Goal: Task Accomplishment & Management: Use online tool/utility

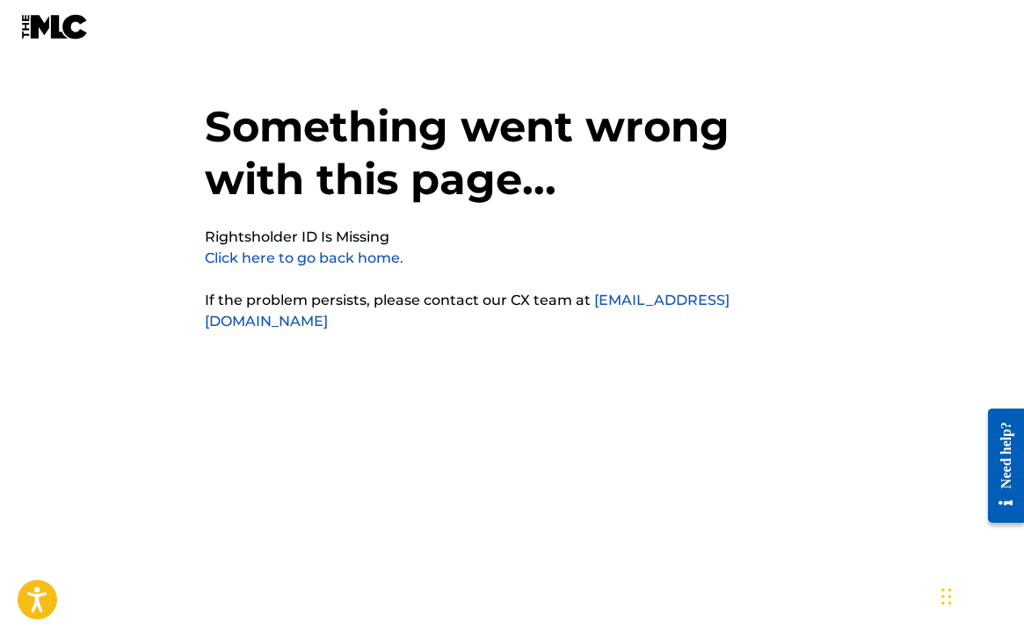
click at [359, 263] on link "Click here to go back home." at bounding box center [304, 258] width 199 height 17
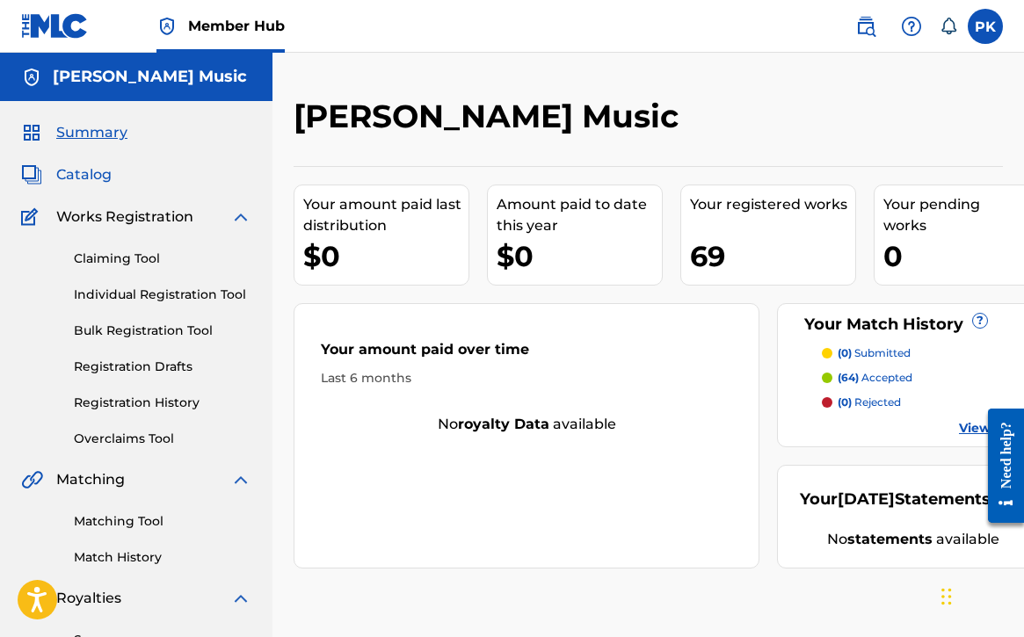
click at [104, 173] on span "Catalog" at bounding box center [83, 174] width 55 height 21
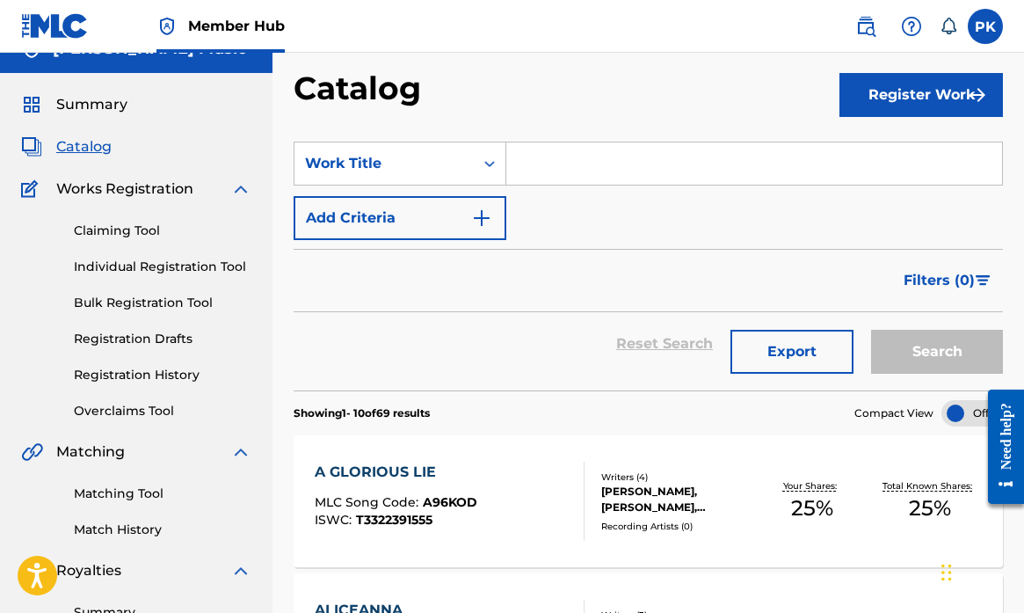
scroll to position [47, 0]
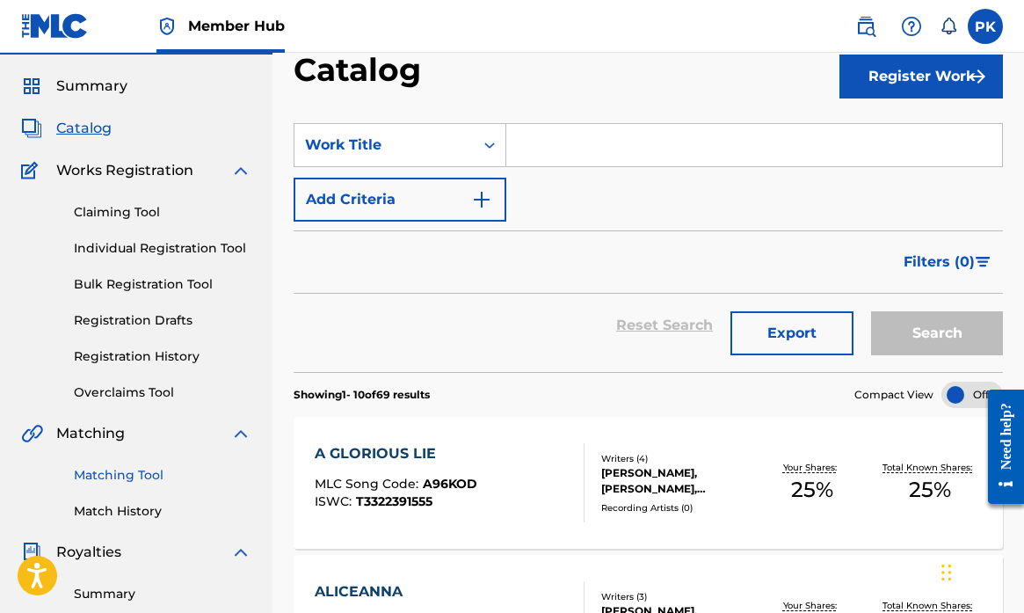
click at [133, 471] on link "Matching Tool" at bounding box center [163, 475] width 178 height 18
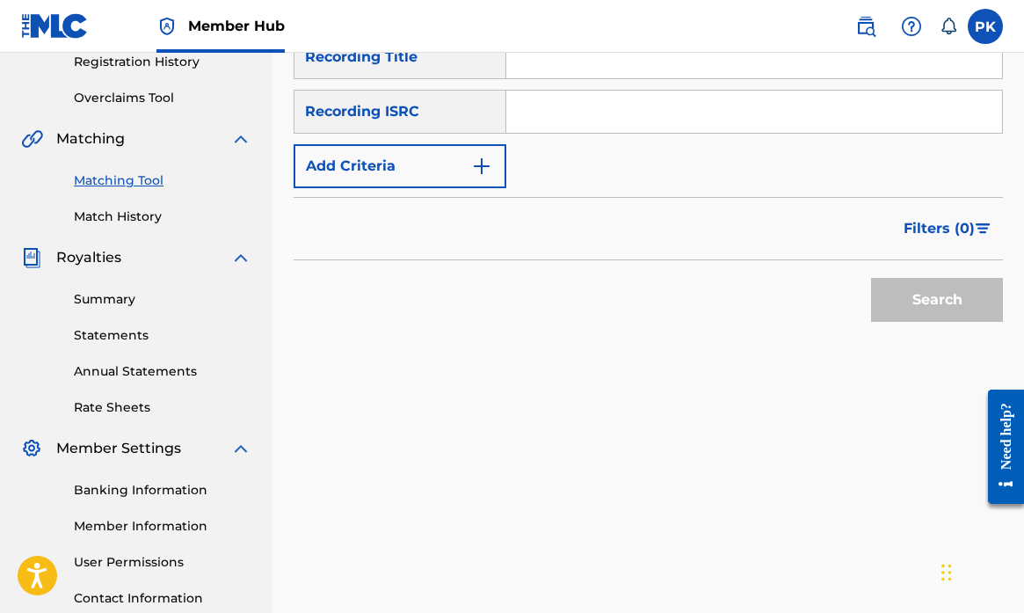
scroll to position [364, 0]
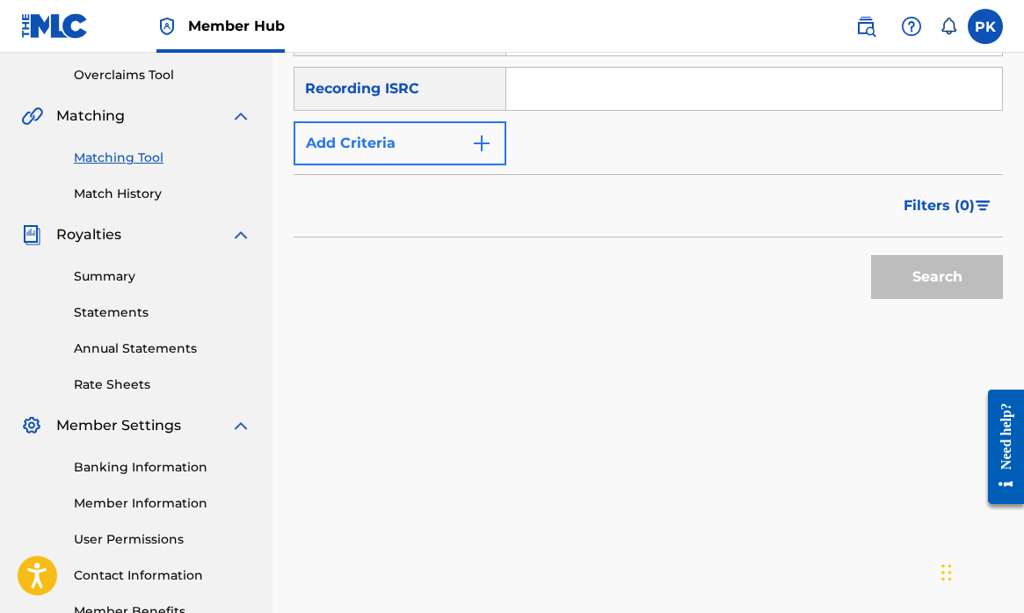
click at [482, 141] on img "Search Form" at bounding box center [481, 143] width 21 height 21
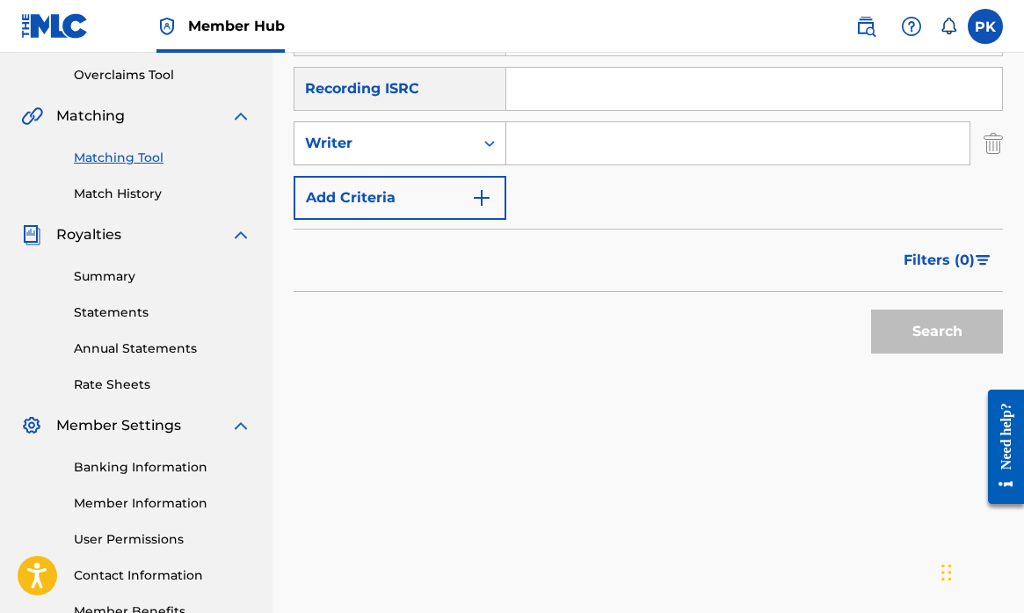
click at [480, 139] on div "Search Form" at bounding box center [490, 143] width 32 height 32
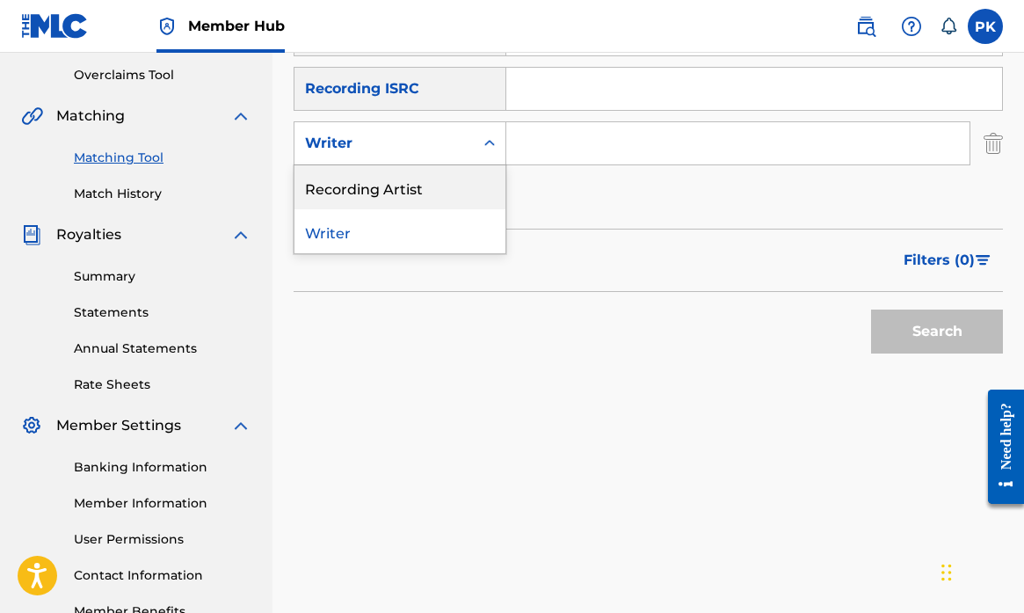
click at [427, 189] on div "Recording Artist" at bounding box center [399, 187] width 211 height 44
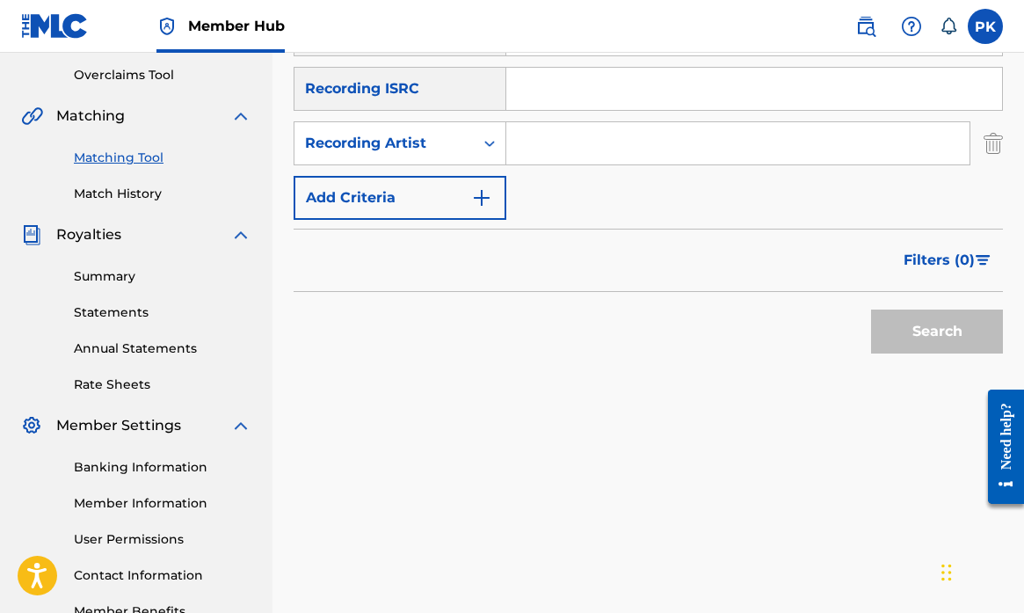
click at [564, 148] on input "Search Form" at bounding box center [737, 143] width 463 height 42
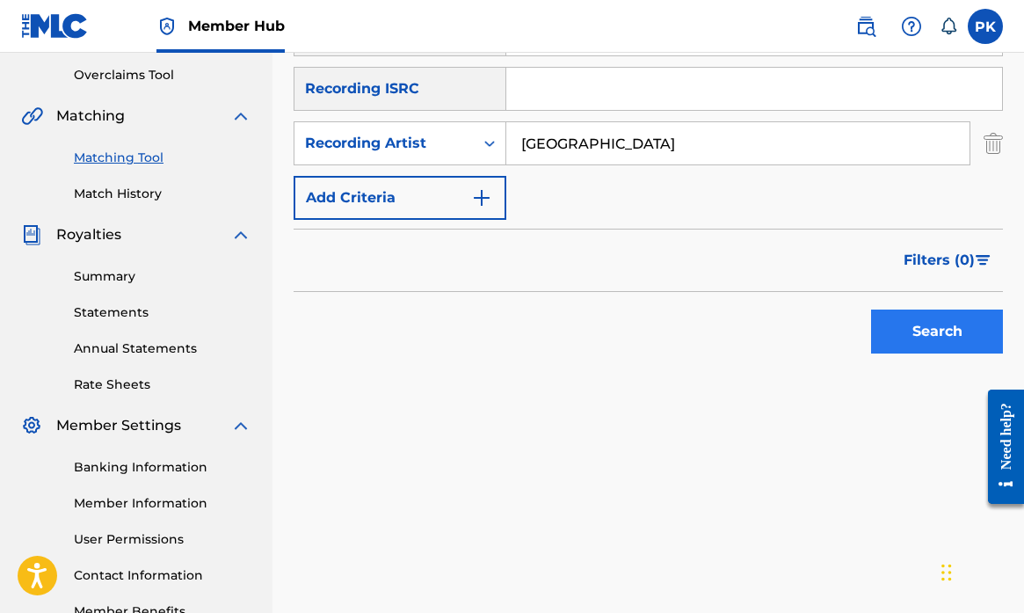
type input "[GEOGRAPHIC_DATA]"
click at [927, 331] on button "Search" at bounding box center [937, 331] width 132 height 44
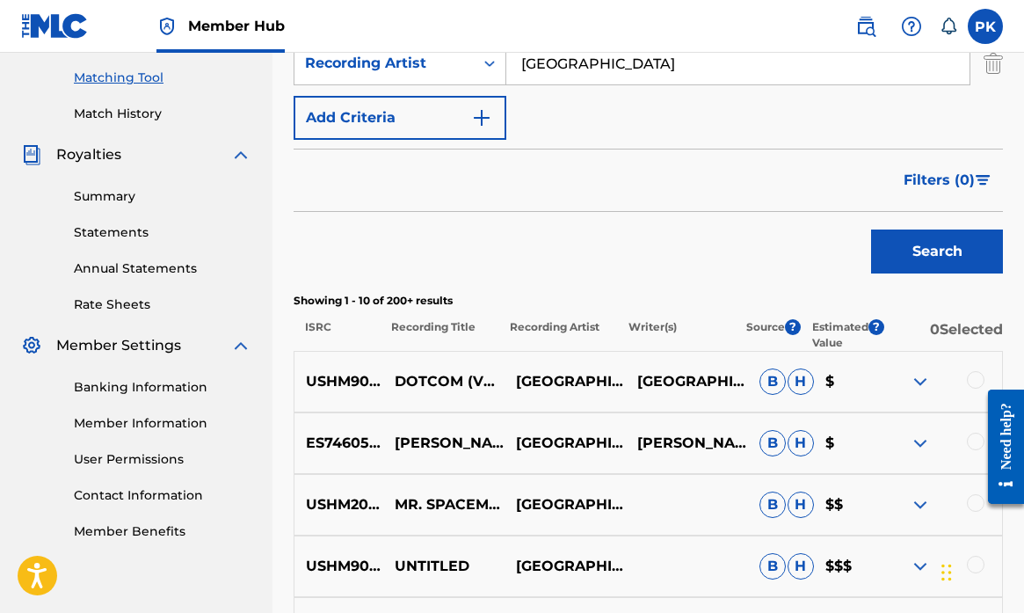
scroll to position [468, 0]
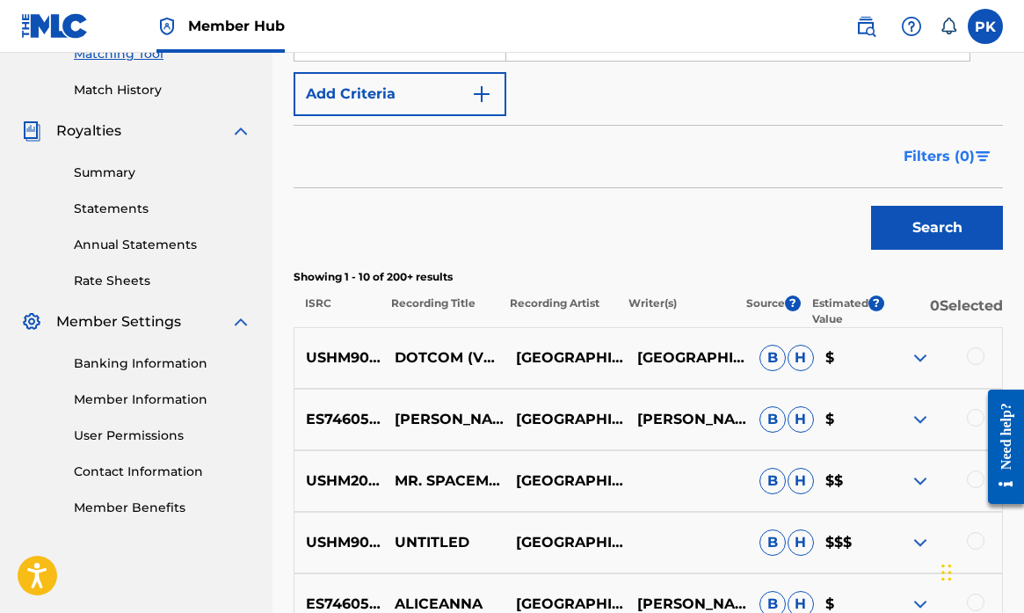
click at [947, 159] on span "Filters ( 0 )" at bounding box center [939, 156] width 71 height 21
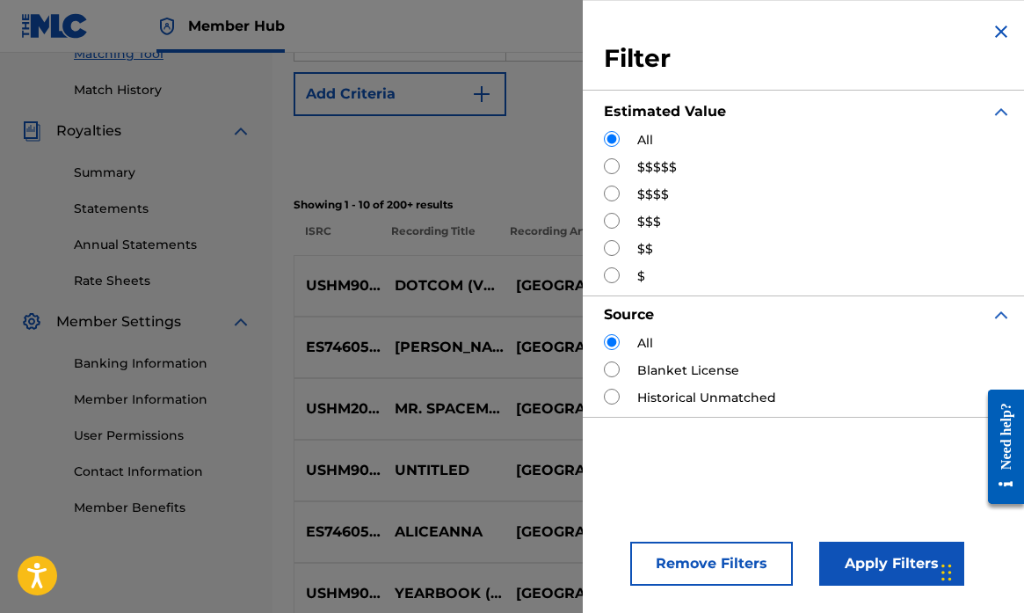
click at [994, 31] on img "Search Form" at bounding box center [1001, 31] width 21 height 21
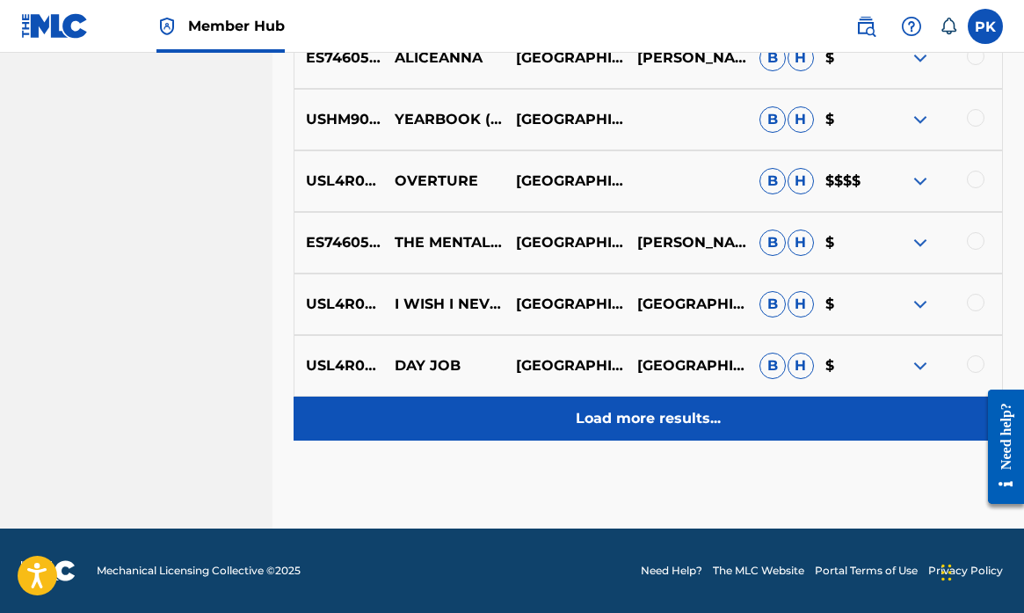
click at [610, 419] on p "Load more results..." at bounding box center [648, 418] width 145 height 21
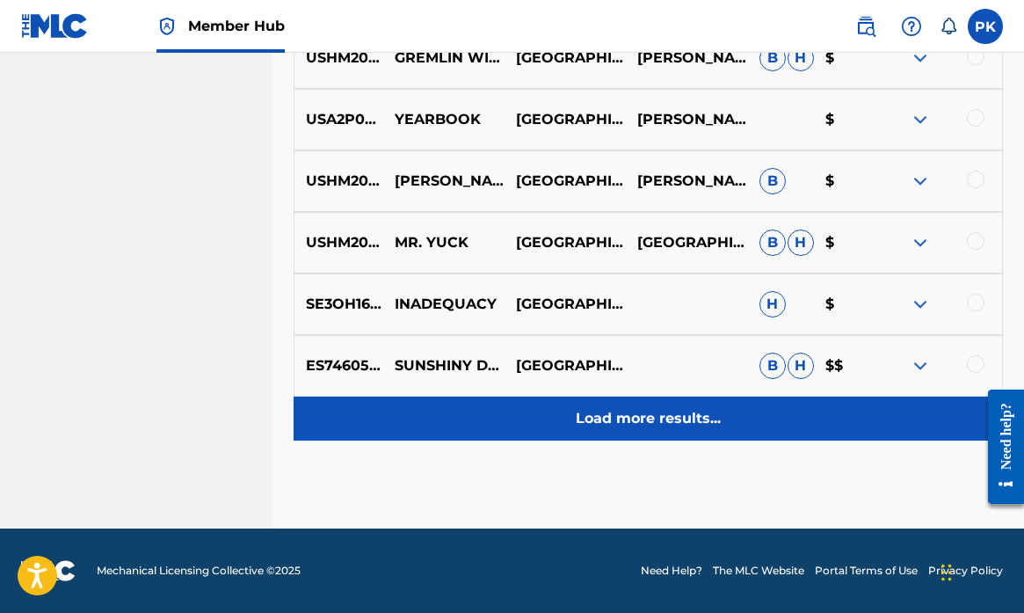
click at [617, 428] on p "Load more results..." at bounding box center [648, 418] width 145 height 21
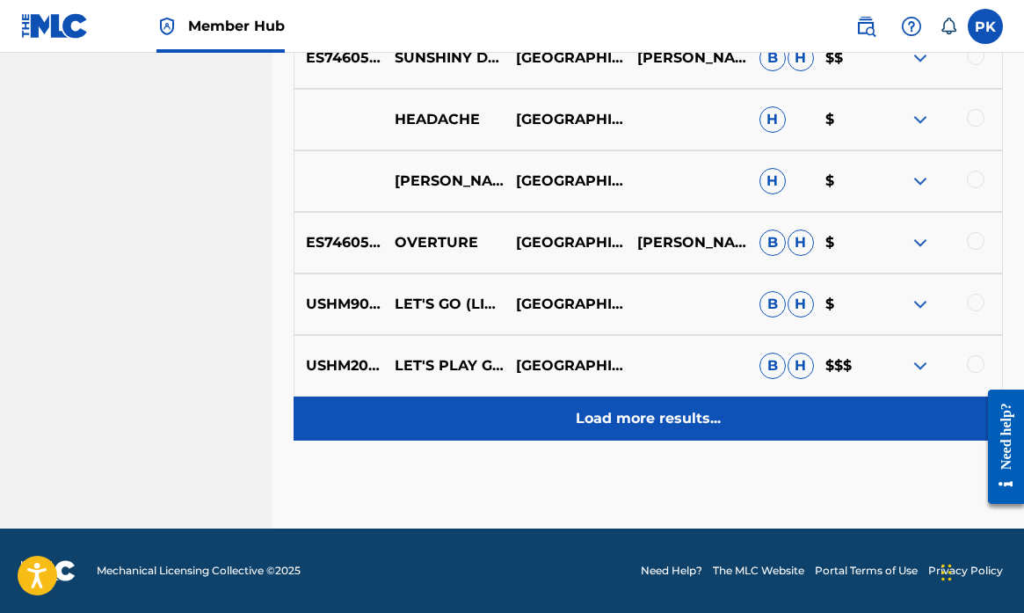
click at [619, 417] on p "Load more results..." at bounding box center [648, 418] width 145 height 21
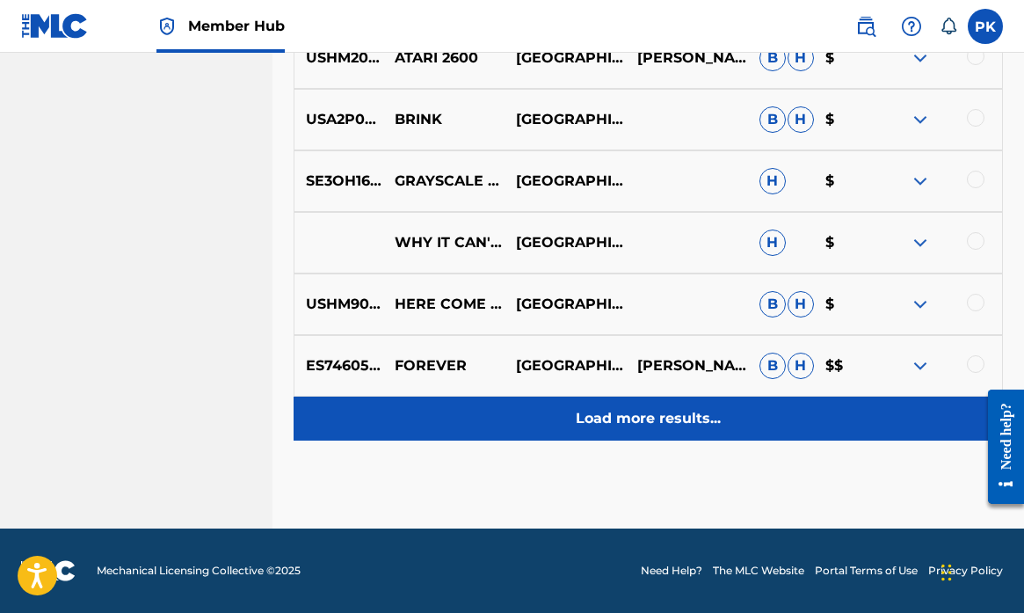
click at [619, 416] on p "Load more results..." at bounding box center [648, 418] width 145 height 21
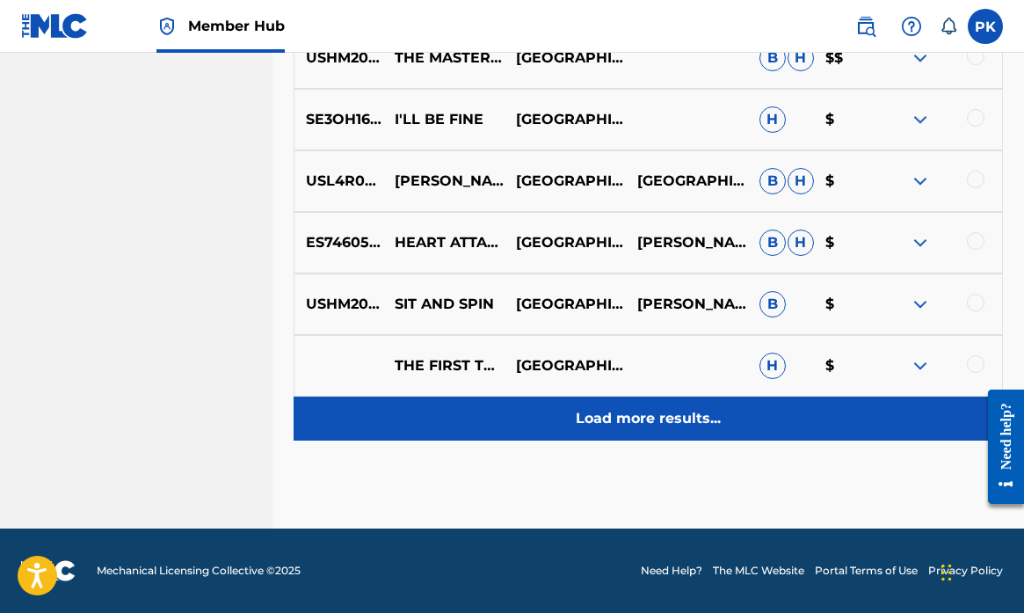
click at [627, 411] on p "Load more results..." at bounding box center [648, 418] width 145 height 21
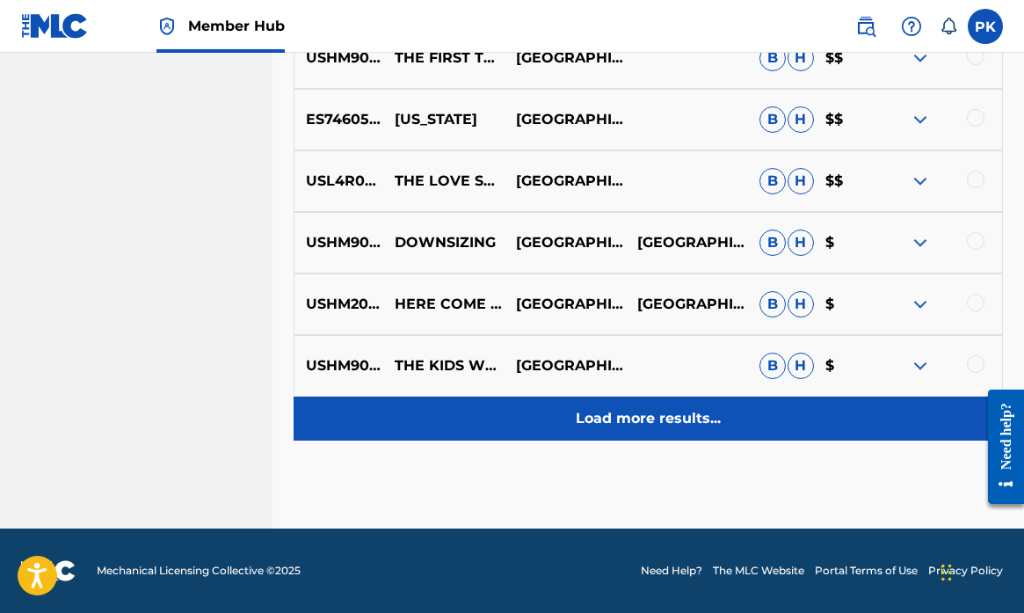
click at [627, 412] on p "Load more results..." at bounding box center [648, 418] width 145 height 21
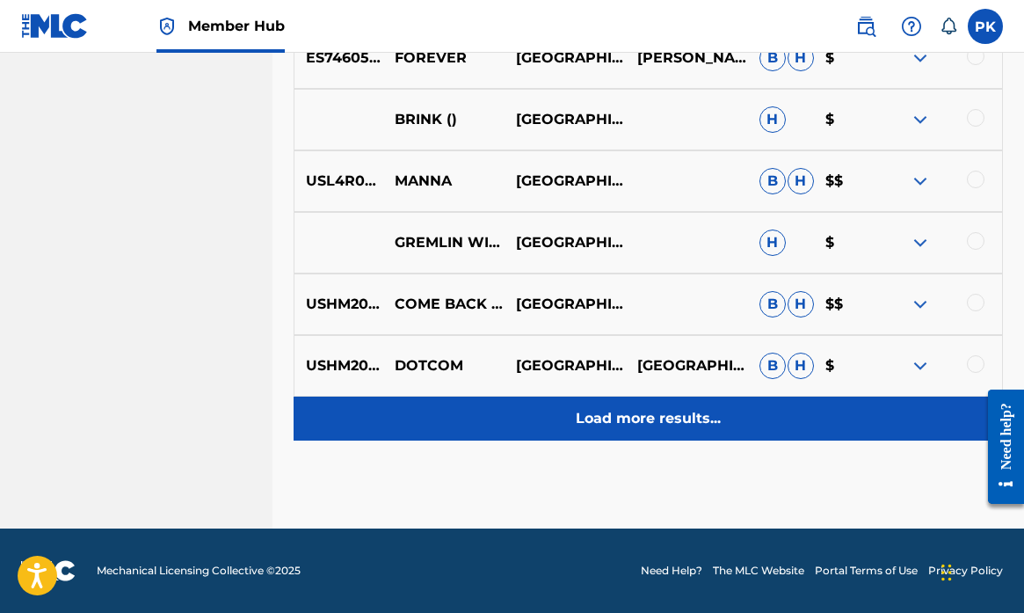
click at [627, 412] on p "Load more results..." at bounding box center [648, 418] width 145 height 21
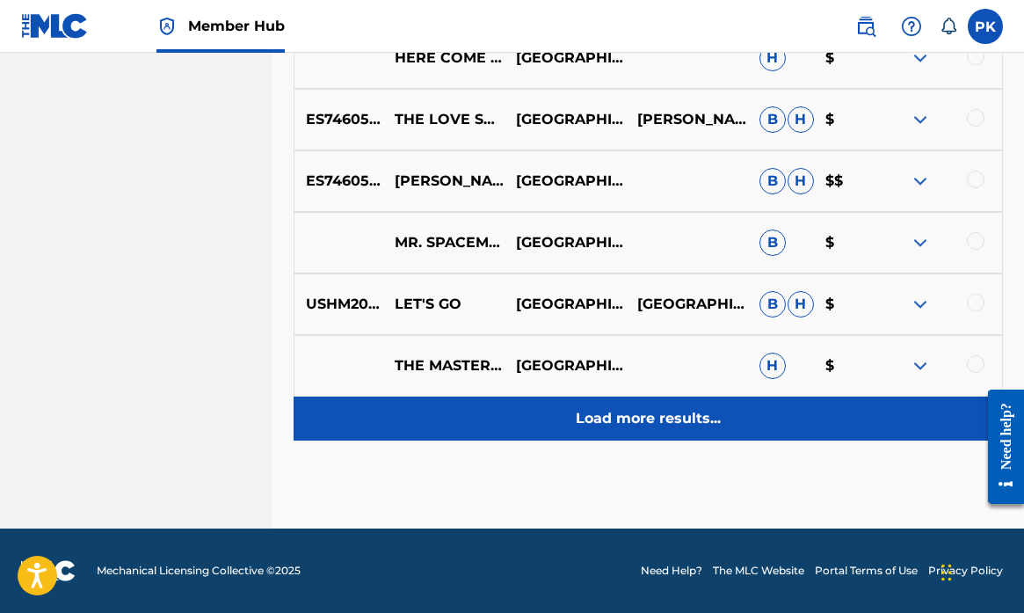
click at [630, 413] on p "Load more results..." at bounding box center [648, 418] width 145 height 21
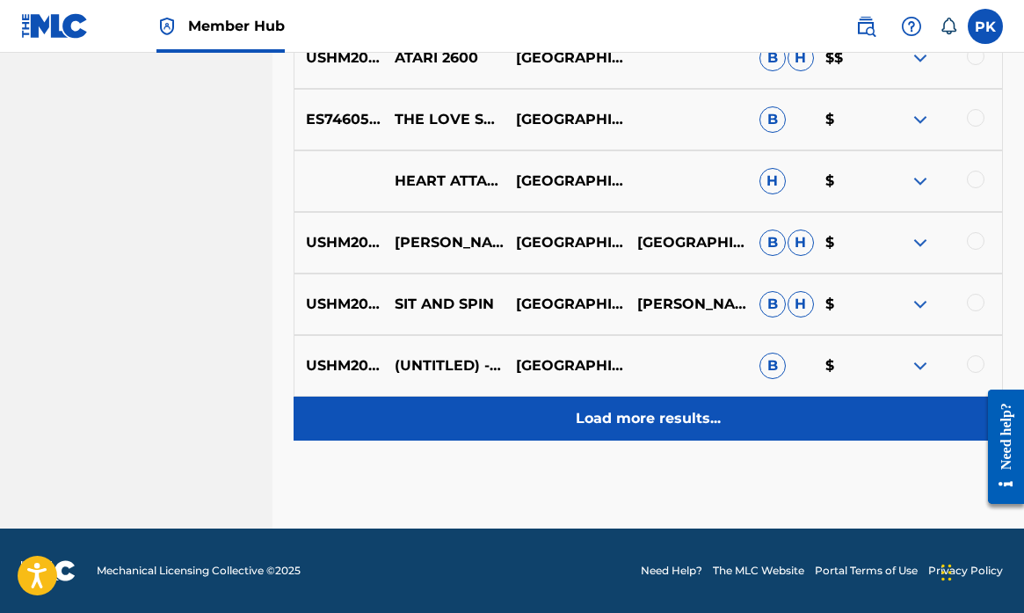
click at [643, 425] on p "Load more results..." at bounding box center [648, 418] width 145 height 21
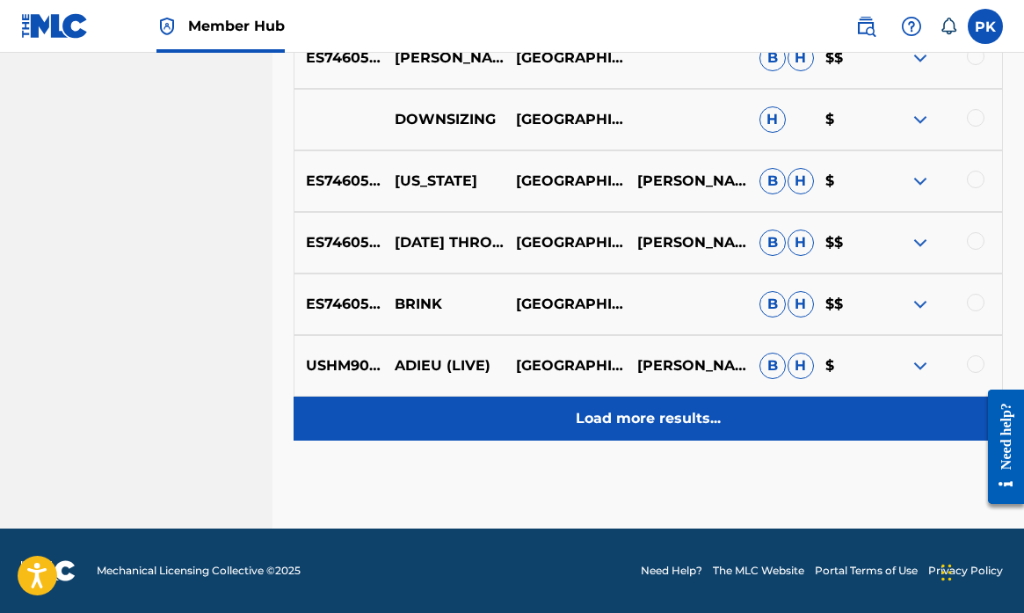
click at [643, 422] on p "Load more results..." at bounding box center [648, 418] width 145 height 21
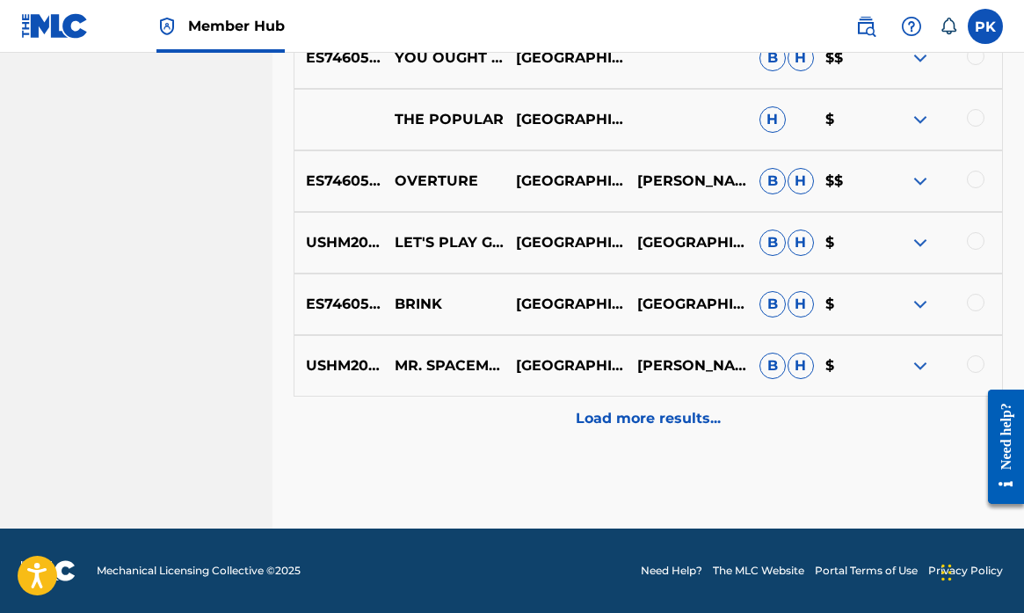
click at [650, 411] on p "Load more results..." at bounding box center [648, 418] width 145 height 21
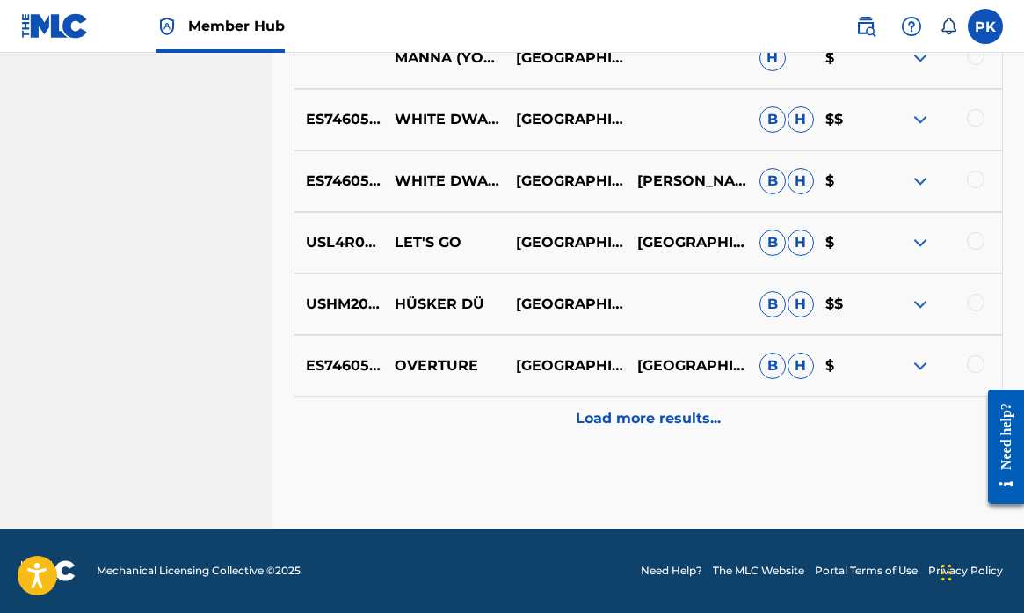
scroll to position [7782, 0]
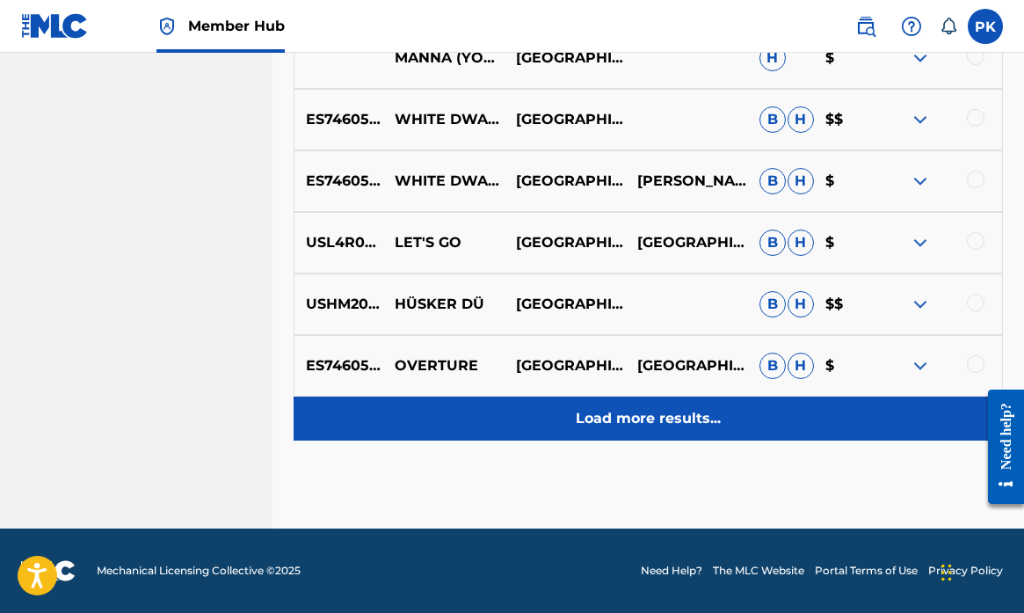
click at [643, 415] on p "Load more results..." at bounding box center [648, 418] width 145 height 21
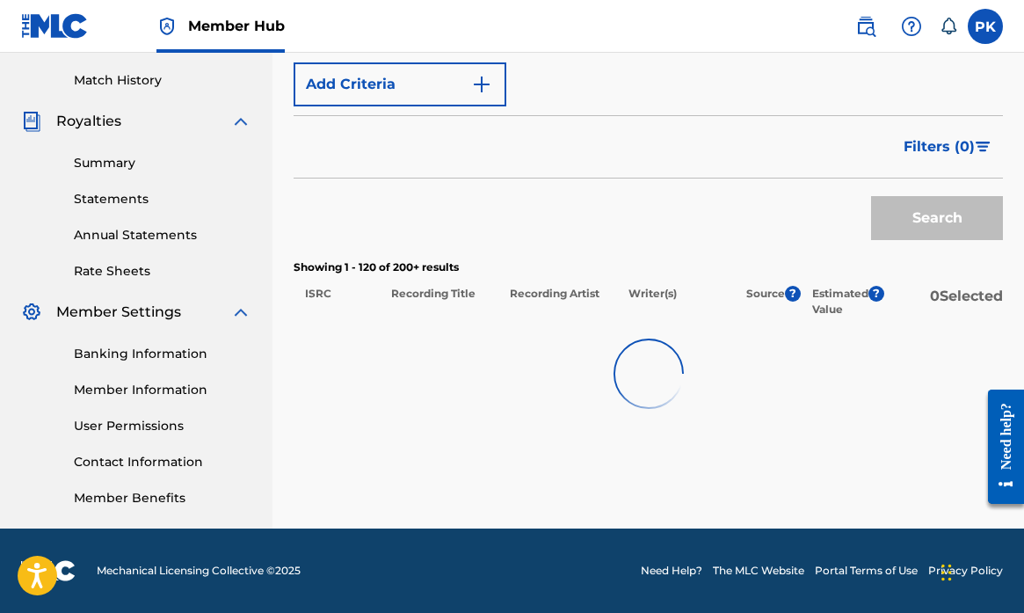
scroll to position [477, 0]
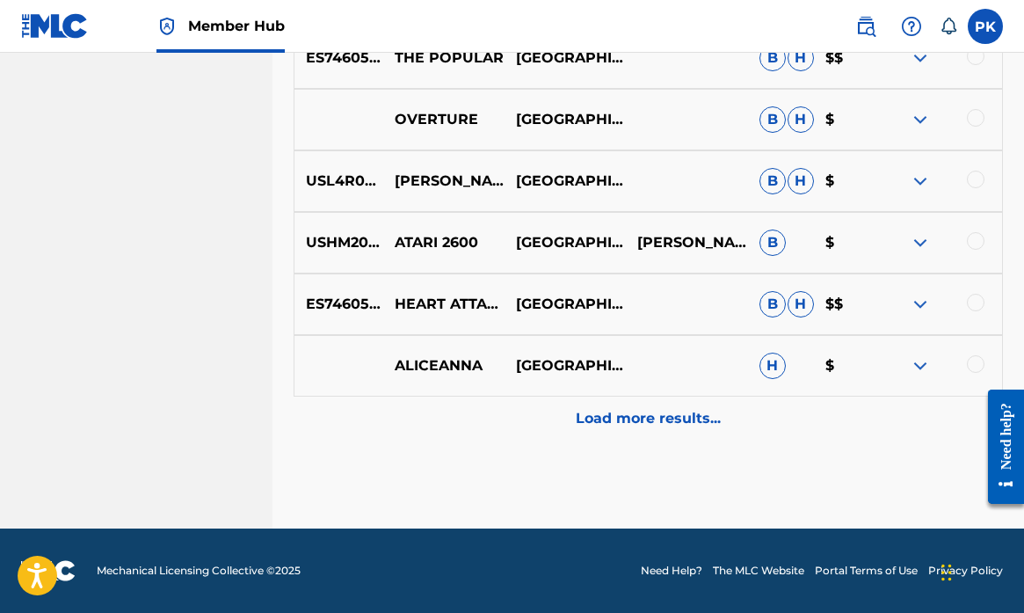
click at [643, 415] on p "Load more results..." at bounding box center [648, 418] width 145 height 21
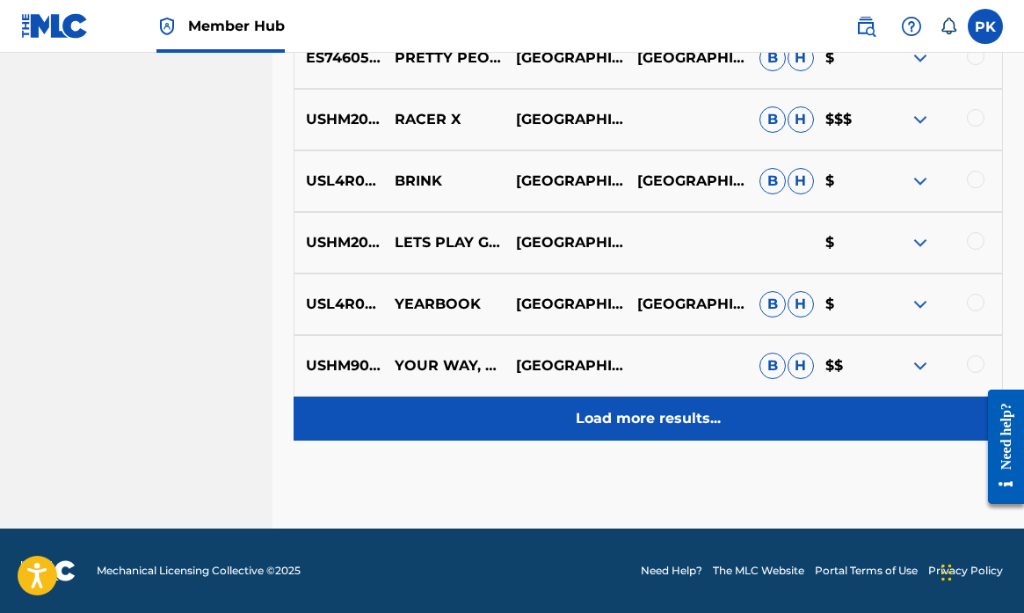
click at [642, 424] on p "Load more results..." at bounding box center [648, 418] width 145 height 21
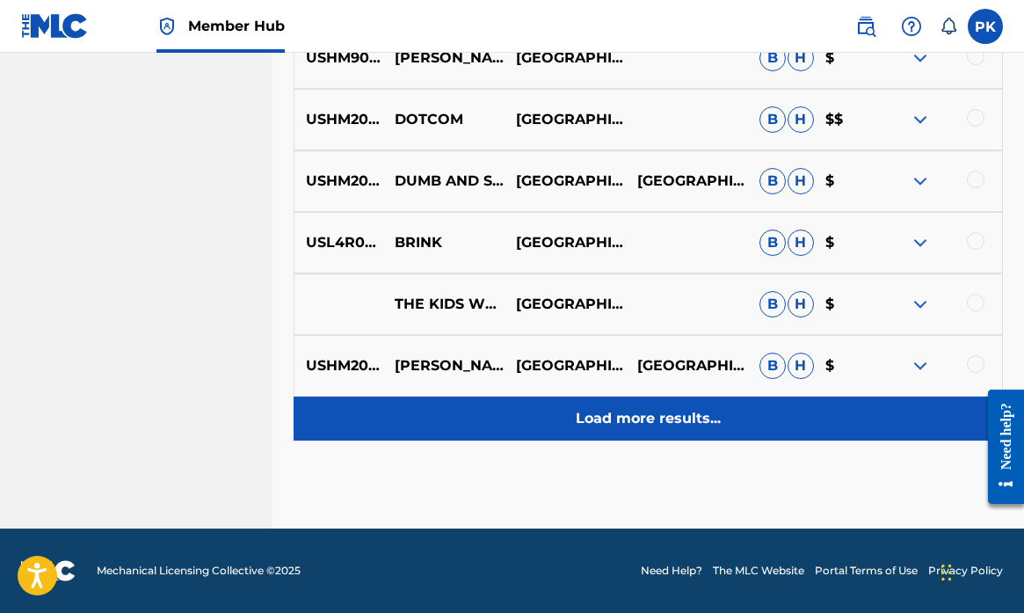
click at [643, 418] on p "Load more results..." at bounding box center [648, 418] width 145 height 21
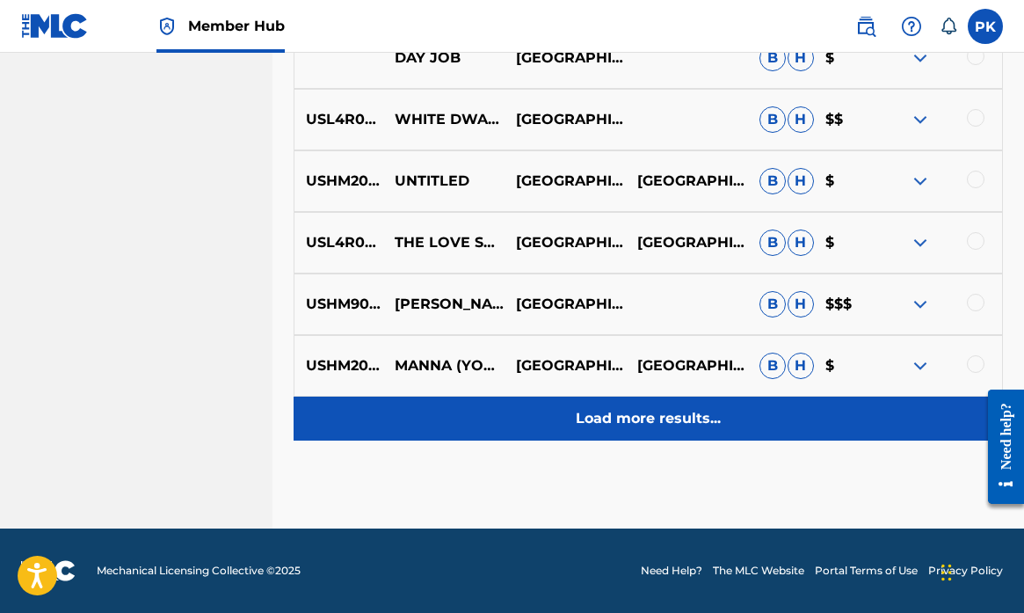
click at [643, 418] on p "Load more results..." at bounding box center [648, 418] width 145 height 21
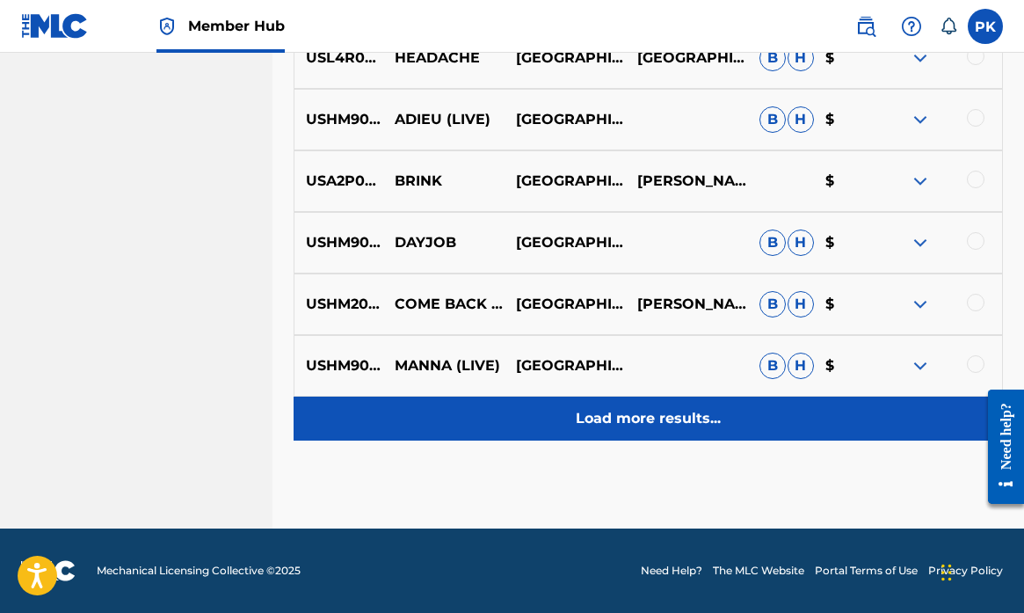
click at [643, 418] on p "Load more results..." at bounding box center [648, 418] width 145 height 21
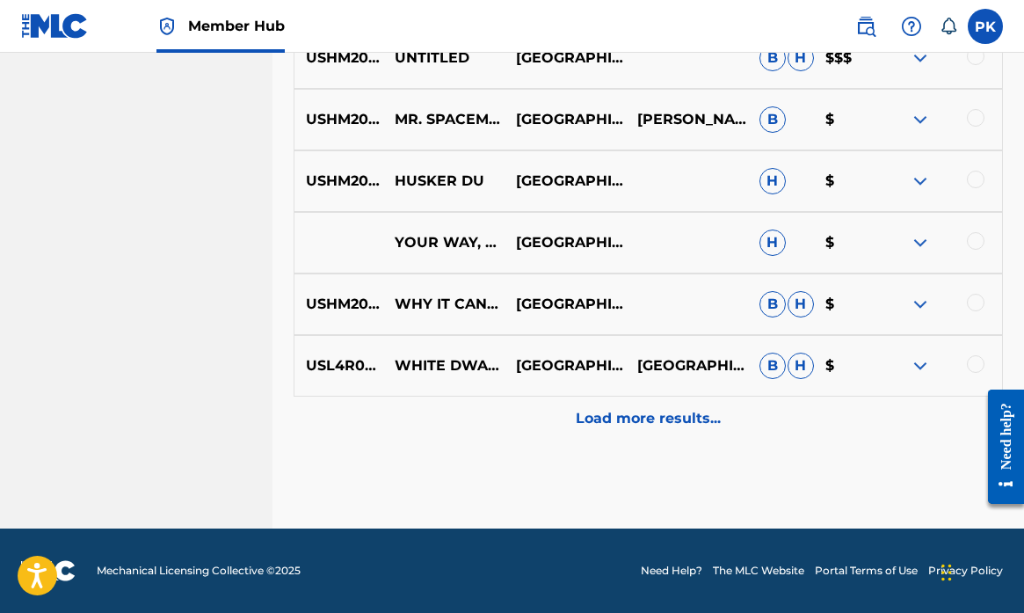
scroll to position [11474, 0]
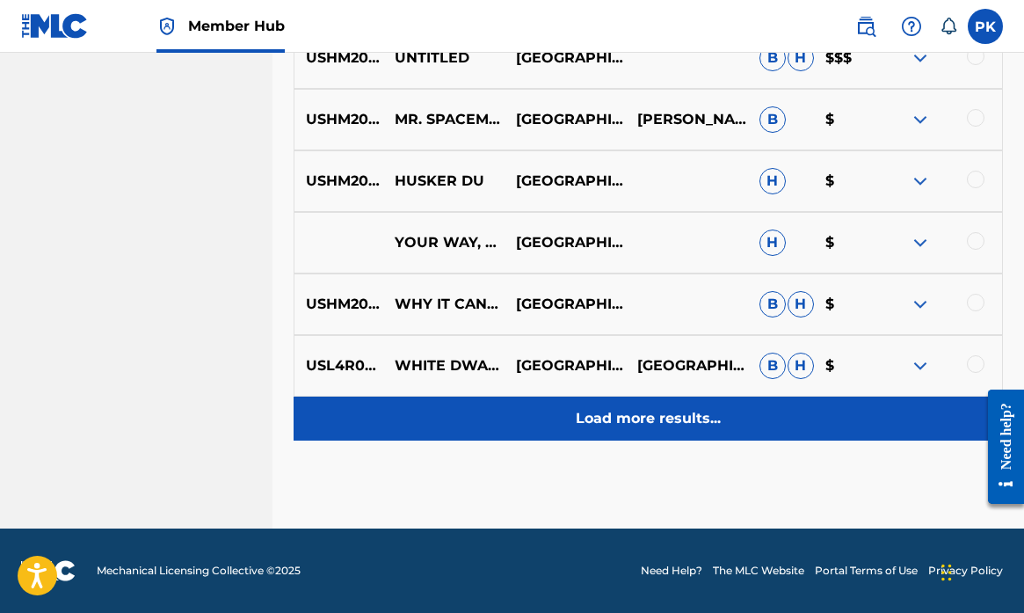
click at [638, 418] on p "Load more results..." at bounding box center [648, 418] width 145 height 21
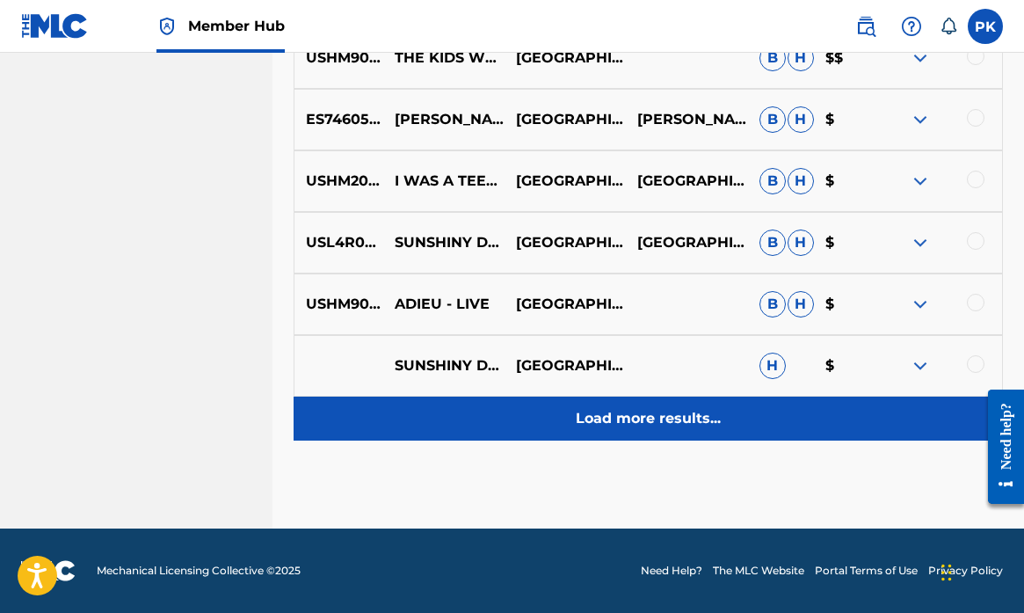
click at [638, 417] on p "Load more results..." at bounding box center [648, 418] width 145 height 21
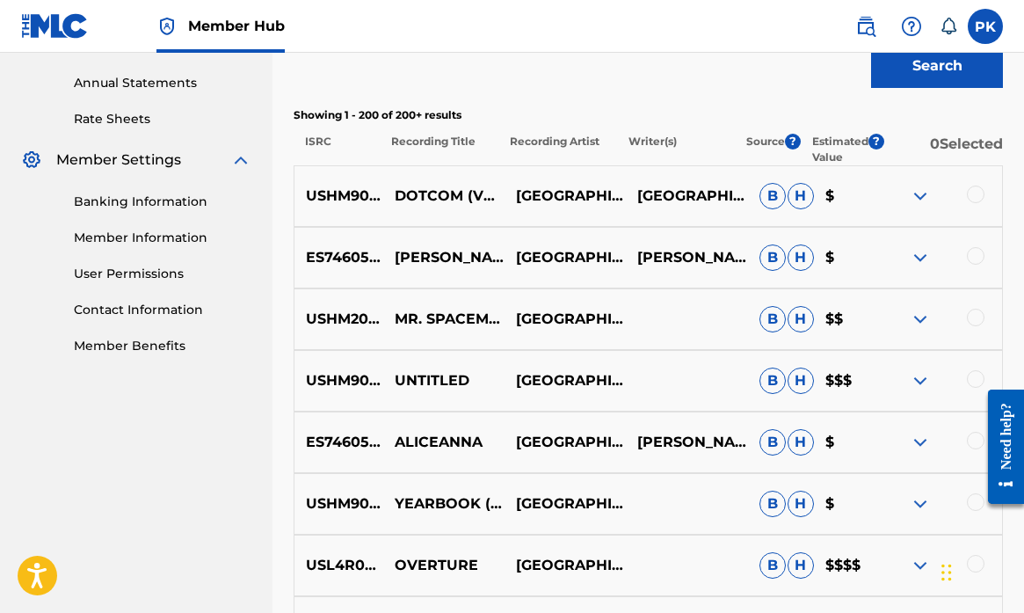
scroll to position [609, 0]
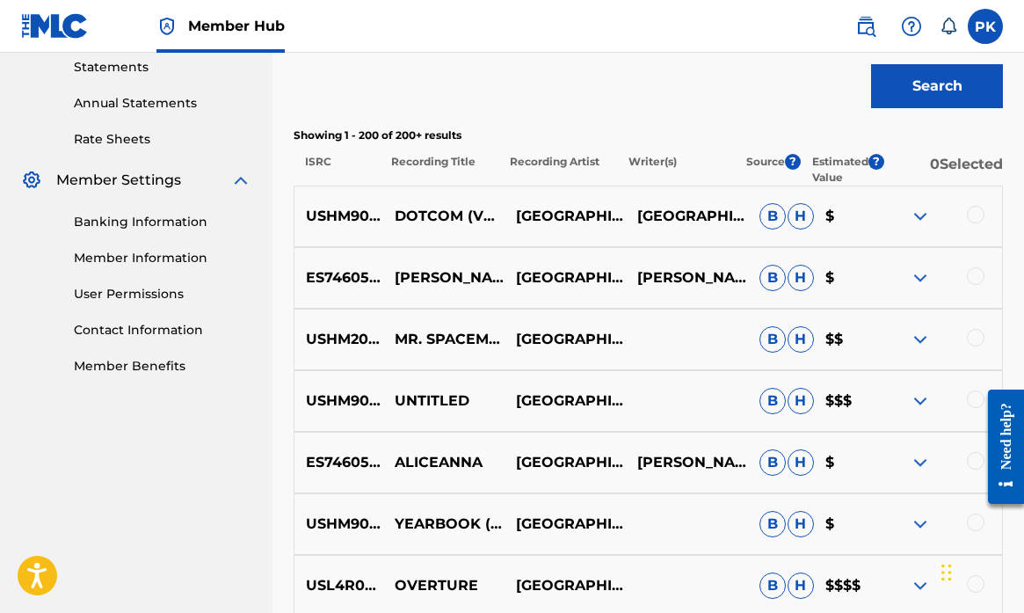
click at [921, 219] on img at bounding box center [920, 216] width 21 height 21
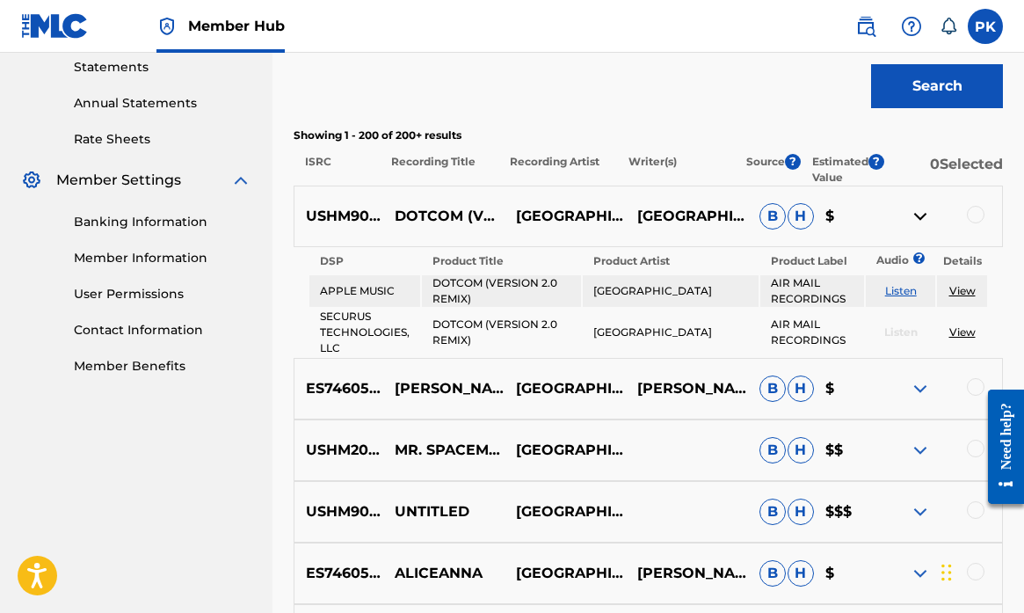
click at [918, 212] on img at bounding box center [920, 216] width 21 height 21
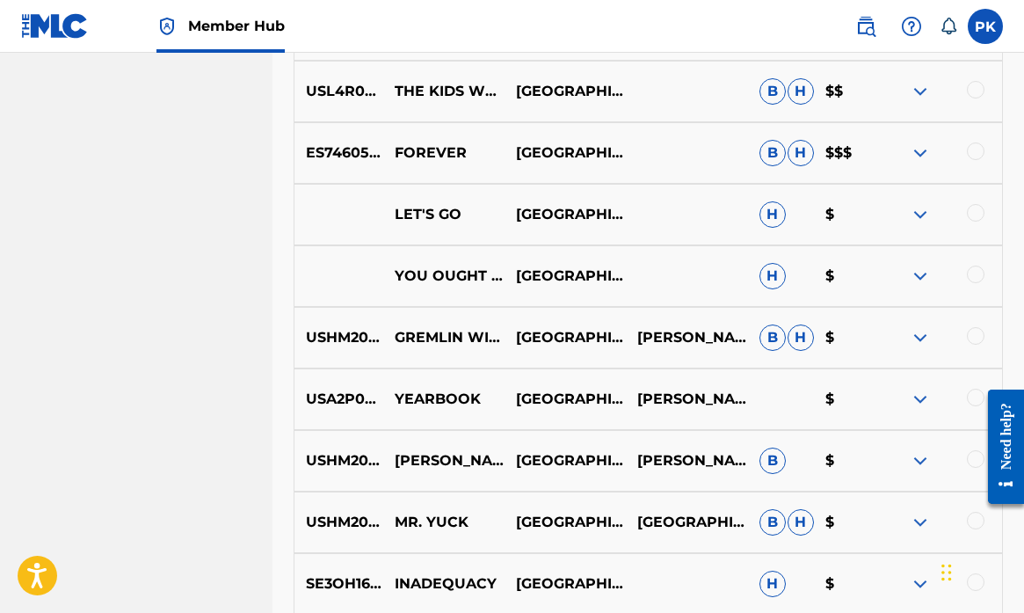
scroll to position [1356, 0]
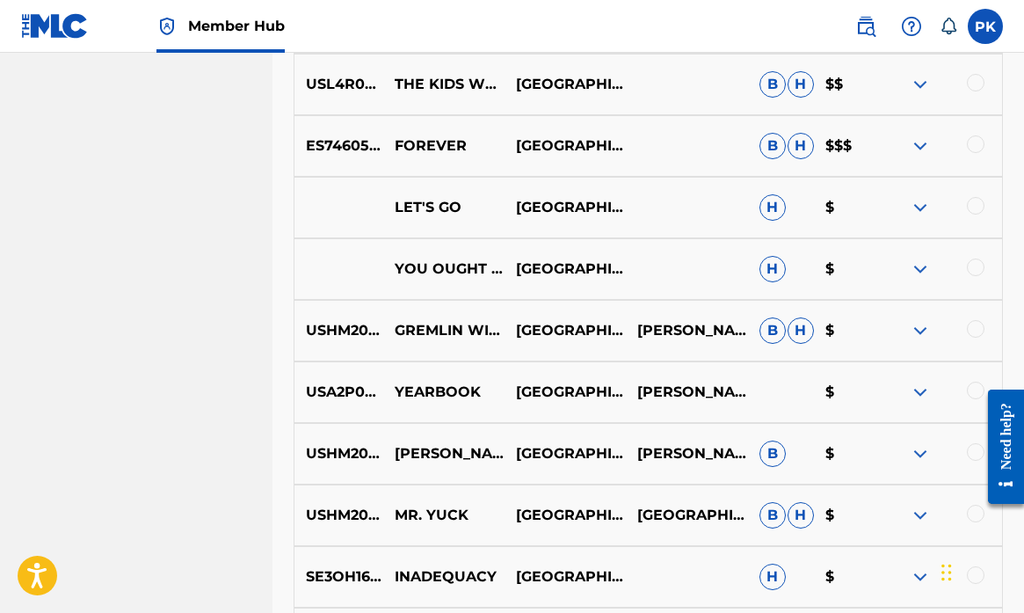
click at [972, 209] on div at bounding box center [976, 206] width 18 height 18
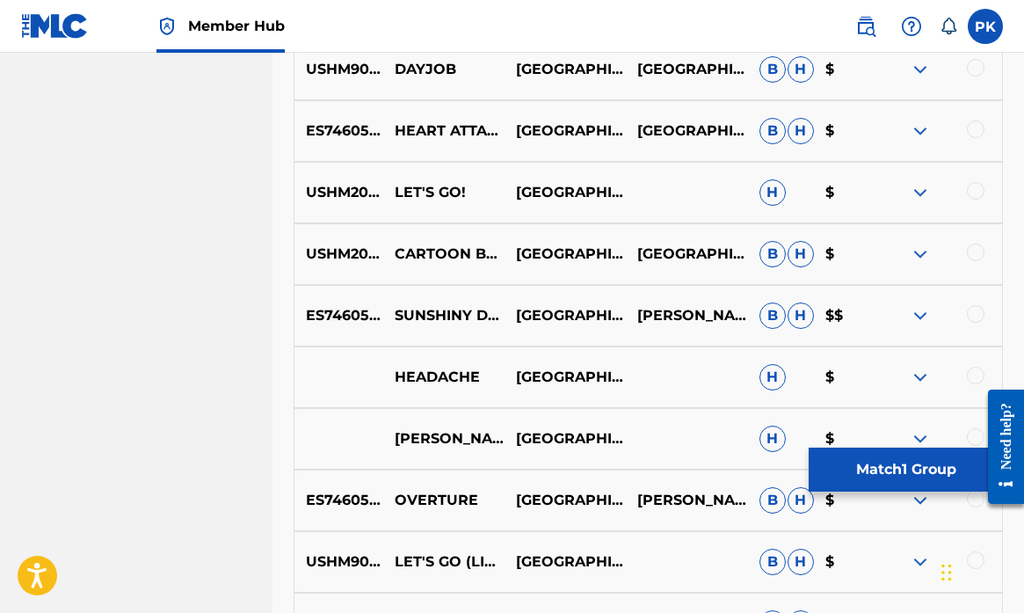
scroll to position [1990, 0]
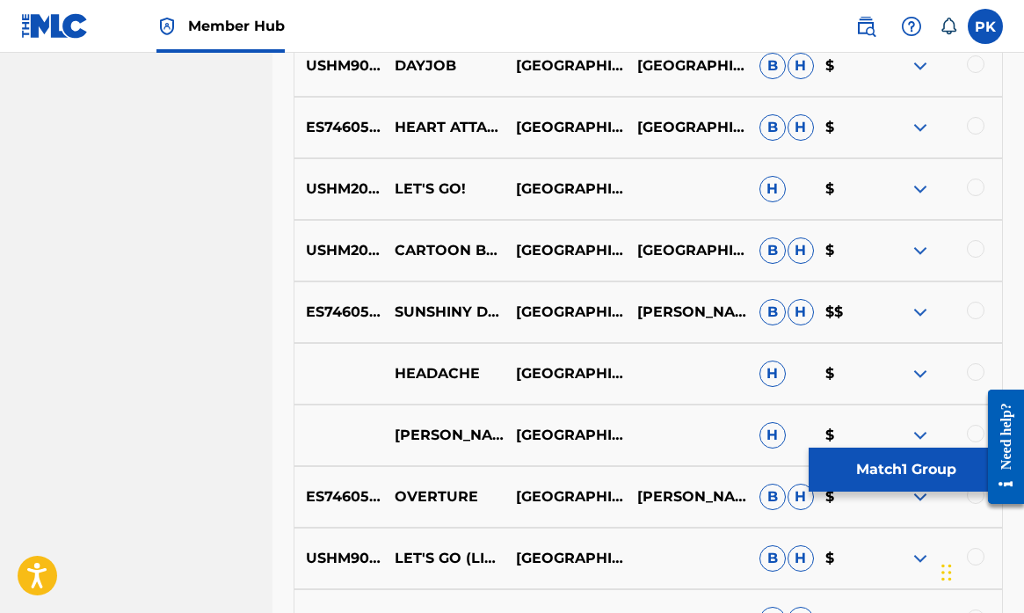
click at [977, 186] on div at bounding box center [976, 187] width 18 height 18
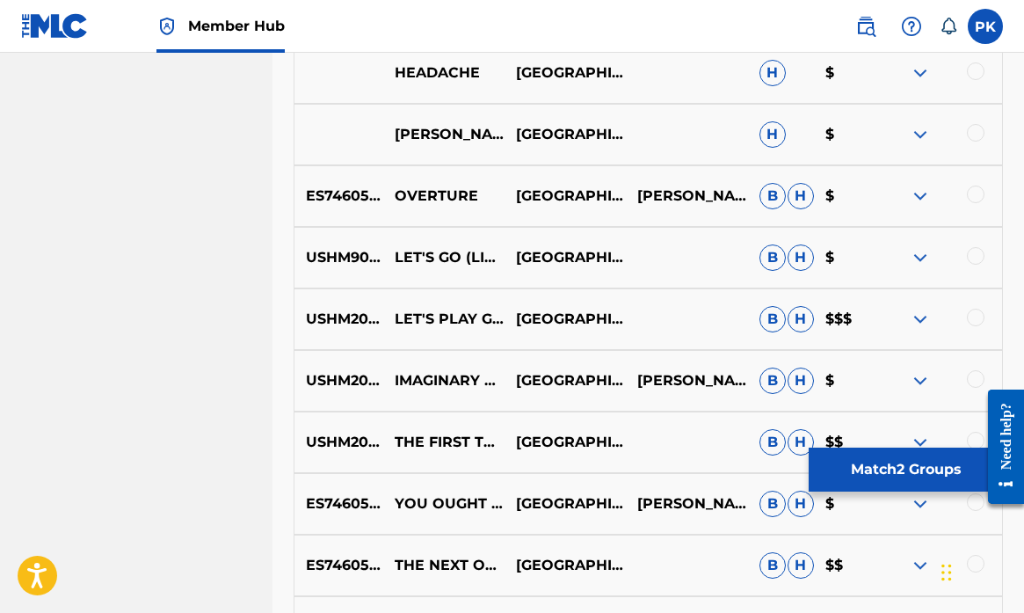
scroll to position [2351, 0]
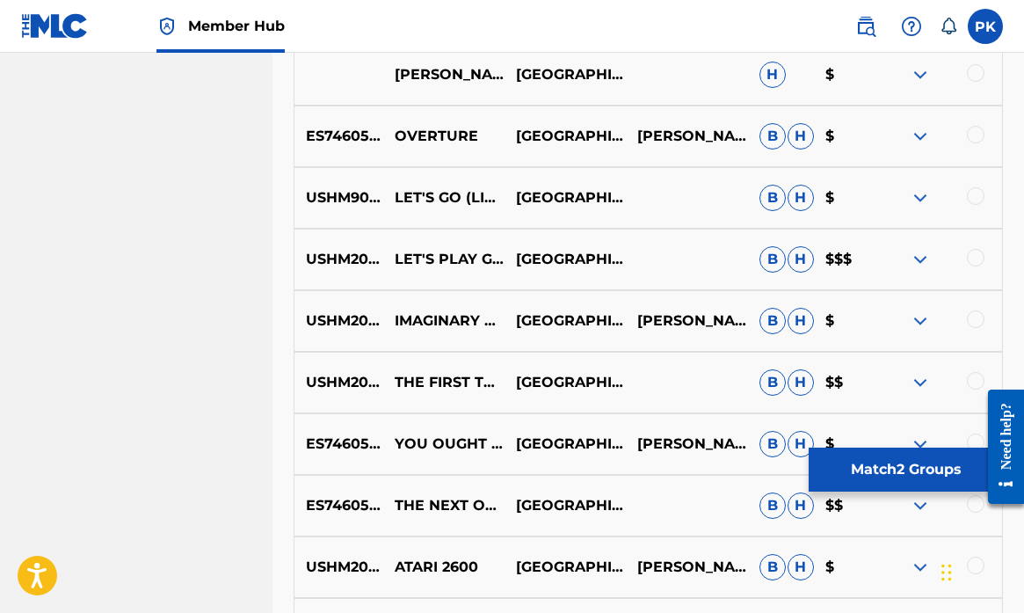
click at [973, 199] on div at bounding box center [976, 196] width 18 height 18
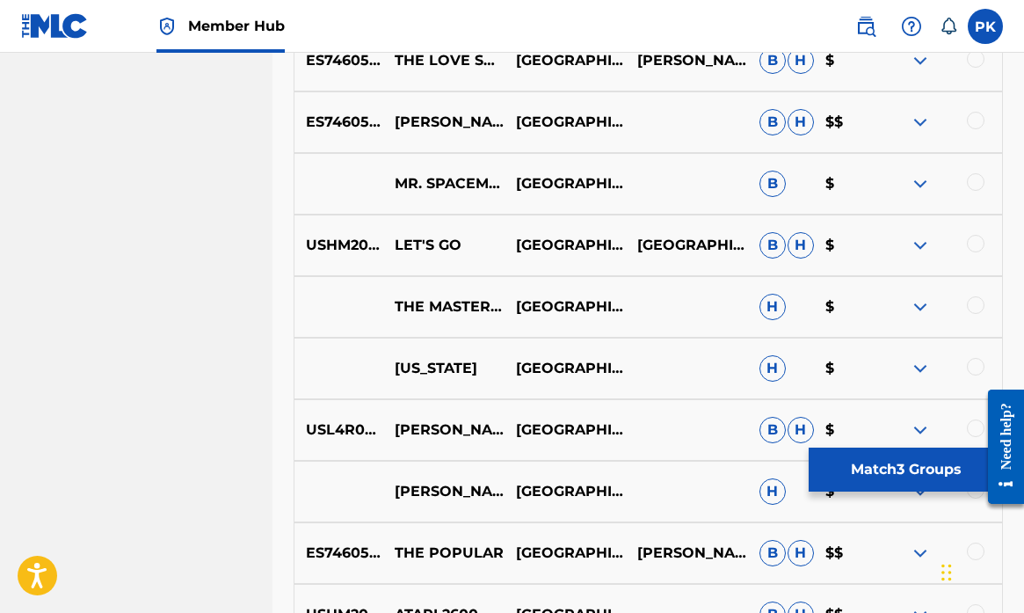
scroll to position [5379, 0]
click at [983, 243] on div at bounding box center [976, 245] width 18 height 18
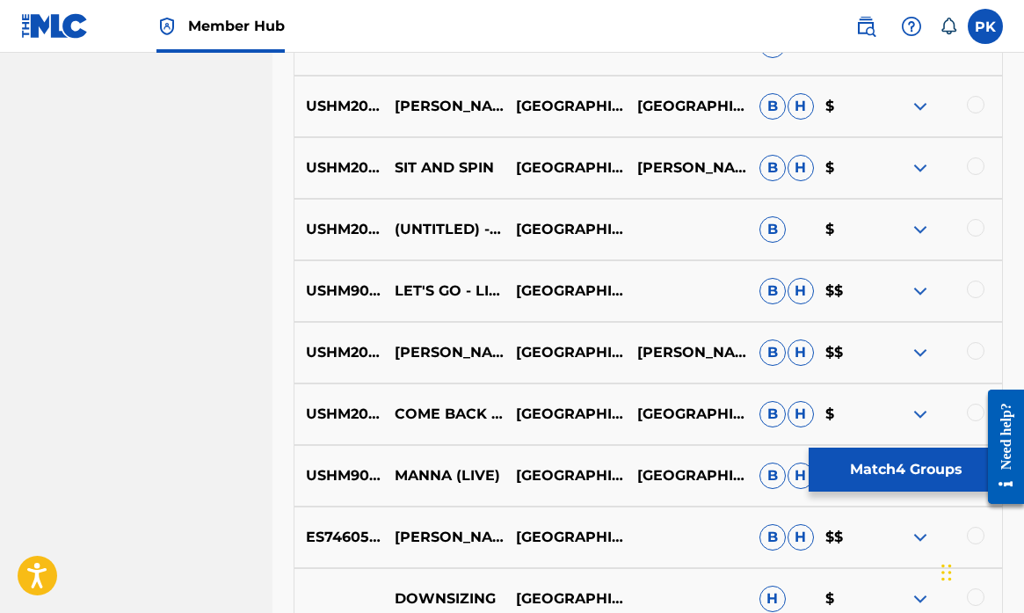
scroll to position [6081, 0]
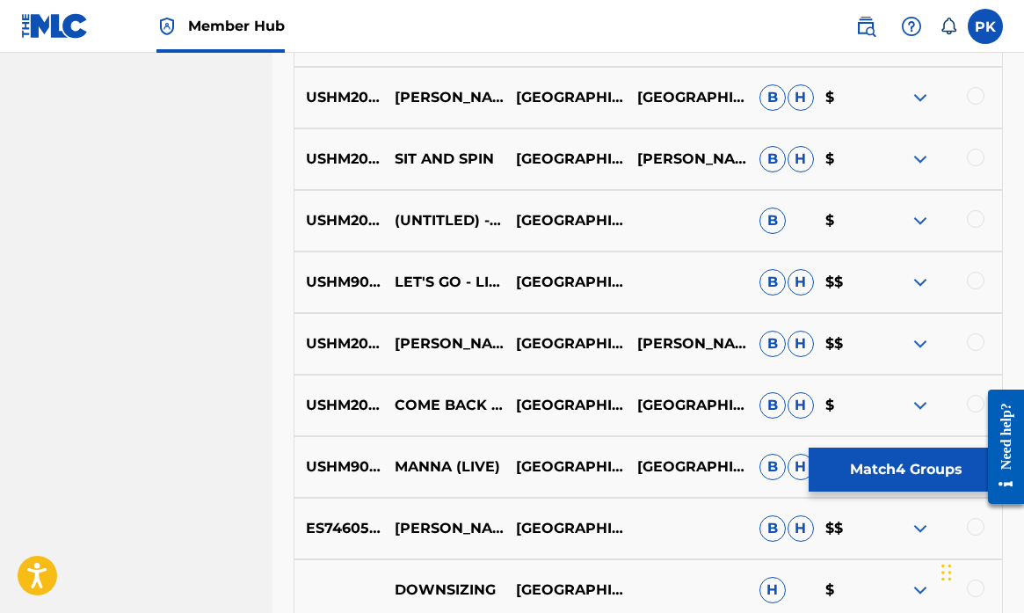
click at [975, 280] on div at bounding box center [976, 281] width 18 height 18
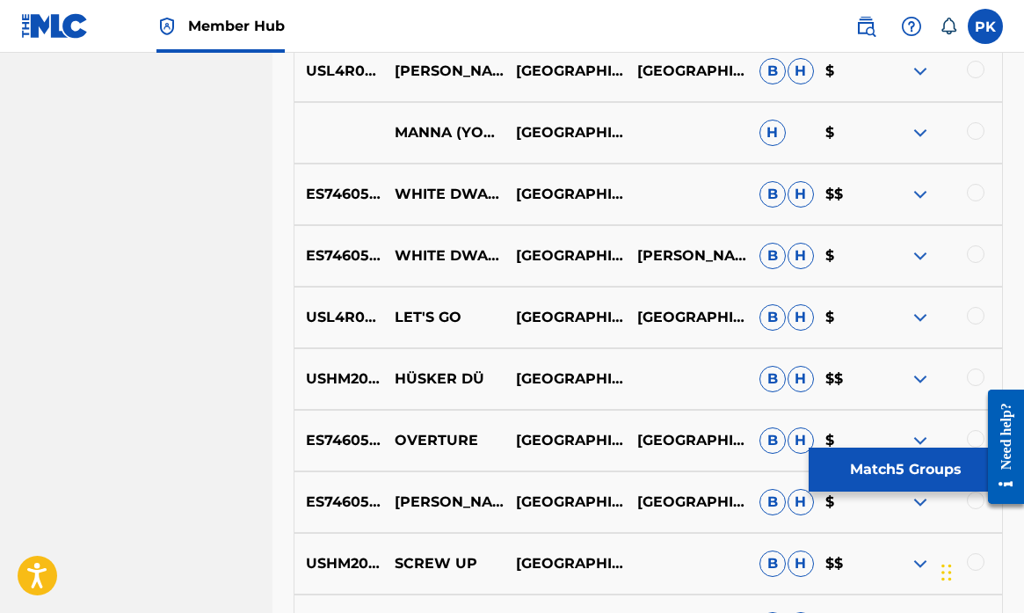
scroll to position [7718, 0]
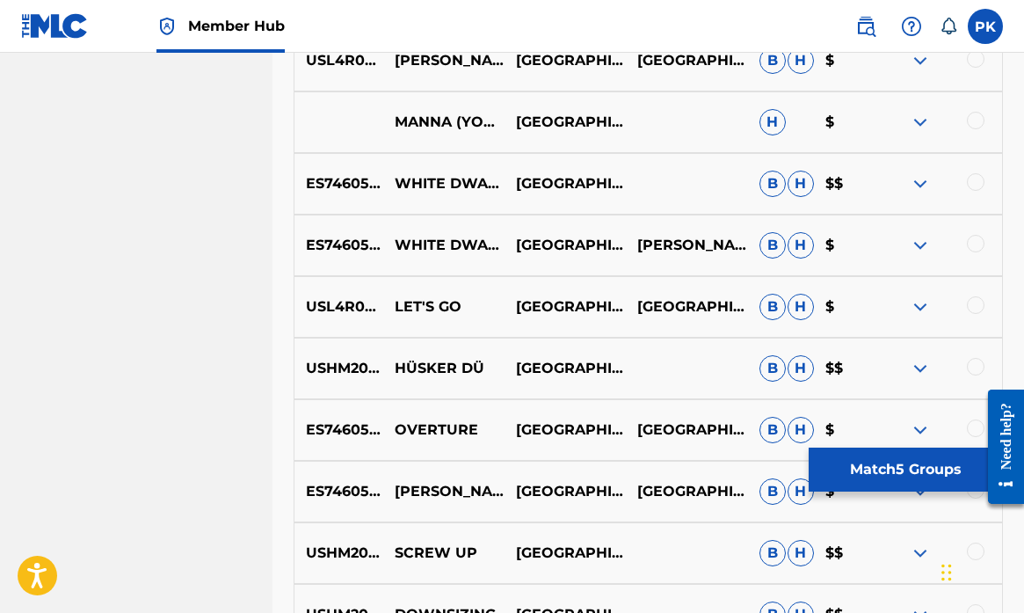
click at [976, 304] on div at bounding box center [976, 305] width 18 height 18
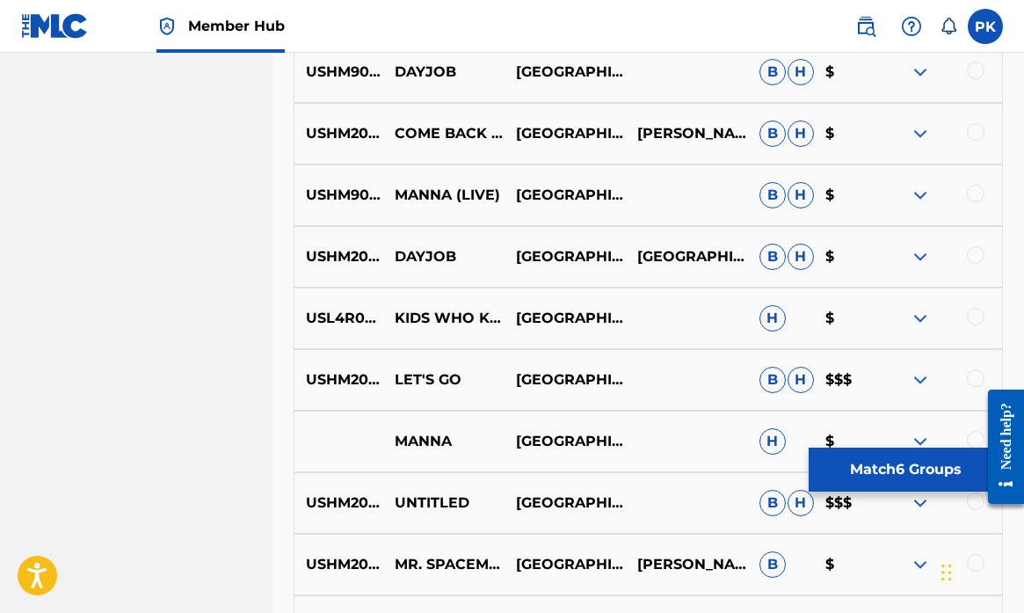
scroll to position [11068, 0]
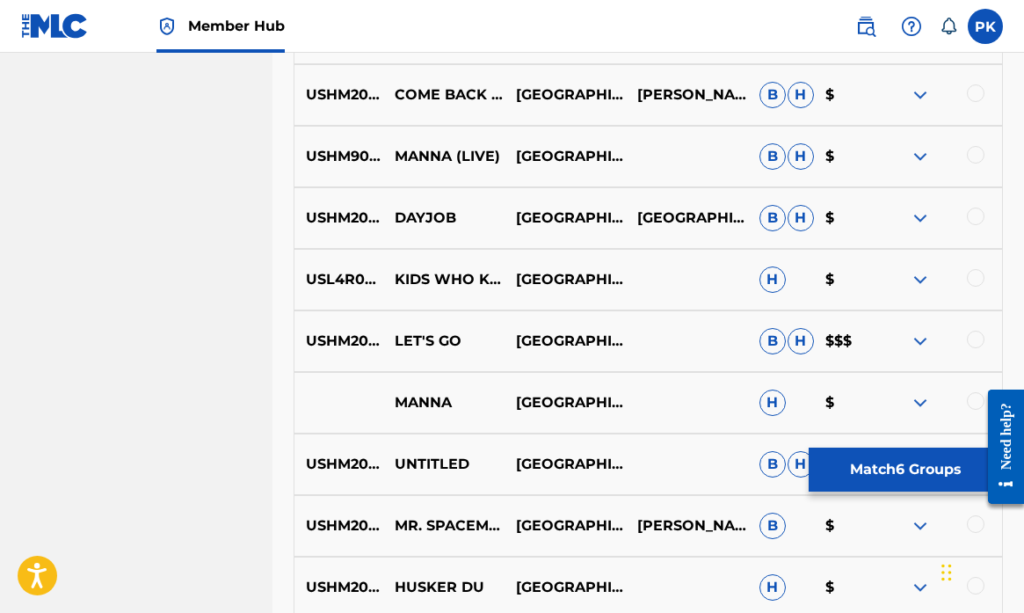
click at [974, 339] on div at bounding box center [976, 340] width 18 height 18
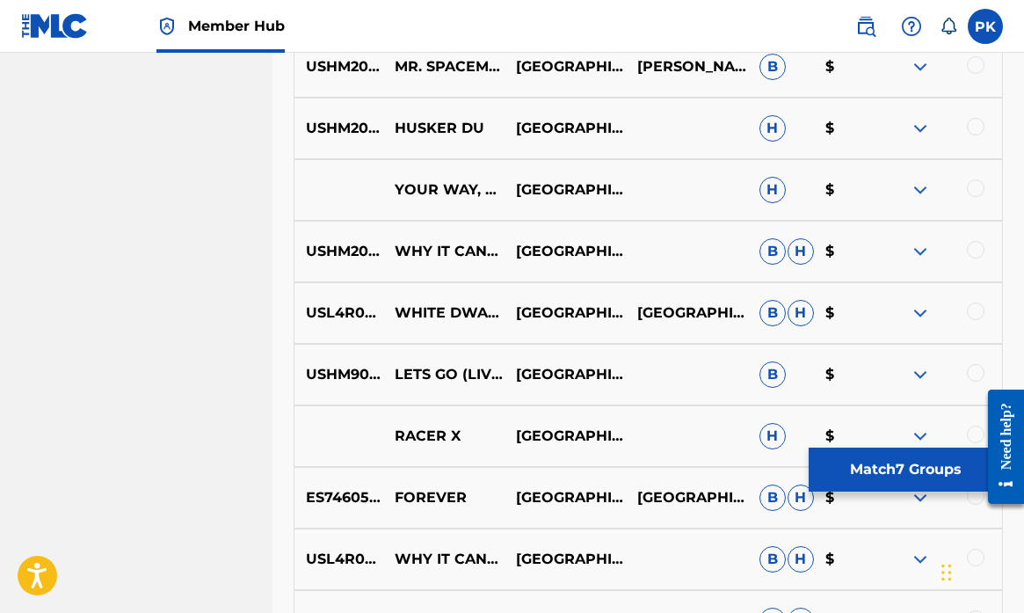
scroll to position [11542, 0]
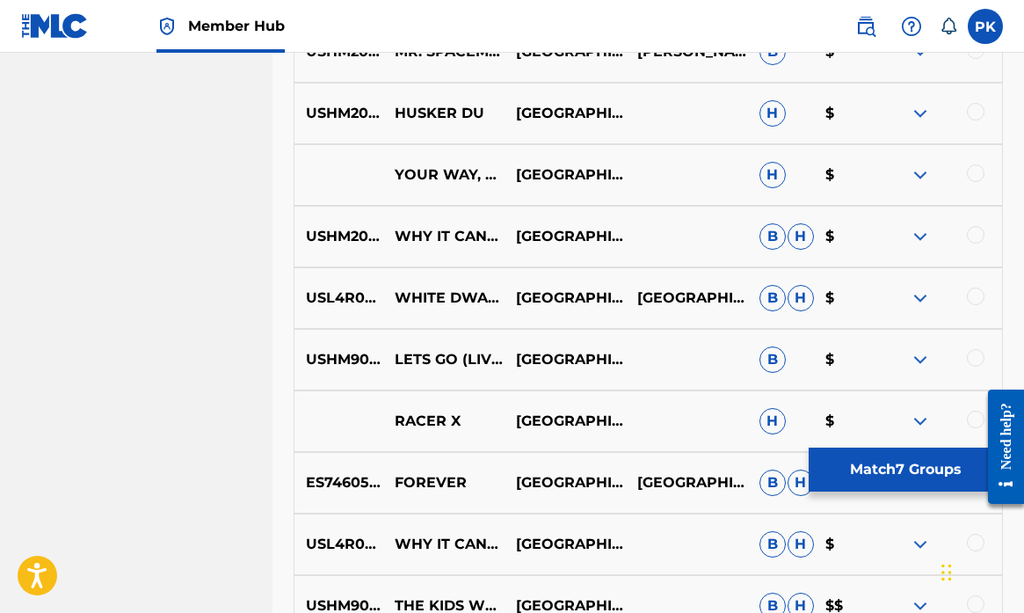
click at [975, 359] on div at bounding box center [976, 358] width 18 height 18
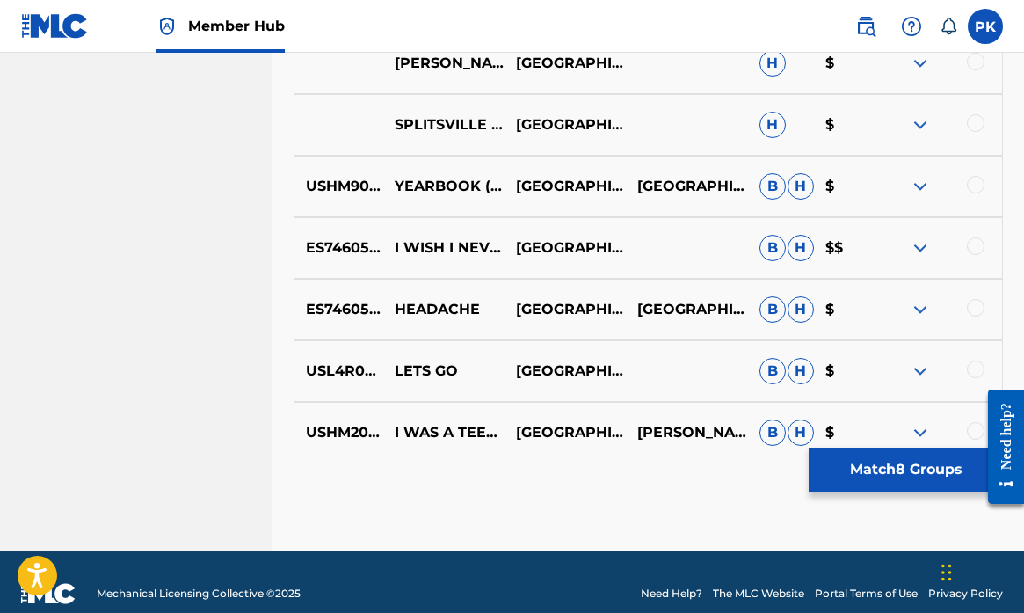
scroll to position [12656, 0]
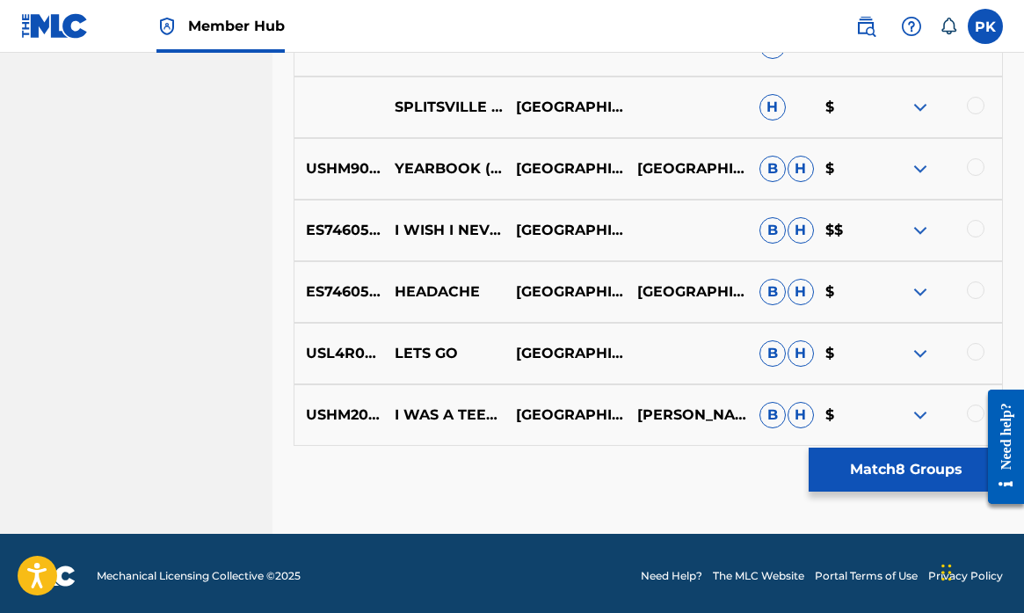
click at [972, 349] on div at bounding box center [976, 352] width 18 height 18
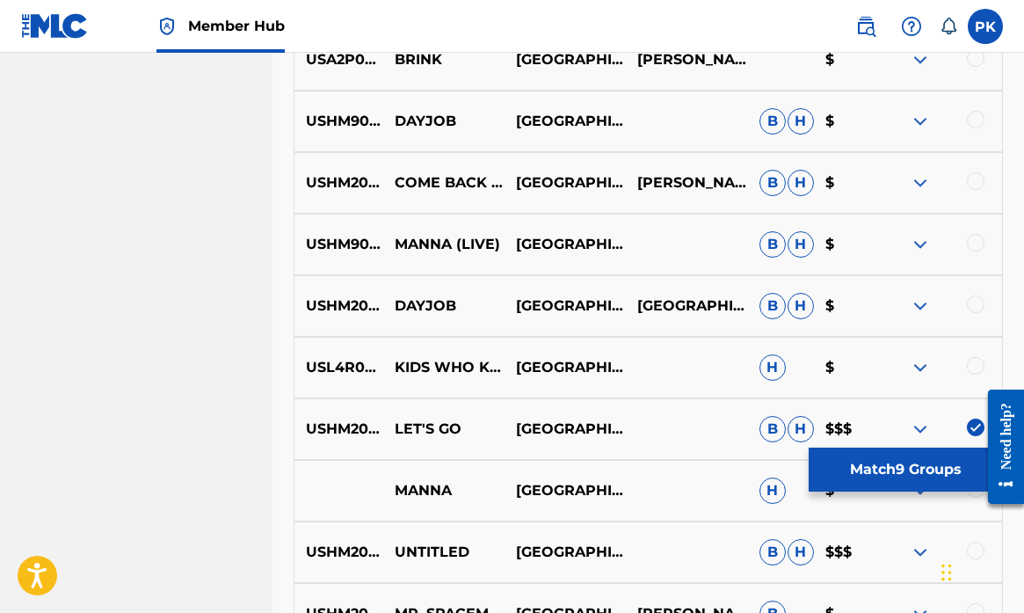
scroll to position [11010, 0]
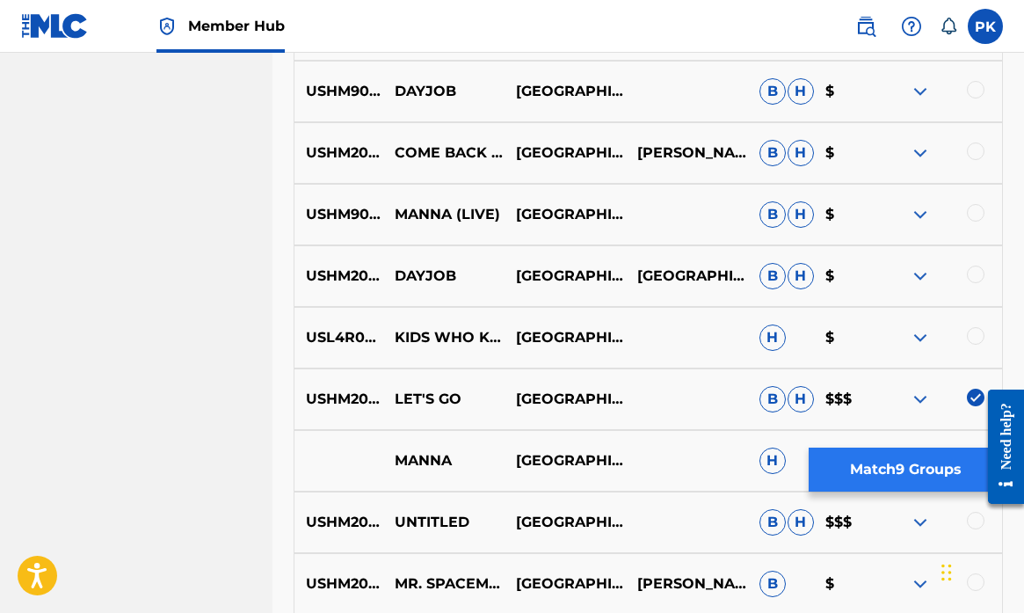
click at [884, 467] on button "Match 9 Groups" at bounding box center [906, 469] width 194 height 44
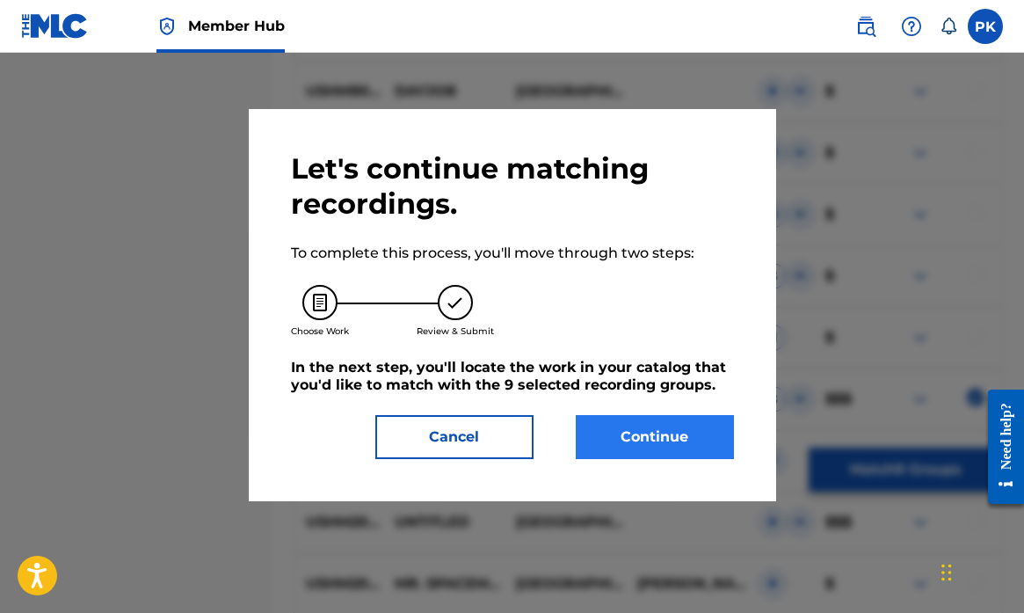
click at [664, 432] on button "Continue" at bounding box center [655, 437] width 158 height 44
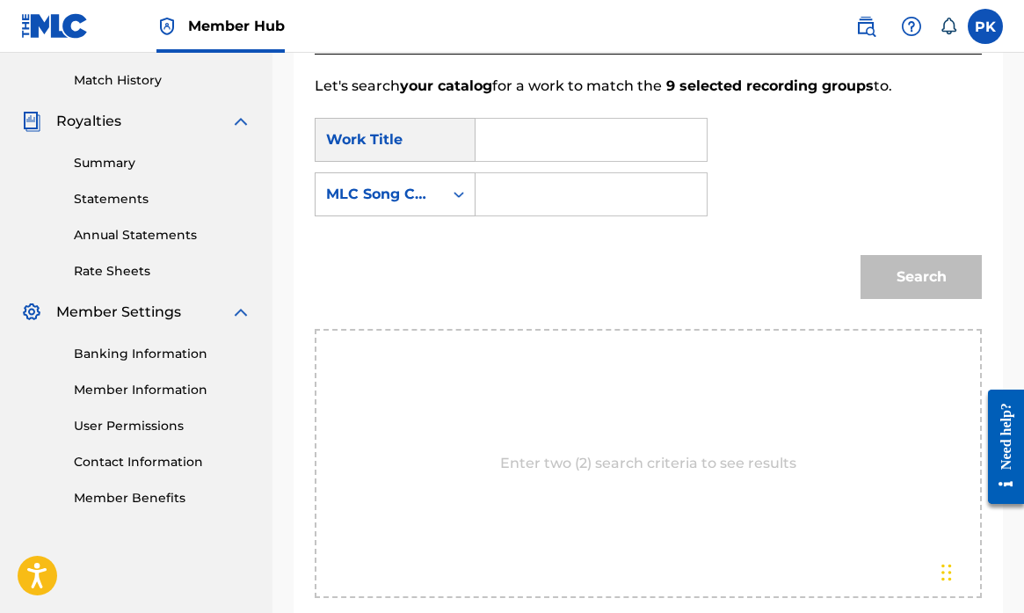
click at [543, 143] on input "Search Form" at bounding box center [591, 140] width 201 height 42
click at [523, 185] on strong "let's" at bounding box center [520, 179] width 31 height 17
type input "let's go"
click at [943, 271] on div "Search" at bounding box center [917, 272] width 130 height 70
click at [556, 191] on input "Search Form" at bounding box center [591, 194] width 201 height 42
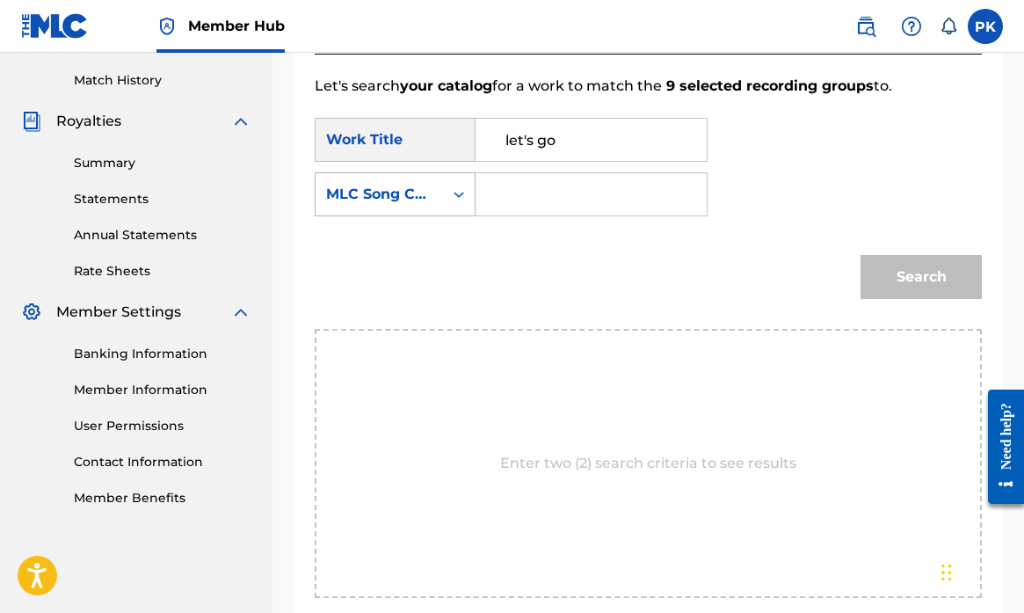
click at [462, 194] on icon "Search Form" at bounding box center [459, 195] width 11 height 6
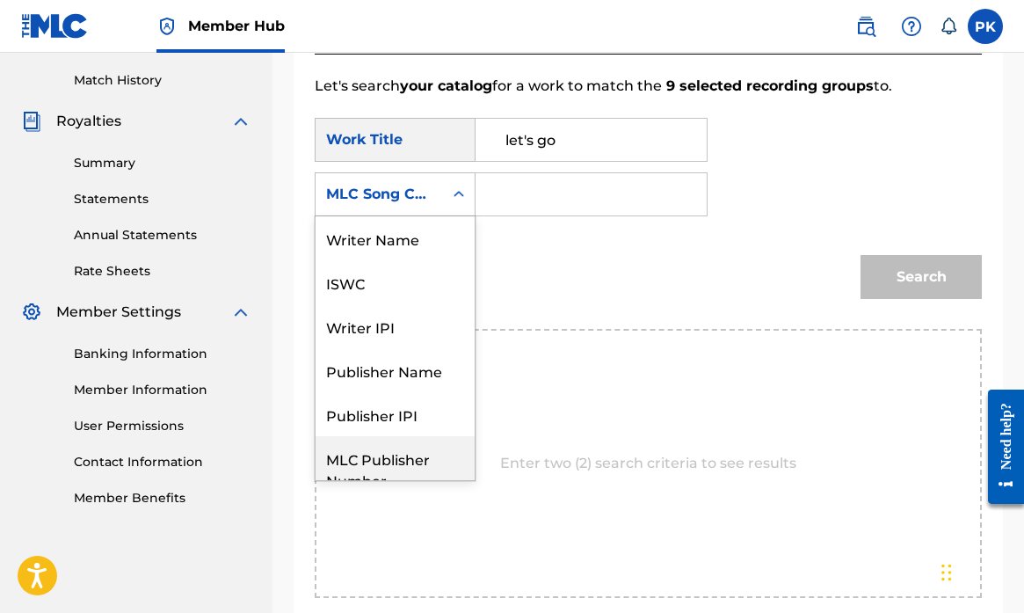
scroll to position [0, 0]
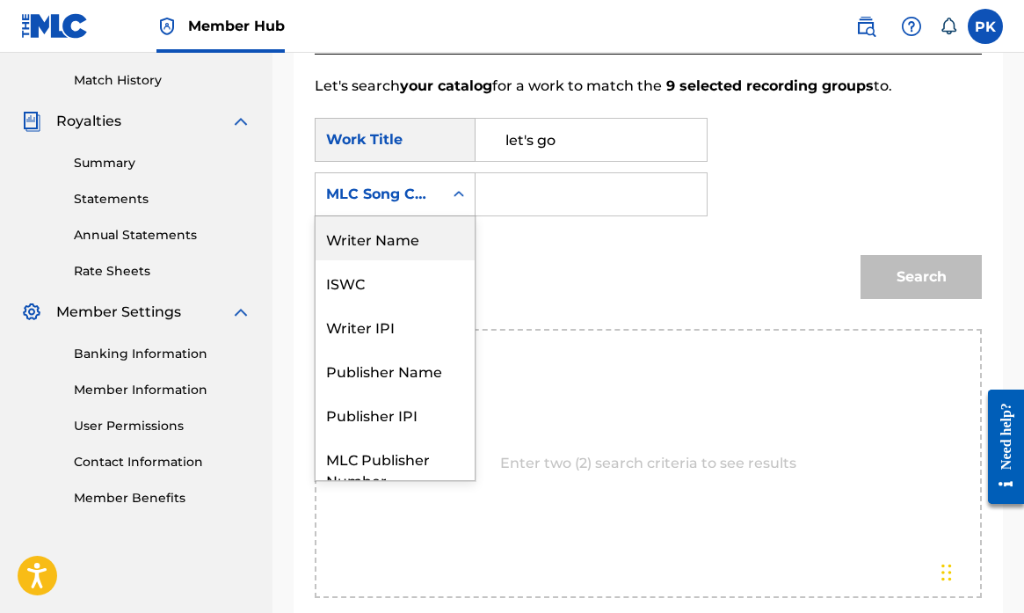
click at [367, 242] on div "Writer Name" at bounding box center [395, 238] width 159 height 44
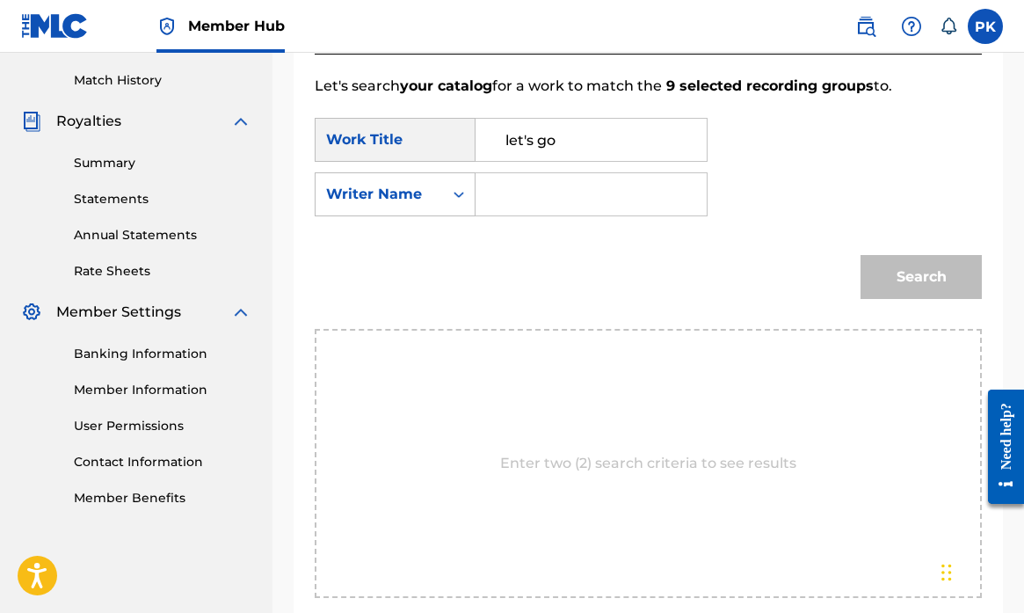
click at [505, 196] on input "Search Form" at bounding box center [591, 194] width 201 height 42
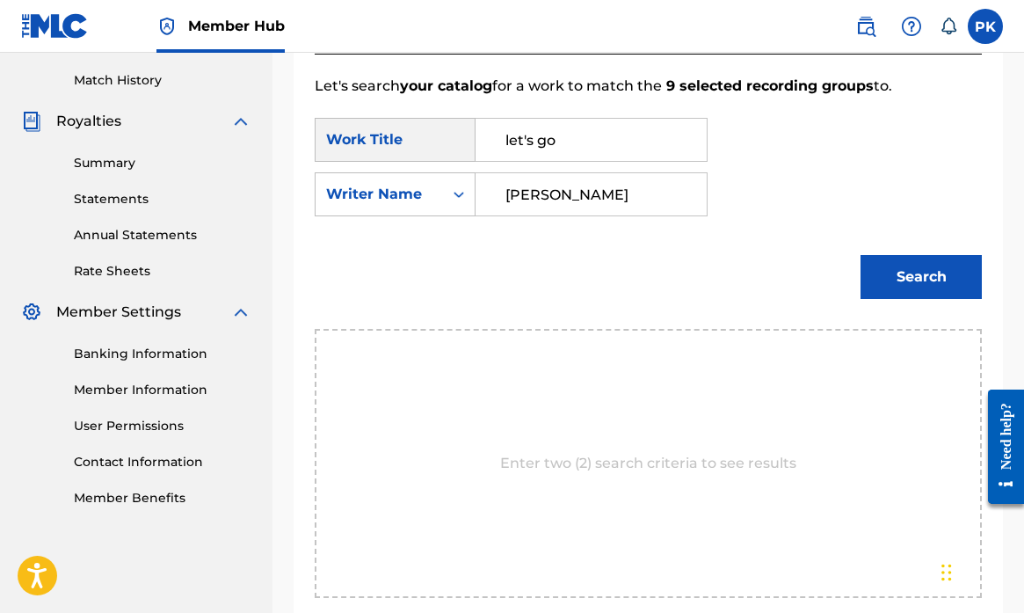
type input "Krysiak"
drag, startPoint x: 573, startPoint y: 213, endPoint x: 915, endPoint y: 280, distance: 348.6
click at [915, 280] on button "Search" at bounding box center [921, 277] width 121 height 44
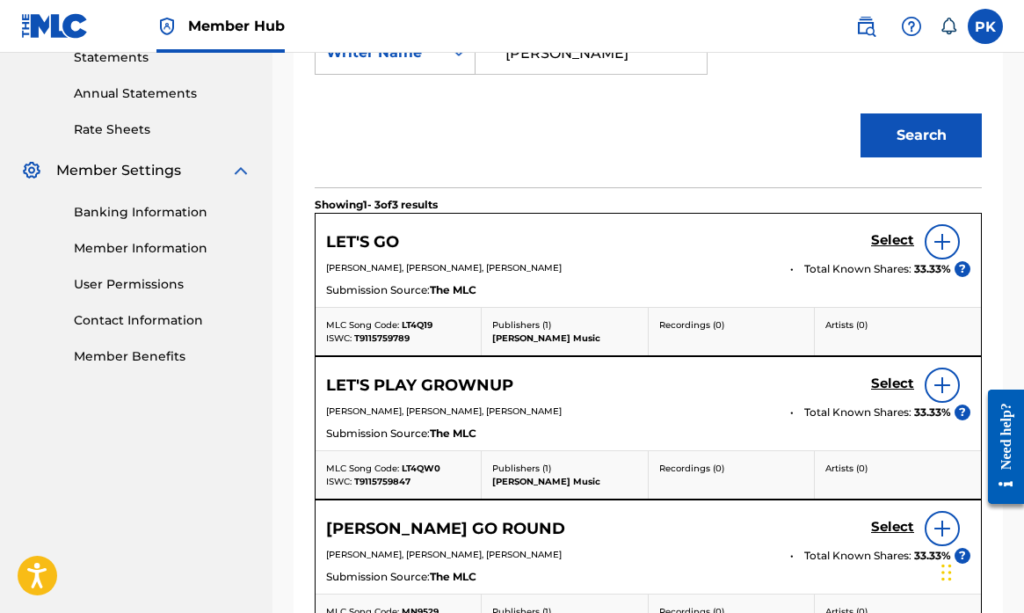
scroll to position [498, 0]
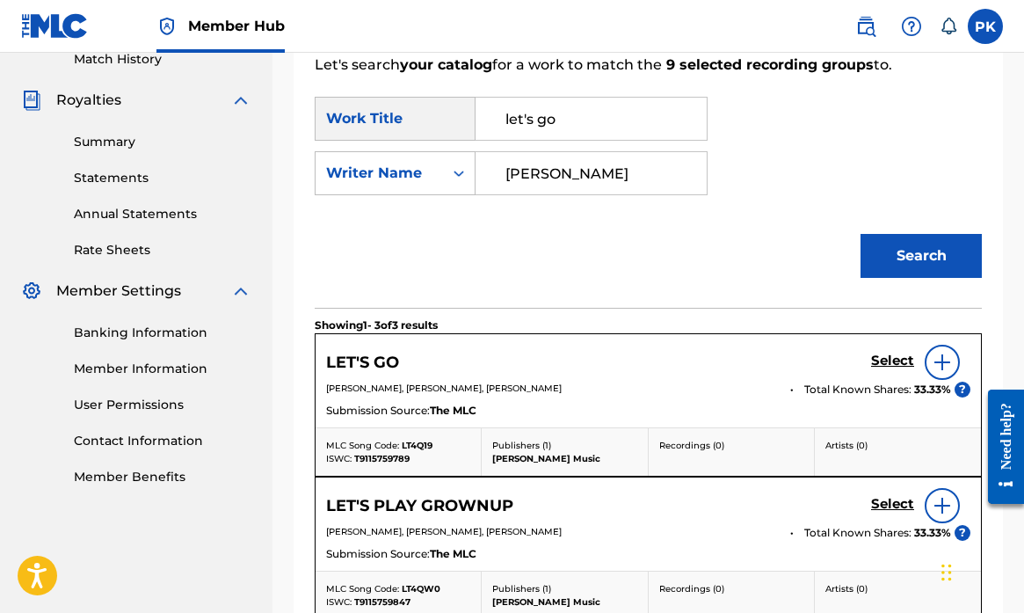
click at [941, 361] on img at bounding box center [942, 362] width 21 height 21
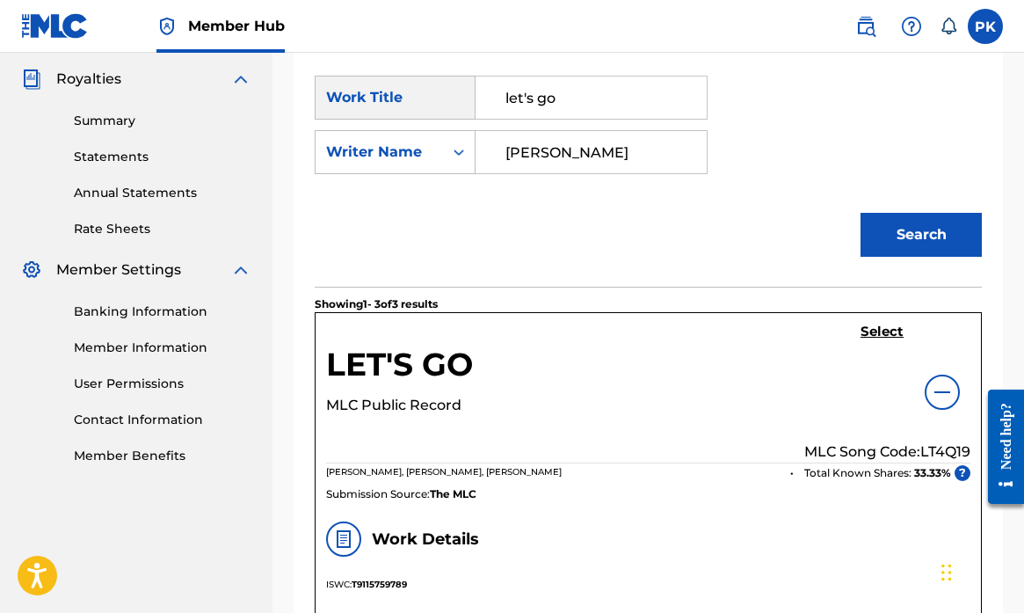
scroll to position [521, 0]
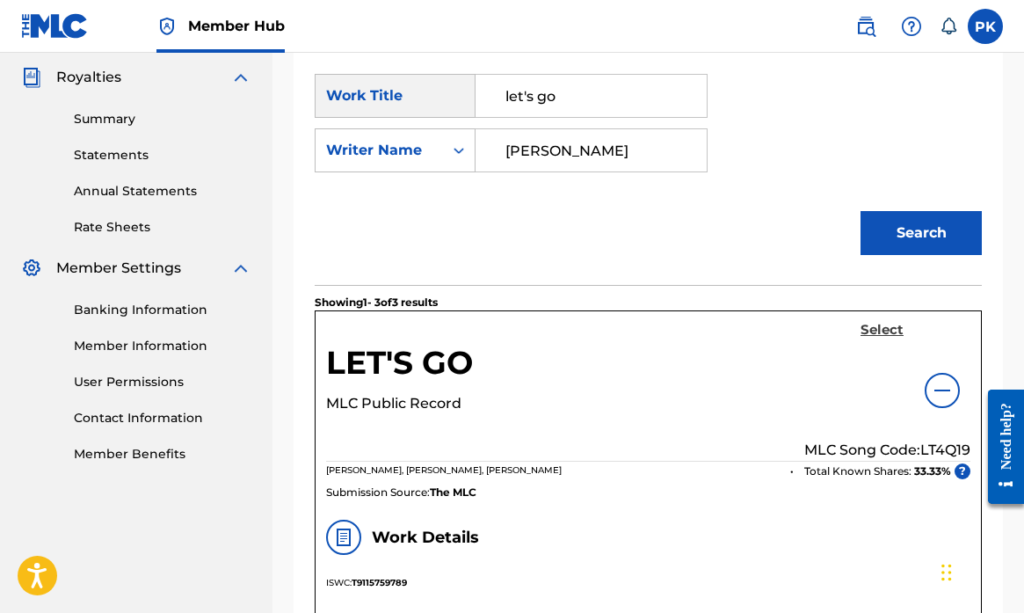
click at [874, 330] on h5 "Select" at bounding box center [882, 330] width 43 height 17
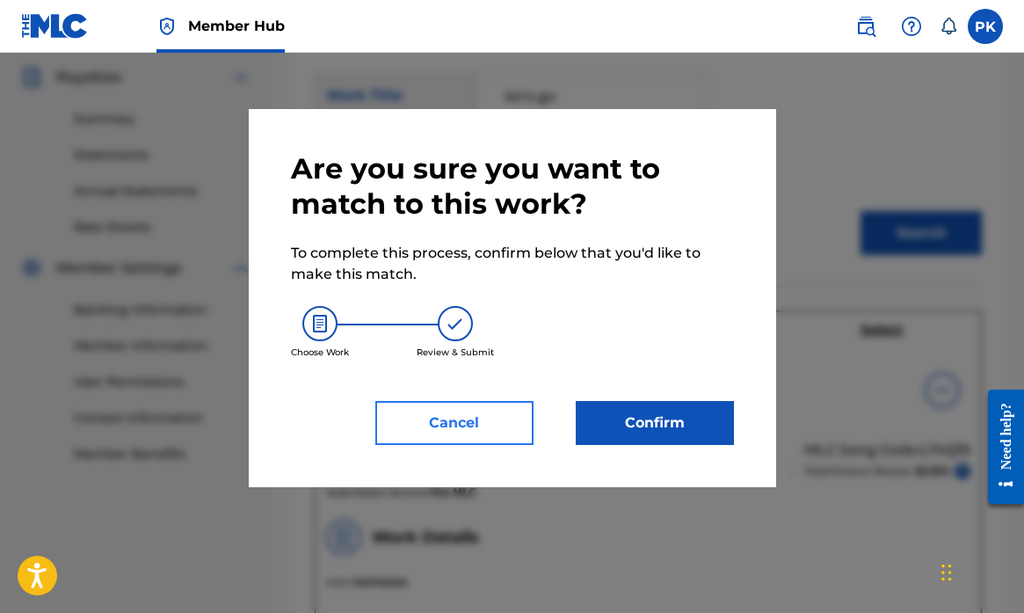
click at [477, 415] on button "Cancel" at bounding box center [454, 423] width 158 height 44
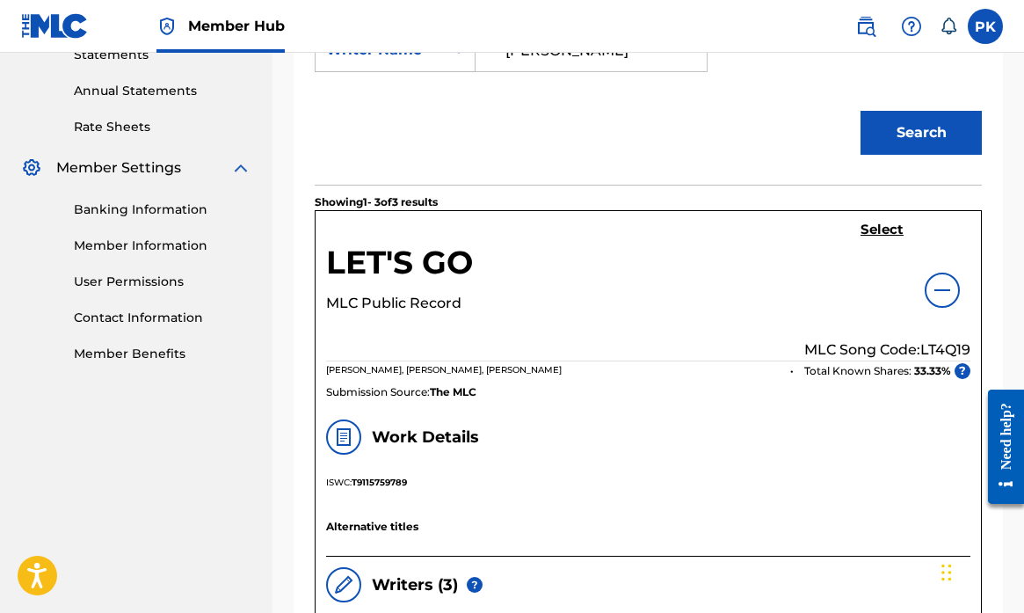
scroll to position [636, 0]
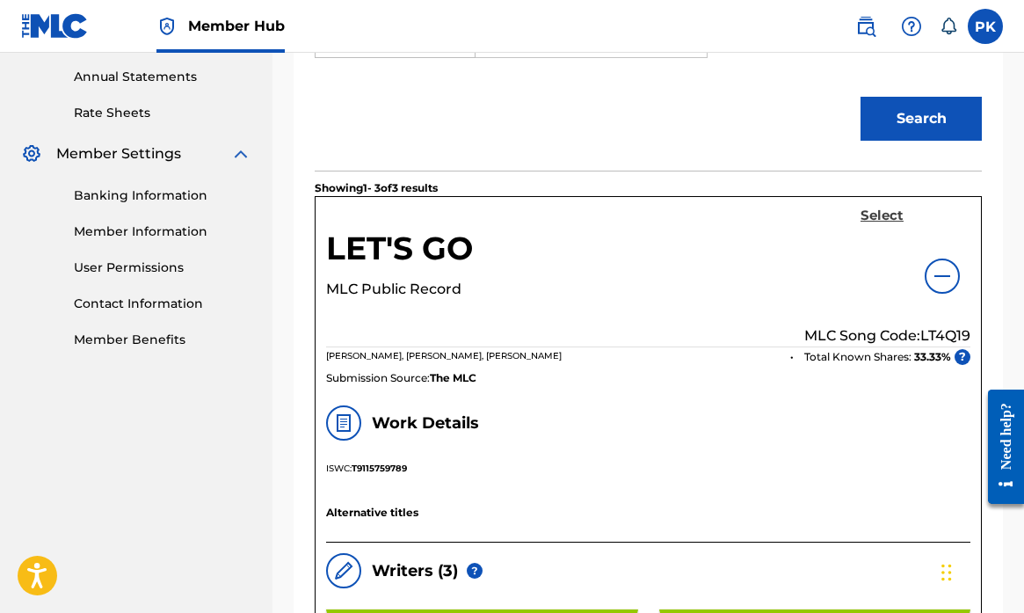
click at [877, 214] on h5 "Select" at bounding box center [882, 215] width 43 height 17
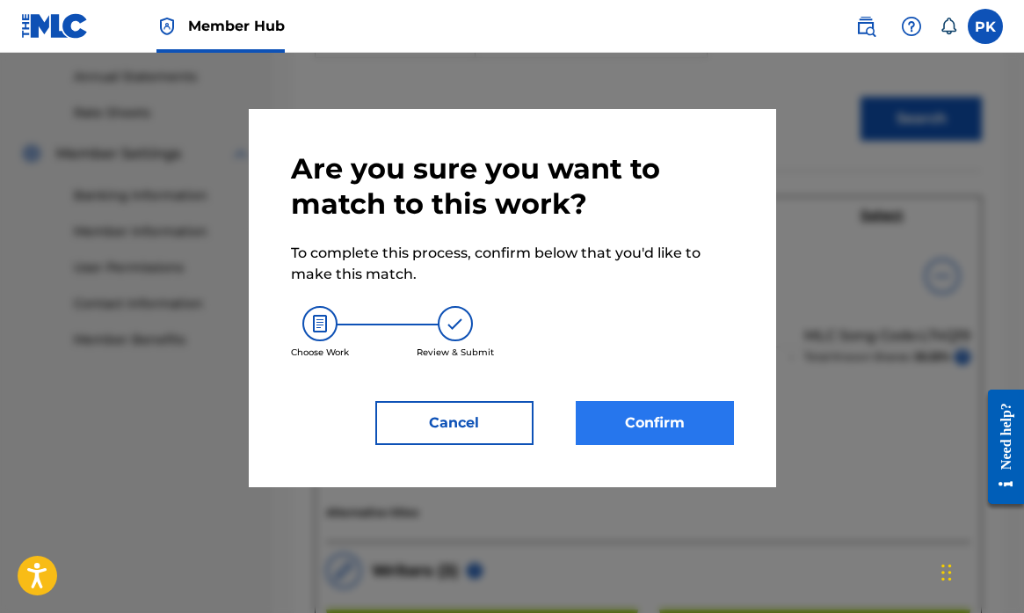
click at [667, 425] on button "Confirm" at bounding box center [655, 423] width 158 height 44
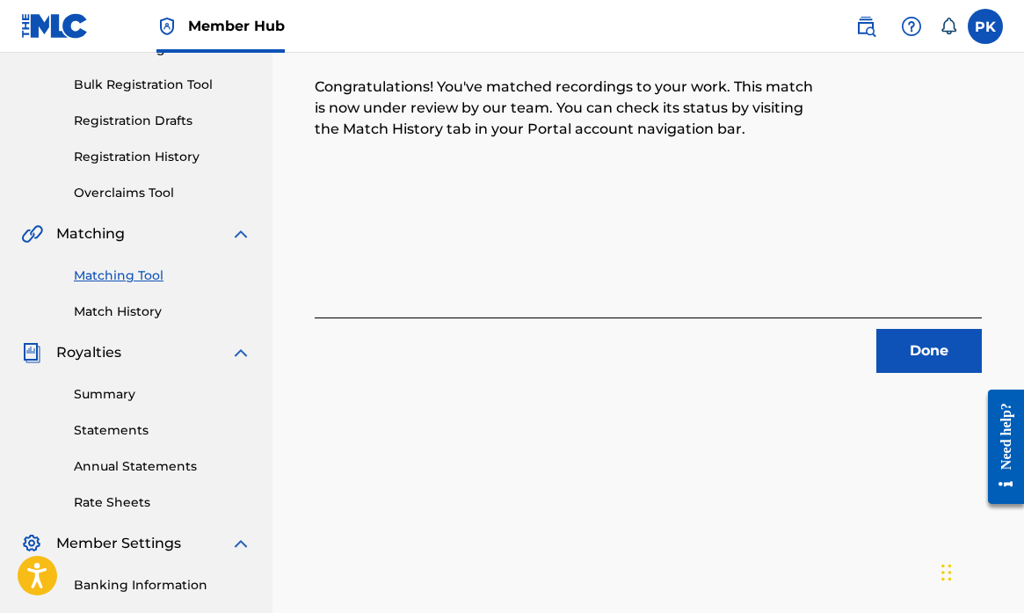
scroll to position [259, 0]
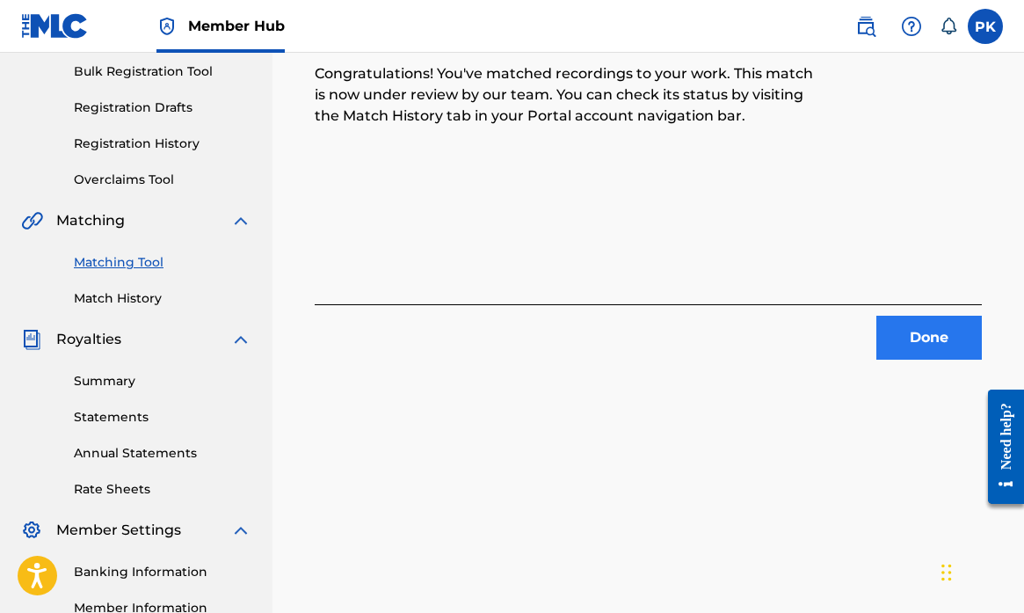
click at [917, 331] on button "Done" at bounding box center [928, 338] width 105 height 44
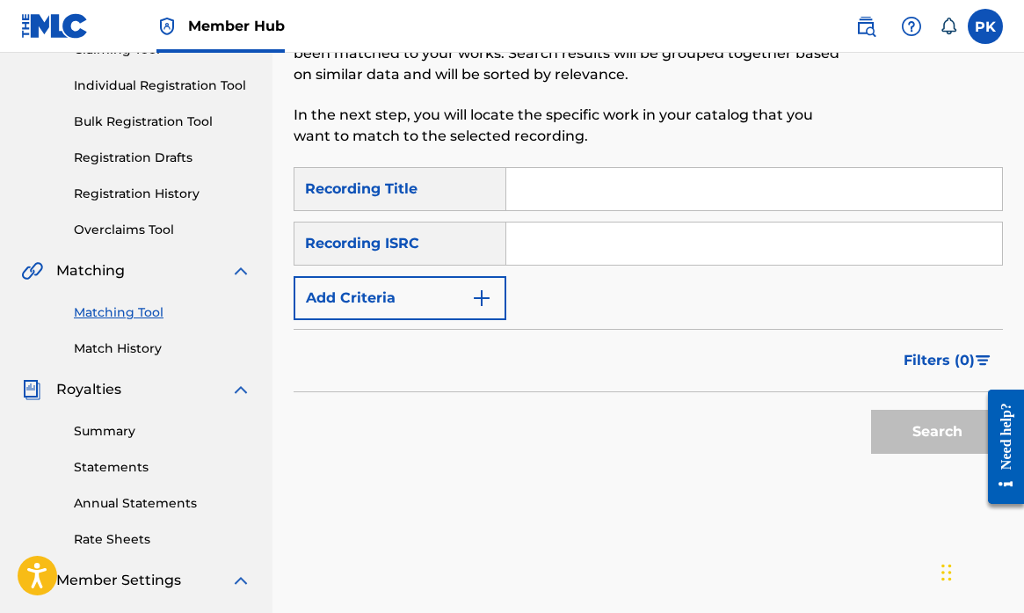
scroll to position [235, 0]
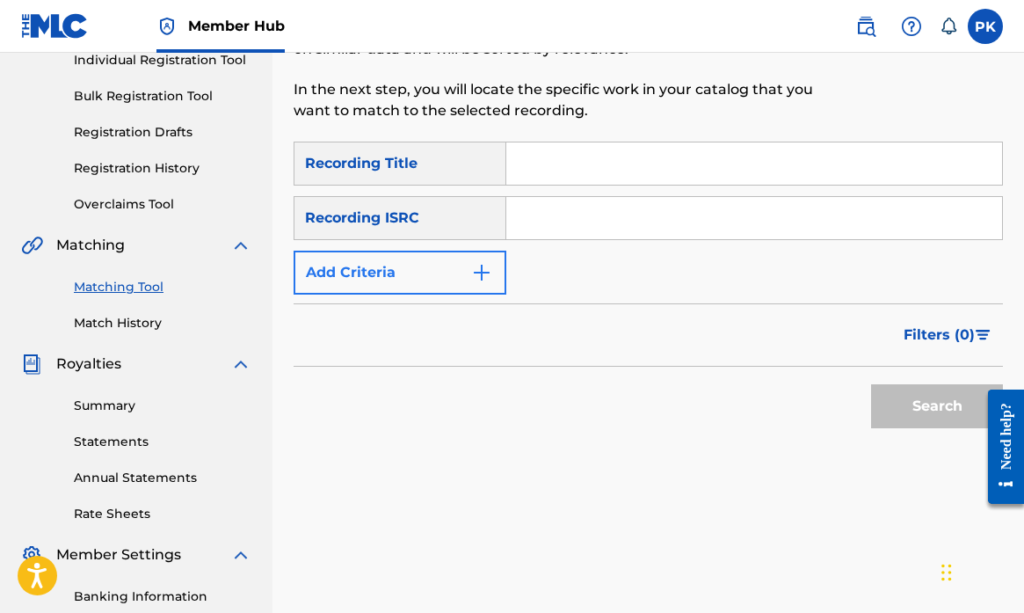
click at [486, 272] on img "Search Form" at bounding box center [481, 272] width 21 height 21
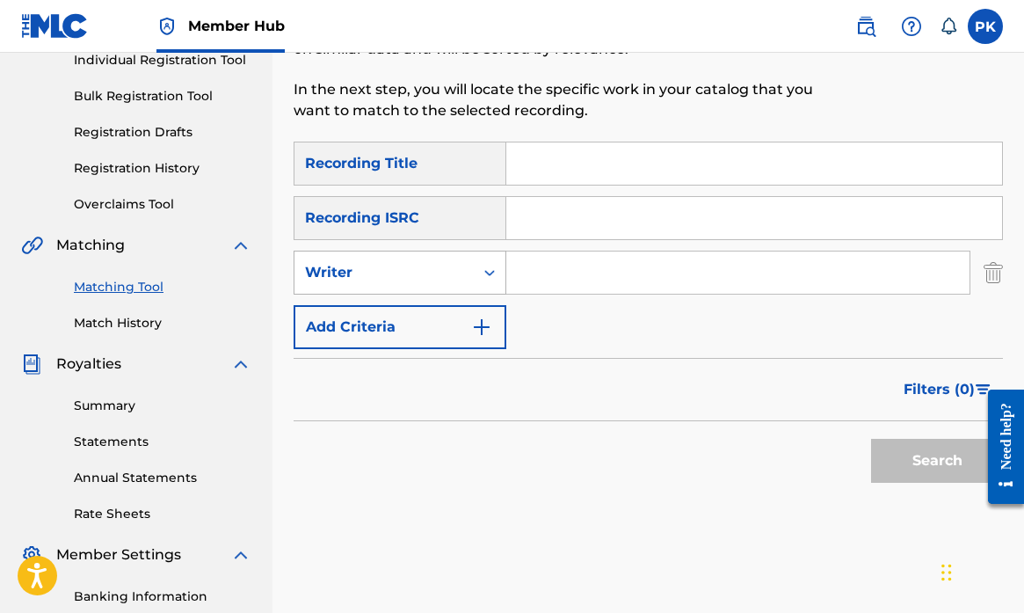
click at [467, 272] on div "Writer" at bounding box center [383, 272] width 179 height 33
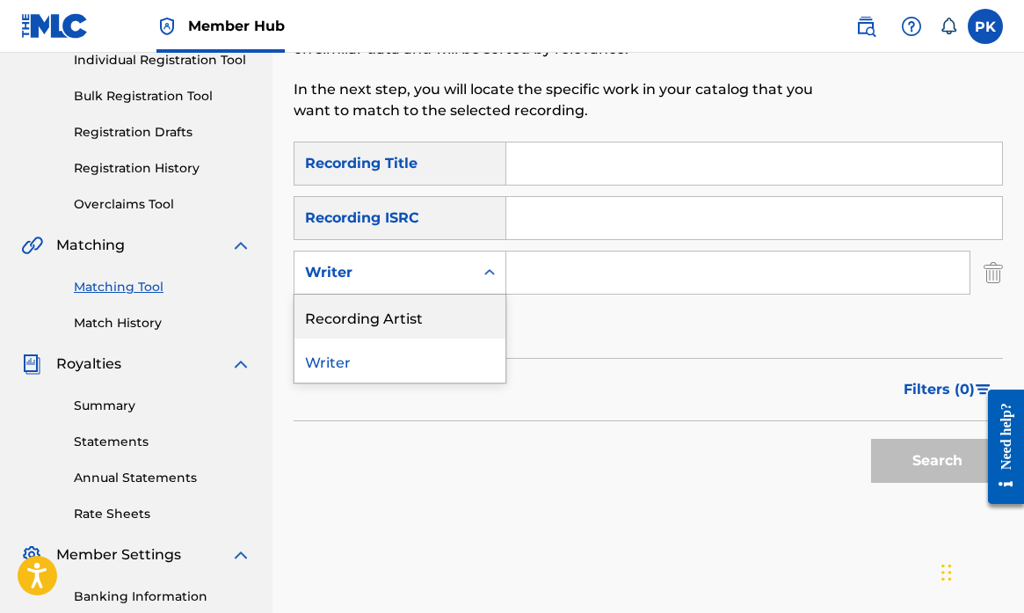
click at [404, 321] on div "Recording Artist" at bounding box center [399, 316] width 211 height 44
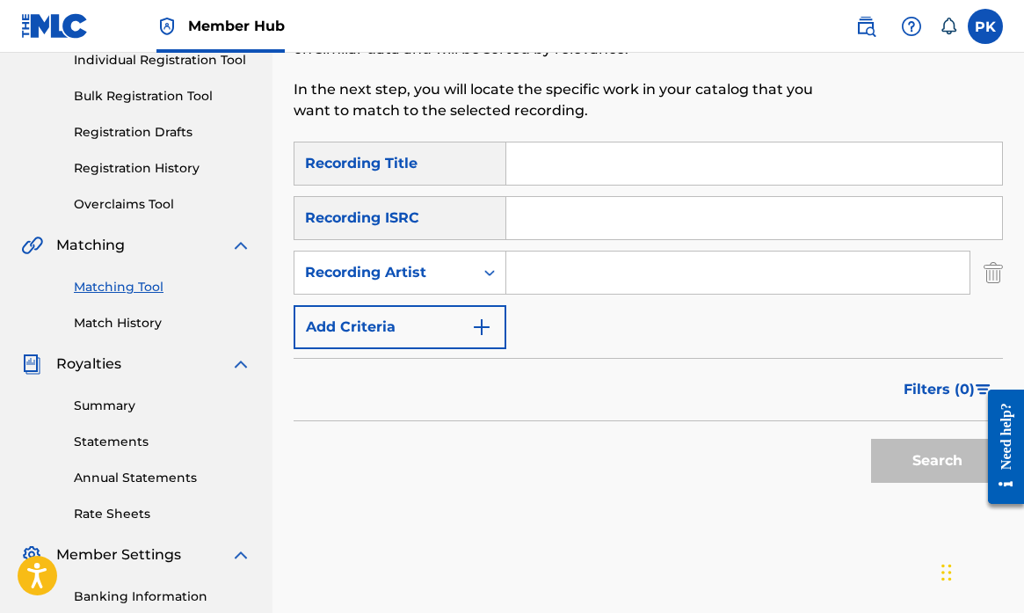
click at [566, 282] on input "Search Form" at bounding box center [737, 272] width 463 height 42
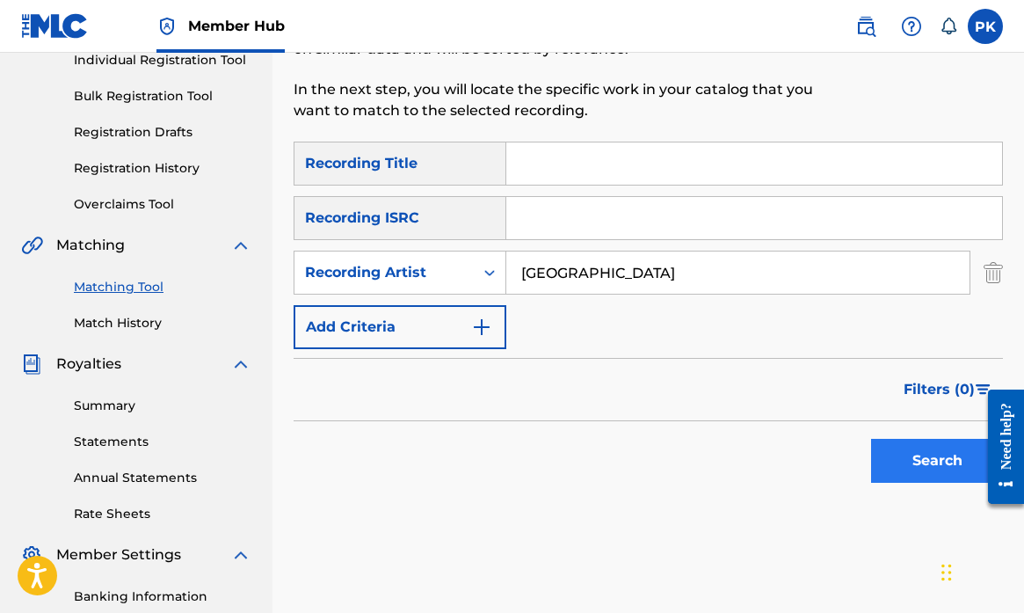
type input "Splitsville"
click at [943, 460] on button "Search" at bounding box center [937, 461] width 132 height 44
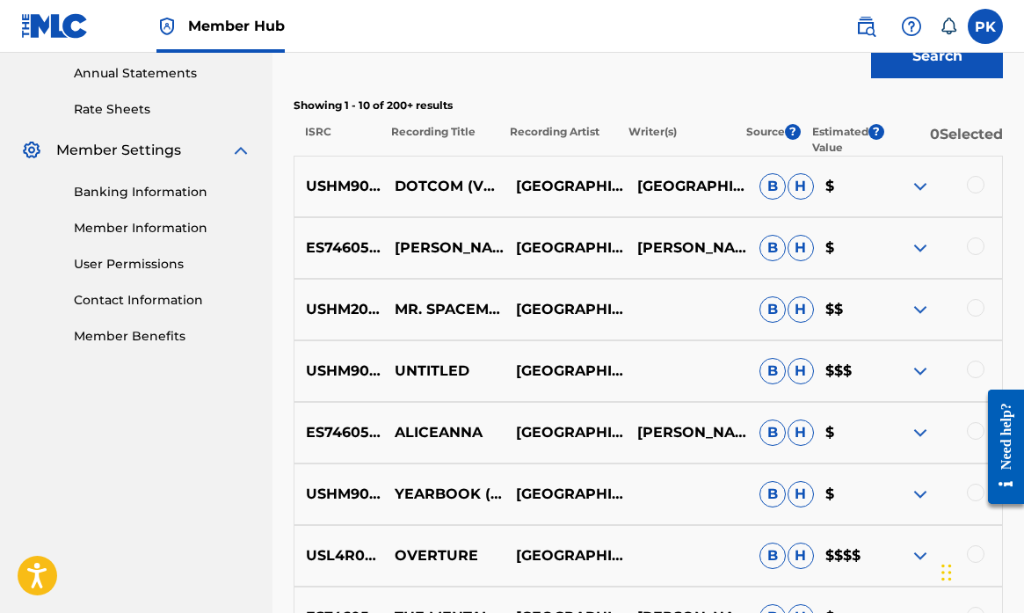
scroll to position [643, 0]
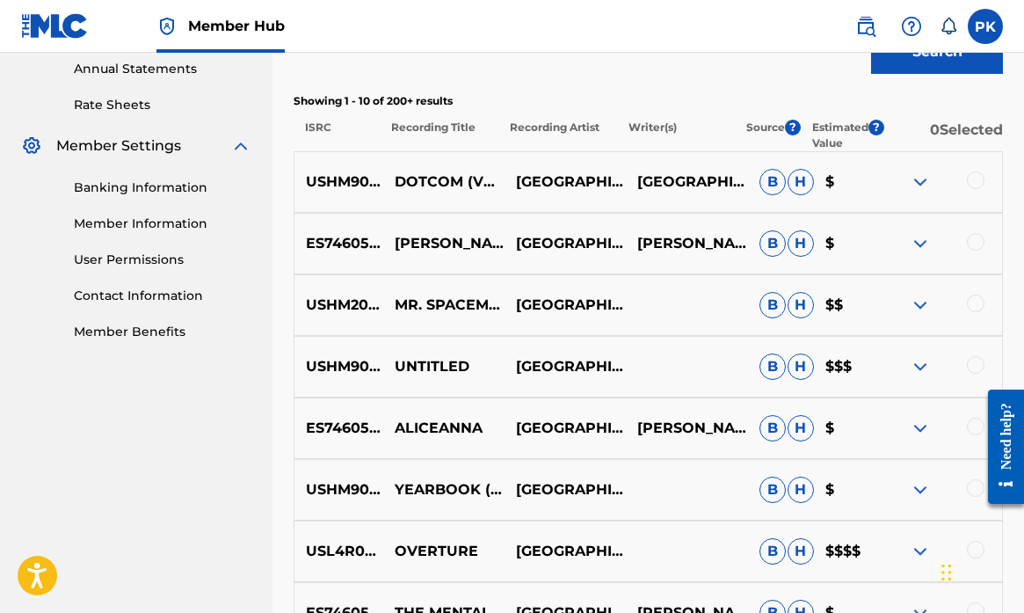
click at [973, 185] on div at bounding box center [976, 180] width 18 height 18
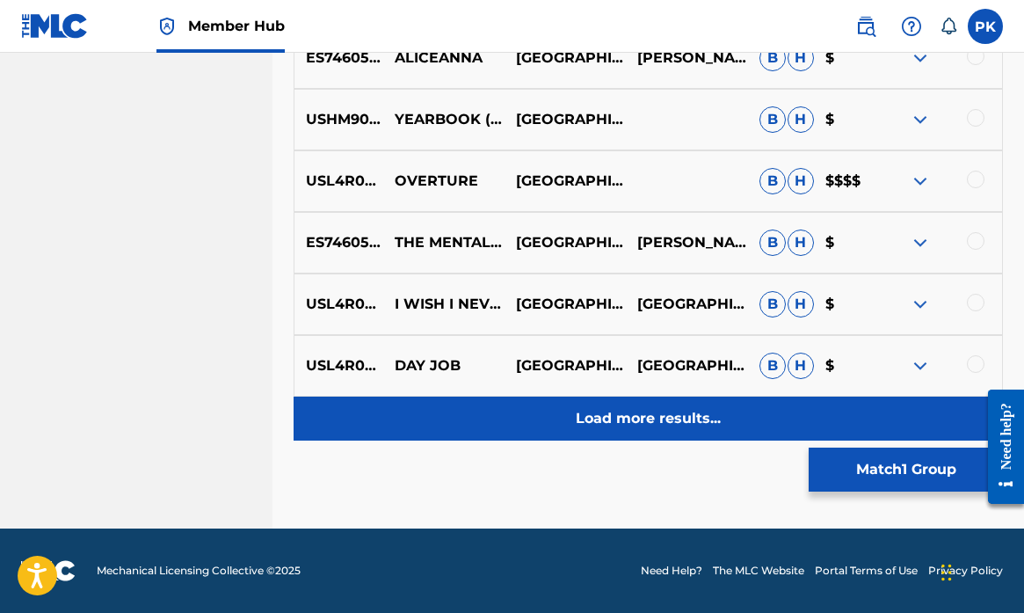
click at [677, 410] on p "Load more results..." at bounding box center [648, 418] width 145 height 21
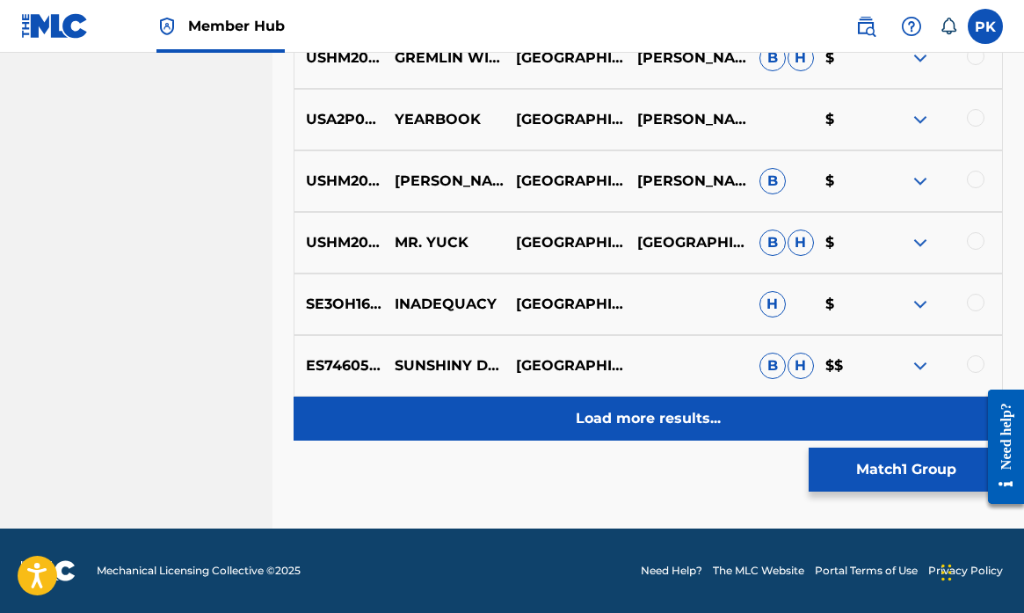
click at [676, 414] on p "Load more results..." at bounding box center [648, 418] width 145 height 21
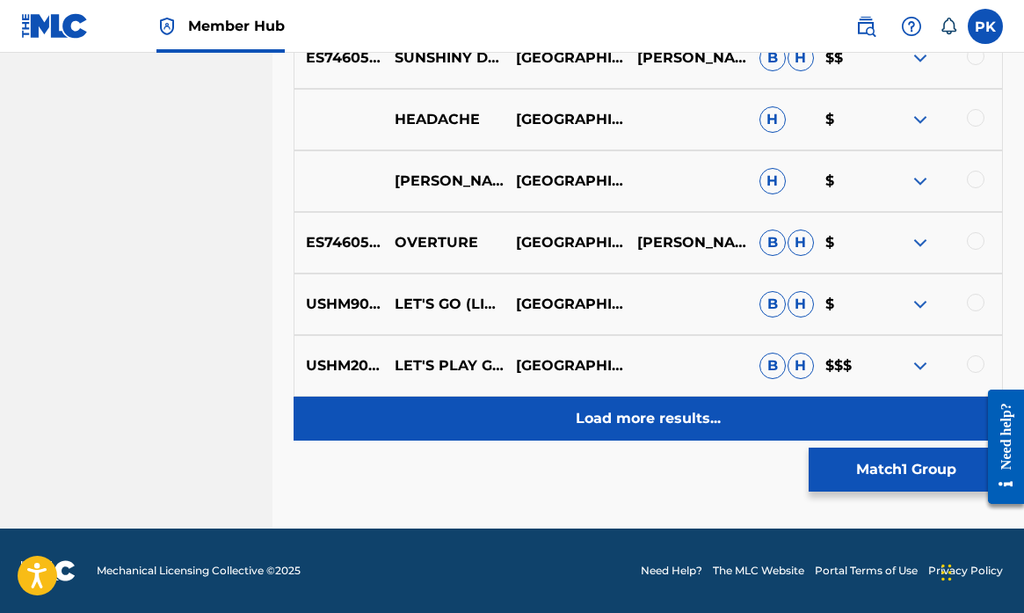
click at [645, 422] on p "Load more results..." at bounding box center [648, 418] width 145 height 21
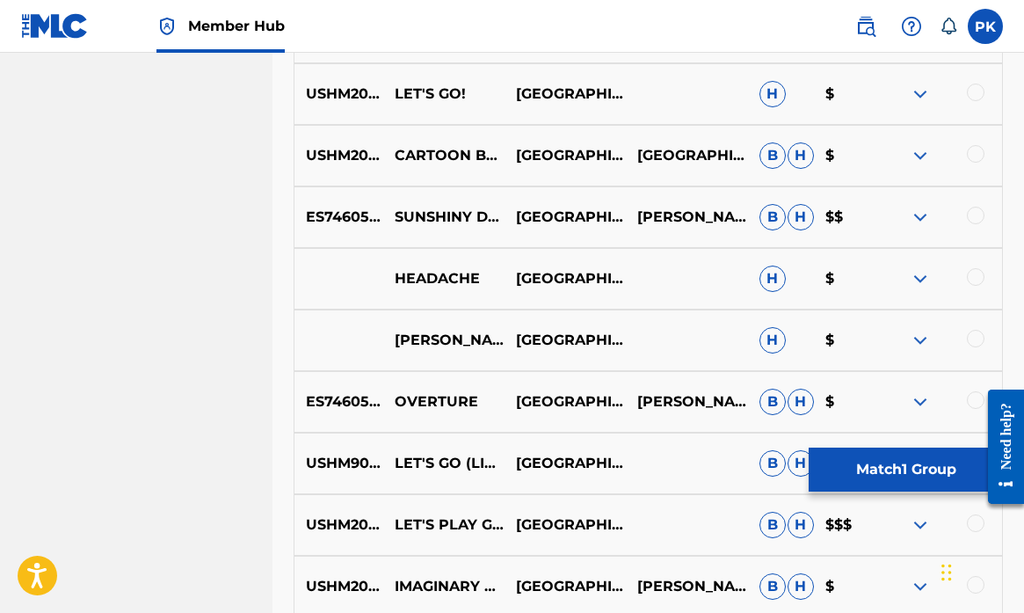
scroll to position [2085, 0]
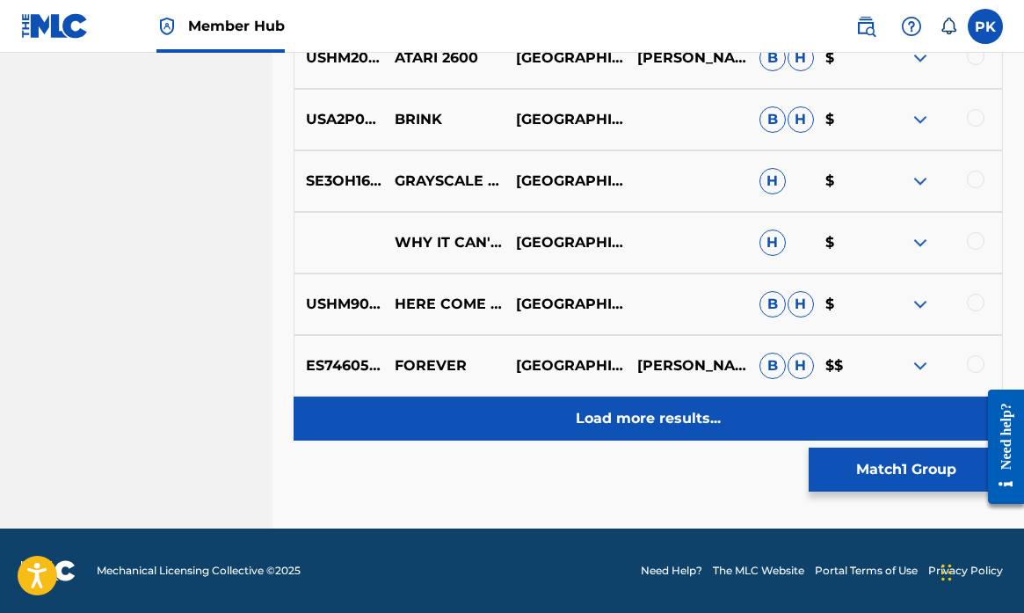
click at [679, 421] on p "Load more results..." at bounding box center [648, 418] width 145 height 21
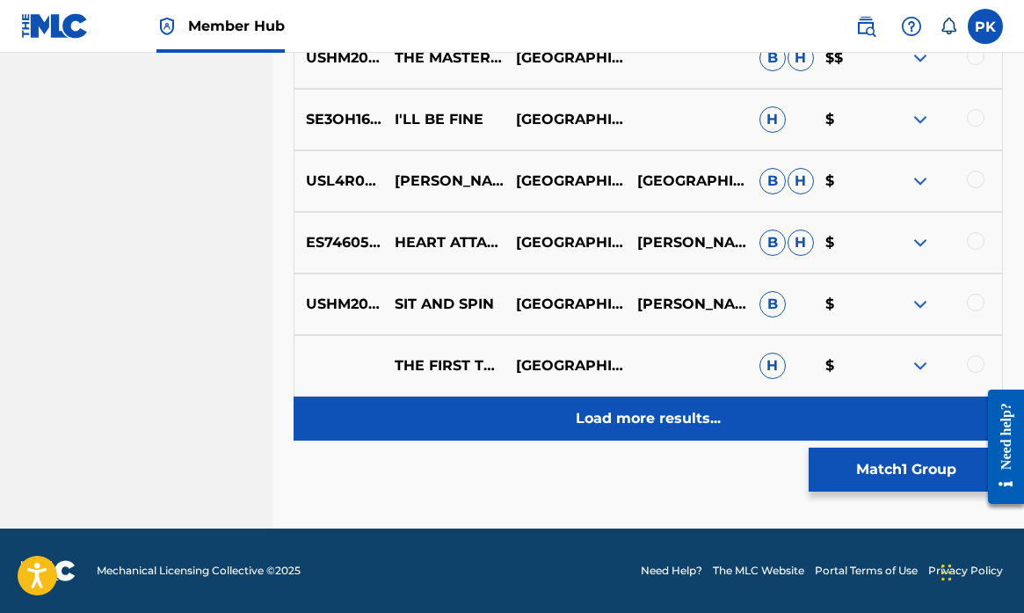
click at [679, 421] on p "Load more results..." at bounding box center [648, 418] width 145 height 21
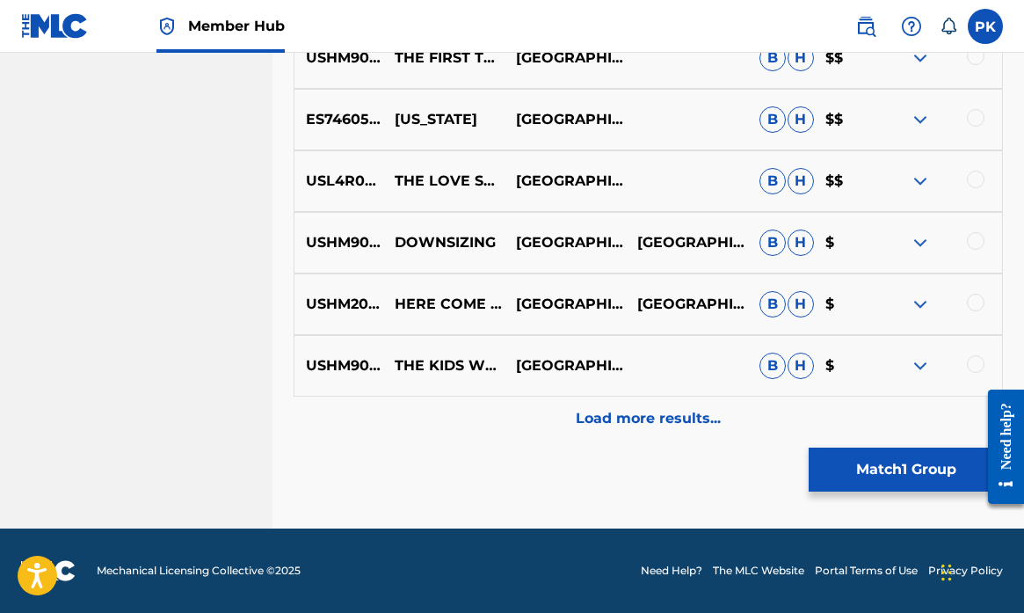
scroll to position [4090, 0]
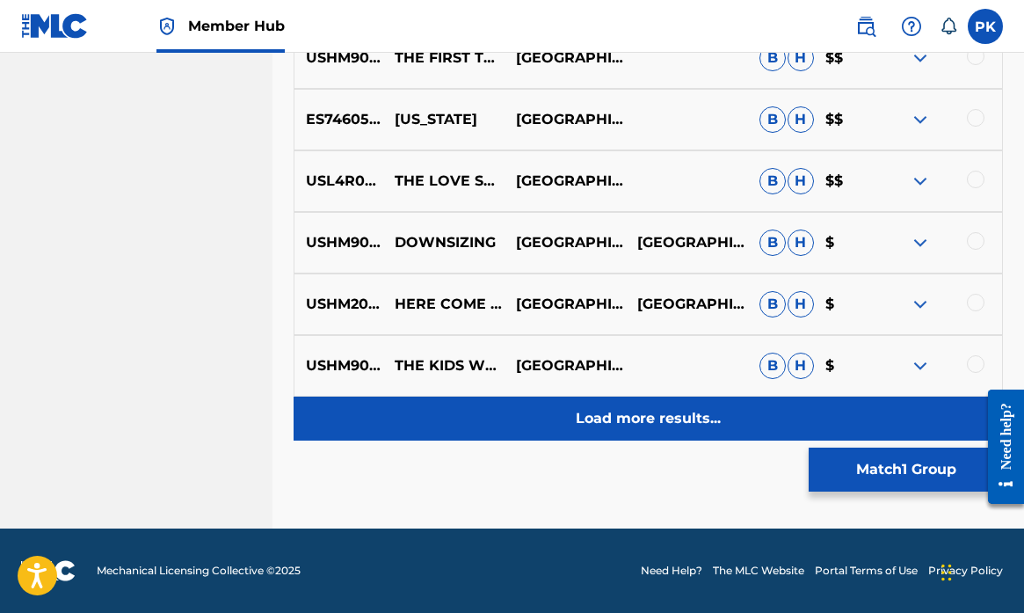
click at [670, 416] on p "Load more results..." at bounding box center [648, 418] width 145 height 21
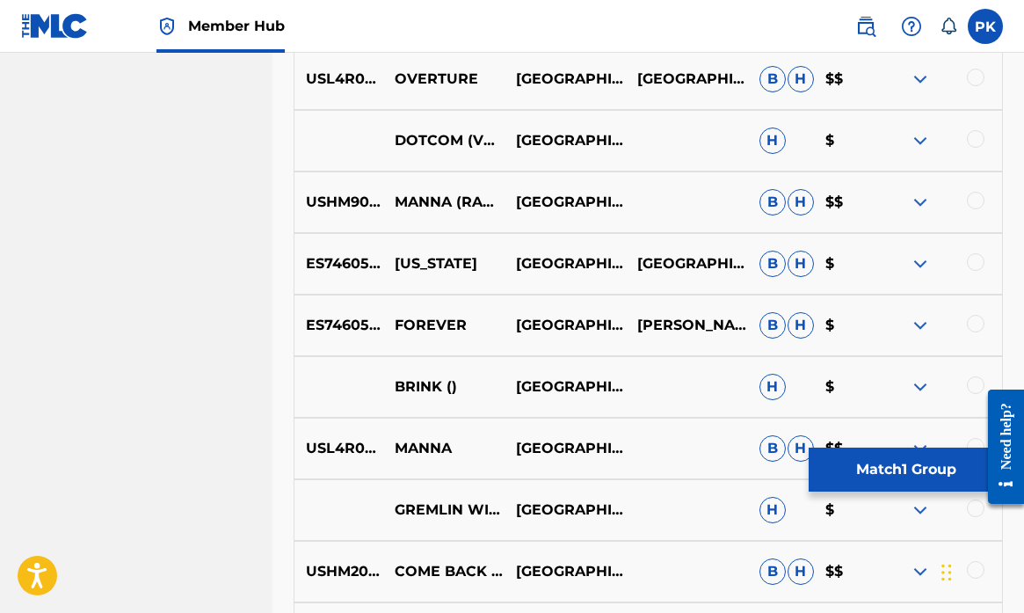
scroll to position [4439, 0]
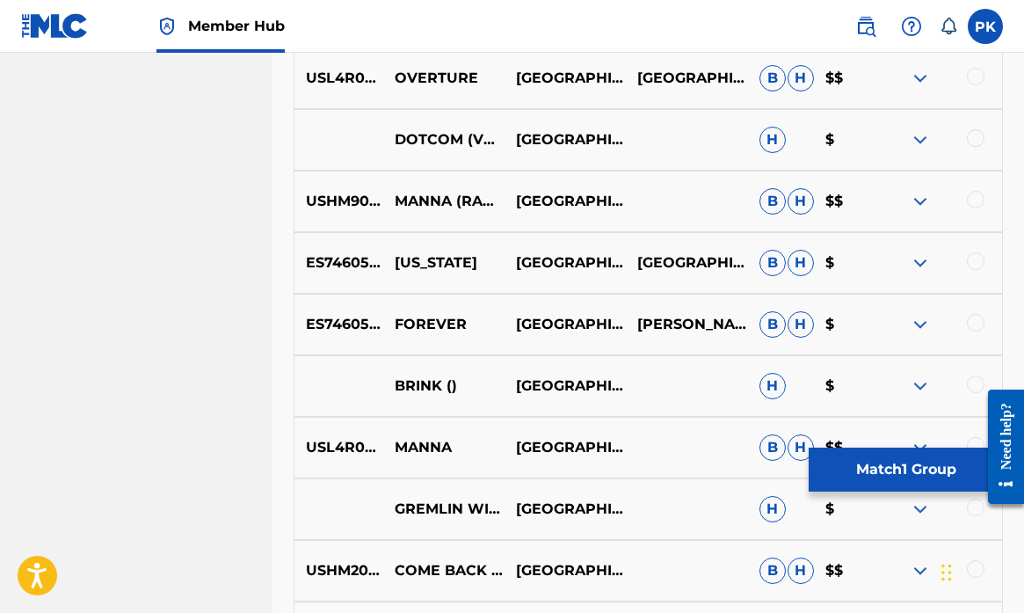
click at [973, 135] on div at bounding box center [976, 138] width 18 height 18
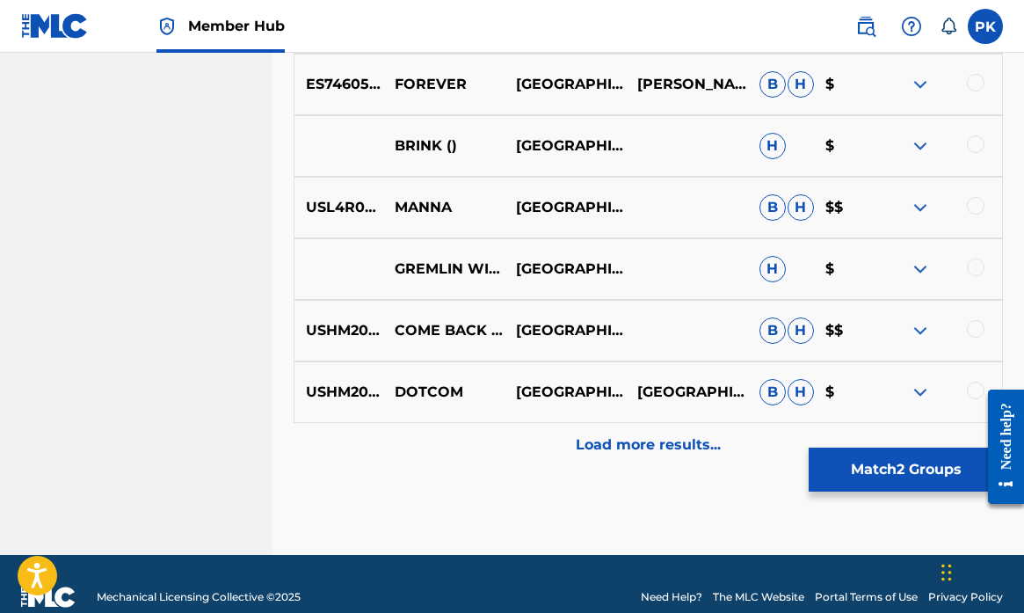
scroll to position [4685, 0]
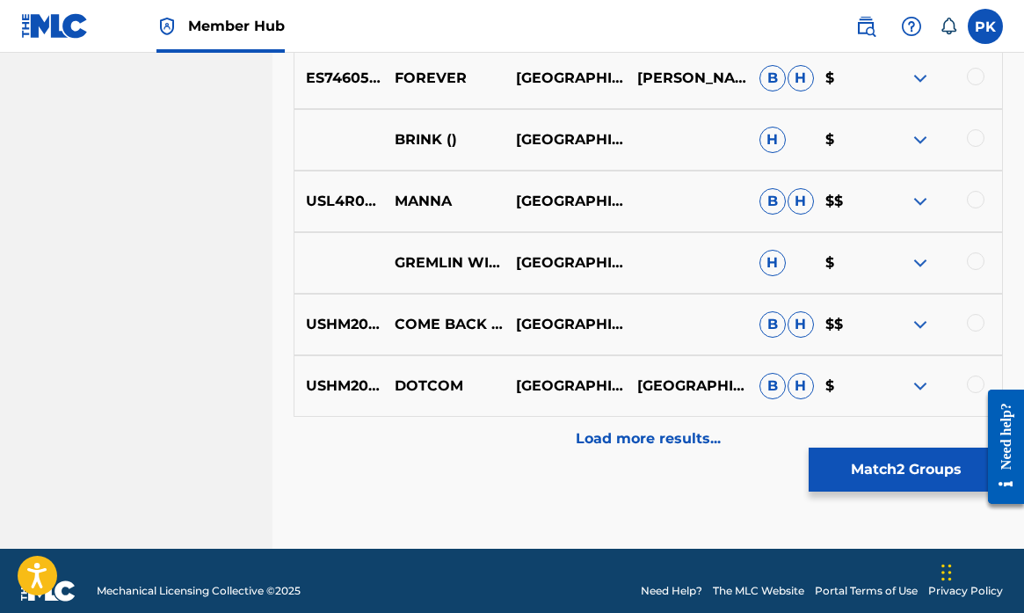
click at [971, 381] on div at bounding box center [976, 384] width 18 height 18
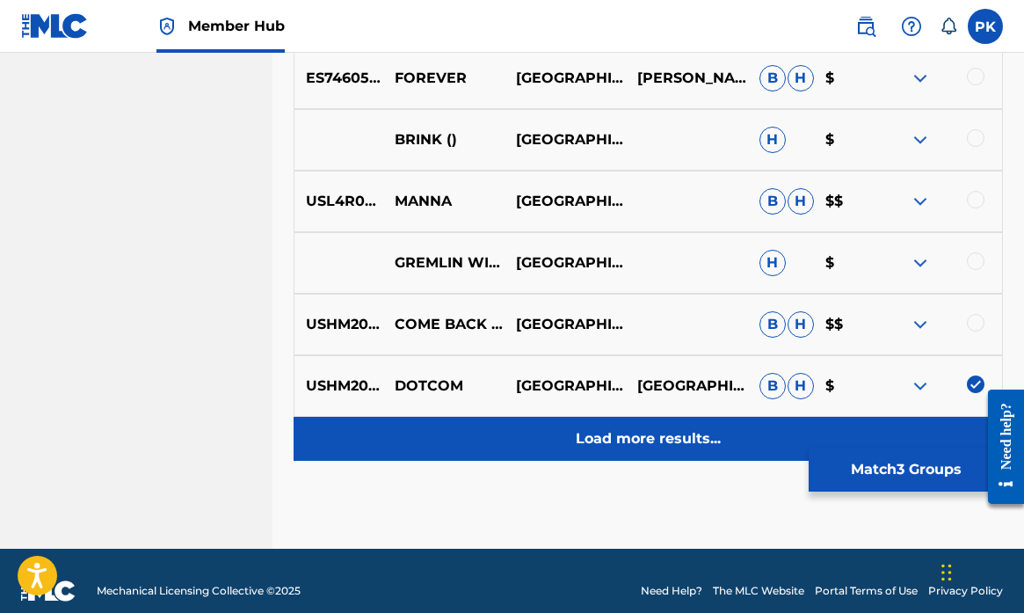
click at [655, 440] on p "Load more results..." at bounding box center [648, 438] width 145 height 21
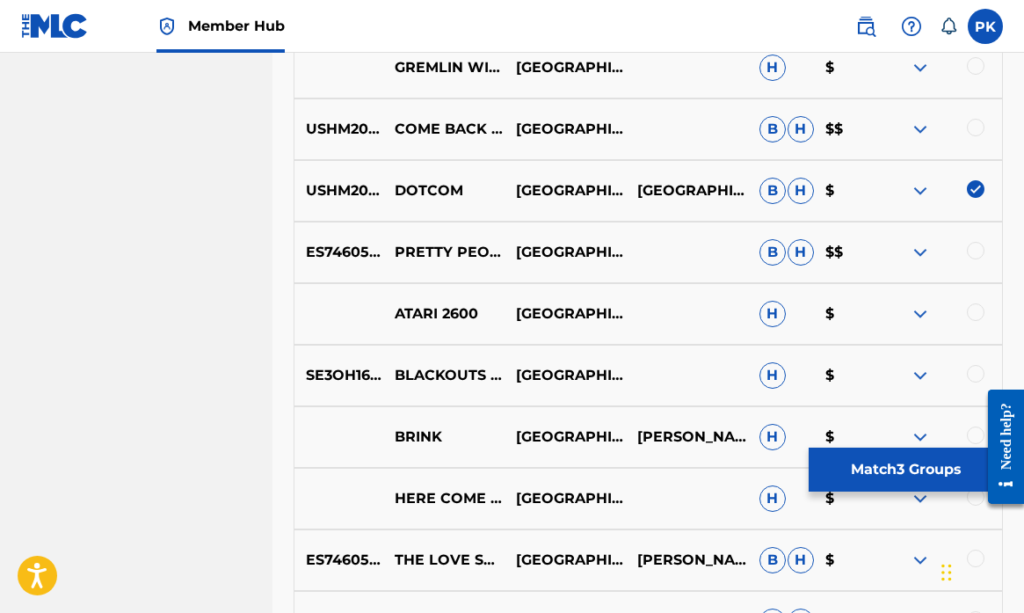
scroll to position [4964, 1]
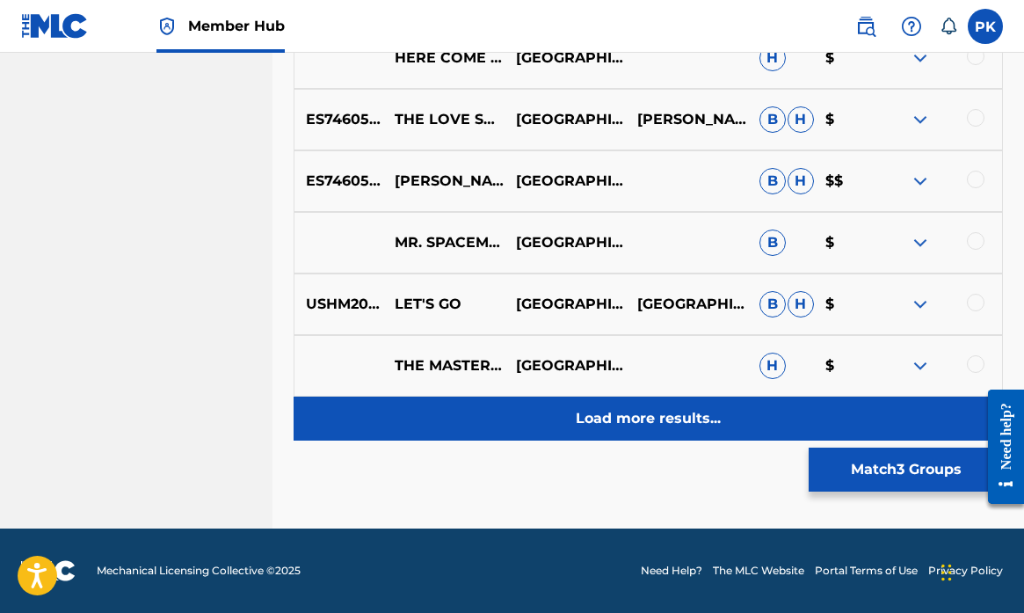
click at [669, 421] on p "Load more results..." at bounding box center [648, 418] width 145 height 21
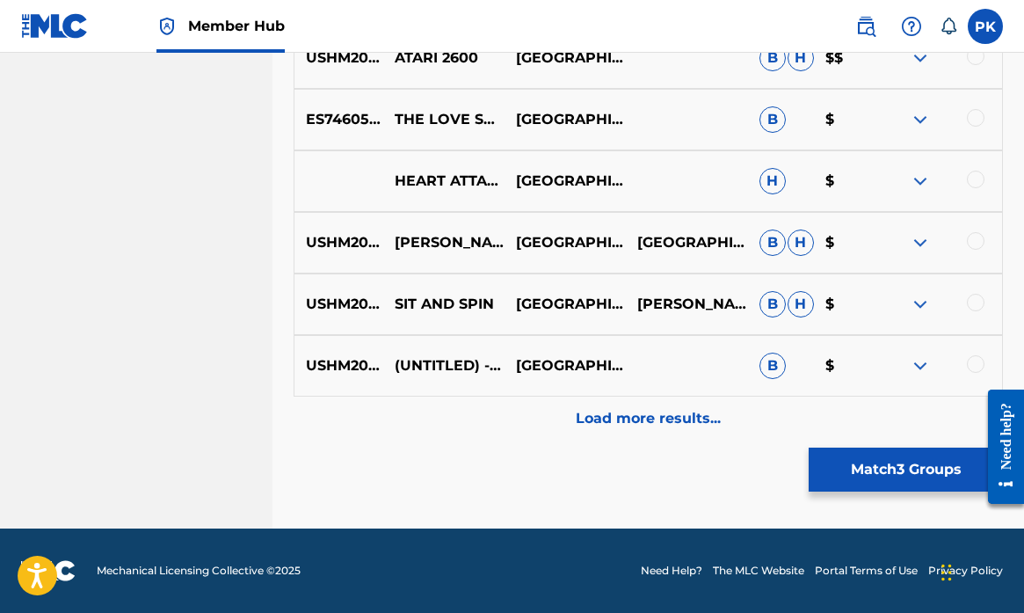
click at [669, 418] on p "Load more results..." at bounding box center [648, 418] width 145 height 21
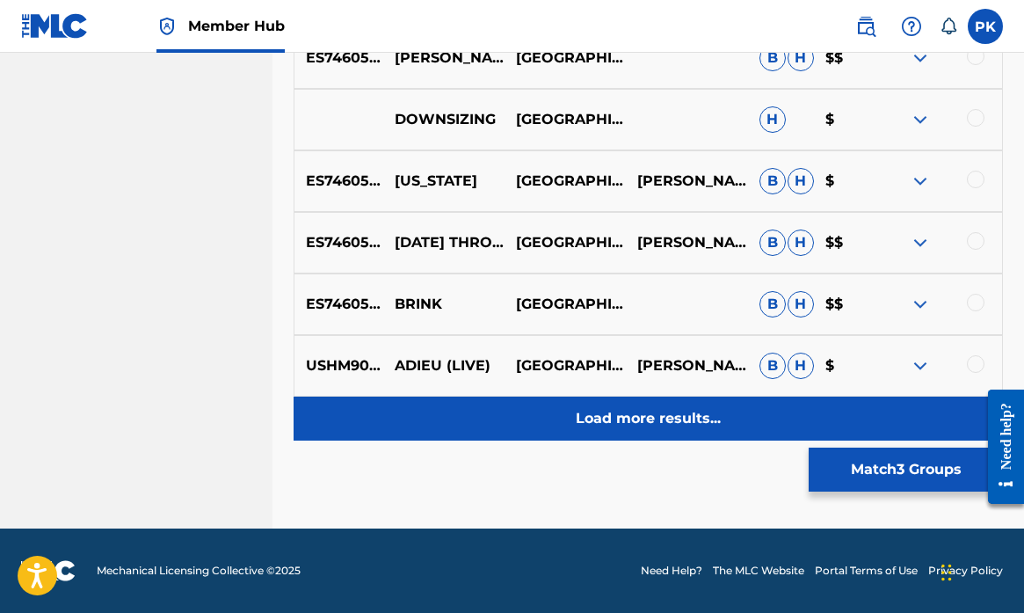
click at [665, 417] on p "Load more results..." at bounding box center [648, 418] width 145 height 21
click at [665, 415] on p "Load more results..." at bounding box center [648, 418] width 145 height 21
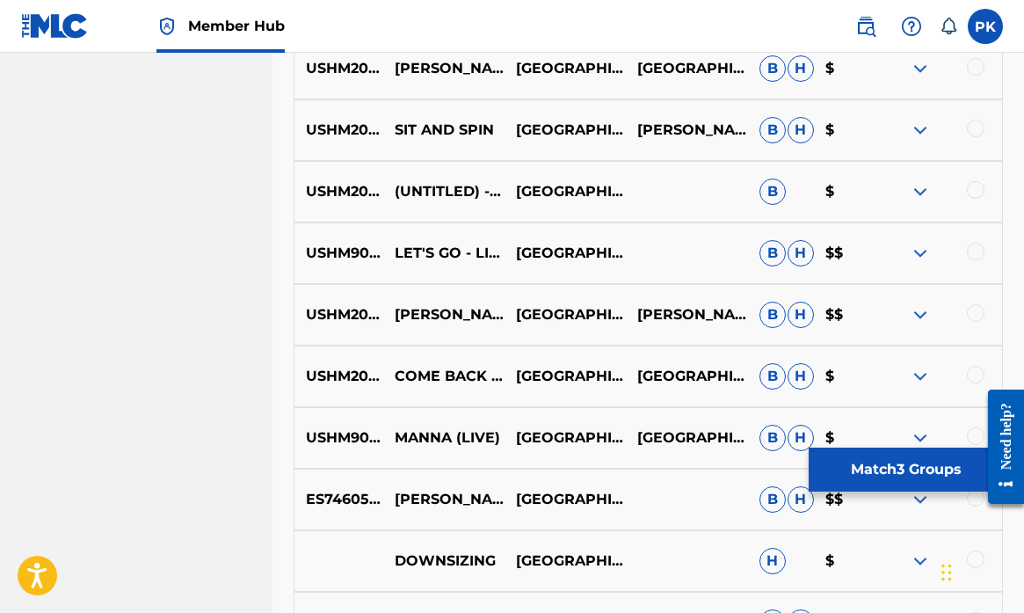
scroll to position [6298, 1]
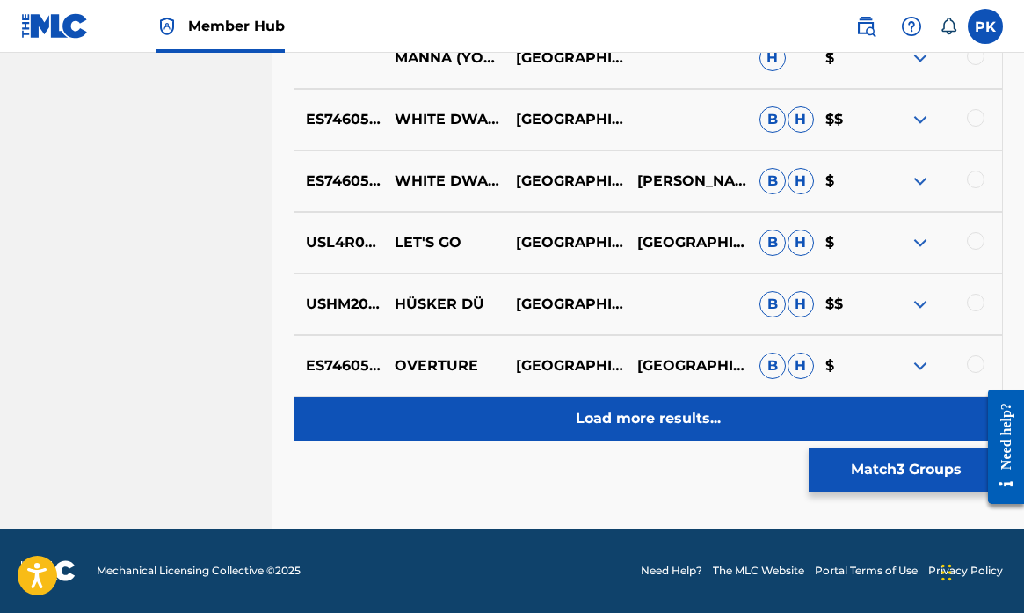
click at [680, 423] on p "Load more results..." at bounding box center [648, 418] width 145 height 21
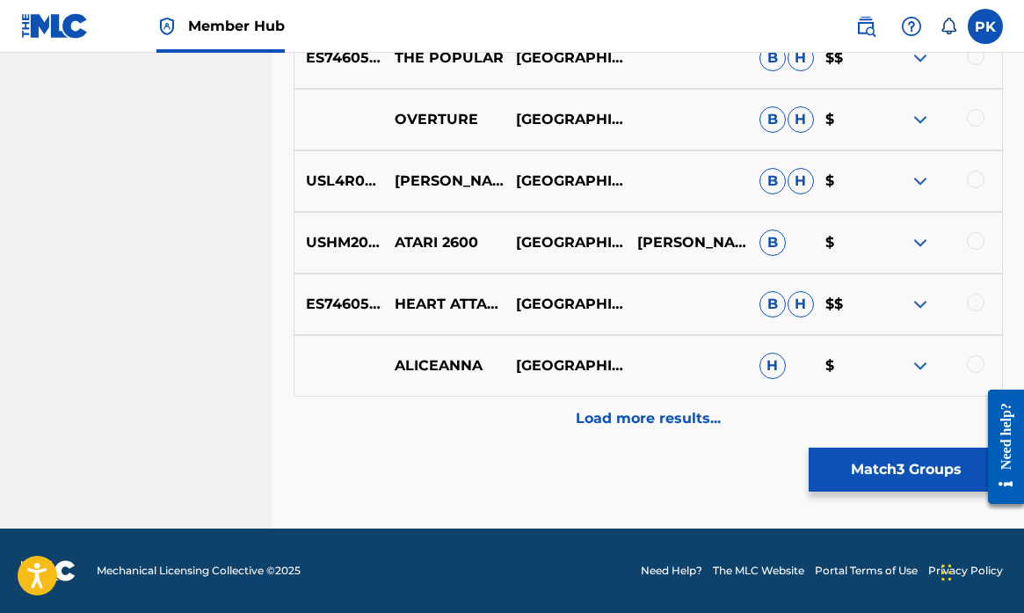
scroll to position [8398, 0]
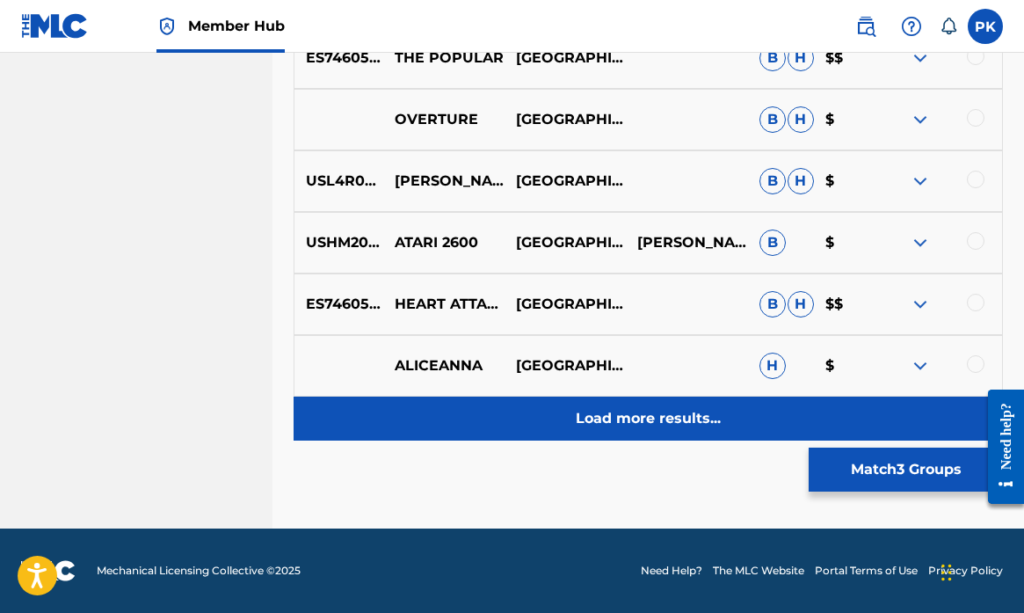
click at [658, 417] on p "Load more results..." at bounding box center [648, 418] width 145 height 21
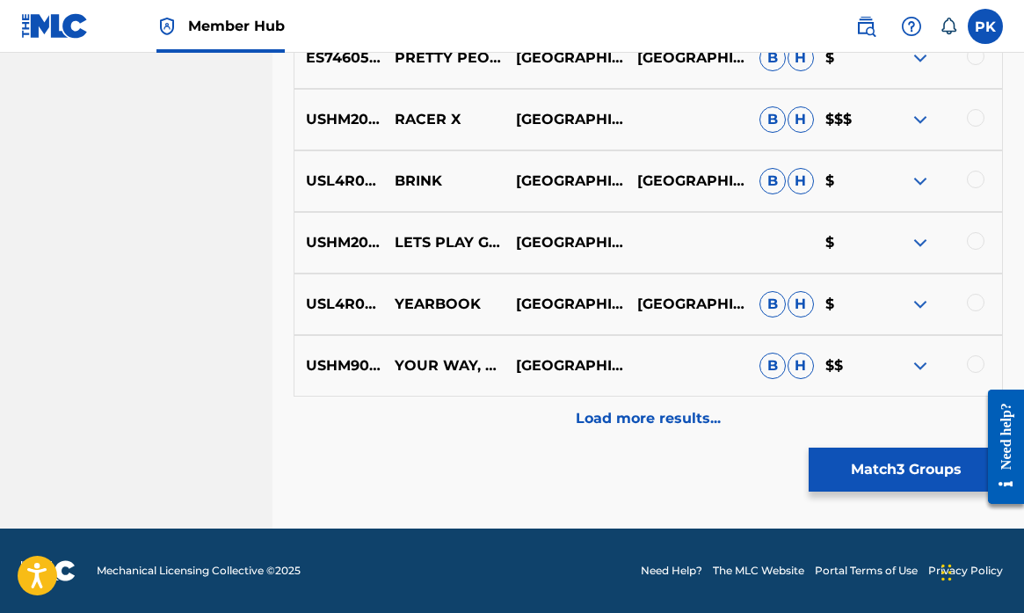
scroll to position [9013, 0]
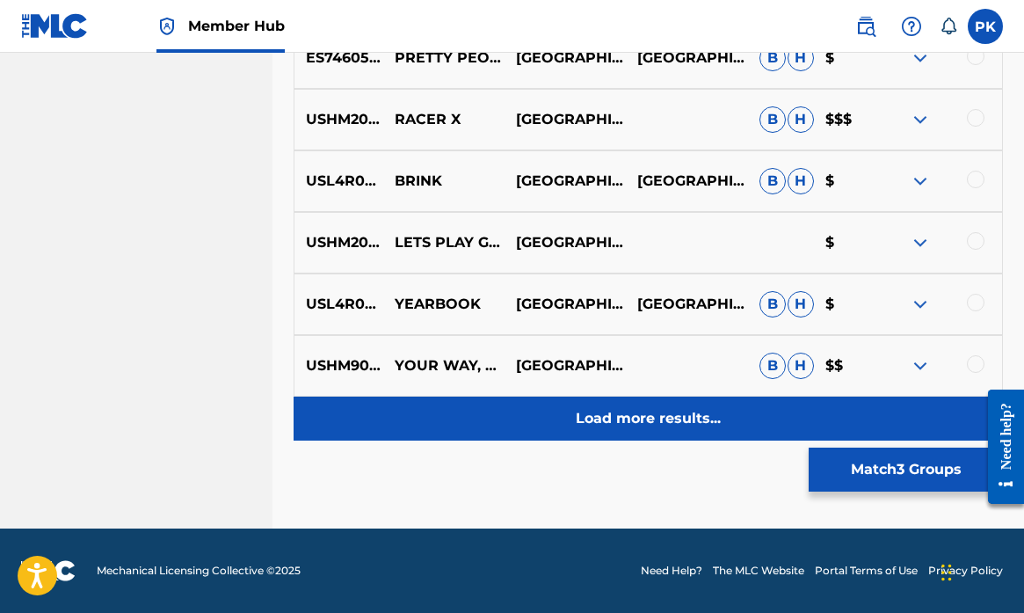
click at [658, 417] on p "Load more results..." at bounding box center [648, 418] width 145 height 21
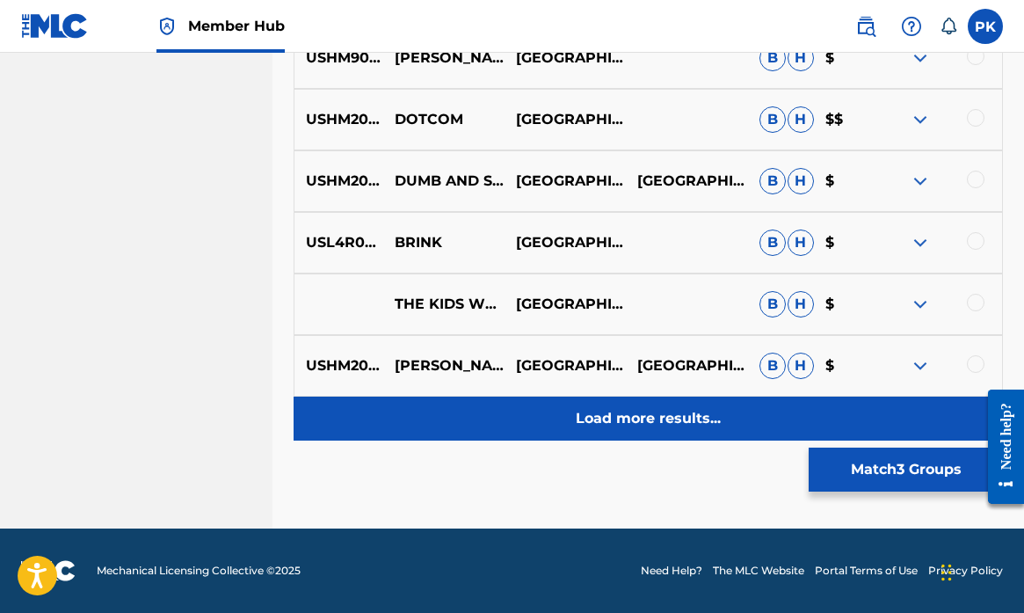
click at [654, 424] on p "Load more results..." at bounding box center [648, 418] width 145 height 21
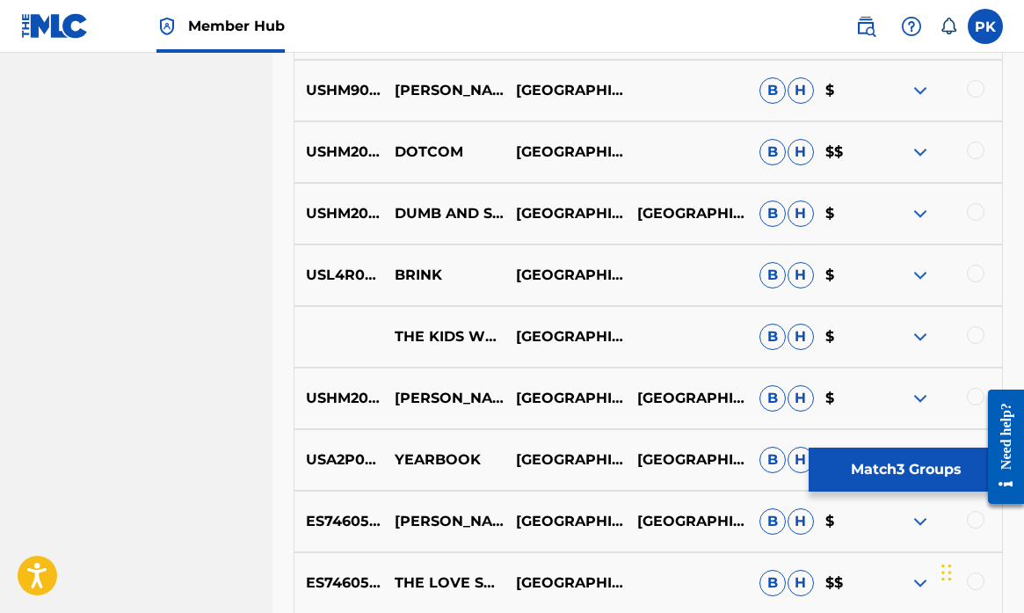
scroll to position [9568, 0]
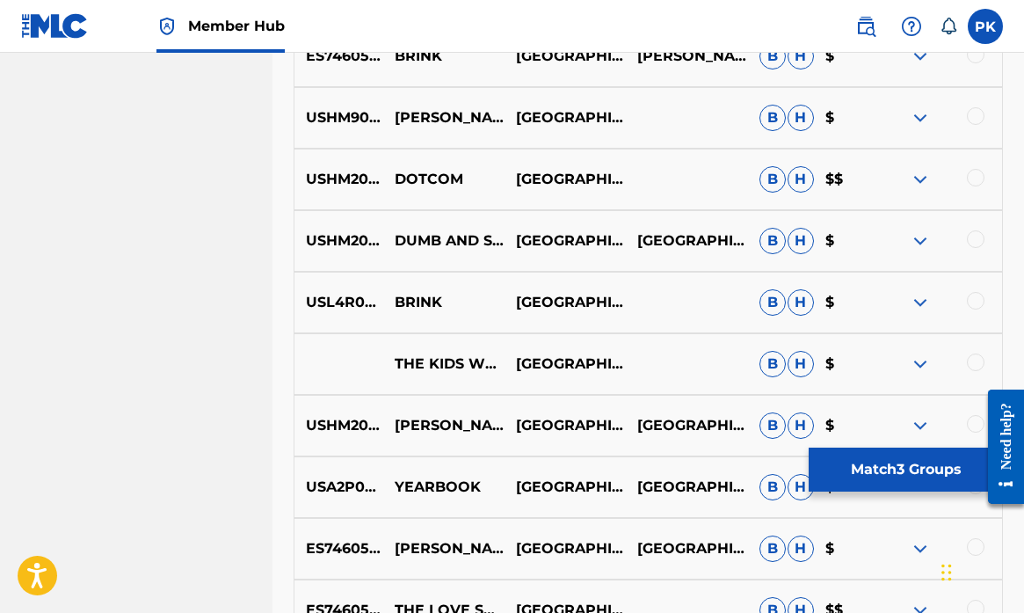
click at [974, 170] on div at bounding box center [976, 178] width 18 height 18
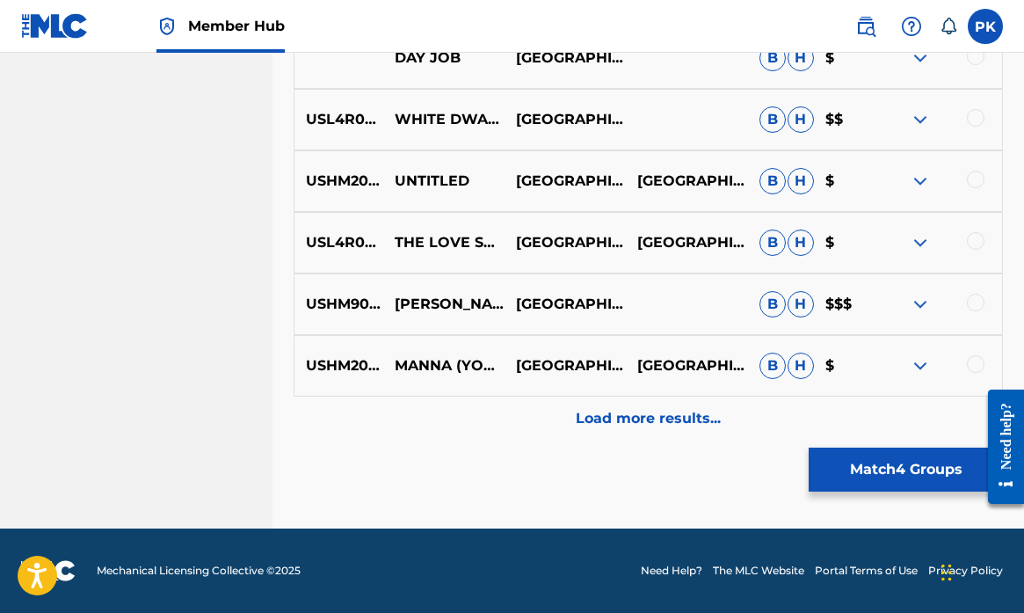
scroll to position [10244, 0]
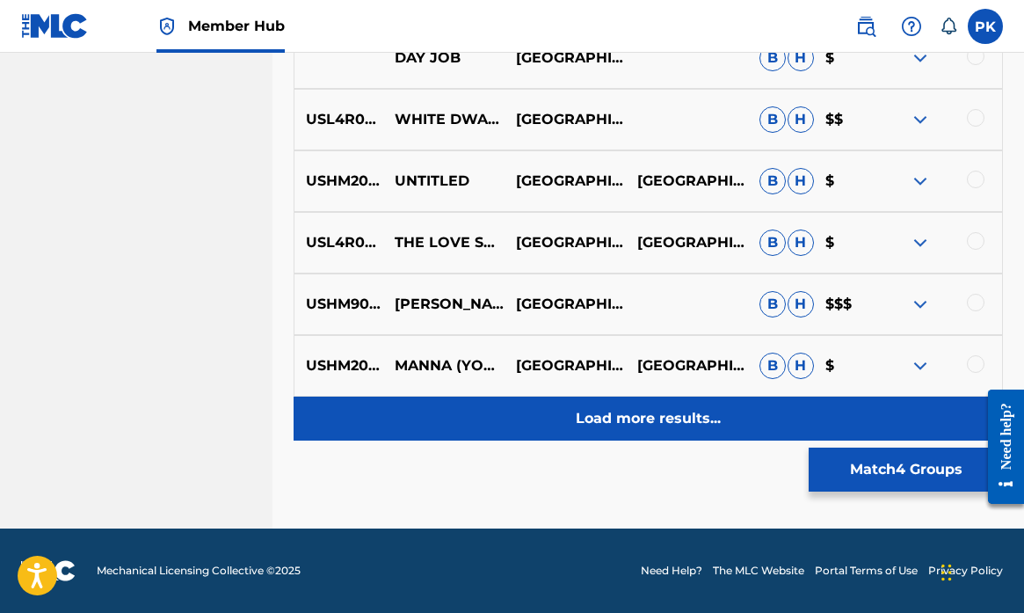
click at [682, 417] on p "Load more results..." at bounding box center [648, 418] width 145 height 21
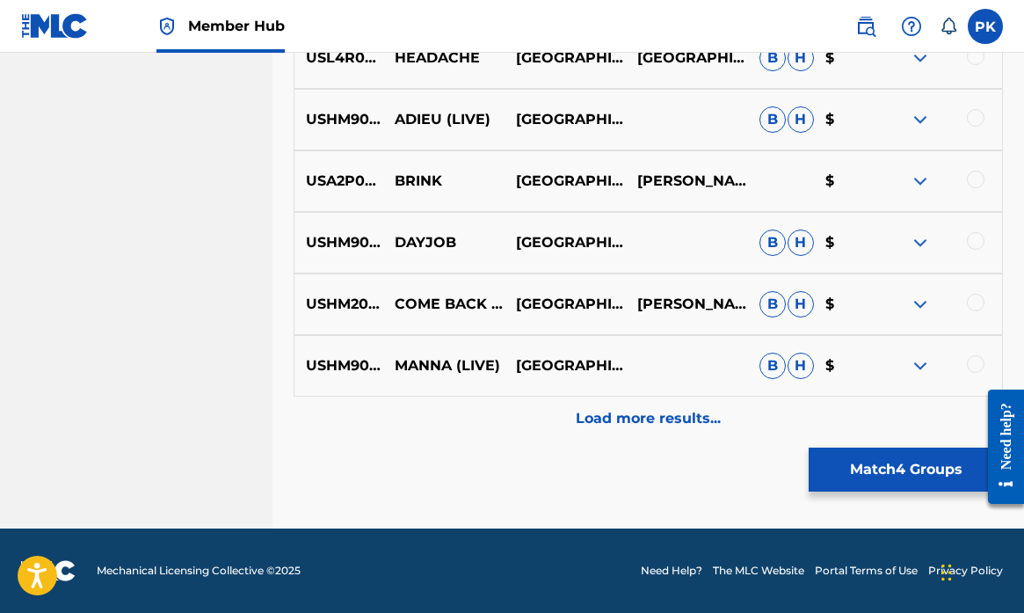
click at [682, 417] on p "Load more results..." at bounding box center [648, 418] width 145 height 21
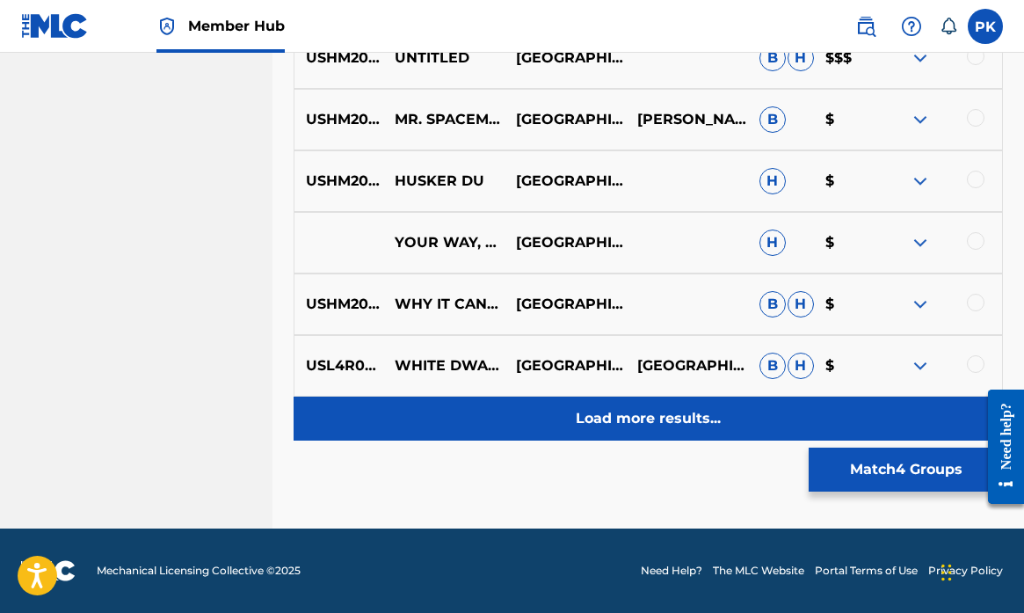
click at [682, 420] on p "Load more results..." at bounding box center [648, 418] width 145 height 21
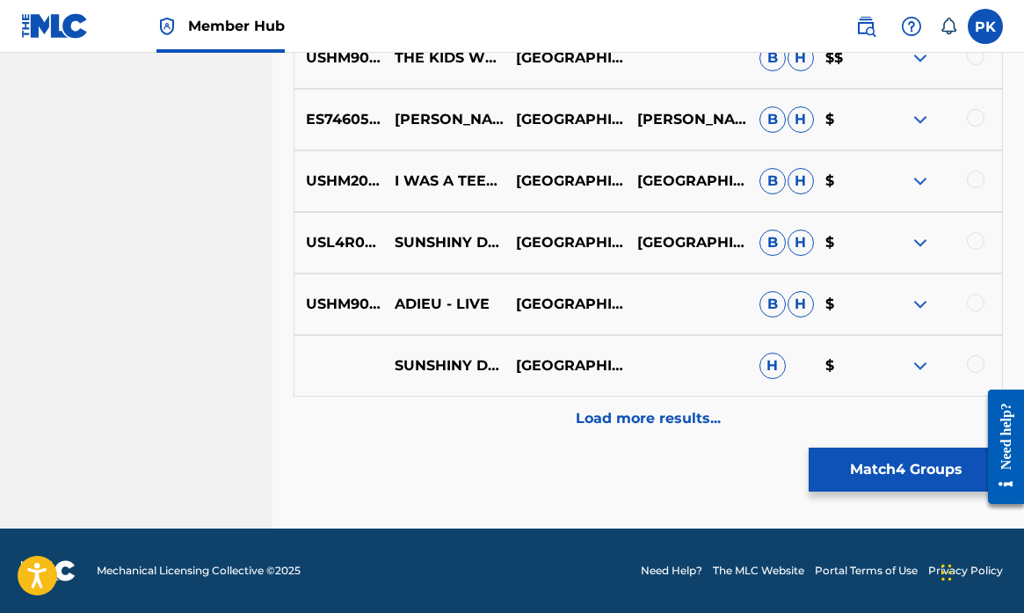
scroll to position [12090, 0]
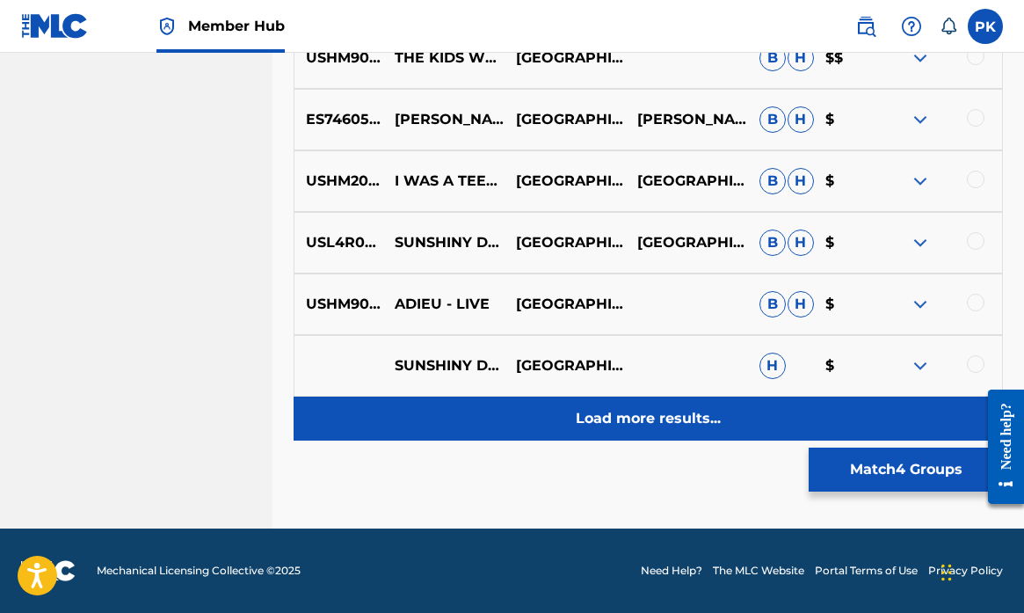
click at [678, 420] on p "Load more results..." at bounding box center [648, 418] width 145 height 21
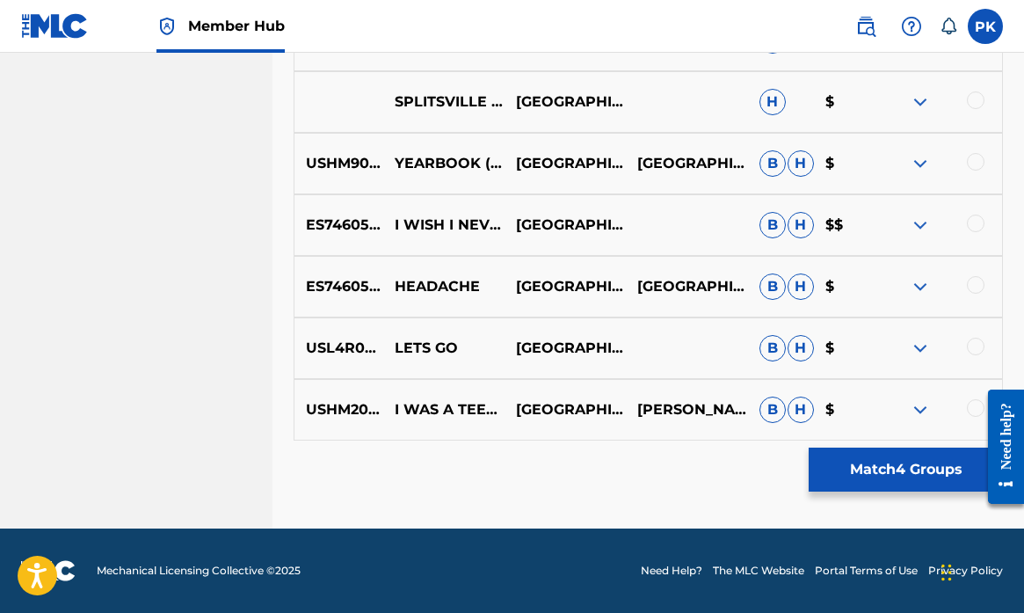
scroll to position [12661, 0]
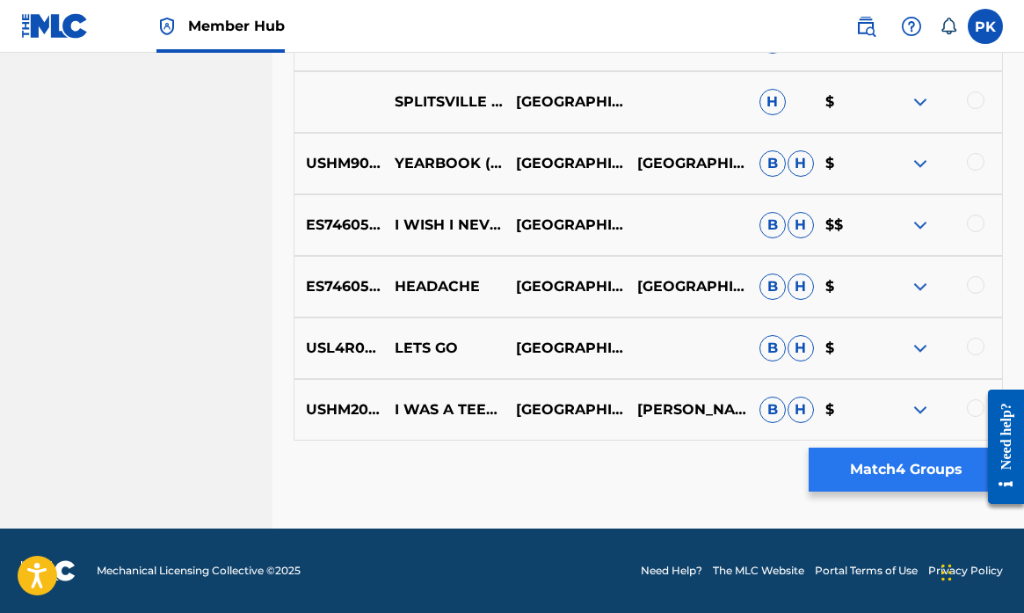
click at [910, 471] on button "Match 4 Groups" at bounding box center [906, 469] width 194 height 44
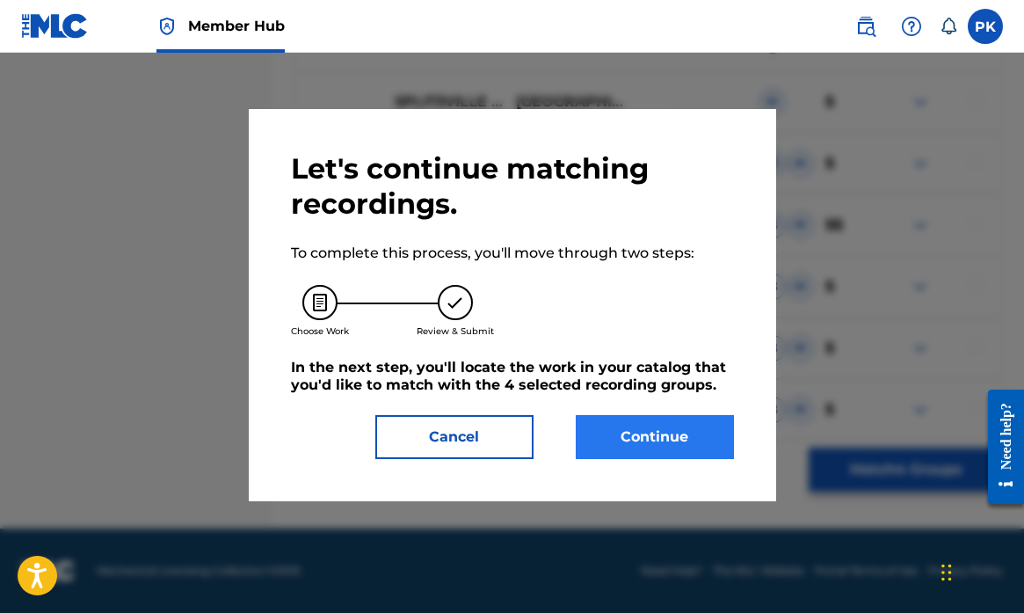
click at [640, 434] on button "Continue" at bounding box center [655, 437] width 158 height 44
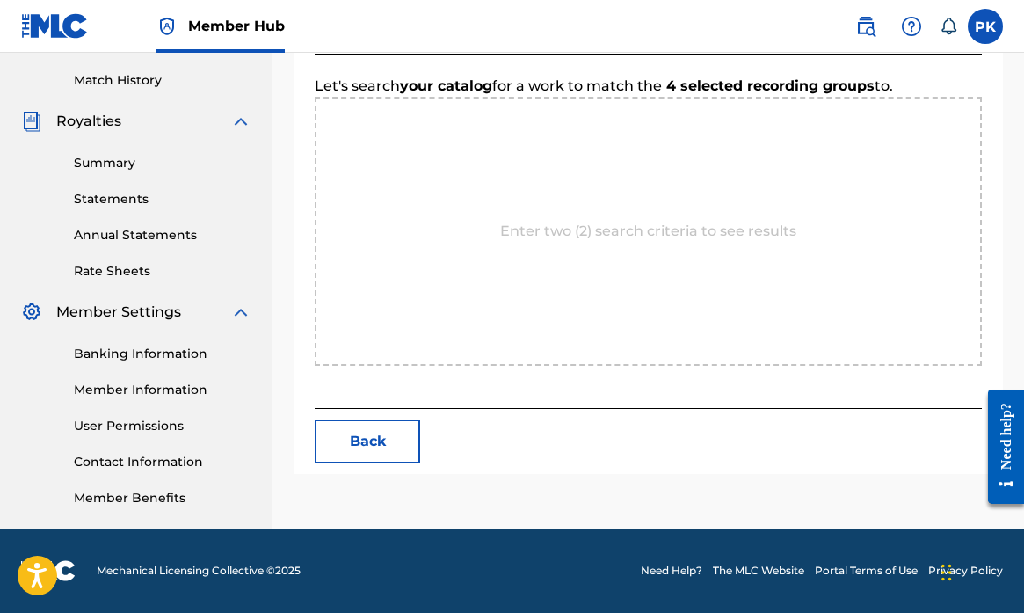
scroll to position [477, 0]
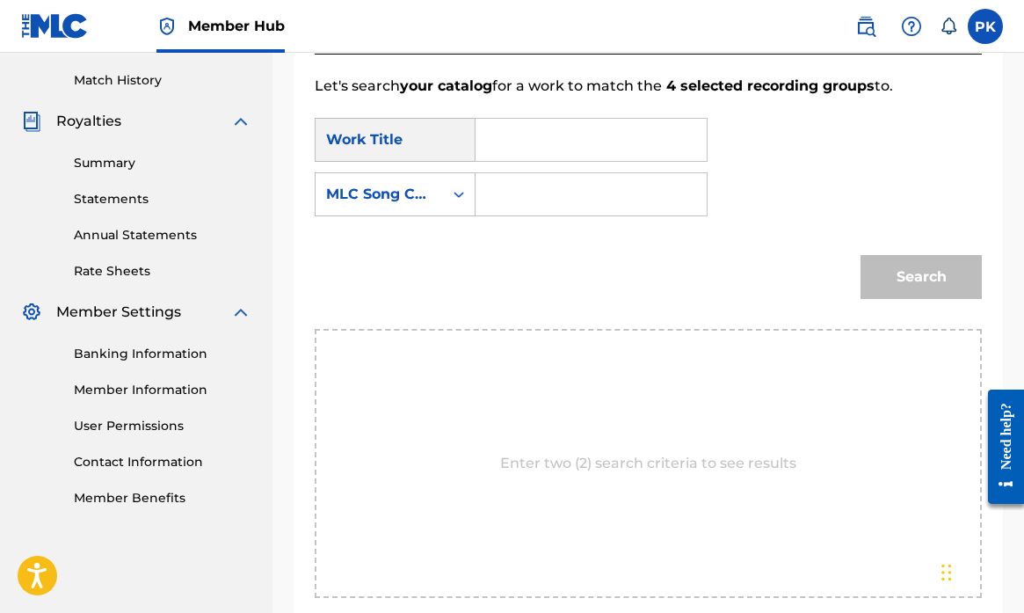
click at [512, 139] on input "Search Form" at bounding box center [591, 140] width 201 height 42
type input "dotcom"
click at [531, 180] on strong "dotcom" at bounding box center [533, 179] width 56 height 17
click at [529, 181] on input "Search Form" at bounding box center [591, 194] width 201 height 42
click at [461, 196] on icon "Search Form" at bounding box center [459, 194] width 18 height 18
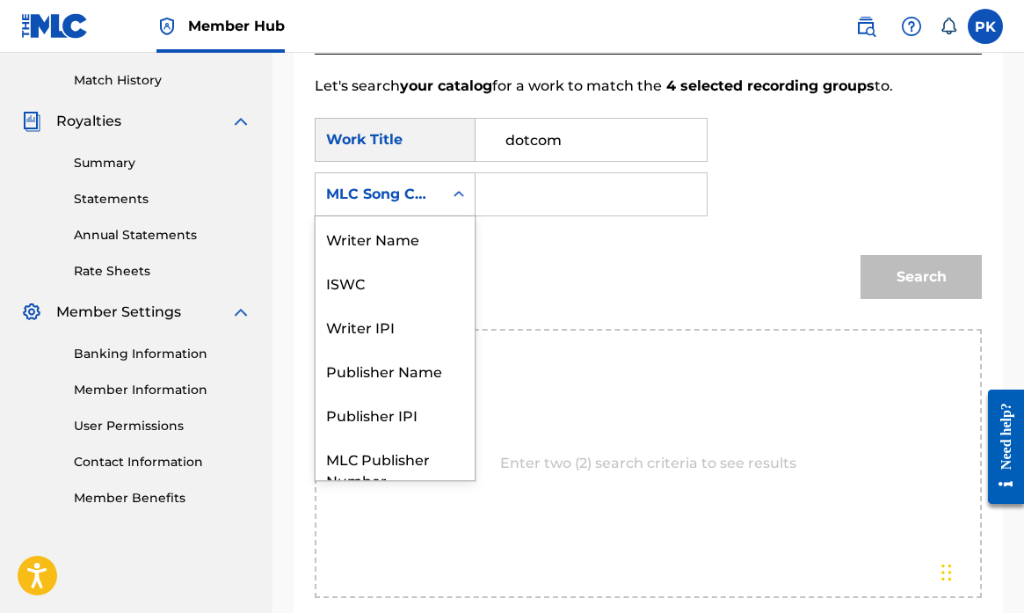
scroll to position [65, 0]
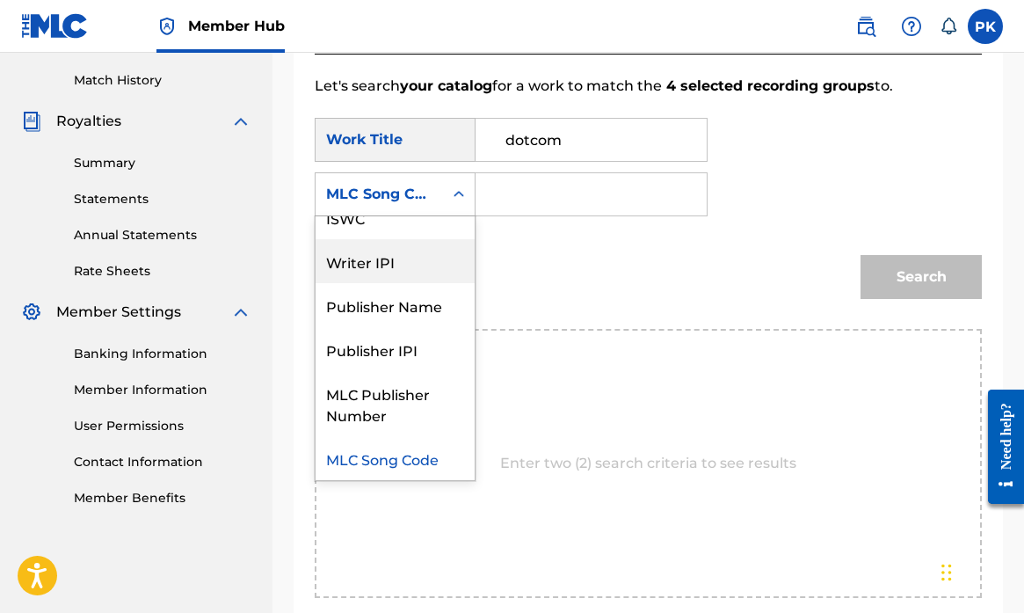
click at [396, 266] on div "Writer IPI" at bounding box center [395, 261] width 159 height 44
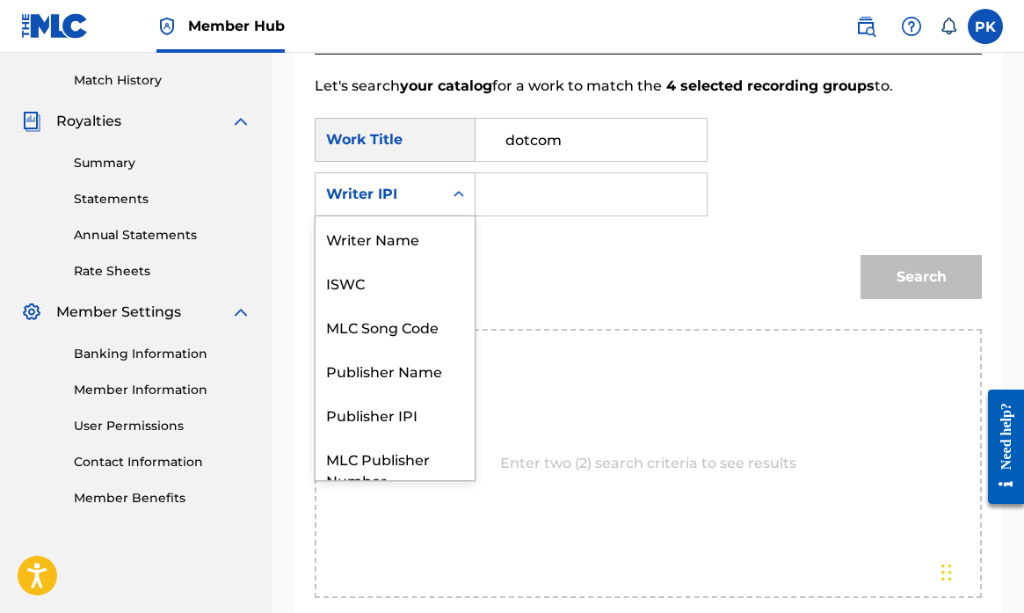
click at [448, 195] on div "Search Form" at bounding box center [459, 194] width 32 height 32
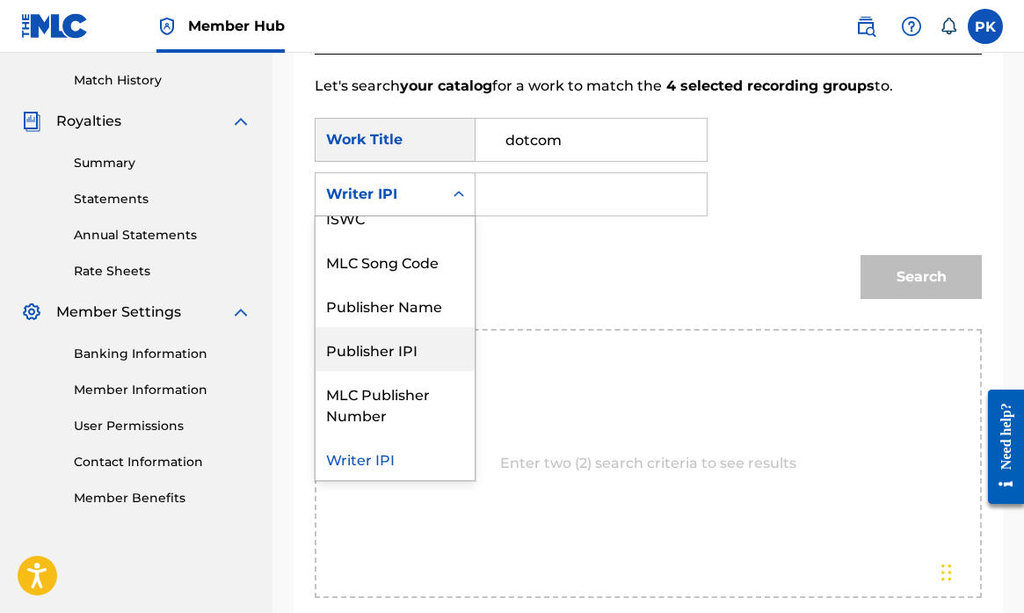
scroll to position [0, 0]
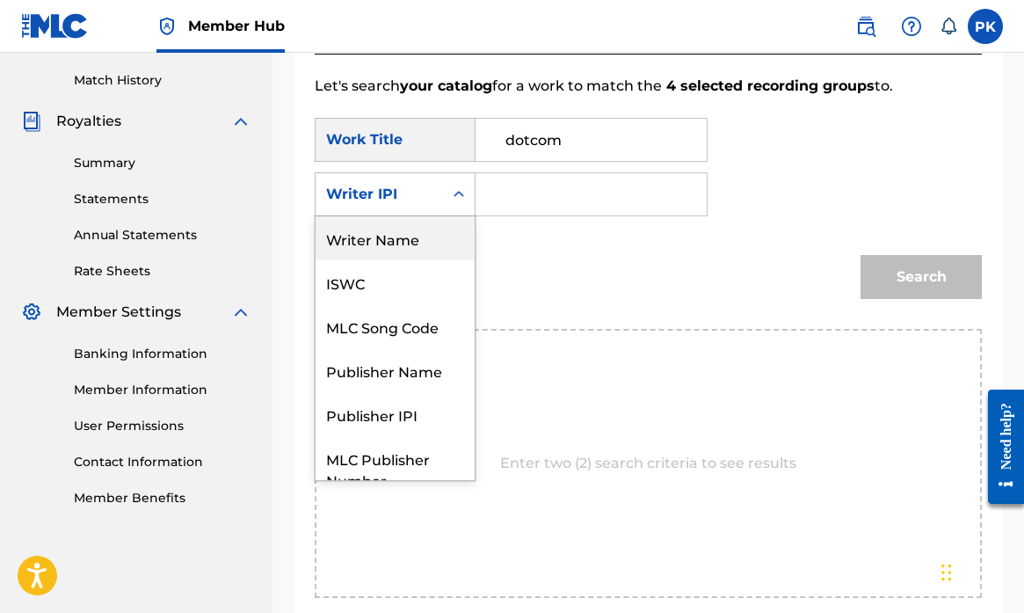
click at [409, 240] on div "Writer Name" at bounding box center [395, 238] width 159 height 44
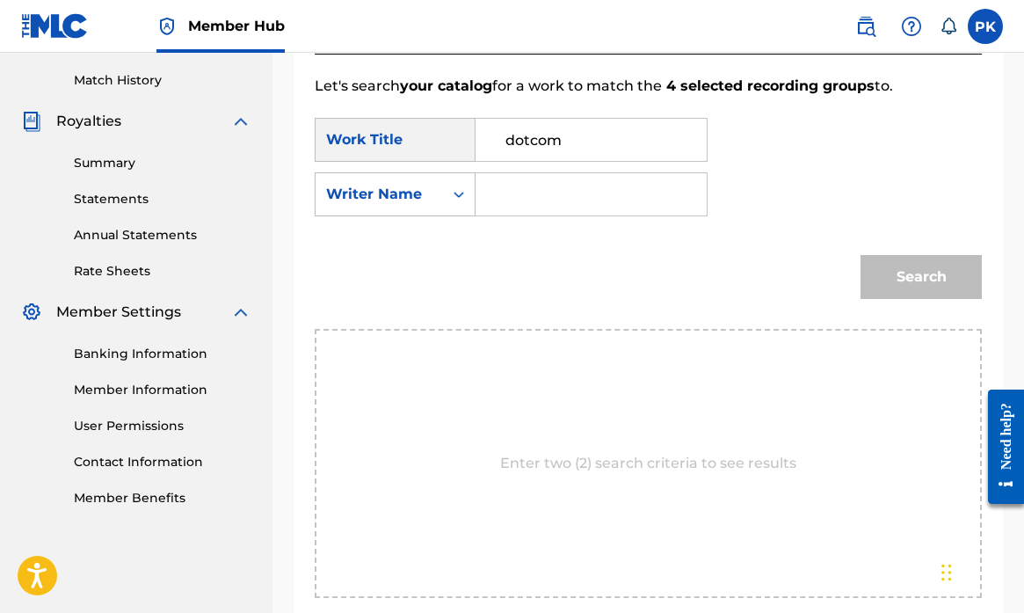
click at [517, 195] on input "Search Form" at bounding box center [591, 194] width 201 height 42
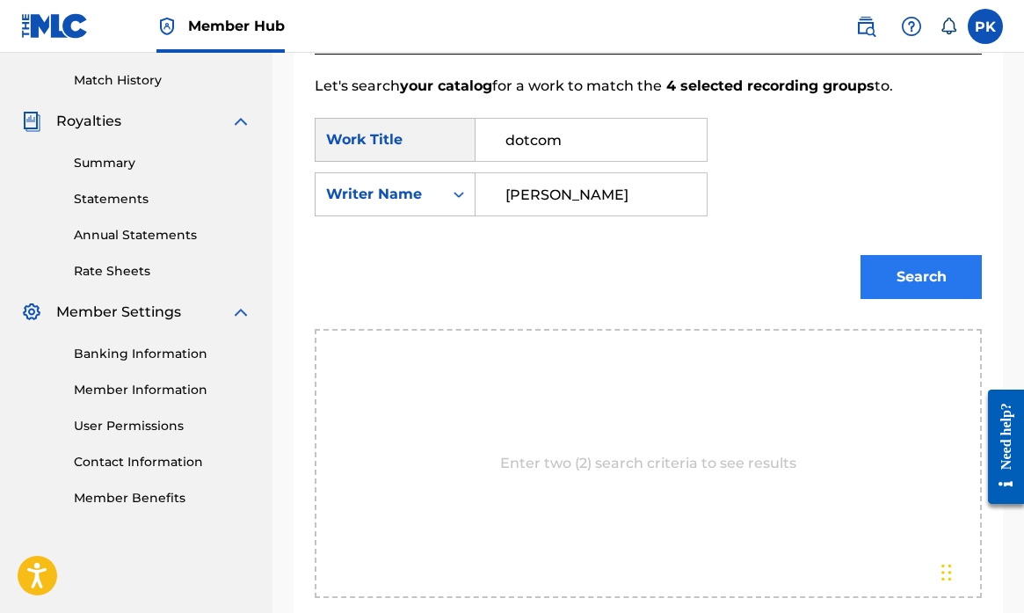
type input "krysiak"
click at [902, 277] on button "Search" at bounding box center [921, 277] width 121 height 44
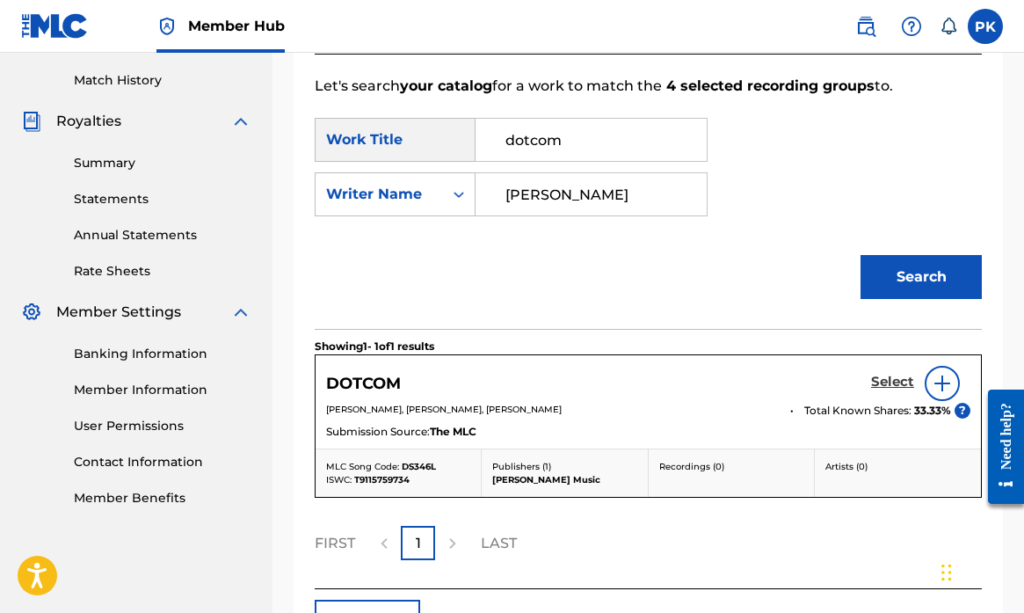
click at [894, 380] on h5 "Select" at bounding box center [892, 382] width 43 height 17
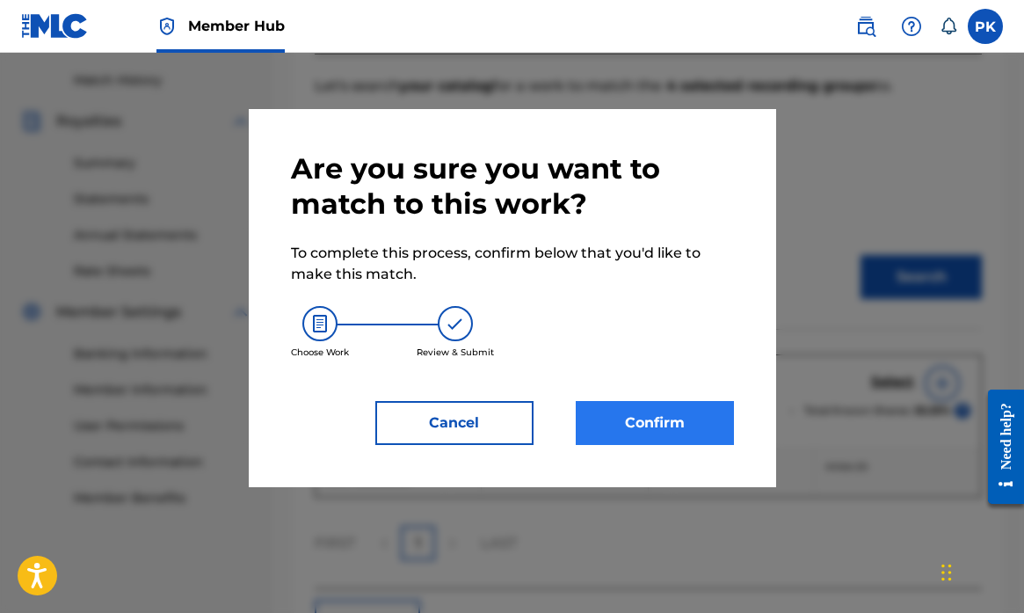
click at [689, 419] on button "Confirm" at bounding box center [655, 423] width 158 height 44
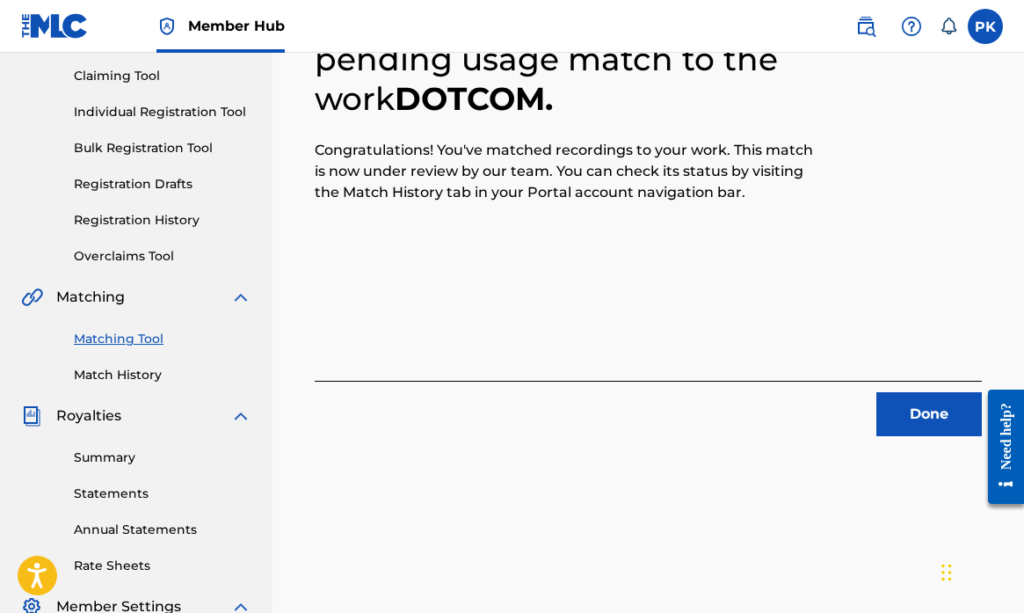
scroll to position [195, 0]
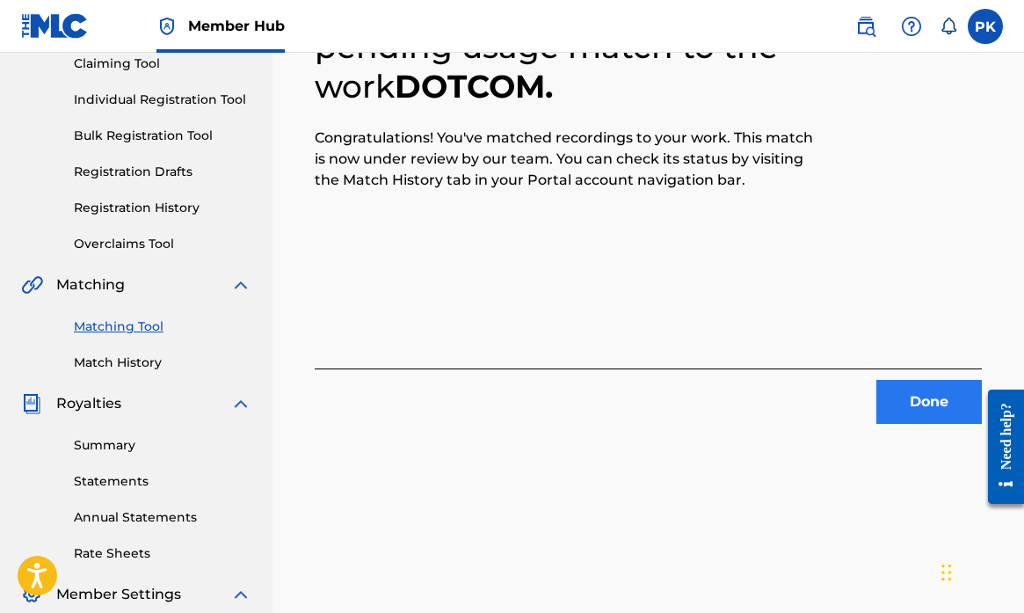
click at [921, 406] on button "Done" at bounding box center [928, 402] width 105 height 44
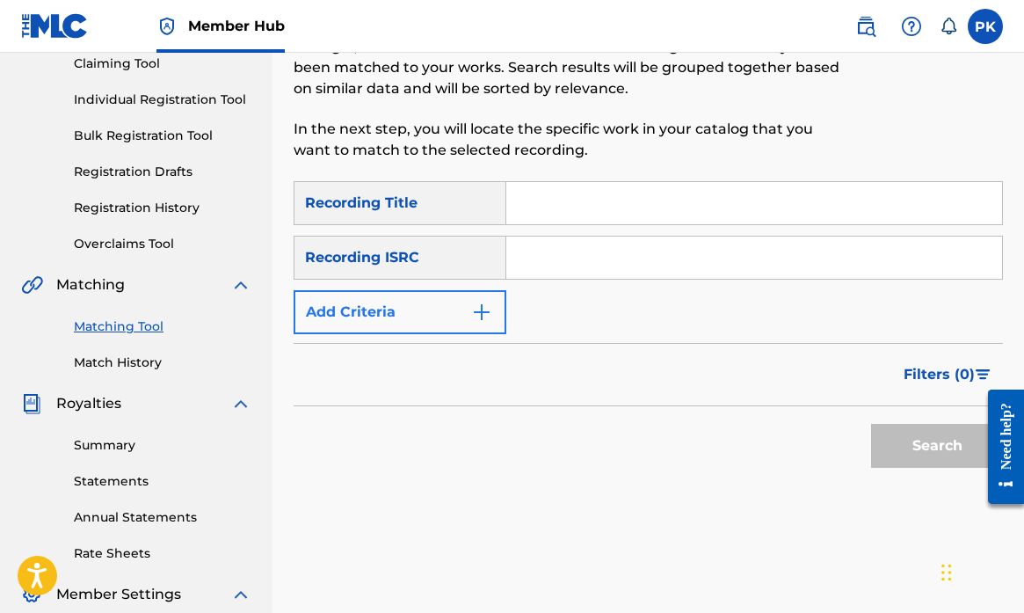
click at [460, 327] on button "Add Criteria" at bounding box center [400, 312] width 213 height 44
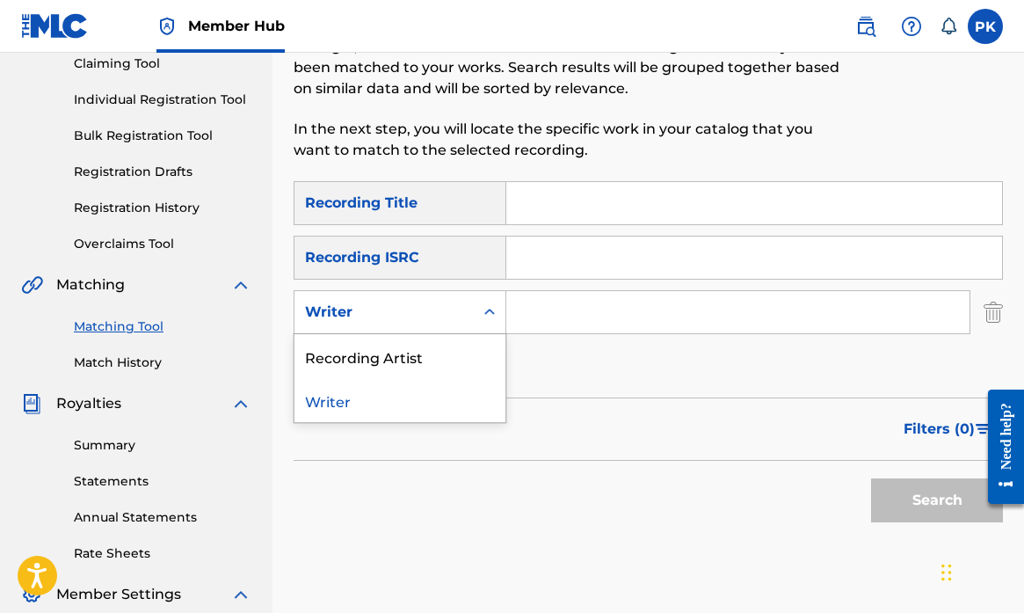
click at [469, 313] on div "Writer" at bounding box center [383, 311] width 179 height 33
click at [405, 347] on div "Recording Artist" at bounding box center [399, 356] width 211 height 44
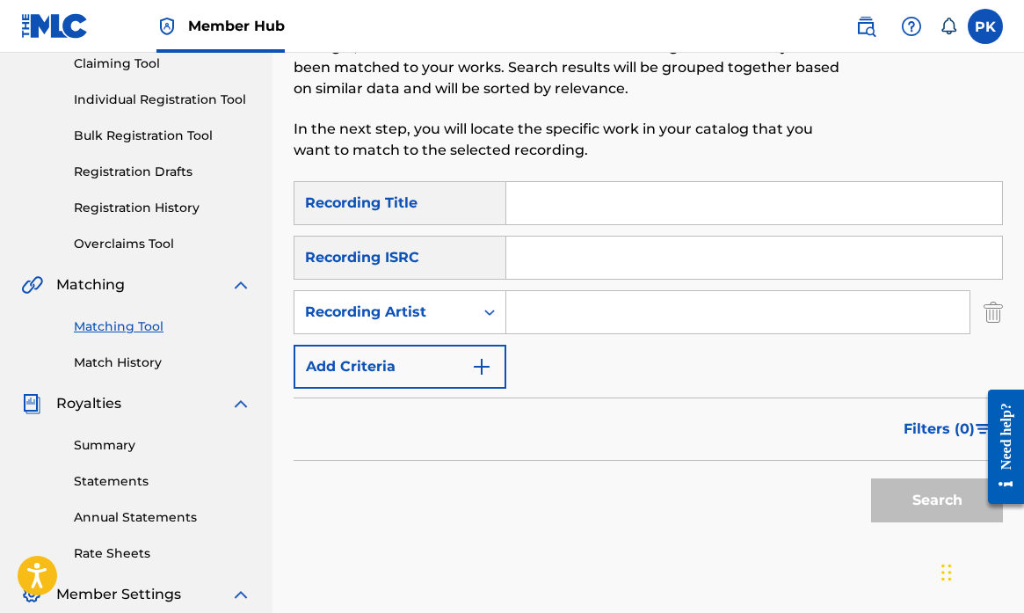
click at [532, 320] on input "Search Form" at bounding box center [737, 312] width 463 height 42
type input "s"
click at [534, 207] on input "Search Form" at bounding box center [754, 203] width 496 height 42
type input "day job"
drag, startPoint x: 571, startPoint y: 244, endPoint x: 913, endPoint y: 503, distance: 428.6
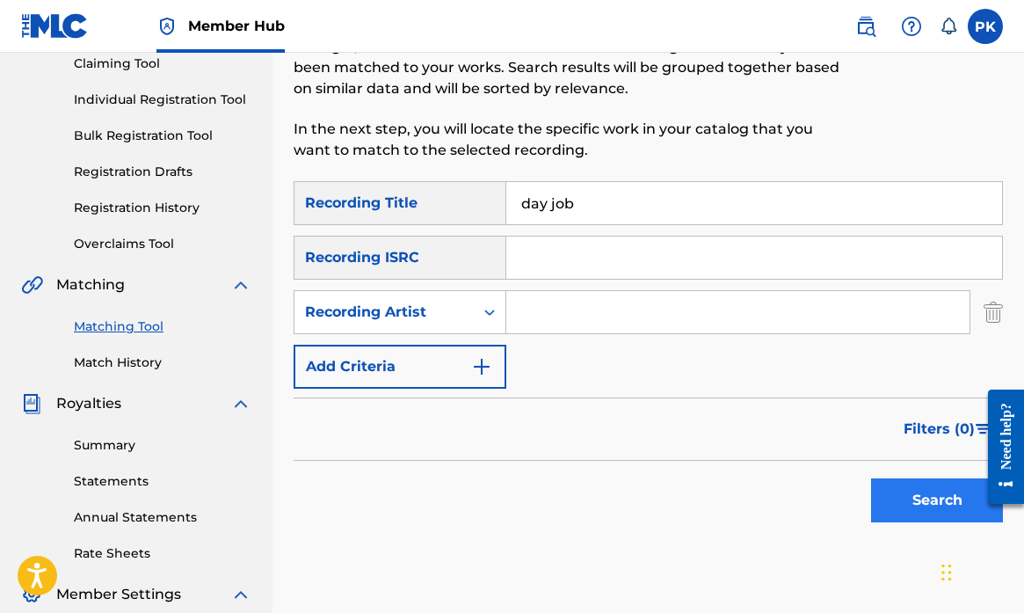
click at [913, 503] on button "Search" at bounding box center [937, 500] width 132 height 44
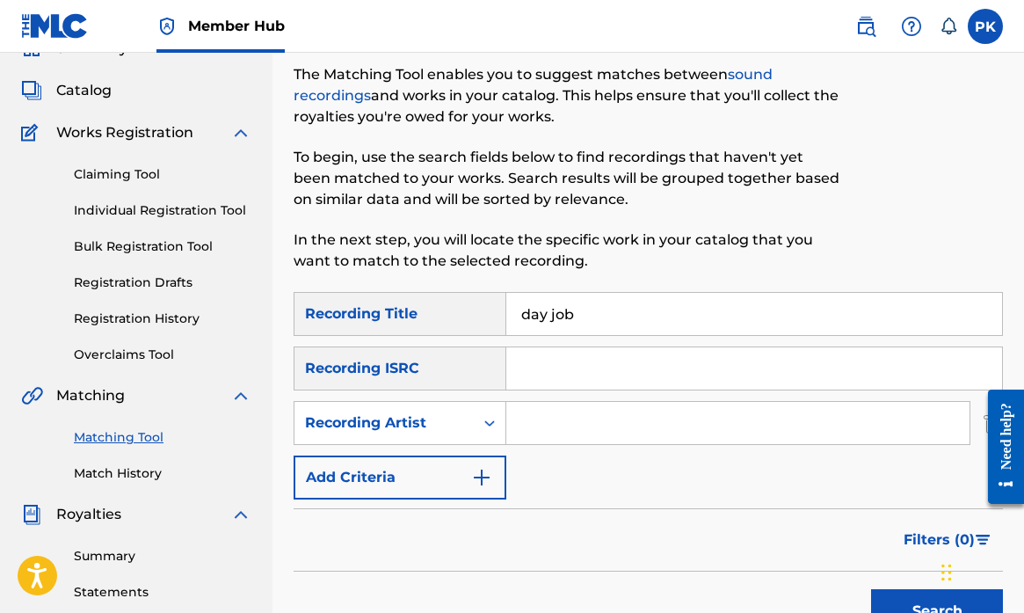
scroll to position [79, 0]
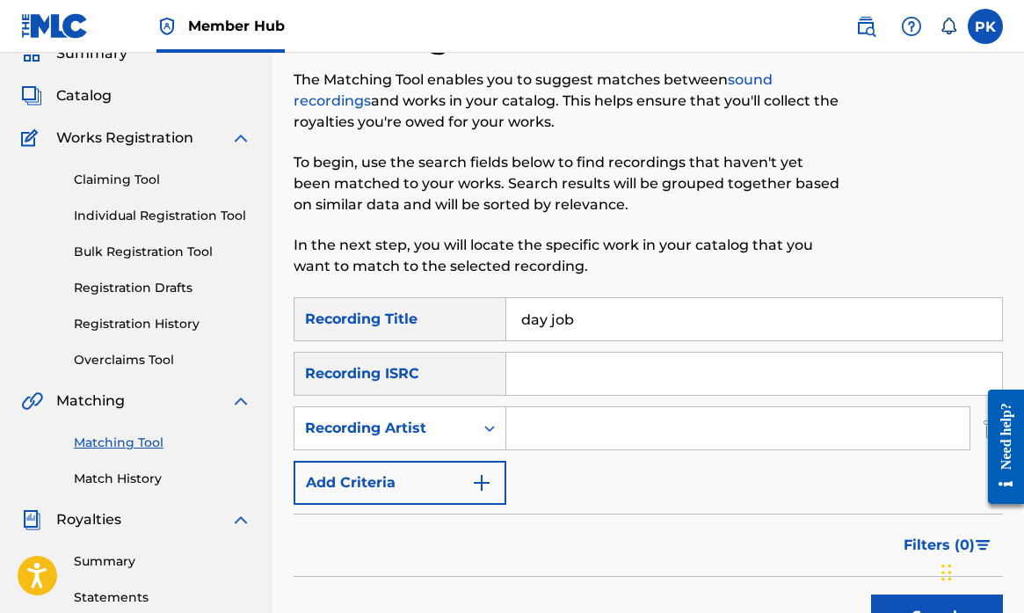
click at [541, 419] on input "Search Form" at bounding box center [737, 428] width 463 height 42
type input "splitsville"
click at [919, 601] on button "Search" at bounding box center [937, 616] width 132 height 44
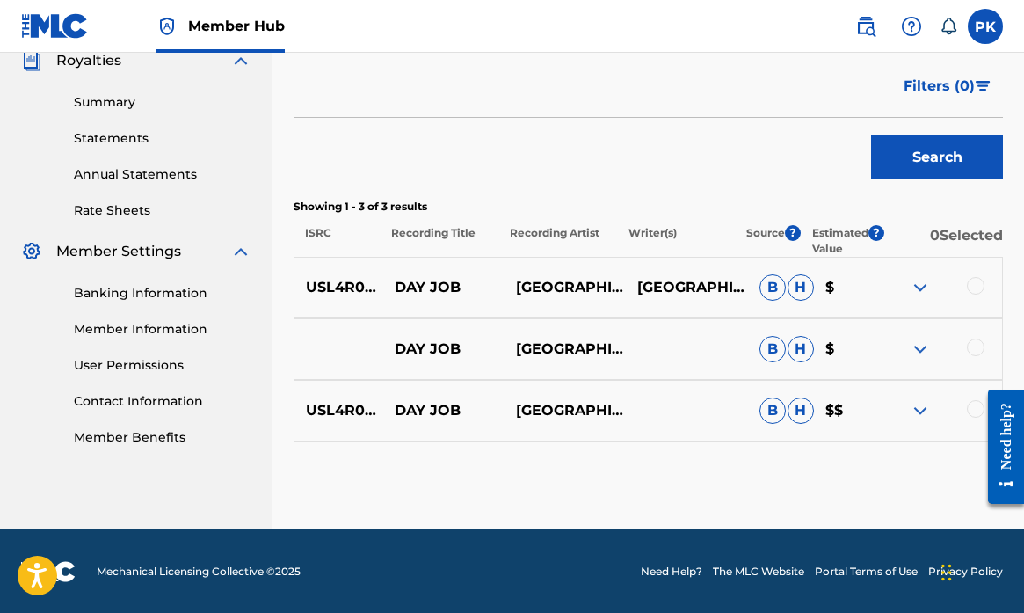
scroll to position [508, 0]
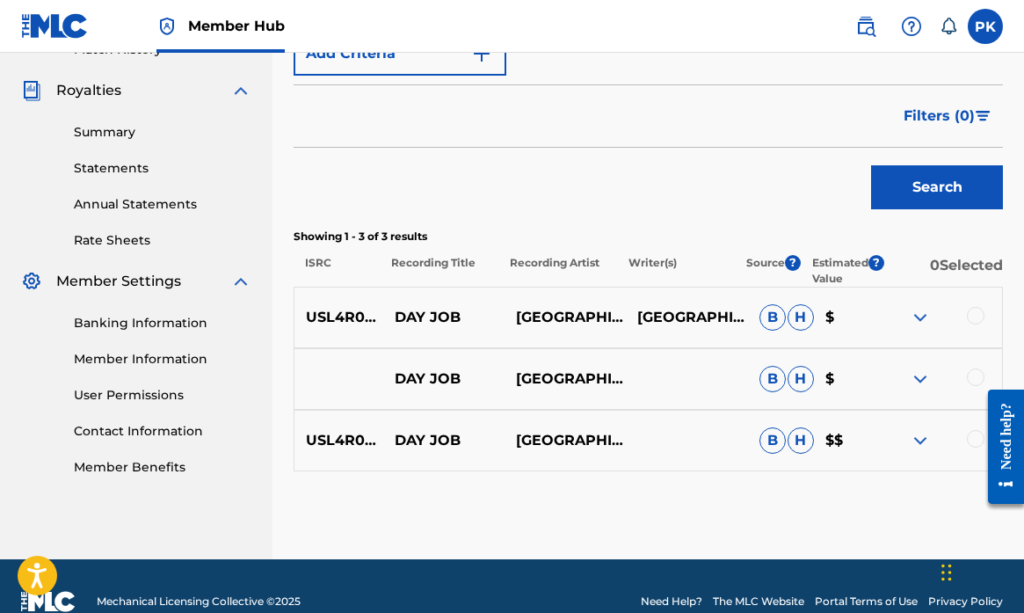
click at [974, 313] on div at bounding box center [976, 316] width 18 height 18
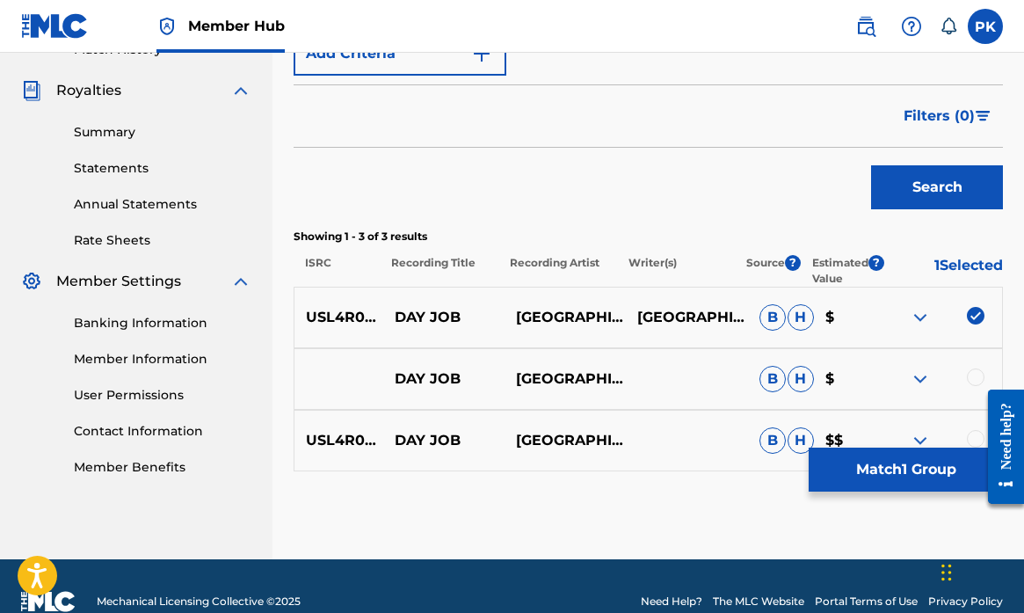
click at [976, 375] on div at bounding box center [999, 446] width 49 height 145
click at [975, 439] on div at bounding box center [999, 446] width 49 height 145
click at [975, 369] on div at bounding box center [976, 377] width 18 height 18
click at [976, 435] on div at bounding box center [999, 446] width 49 height 145
click at [976, 438] on div at bounding box center [999, 446] width 49 height 145
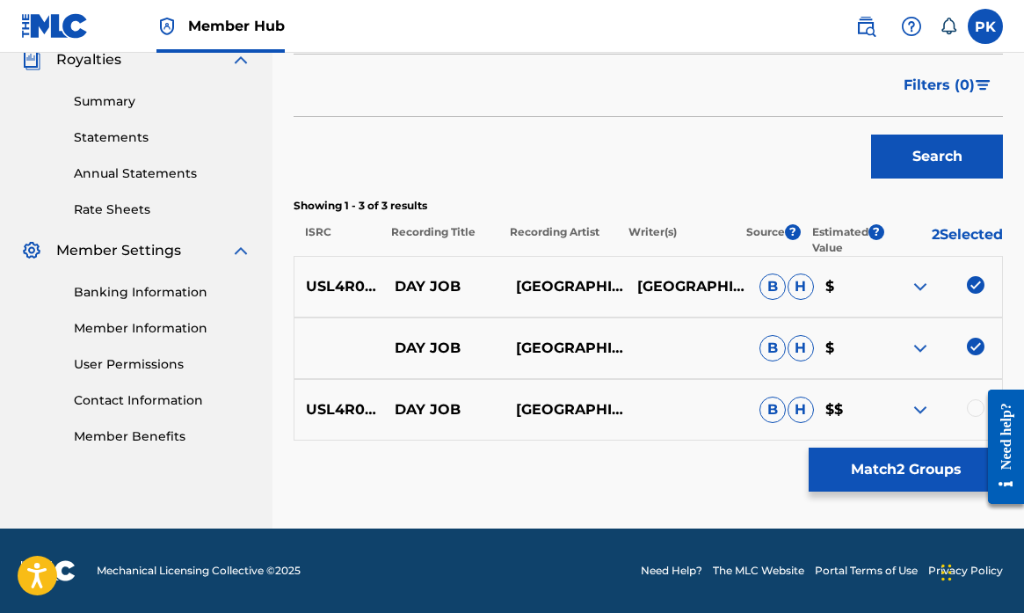
scroll to position [539, 0]
click at [977, 404] on div at bounding box center [999, 446] width 49 height 145
click at [974, 410] on div at bounding box center [976, 408] width 18 height 18
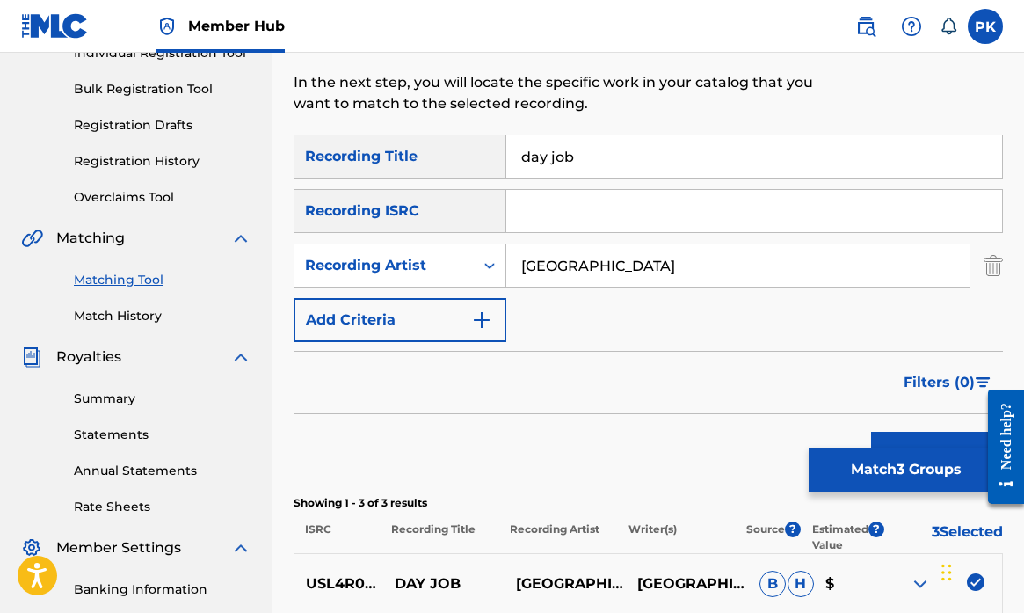
scroll to position [241, 0]
click at [587, 154] on input "day job" at bounding box center [754, 157] width 496 height 42
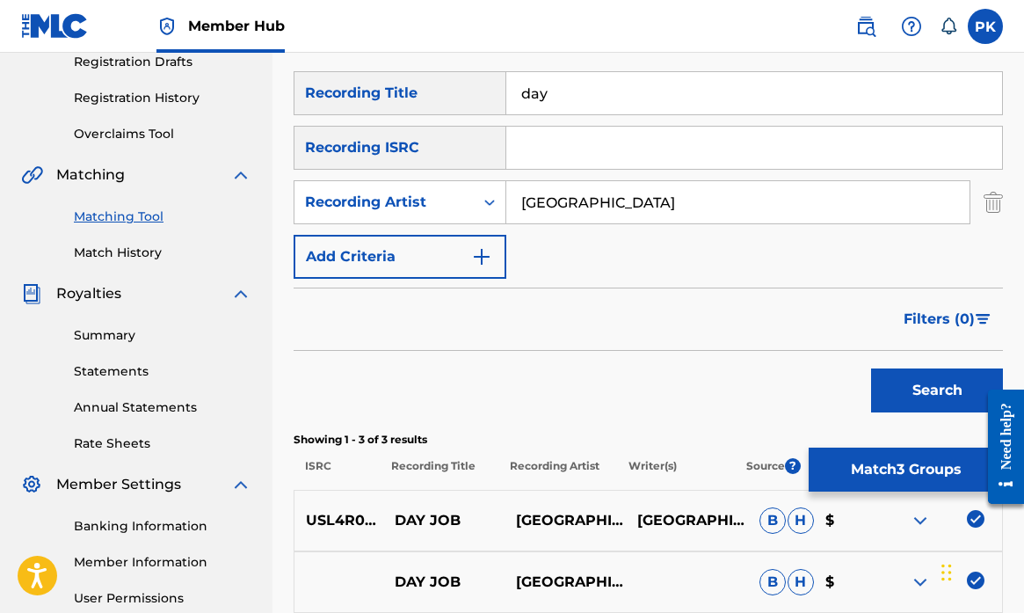
scroll to position [369, 0]
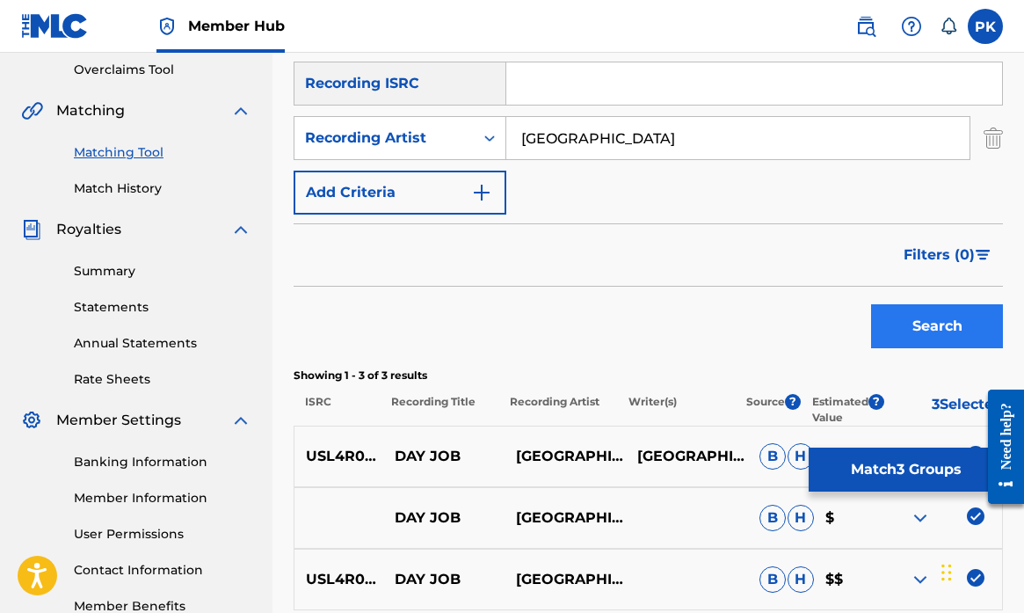
type input "day"
click at [927, 314] on button "Search" at bounding box center [937, 326] width 132 height 44
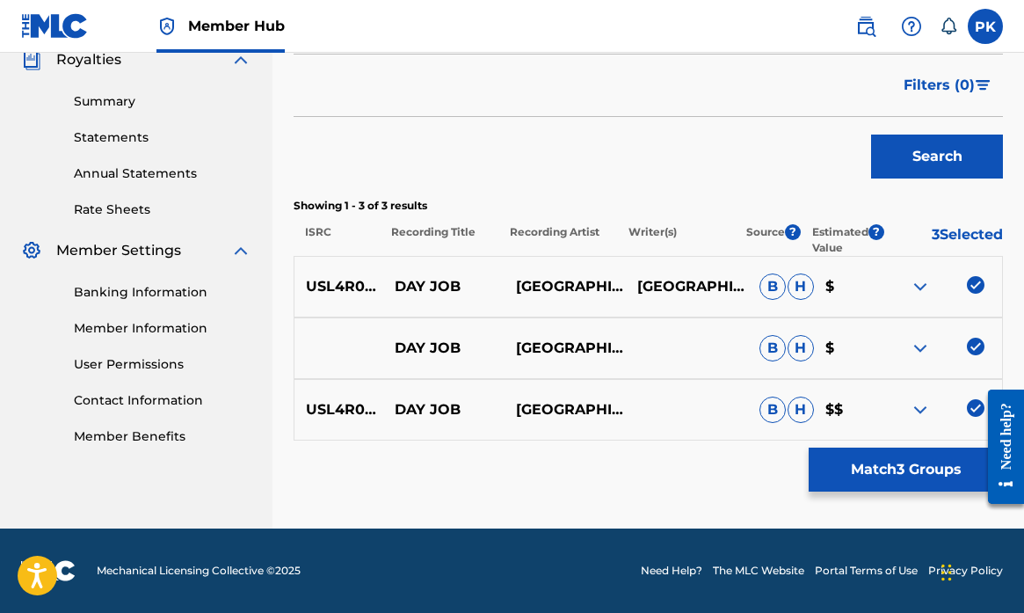
scroll to position [539, 0]
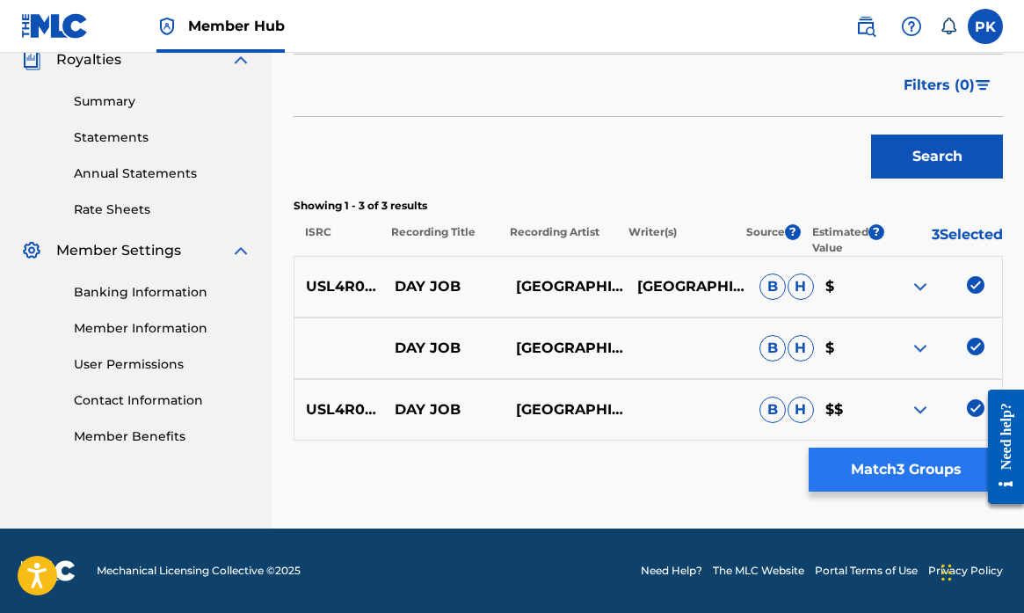
click at [906, 468] on button "Match 3 Groups" at bounding box center [906, 469] width 194 height 44
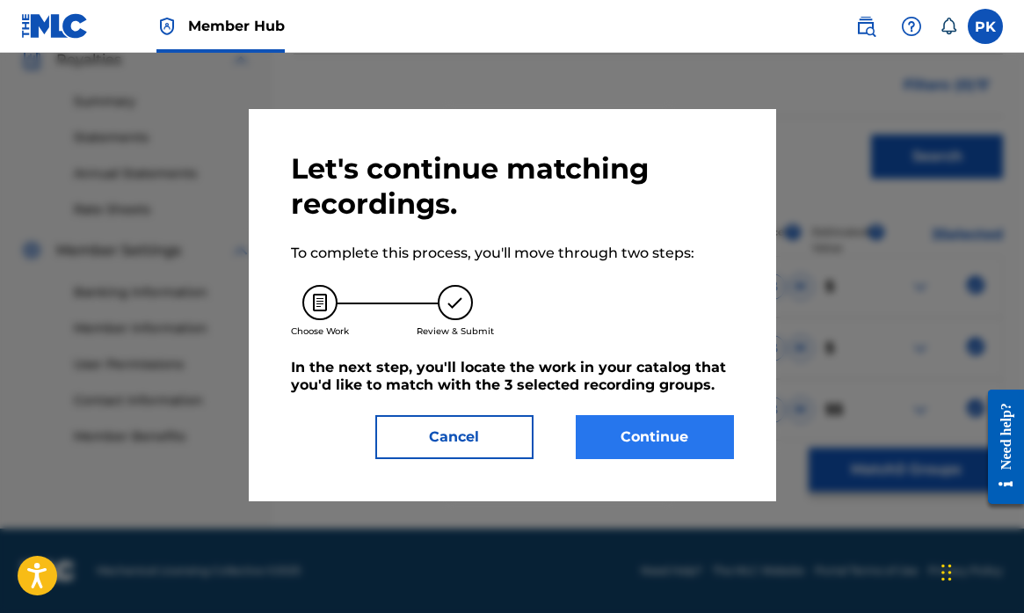
click at [636, 434] on button "Continue" at bounding box center [655, 437] width 158 height 44
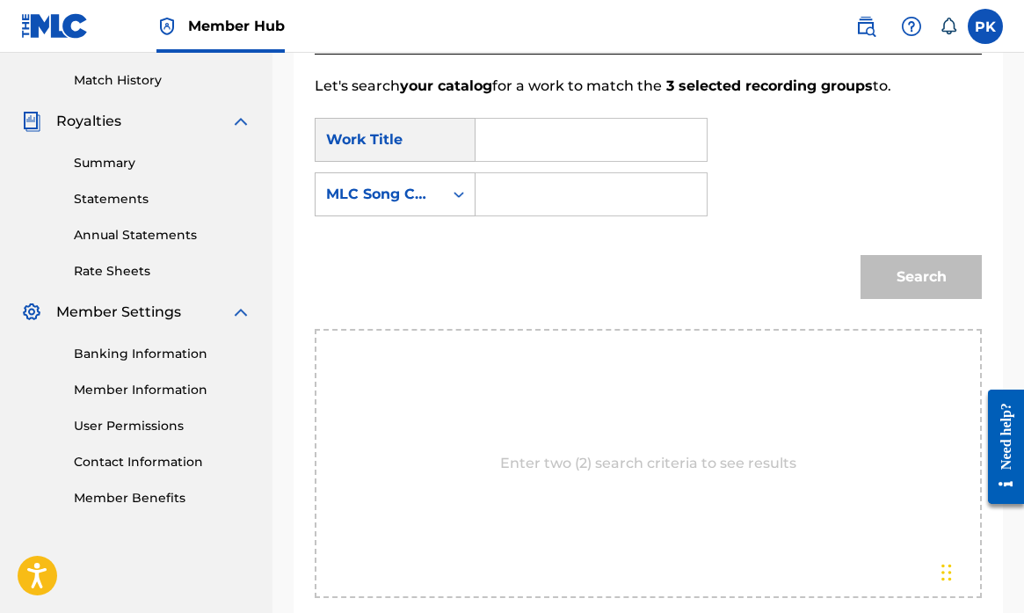
click at [496, 144] on input "Search Form" at bounding box center [591, 140] width 201 height 42
click at [512, 178] on strong "day" at bounding box center [518, 179] width 27 height 17
type input "dayjob"
click at [454, 200] on icon "Search Form" at bounding box center [459, 194] width 18 height 18
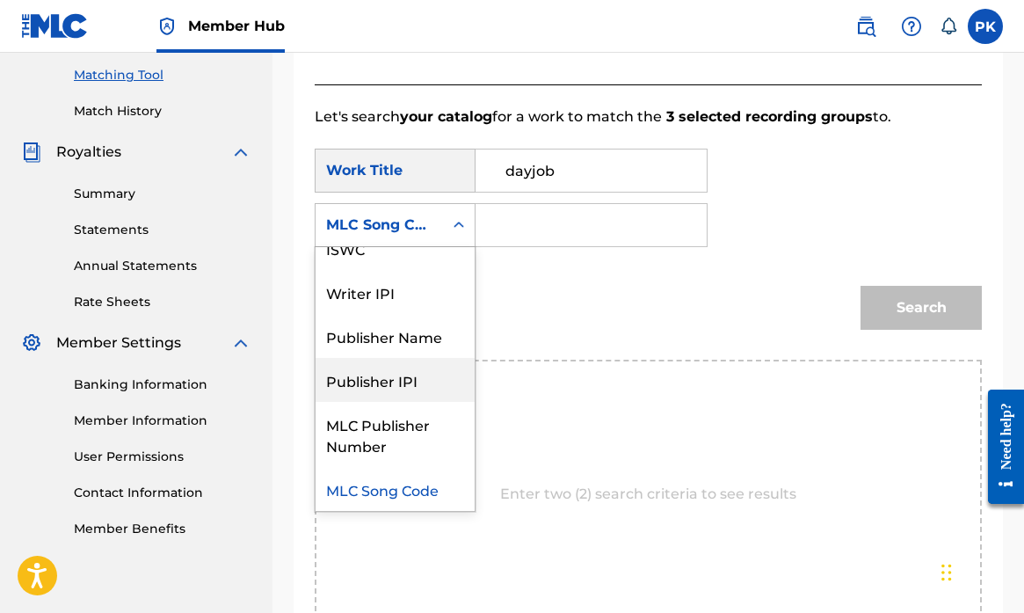
scroll to position [0, 0]
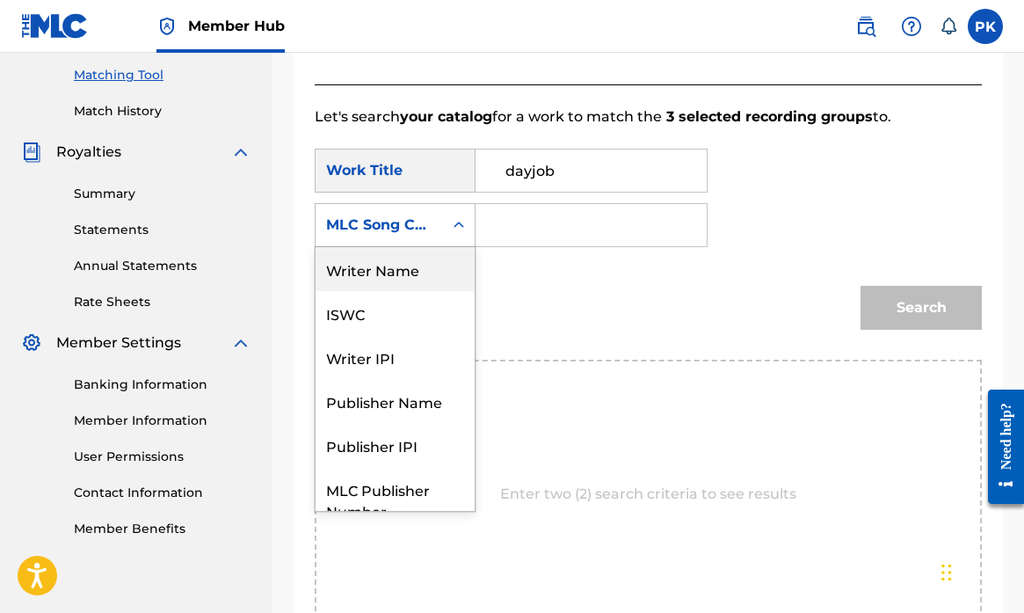
click at [387, 271] on div "Writer Name" at bounding box center [395, 269] width 159 height 44
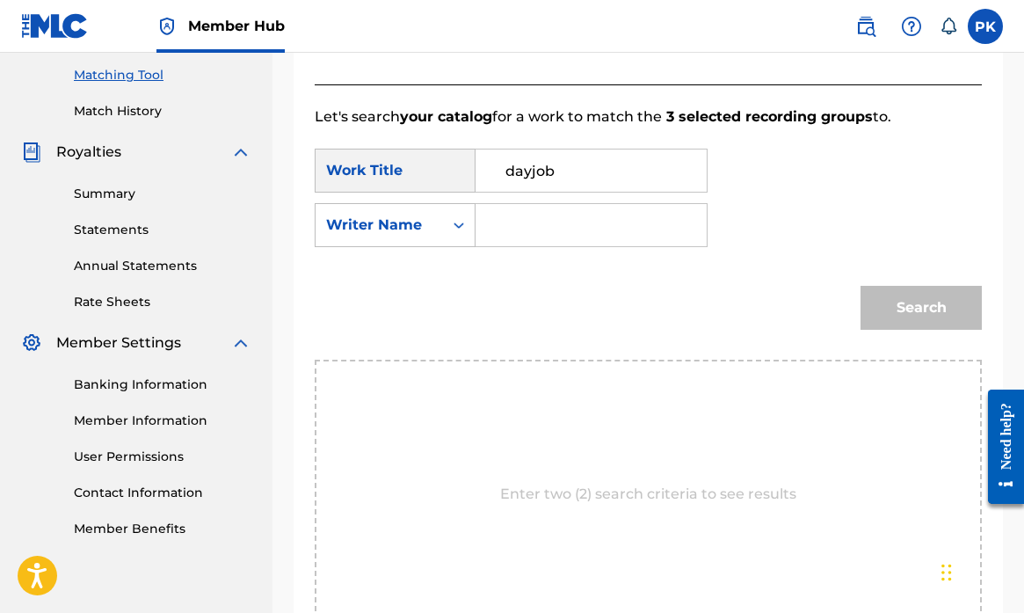
click at [561, 204] on input "Search Form" at bounding box center [591, 225] width 201 height 42
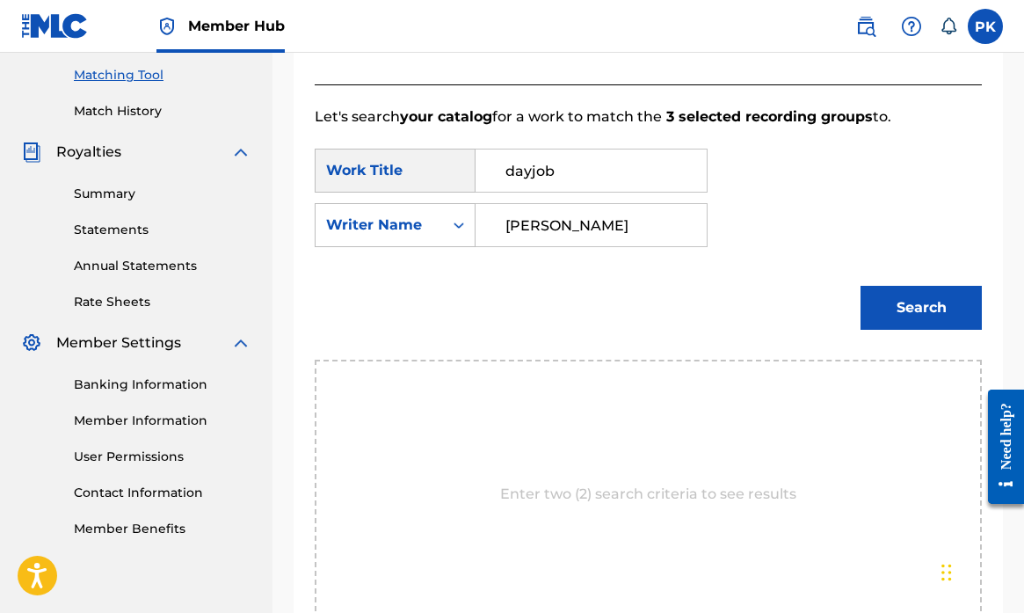
type input "Krysiak"
drag, startPoint x: 561, startPoint y: 204, endPoint x: 915, endPoint y: 318, distance: 372.2
click at [915, 318] on button "Search" at bounding box center [921, 308] width 121 height 44
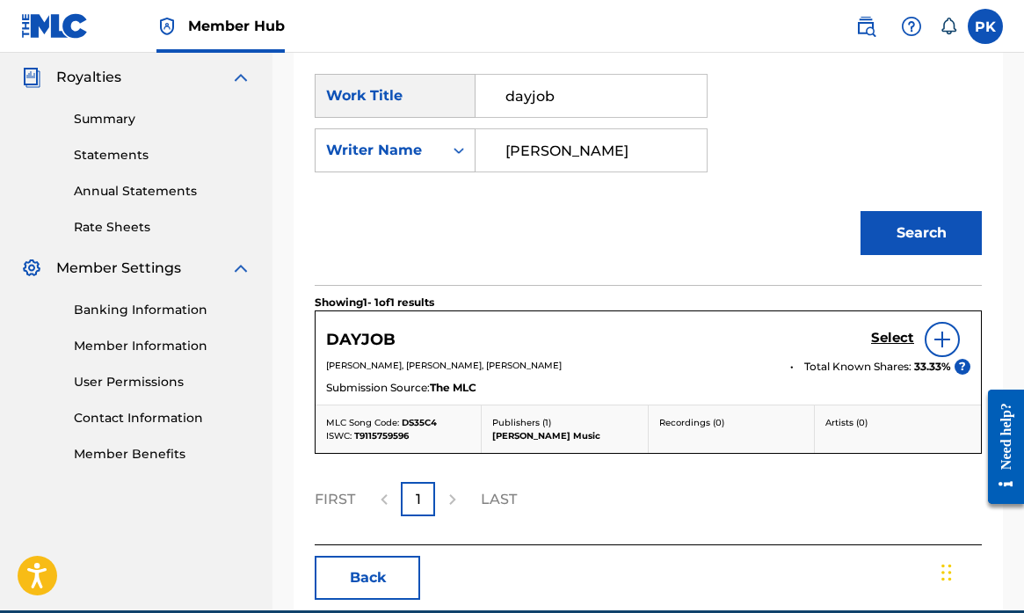
scroll to position [523, 0]
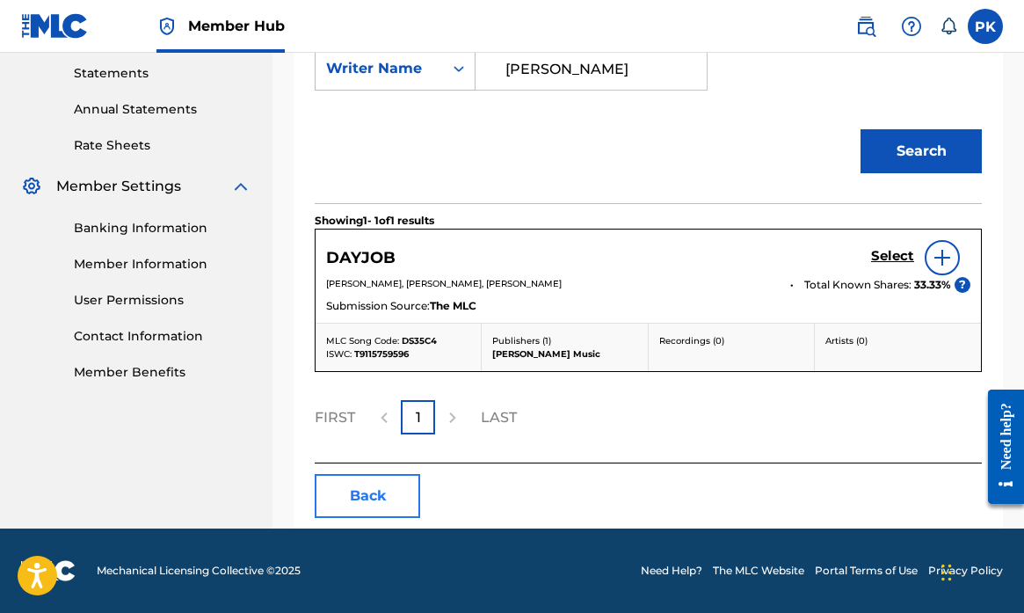
click at [374, 495] on button "Back" at bounding box center [367, 496] width 105 height 44
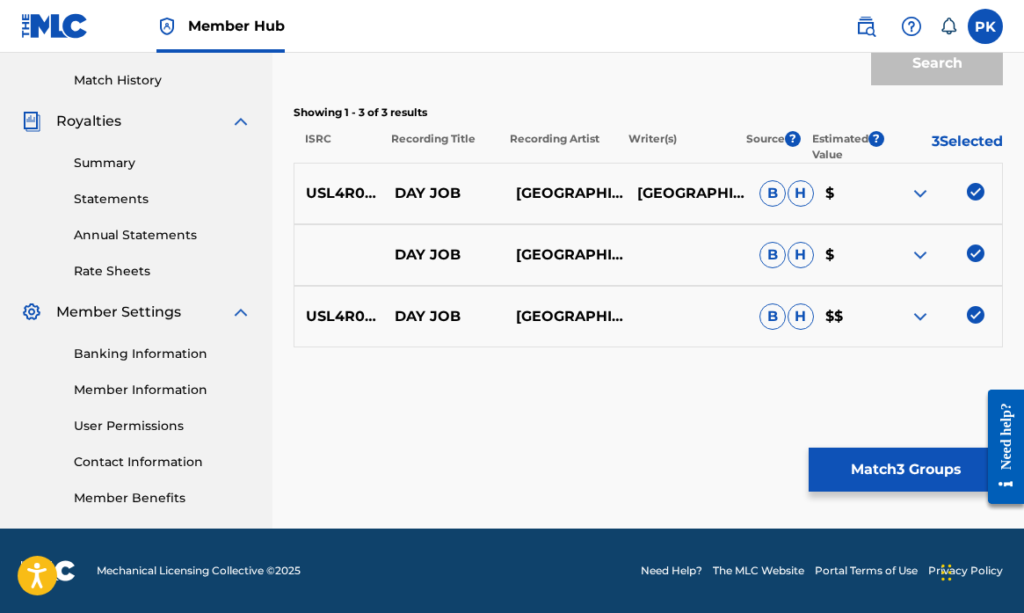
scroll to position [477, 0]
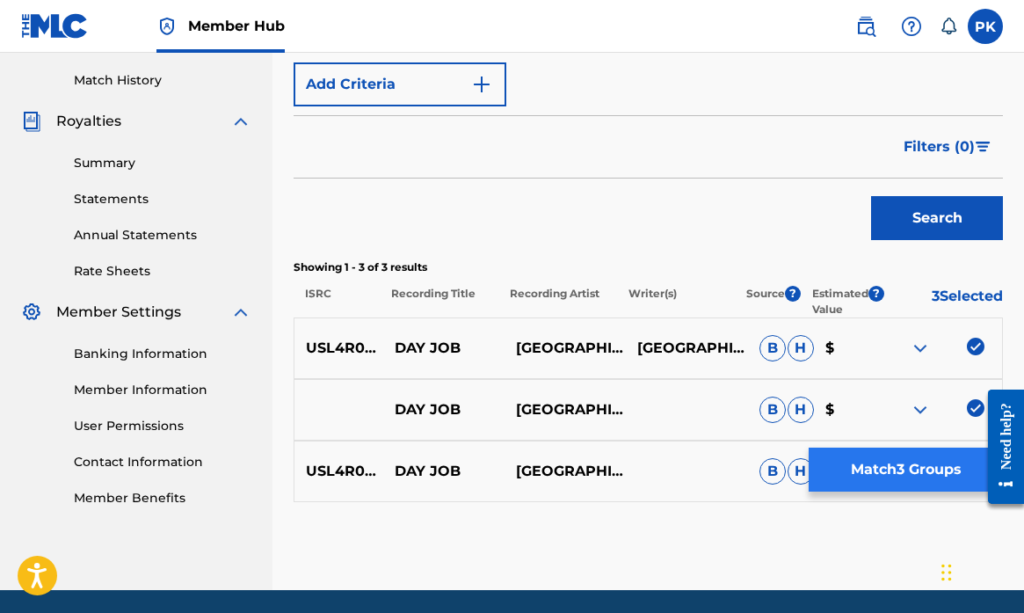
click at [893, 467] on button "Match 3 Groups" at bounding box center [906, 469] width 194 height 44
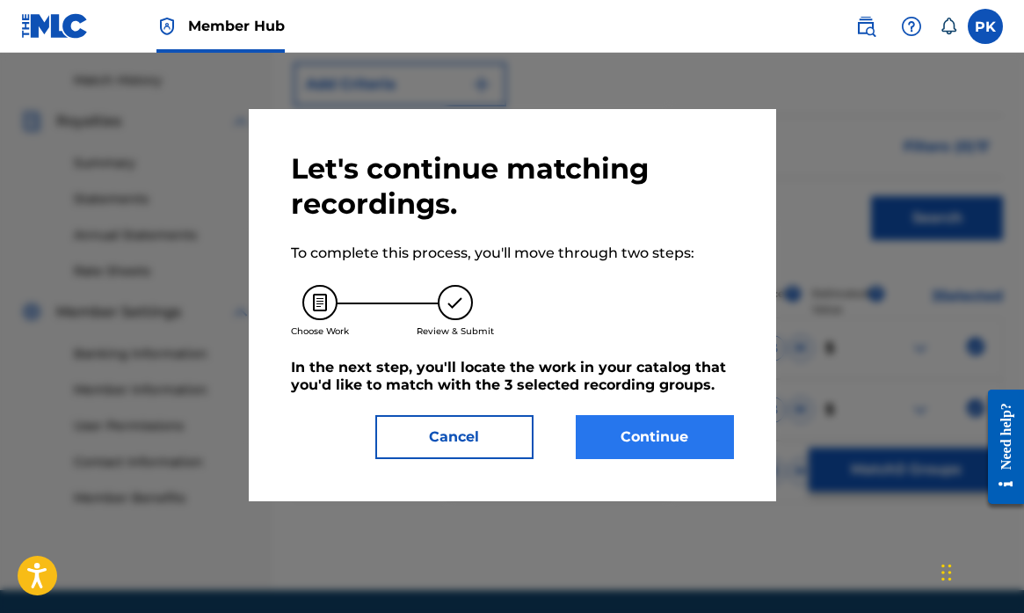
click at [678, 434] on button "Continue" at bounding box center [655, 437] width 158 height 44
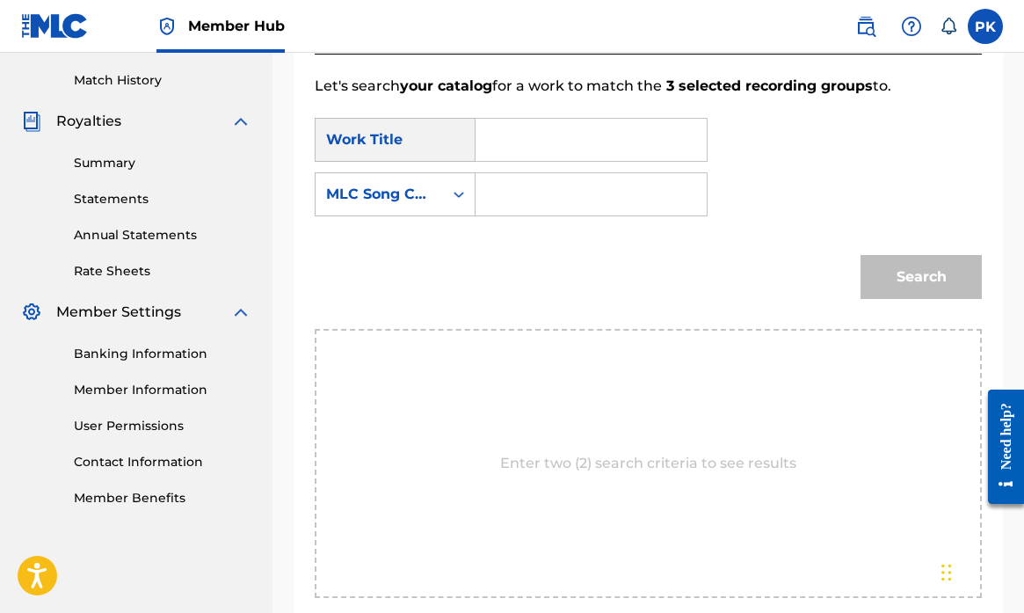
click at [534, 142] on input "Search Form" at bounding box center [591, 140] width 201 height 42
click at [534, 175] on span "job" at bounding box center [544, 179] width 23 height 17
type input "dayjob"
click at [471, 194] on div "Search Form" at bounding box center [459, 194] width 32 height 32
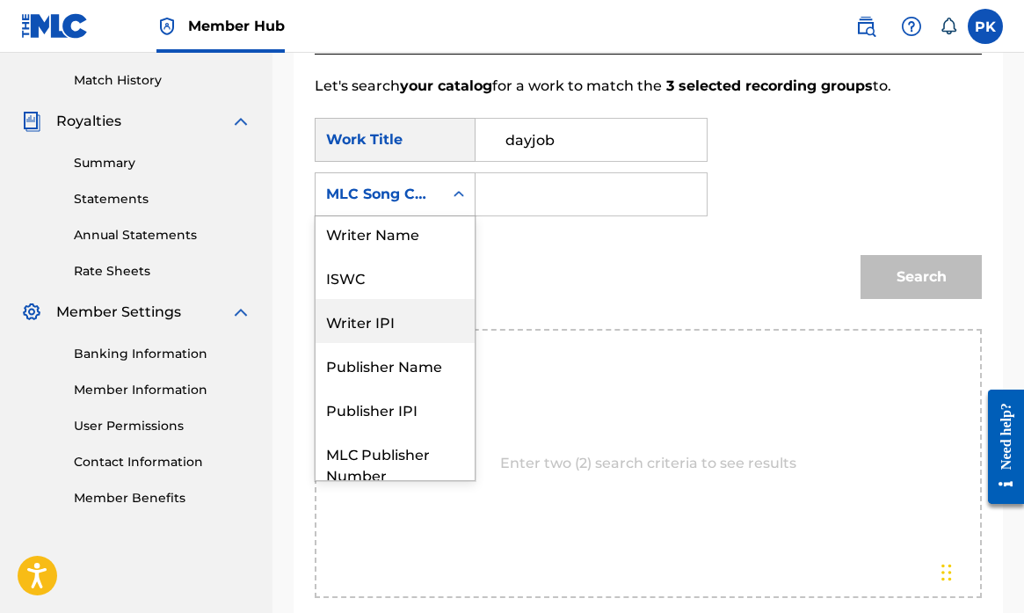
scroll to position [0, 0]
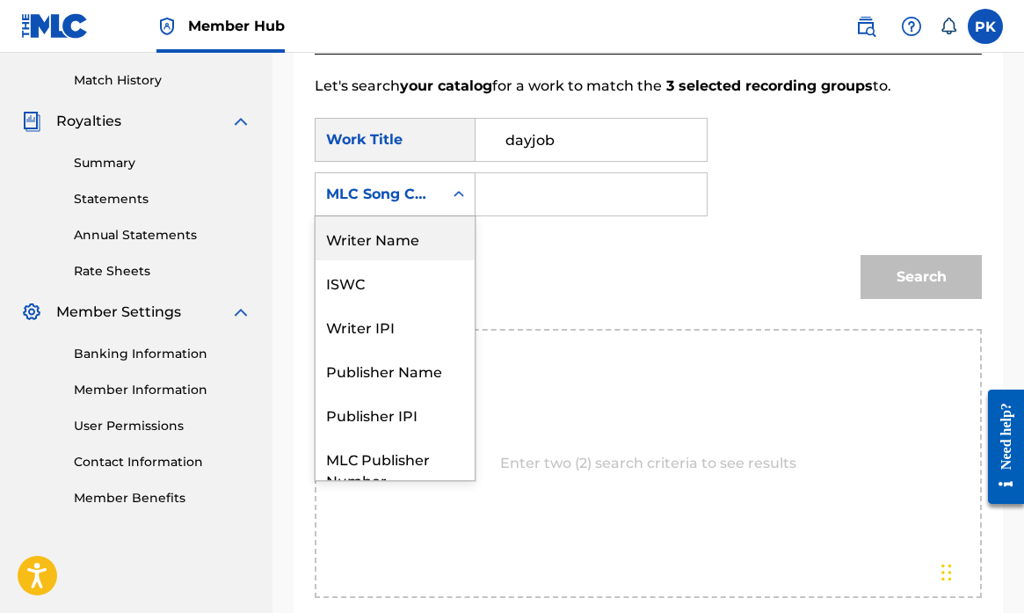
click at [400, 243] on div "Writer Name" at bounding box center [395, 238] width 159 height 44
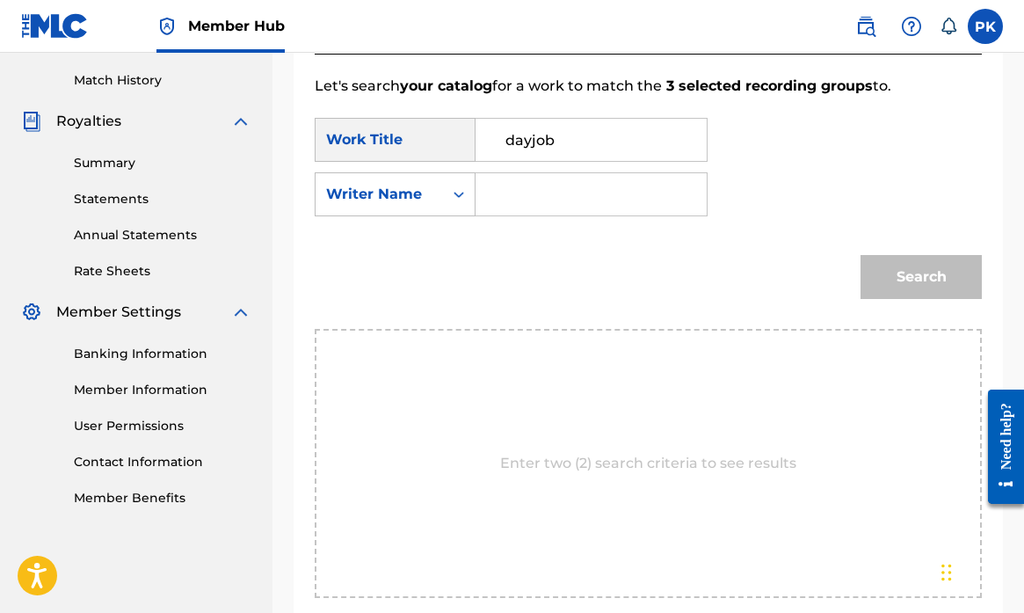
click at [530, 196] on input "Search Form" at bounding box center [591, 194] width 201 height 42
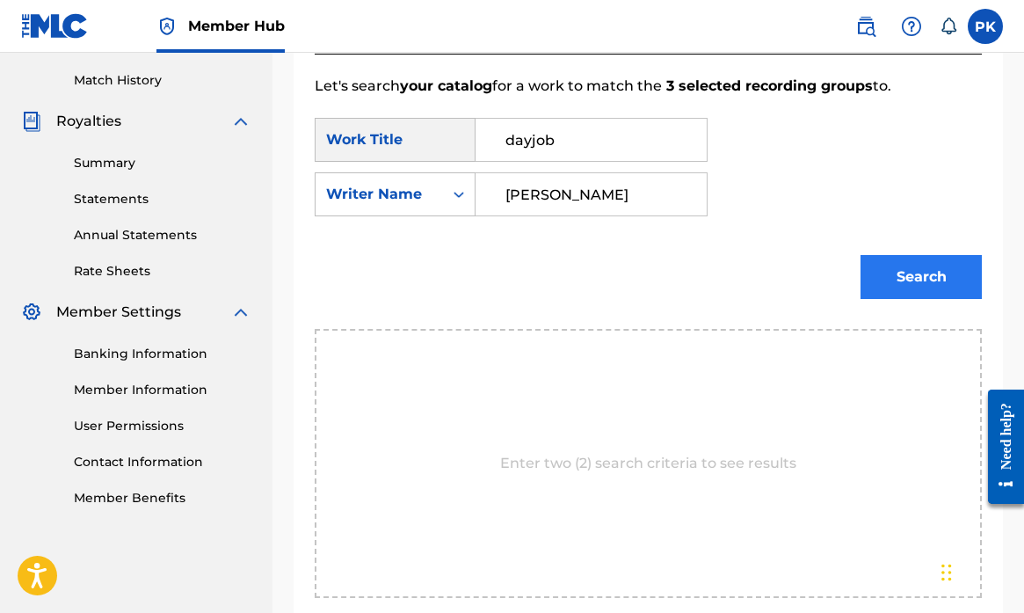
type input "krysiak"
click at [913, 265] on button "Search" at bounding box center [921, 277] width 121 height 44
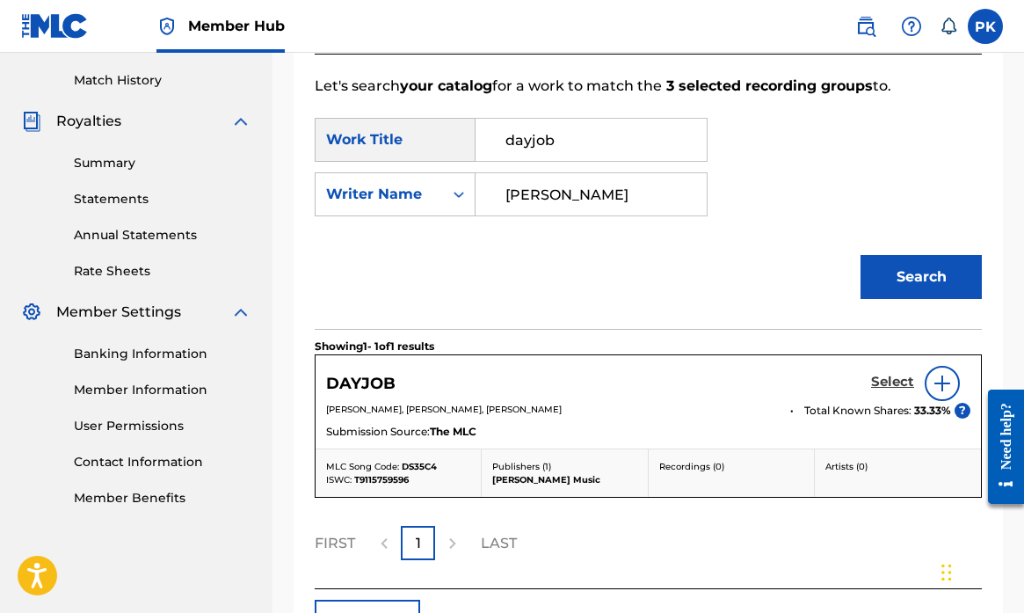
click at [903, 381] on h5 "Select" at bounding box center [892, 382] width 43 height 17
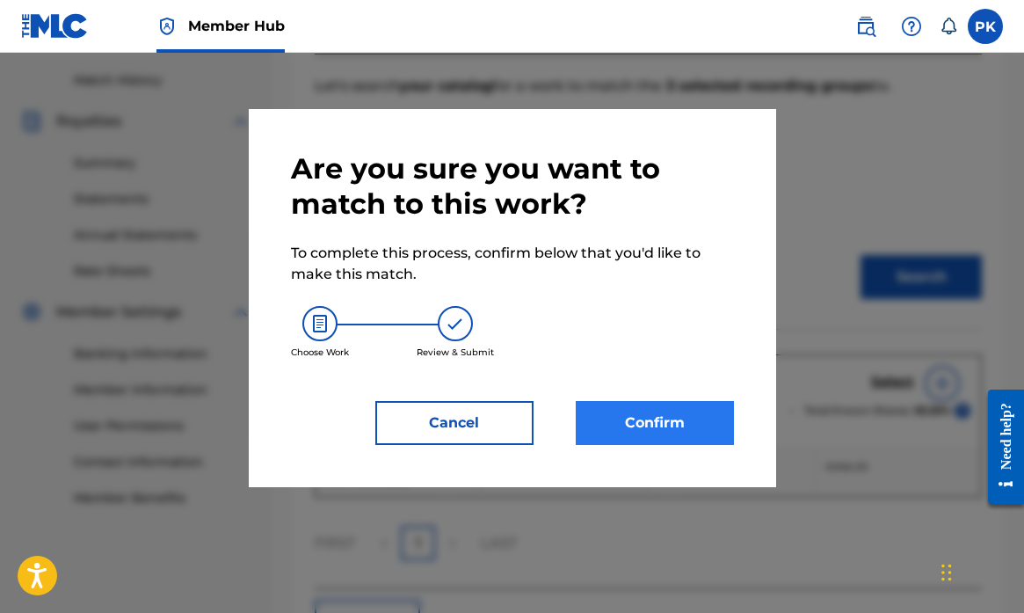
click at [636, 415] on button "Confirm" at bounding box center [655, 423] width 158 height 44
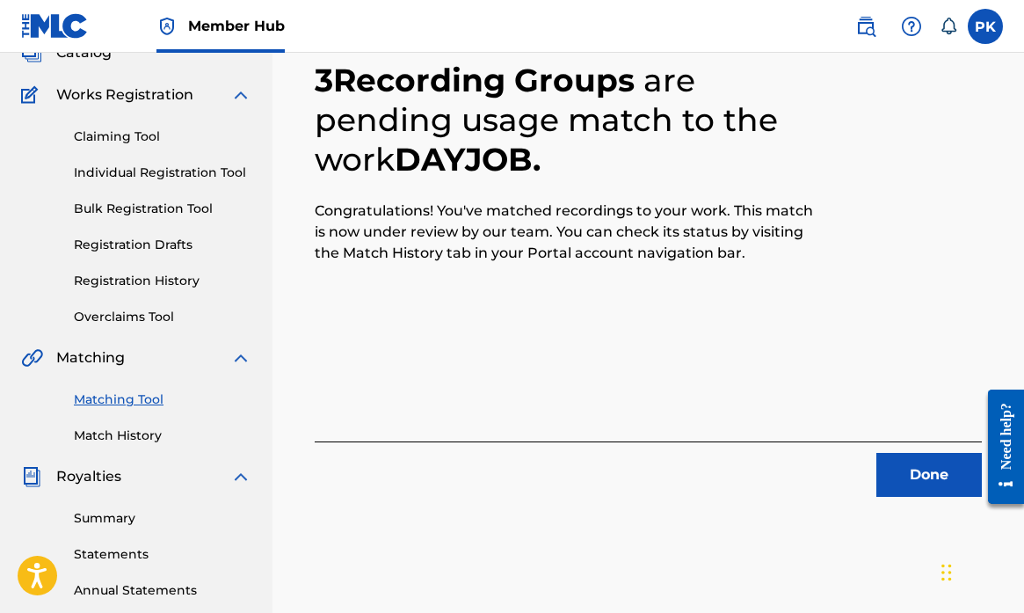
scroll to position [141, 0]
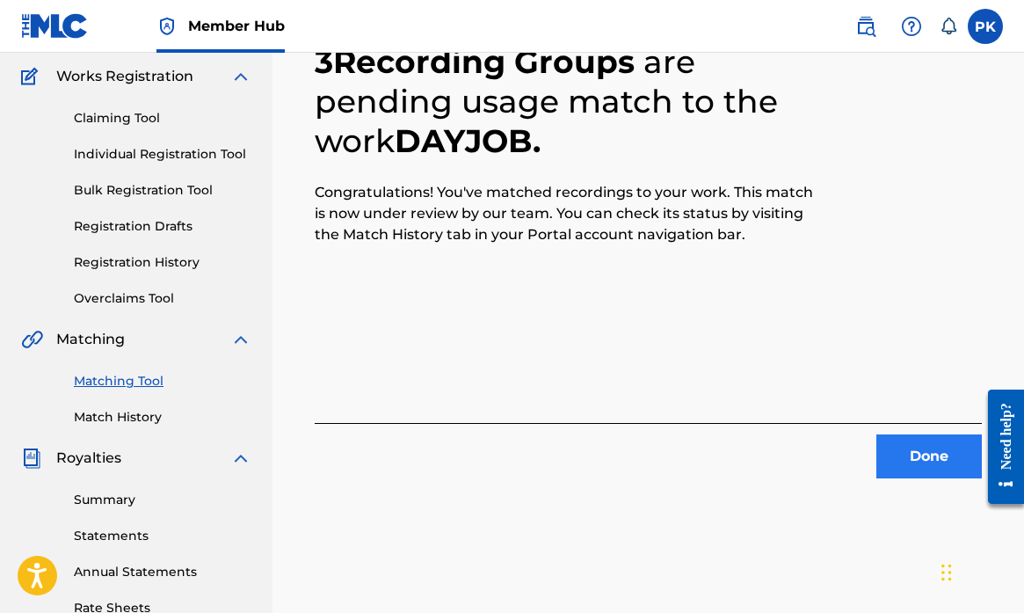
click at [937, 458] on button "Done" at bounding box center [928, 456] width 105 height 44
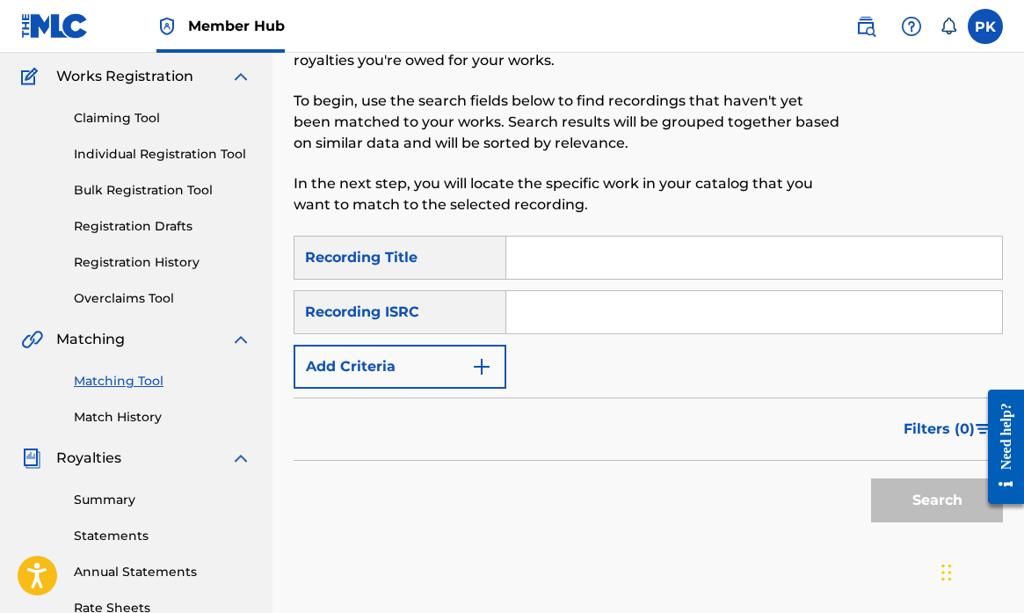
click at [555, 255] on input "Search Form" at bounding box center [754, 257] width 496 height 42
paste input "I CONCENTRATE ON YOU"
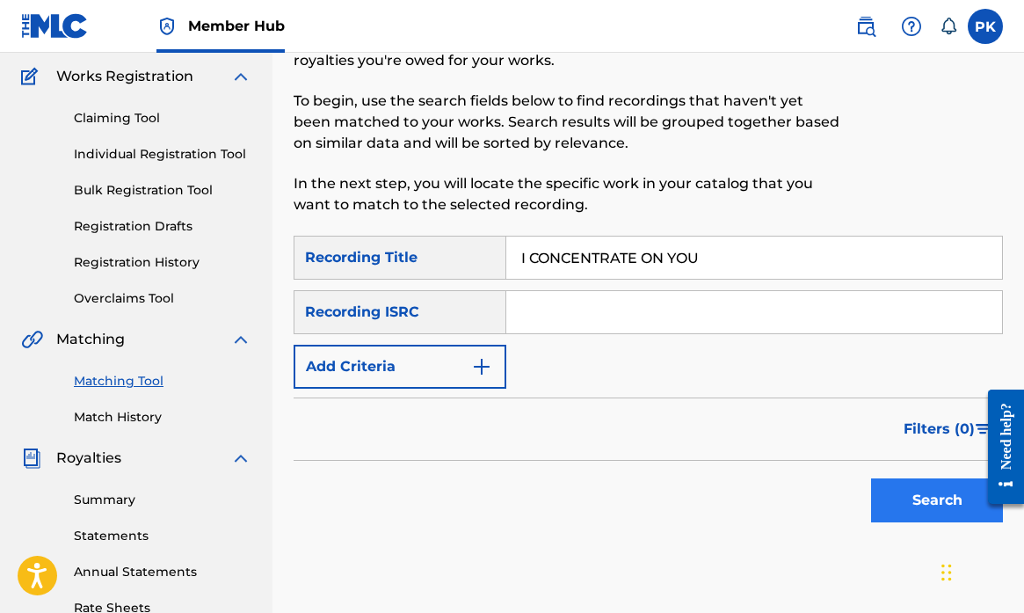
type input "I CONCENTRATE ON YOU"
click at [953, 505] on button "Search" at bounding box center [937, 500] width 132 height 44
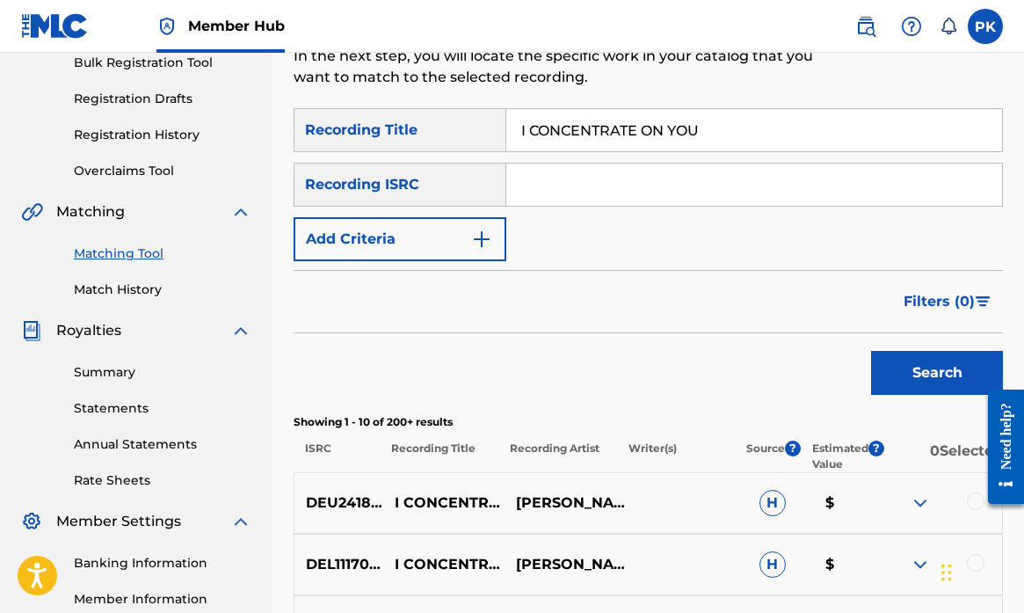
scroll to position [223, 0]
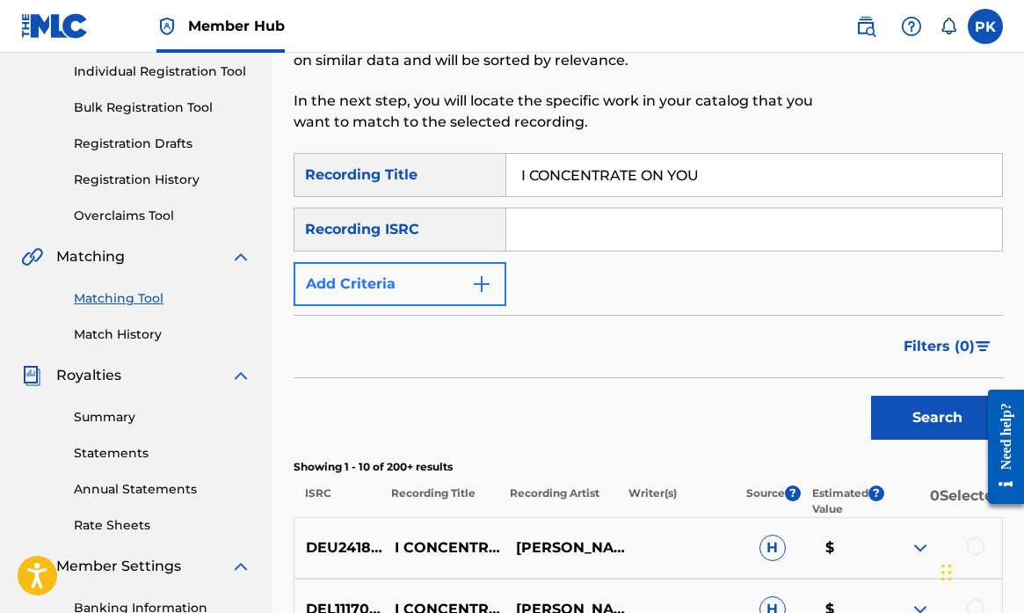
click at [476, 278] on img "Search Form" at bounding box center [481, 283] width 21 height 21
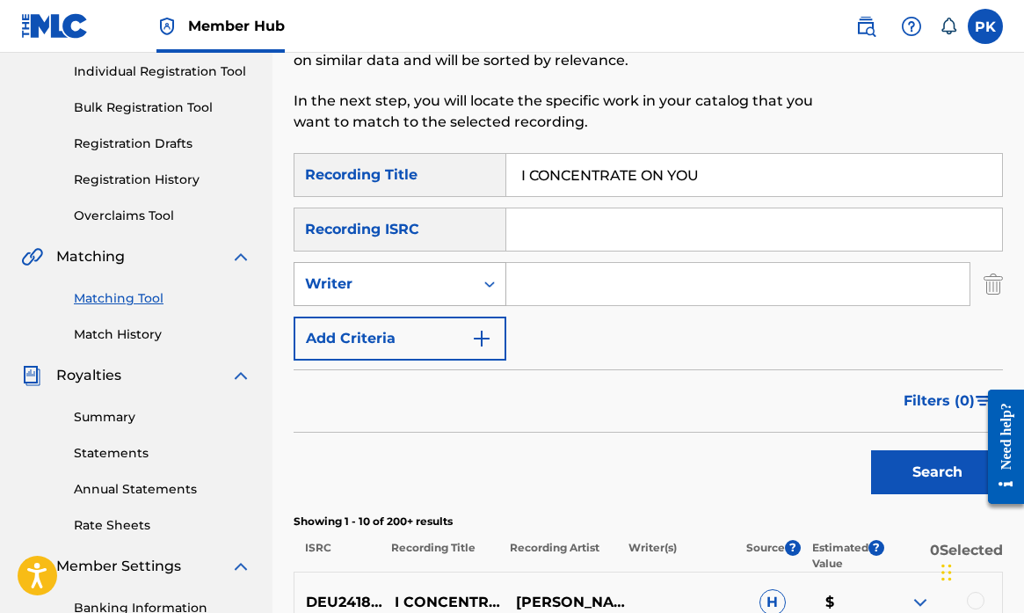
click at [469, 294] on div "Writer" at bounding box center [383, 283] width 179 height 33
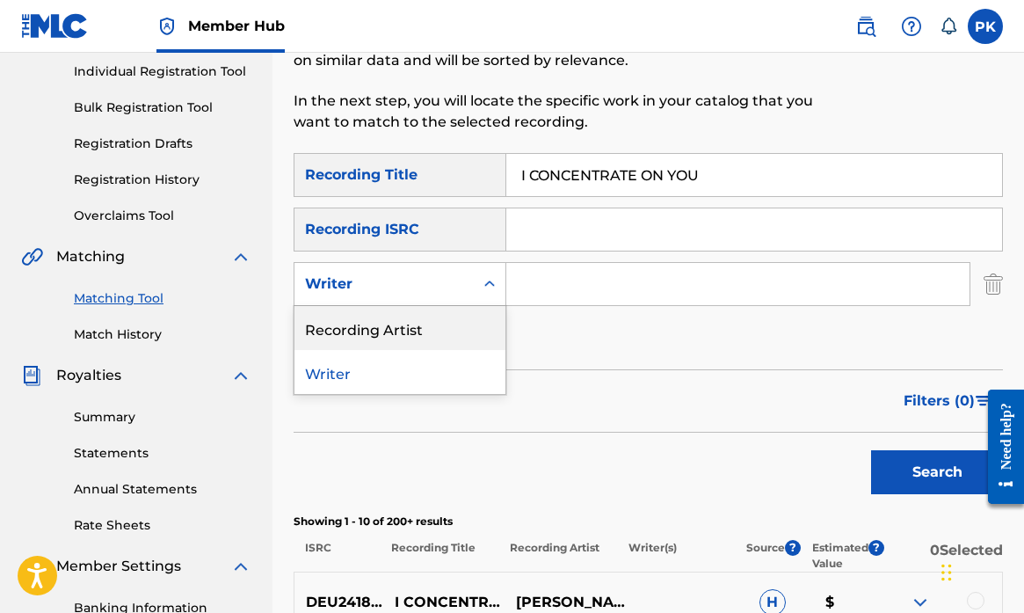
click at [408, 327] on div "Recording Artist" at bounding box center [399, 328] width 211 height 44
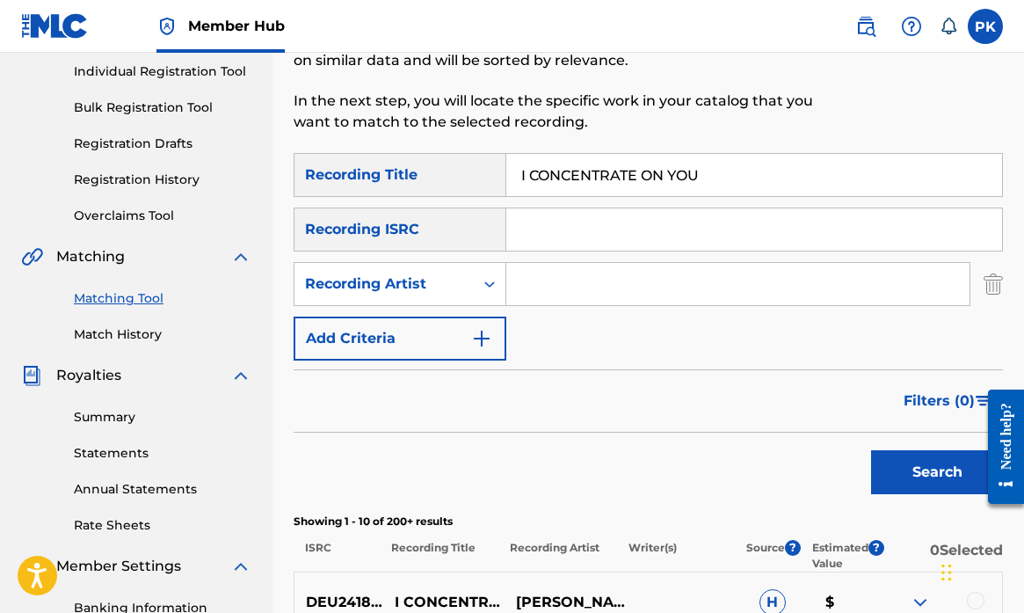
click at [547, 289] on input "Search Form" at bounding box center [737, 284] width 463 height 42
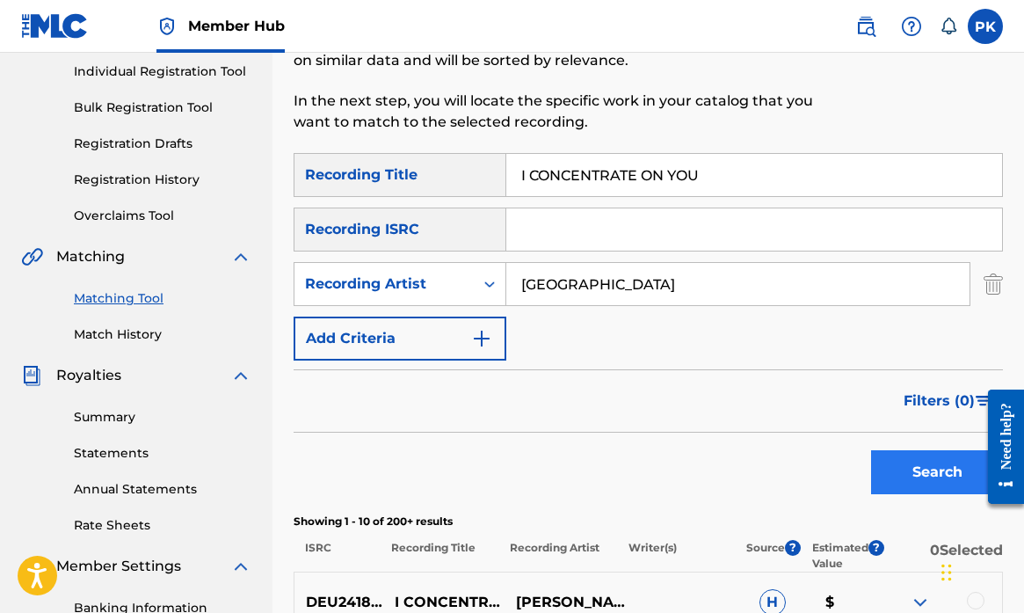
type input "splitsville"
click at [913, 468] on button "Search" at bounding box center [937, 472] width 132 height 44
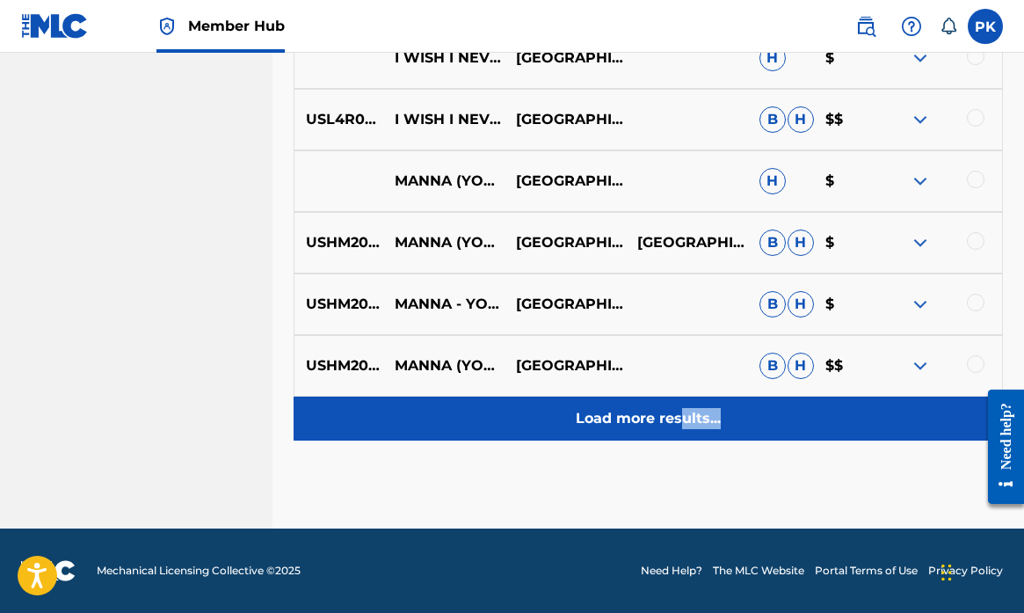
click at [681, 425] on p "Load more results..." at bounding box center [648, 418] width 145 height 21
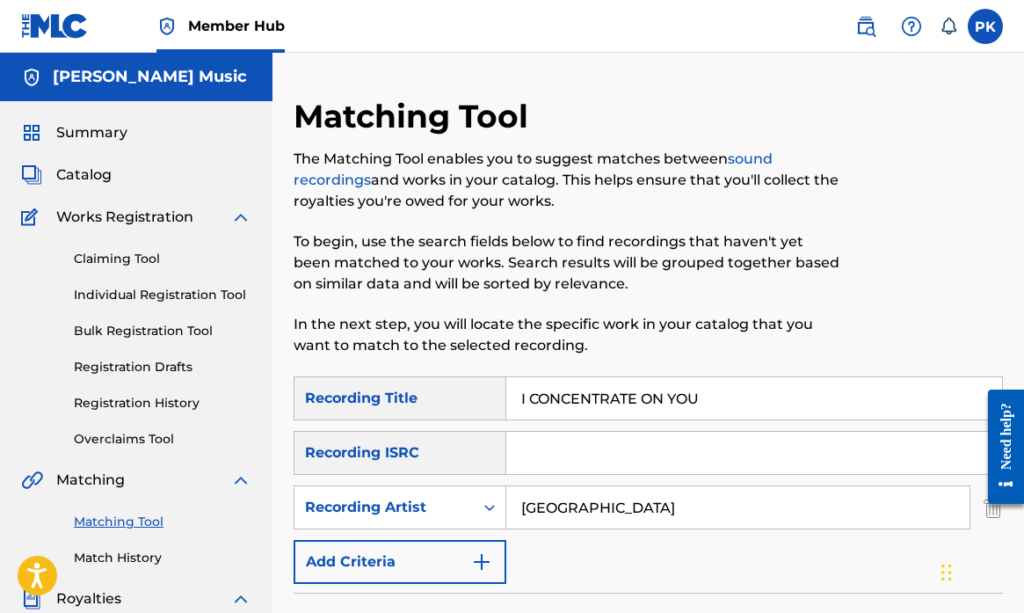
scroll to position [0, 0]
click at [530, 401] on input "I CONCENTRATE ON YOU" at bounding box center [754, 398] width 496 height 42
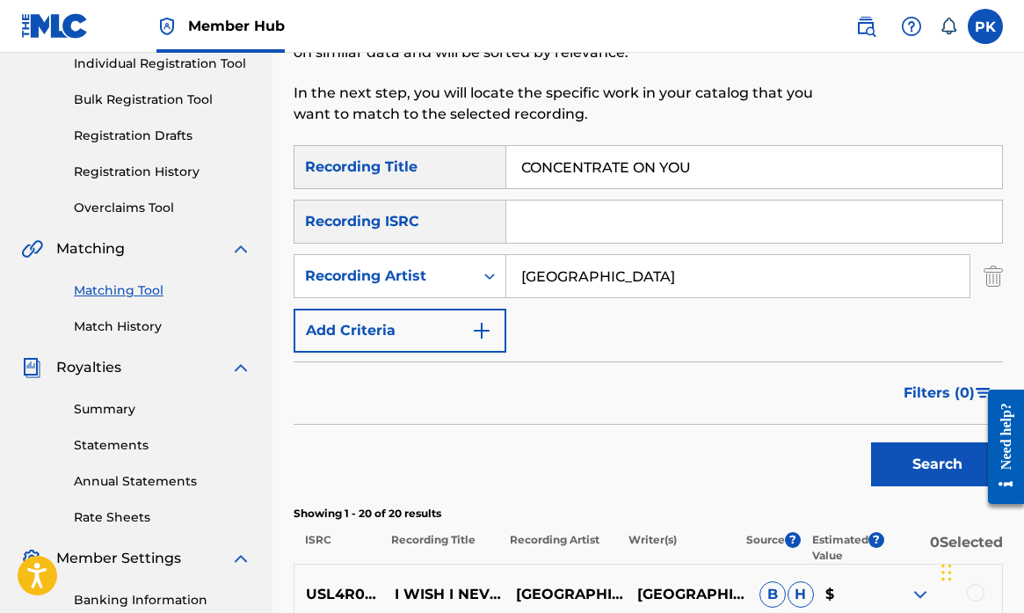
scroll to position [239, 0]
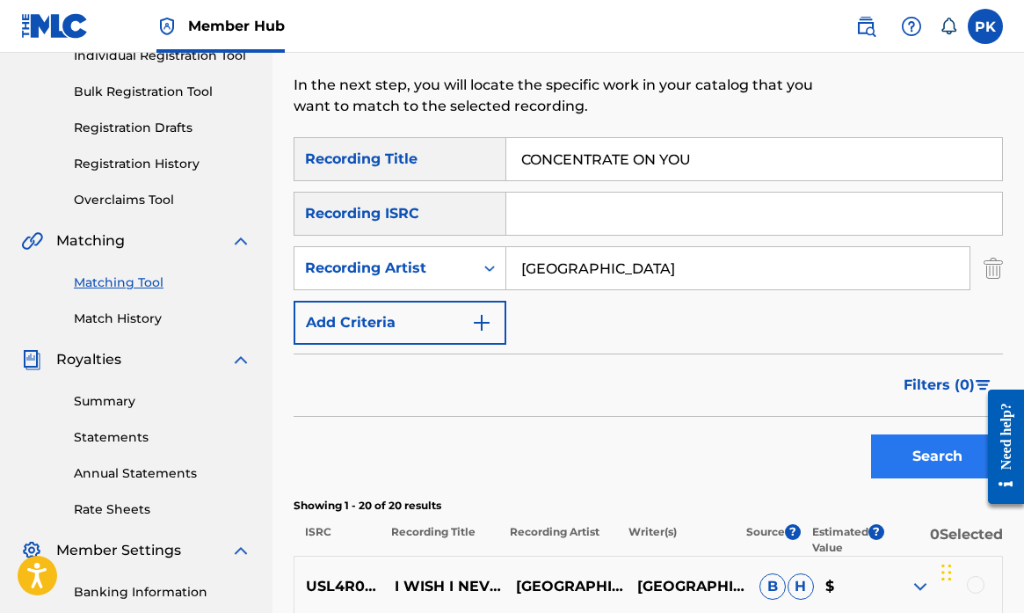
click at [914, 474] on button "Search" at bounding box center [937, 456] width 132 height 44
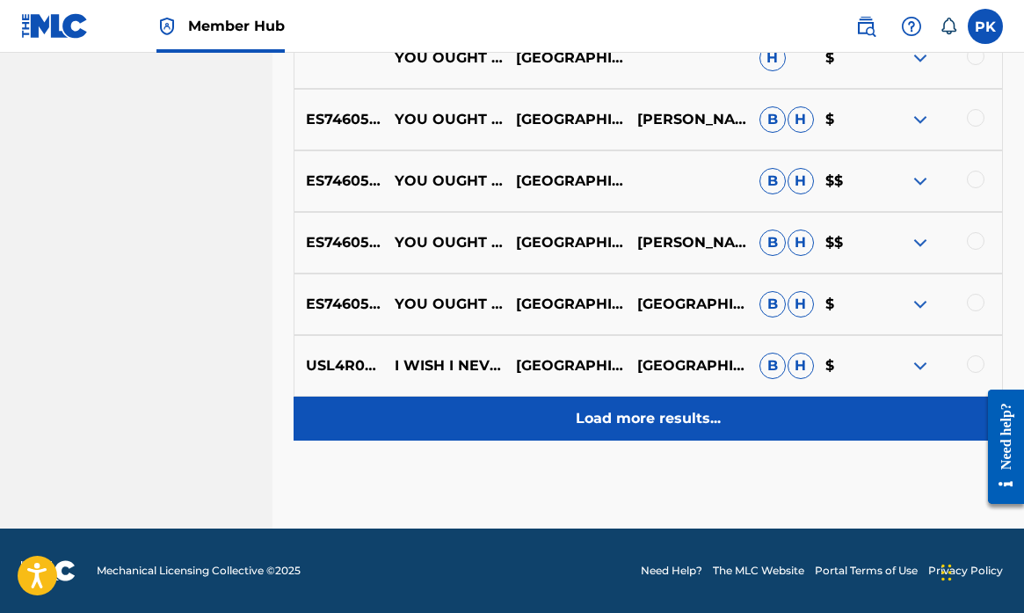
click at [646, 412] on p "Load more results..." at bounding box center [648, 418] width 145 height 21
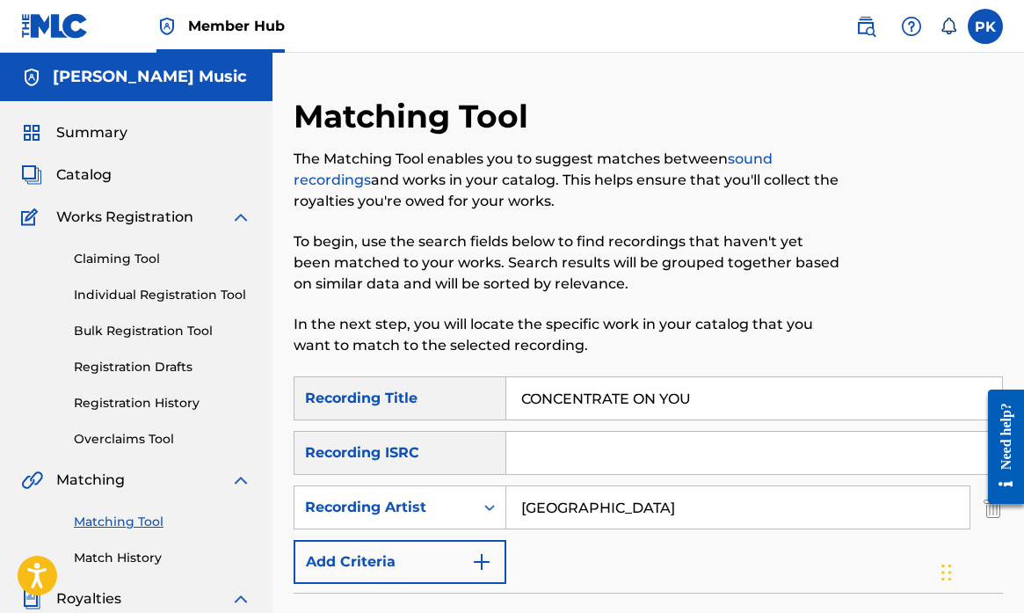
scroll to position [0, 0]
drag, startPoint x: 712, startPoint y: 393, endPoint x: 473, endPoint y: 393, distance: 239.1
click at [473, 393] on div "SearchWithCriteria4d856496-5a22-4e59-bf44-1018dc2eaa2c Recording Title CONCENTR…" at bounding box center [648, 398] width 709 height 44
paste input "MANNA"
type input "MANNA"
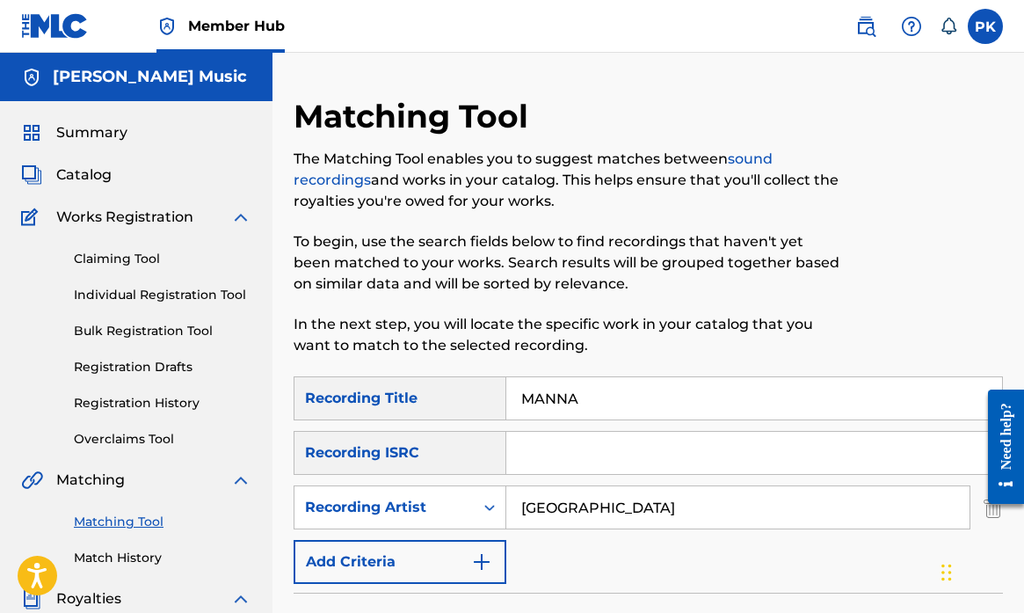
click at [778, 578] on div "SearchWithCriteria4d856496-5a22-4e59-bf44-1018dc2eaa2c Recording Title MANNA Se…" at bounding box center [648, 479] width 709 height 207
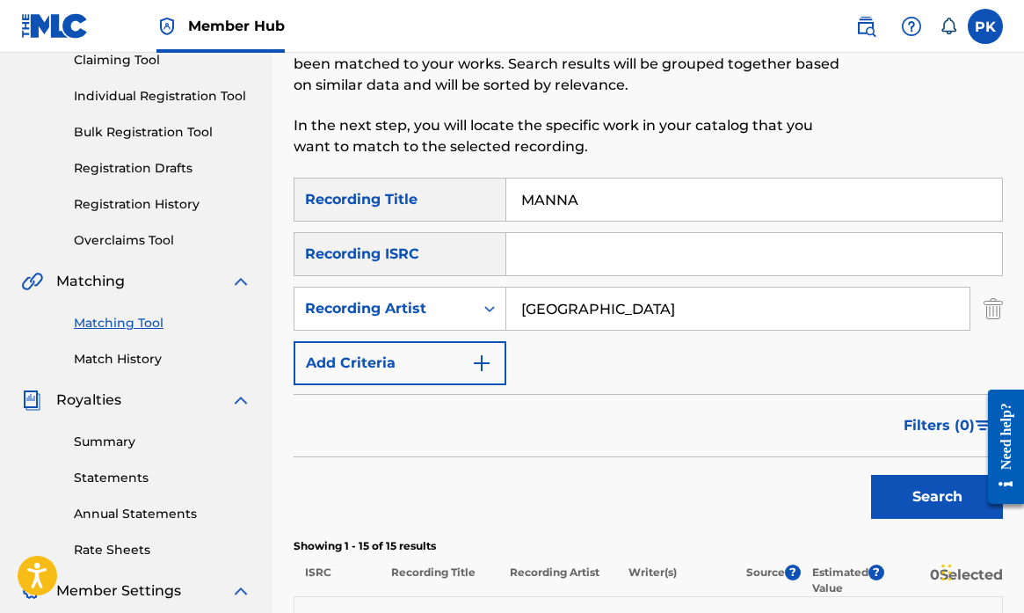
scroll to position [297, 0]
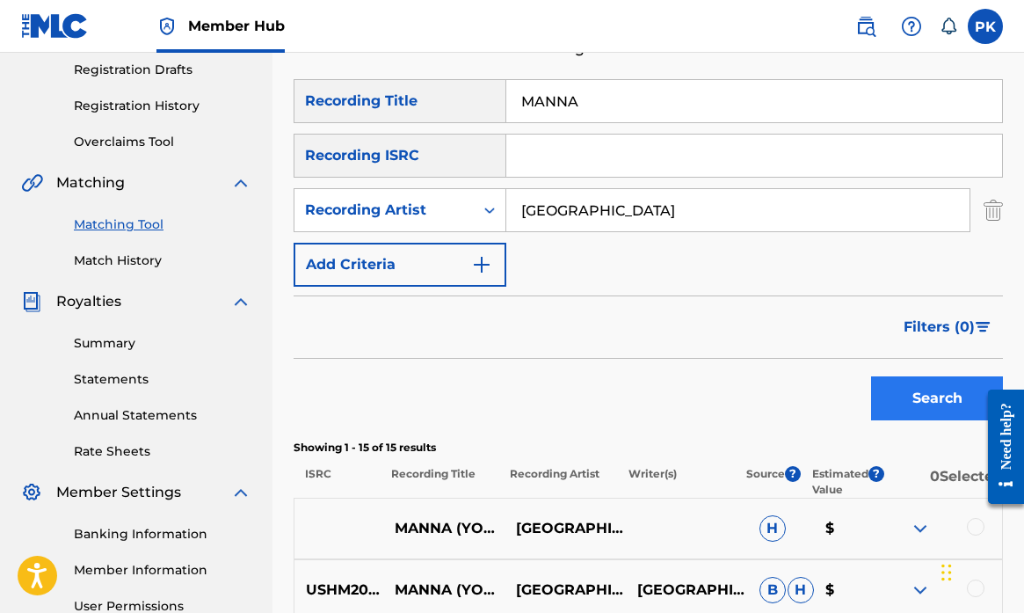
click at [933, 404] on button "Search" at bounding box center [937, 398] width 132 height 44
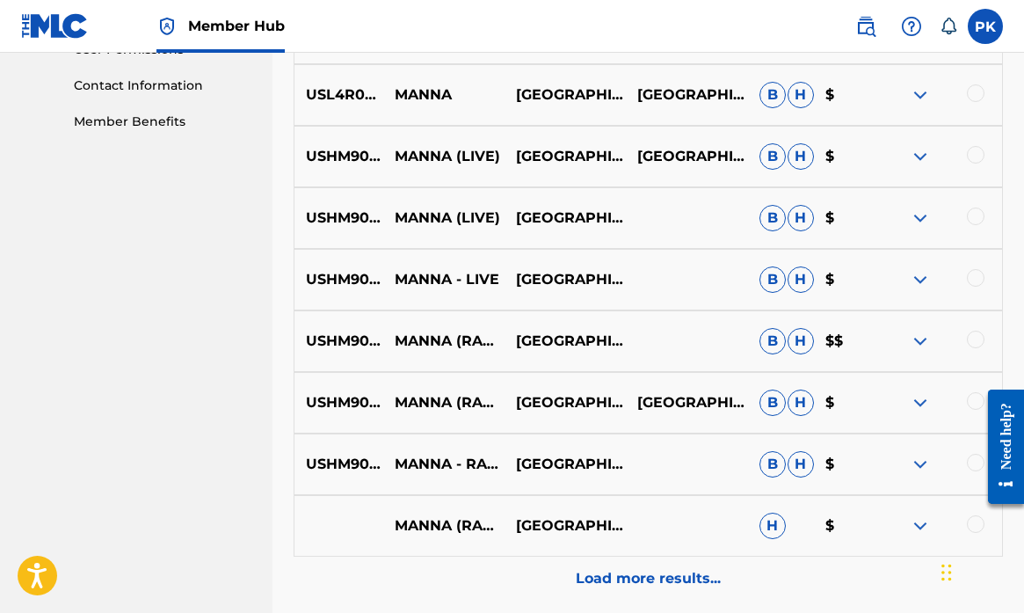
scroll to position [855, 0]
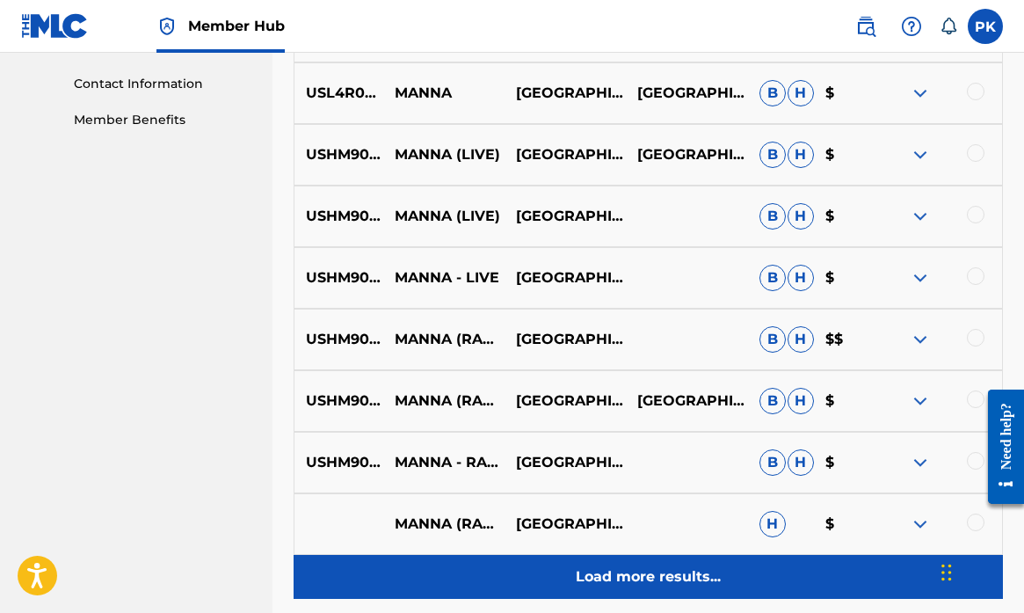
click at [643, 579] on p "Load more results..." at bounding box center [648, 576] width 145 height 21
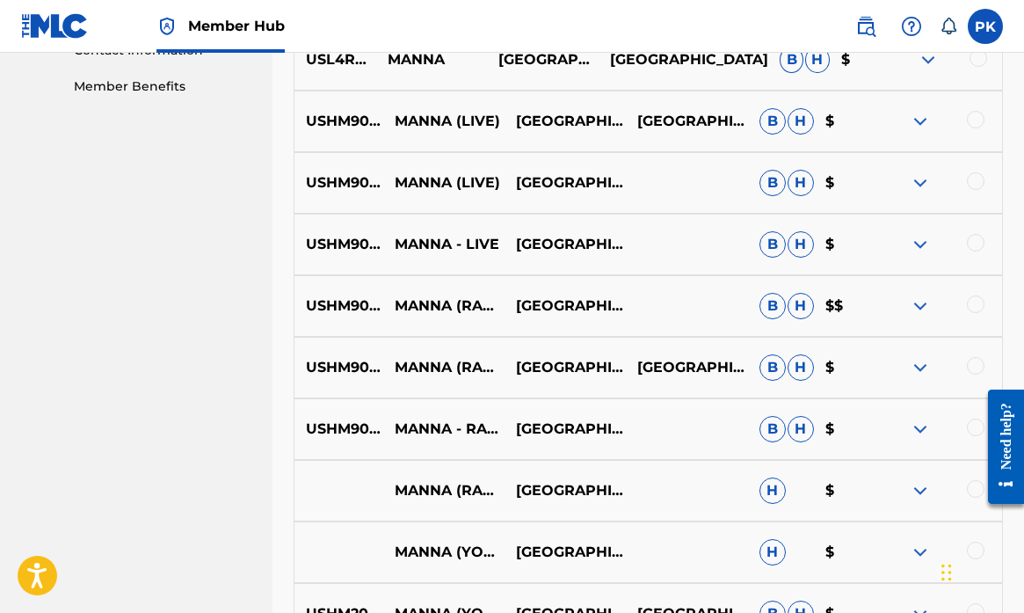
scroll to position [702, 0]
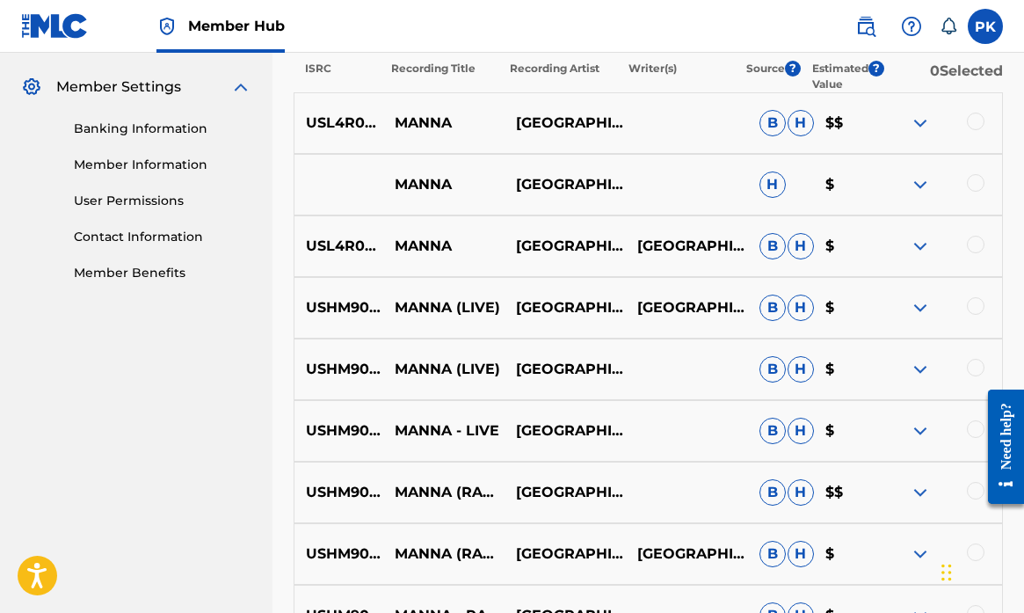
click at [982, 114] on div at bounding box center [941, 123] width 121 height 21
click at [980, 117] on div at bounding box center [976, 122] width 18 height 18
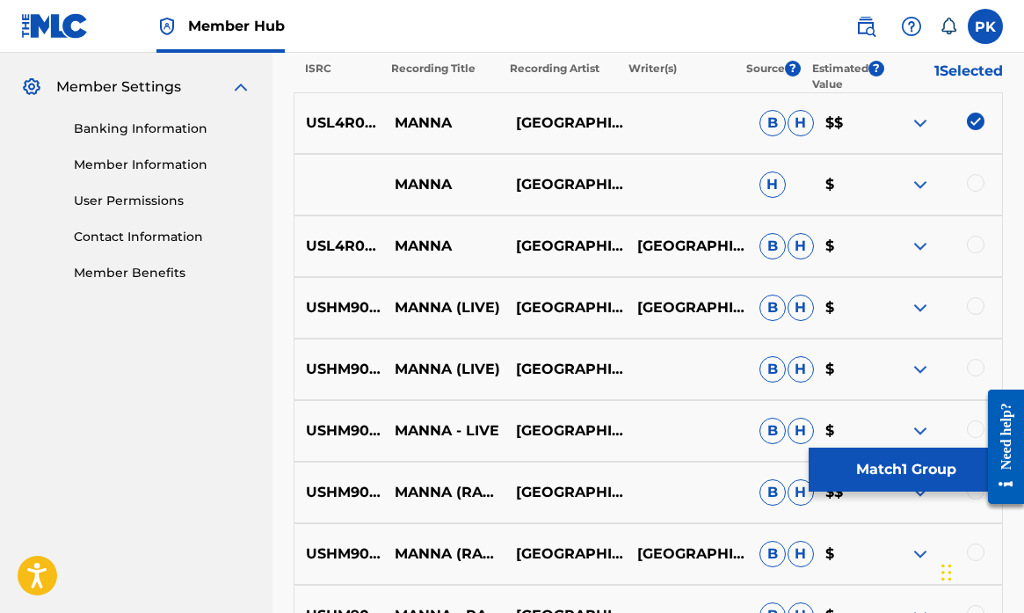
click at [978, 181] on div at bounding box center [976, 183] width 18 height 18
click at [974, 243] on div at bounding box center [976, 245] width 18 height 18
click at [973, 302] on div at bounding box center [976, 306] width 18 height 18
click at [976, 367] on div at bounding box center [976, 368] width 18 height 18
click at [974, 425] on div at bounding box center [976, 429] width 18 height 18
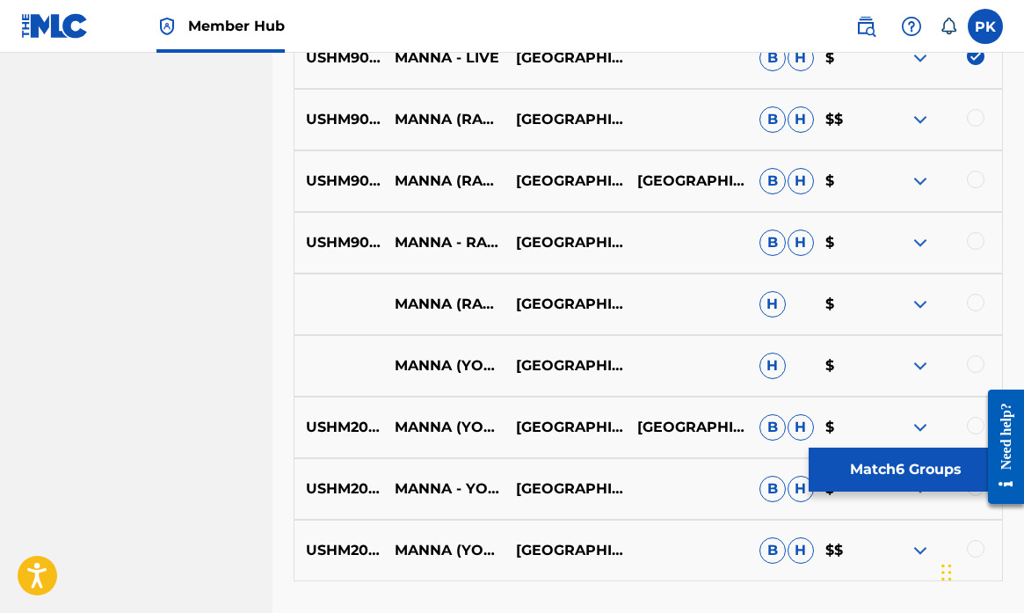
scroll to position [1078, 0]
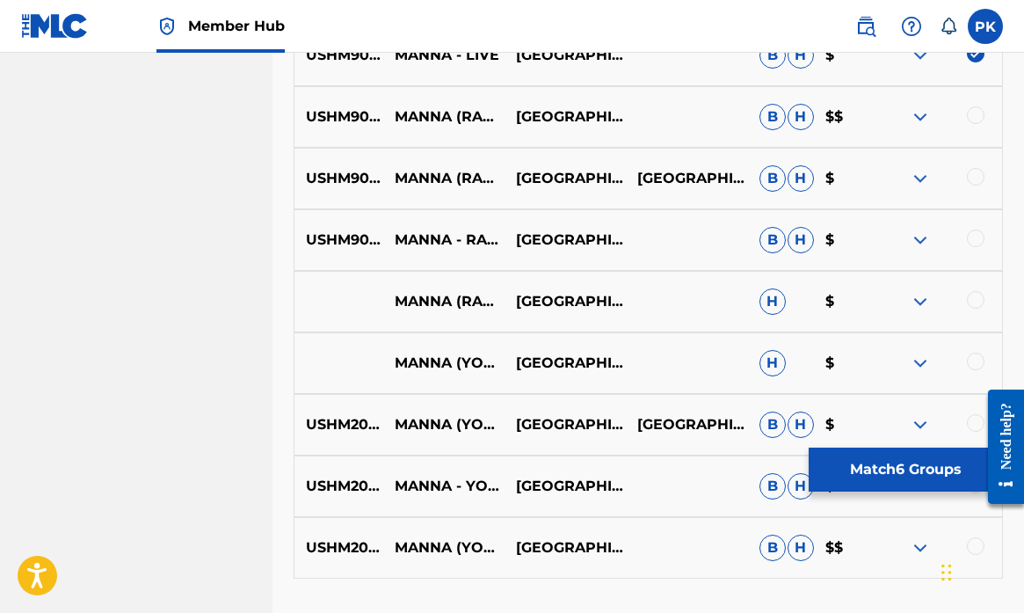
click at [974, 117] on div at bounding box center [976, 115] width 18 height 18
click at [974, 176] on div at bounding box center [976, 177] width 18 height 18
click at [978, 243] on div at bounding box center [976, 238] width 18 height 18
click at [973, 301] on div at bounding box center [976, 300] width 18 height 18
click at [978, 369] on div at bounding box center [976, 361] width 18 height 18
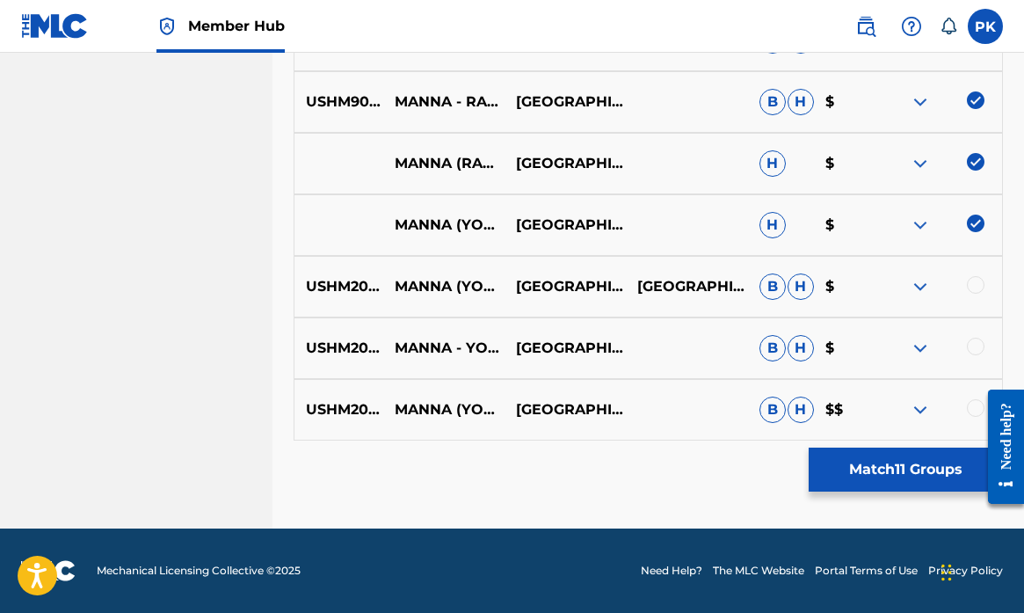
scroll to position [1216, 0]
click at [978, 284] on div at bounding box center [976, 285] width 18 height 18
click at [975, 342] on div at bounding box center [976, 347] width 18 height 18
click at [974, 406] on div at bounding box center [976, 408] width 18 height 18
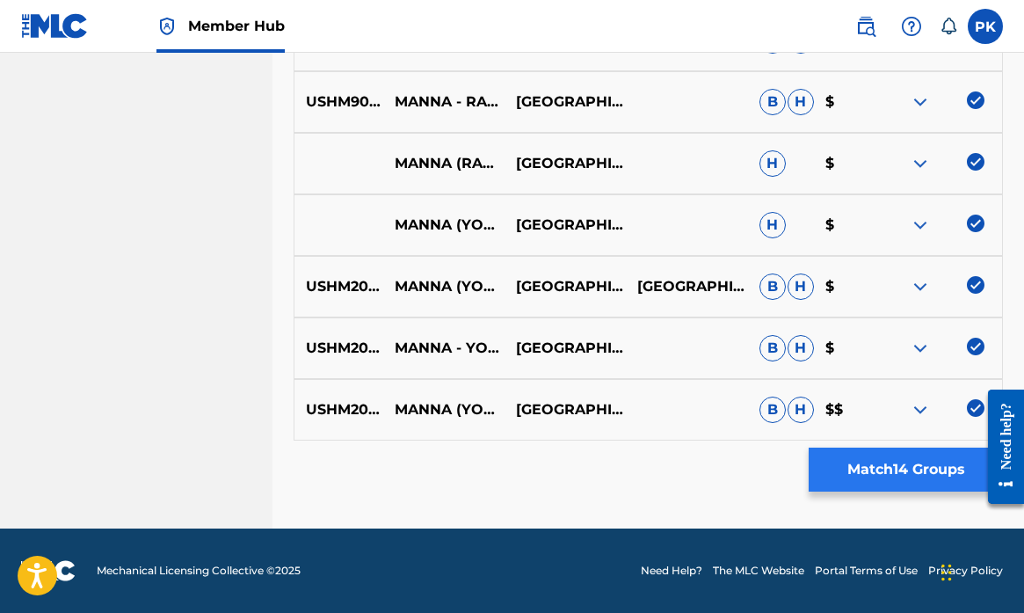
click at [866, 469] on button "Match 14 Groups" at bounding box center [906, 469] width 194 height 44
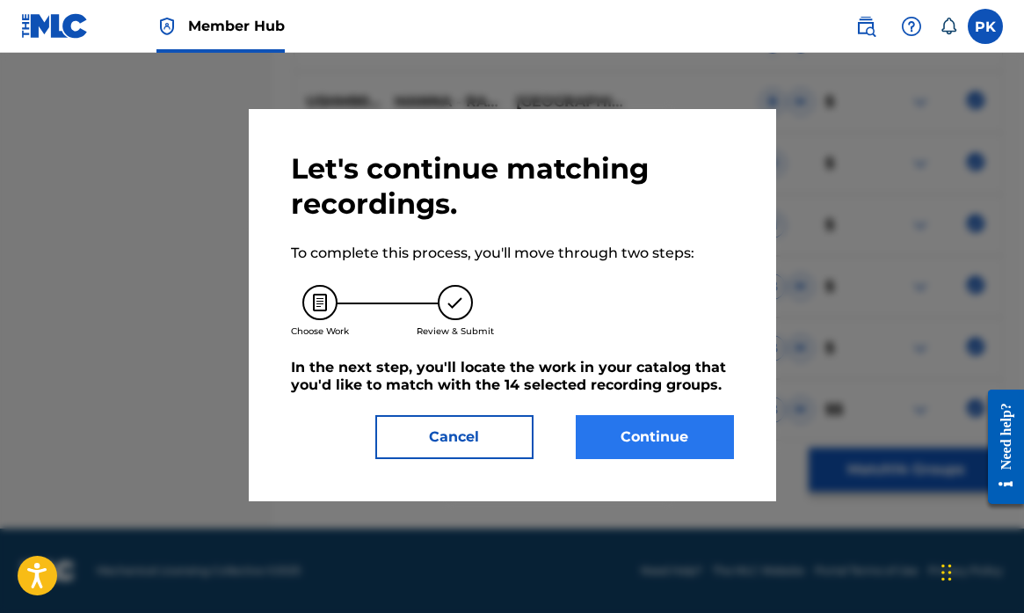
click at [659, 432] on button "Continue" at bounding box center [655, 437] width 158 height 44
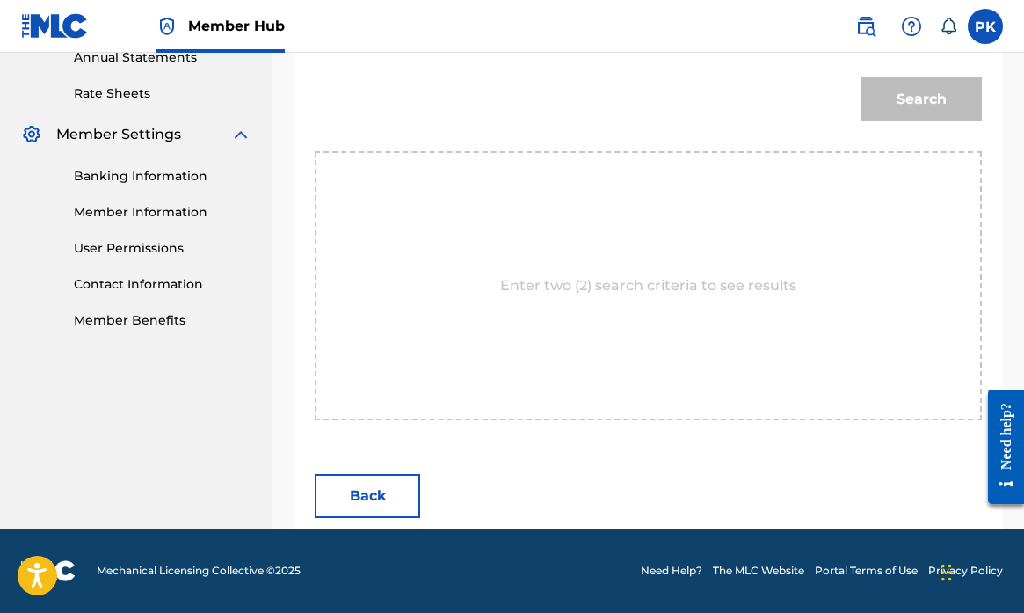
scroll to position [477, 0]
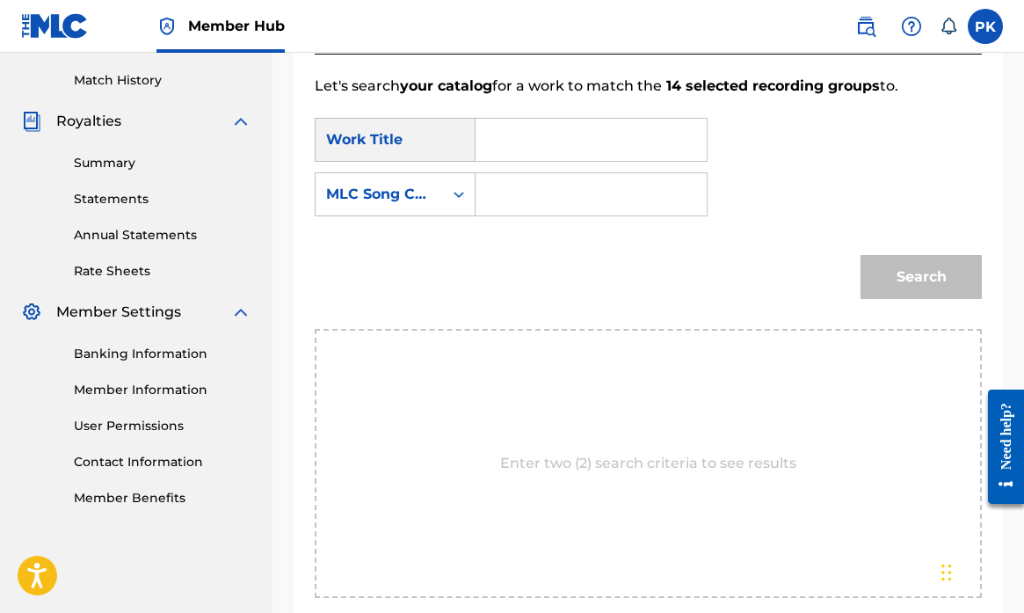
click at [535, 130] on input "Search Form" at bounding box center [591, 140] width 201 height 42
click at [544, 185] on strong "manna" at bounding box center [531, 179] width 52 height 17
type input "manna (you say you believe)"
click at [529, 189] on input "Search Form" at bounding box center [591, 194] width 201 height 42
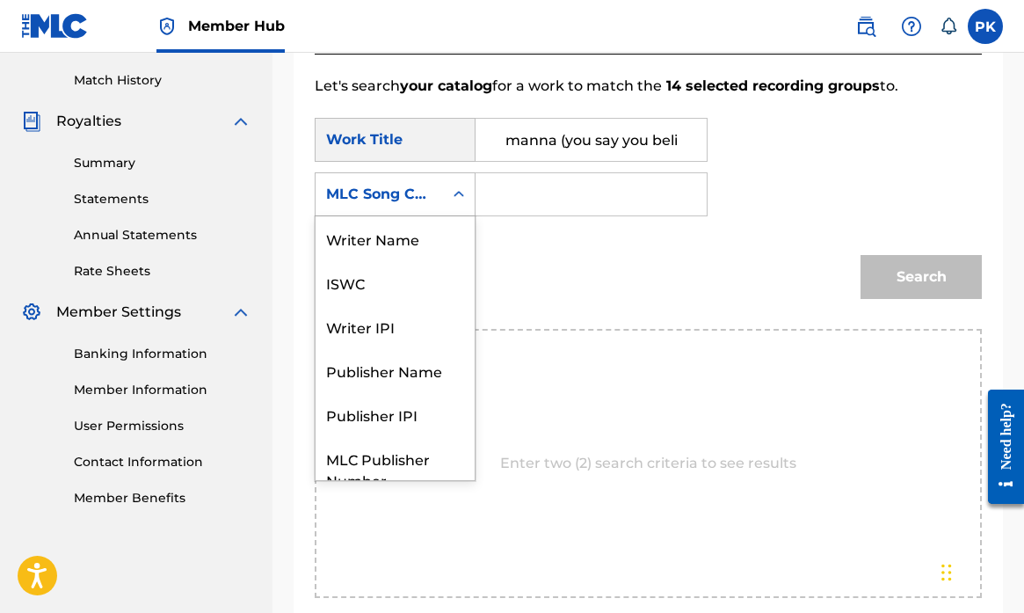
click at [462, 195] on icon "Search Form" at bounding box center [459, 194] width 11 height 6
click at [410, 245] on div "Writer Name" at bounding box center [395, 238] width 159 height 44
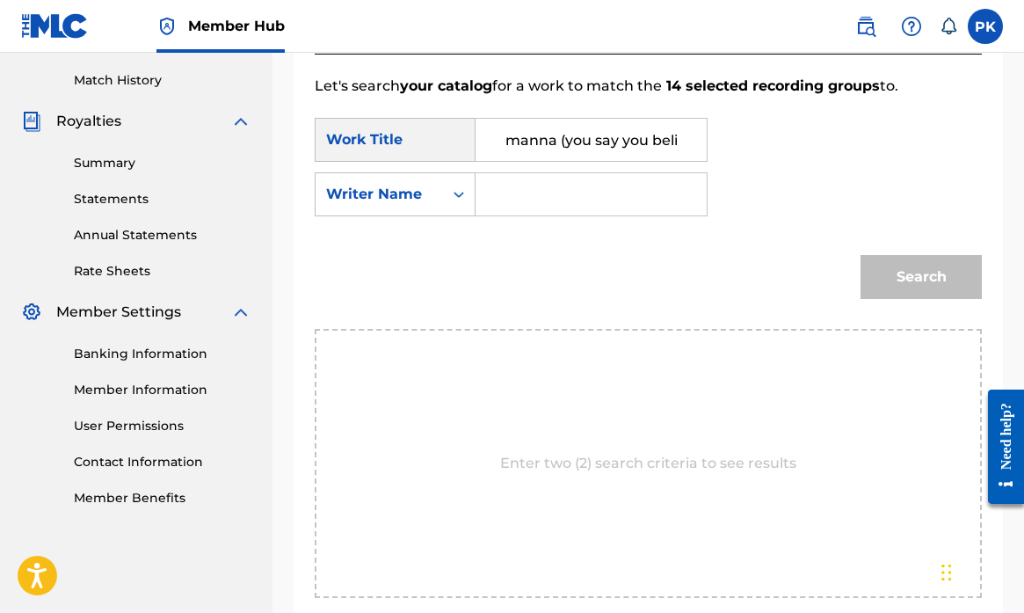
click at [526, 196] on input "Search Form" at bounding box center [591, 194] width 201 height 42
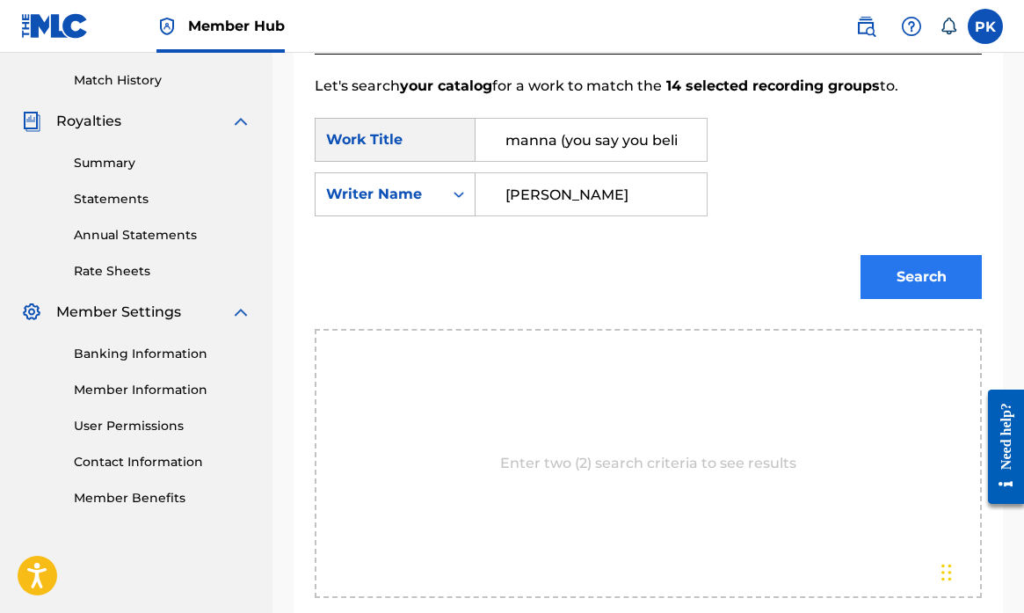
type input "krysiak"
click at [914, 273] on button "Search" at bounding box center [921, 277] width 121 height 44
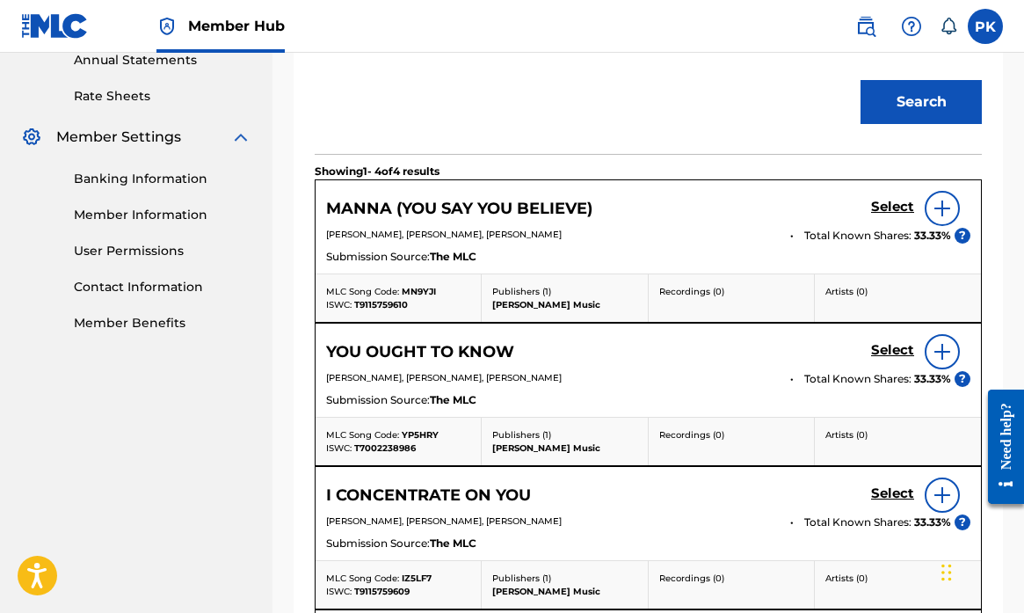
scroll to position [655, 0]
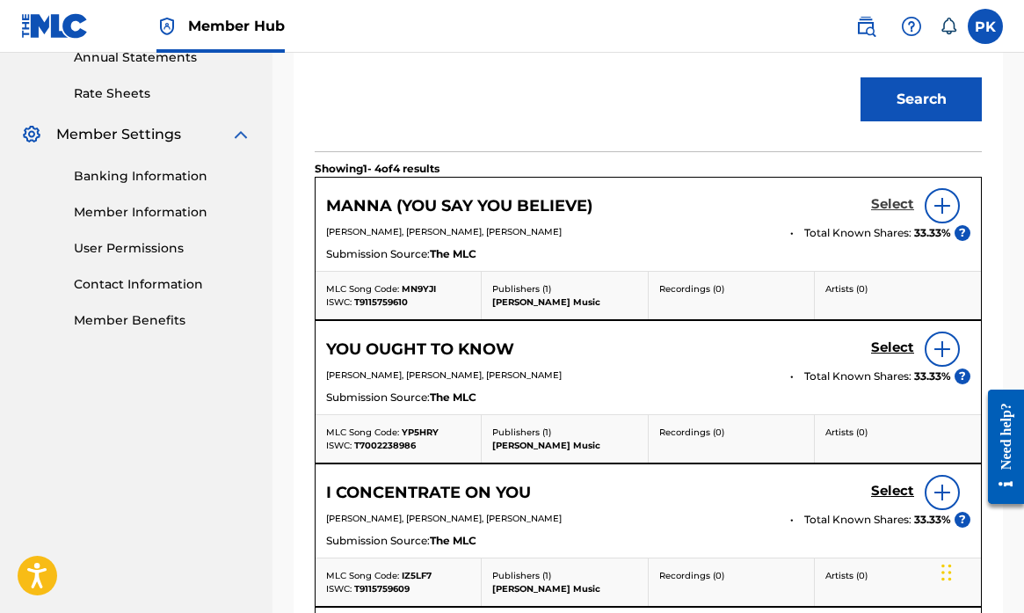
click at [885, 201] on h5 "Select" at bounding box center [892, 204] width 43 height 17
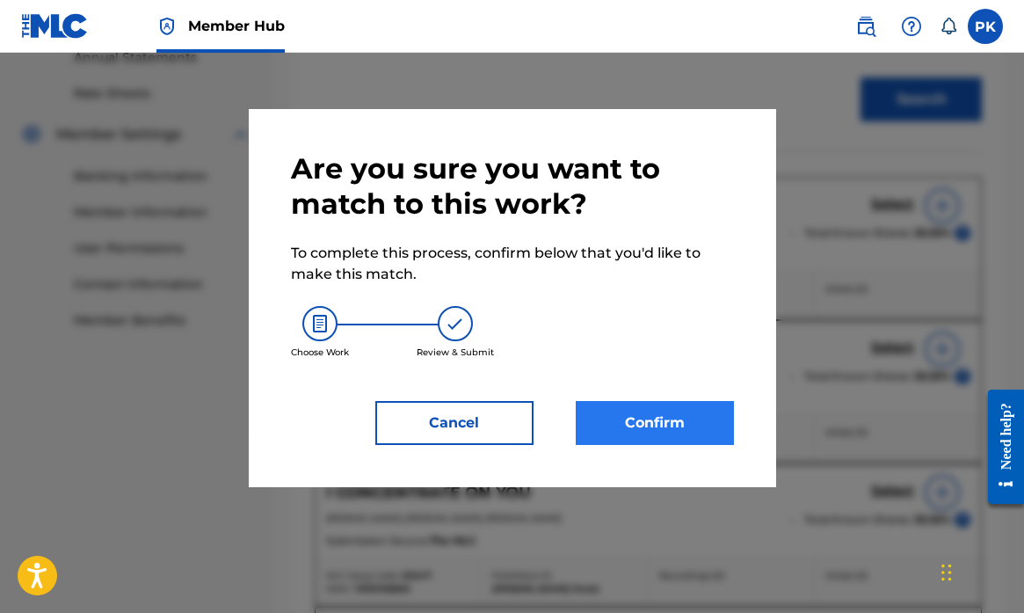
click at [636, 413] on button "Confirm" at bounding box center [655, 423] width 158 height 44
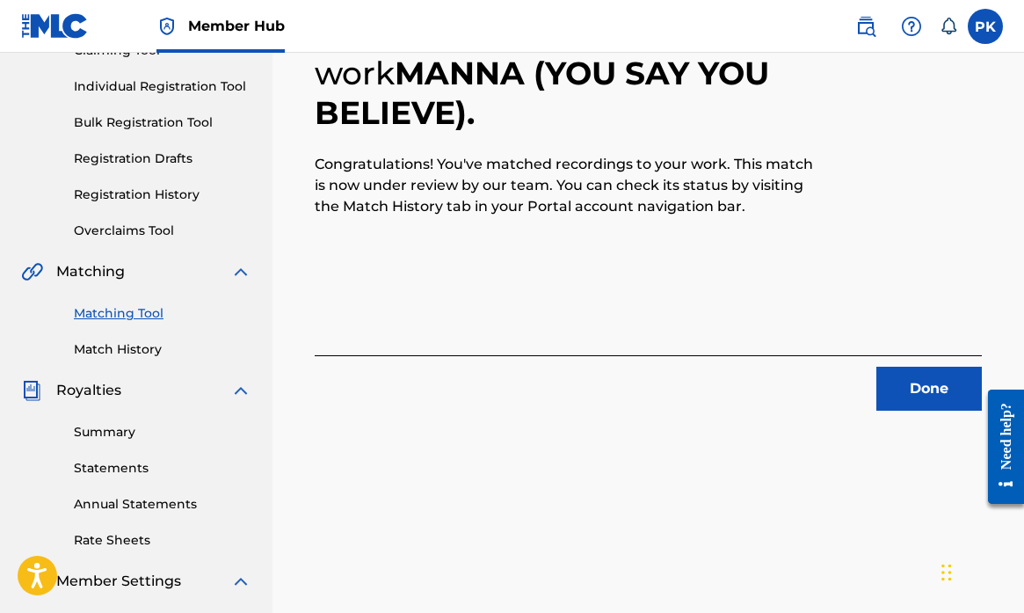
scroll to position [221, 0]
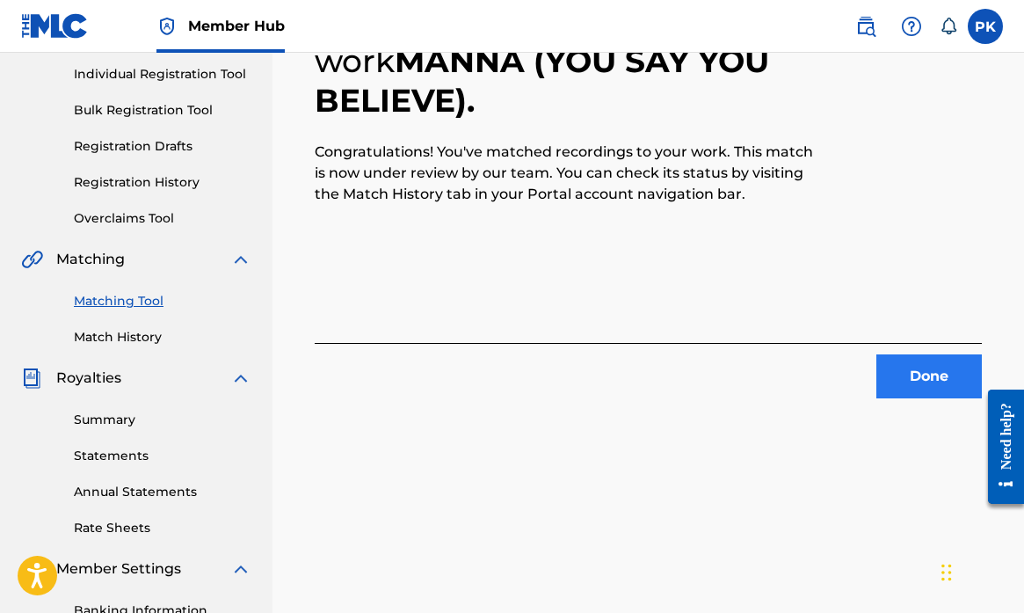
click at [918, 369] on button "Done" at bounding box center [928, 376] width 105 height 44
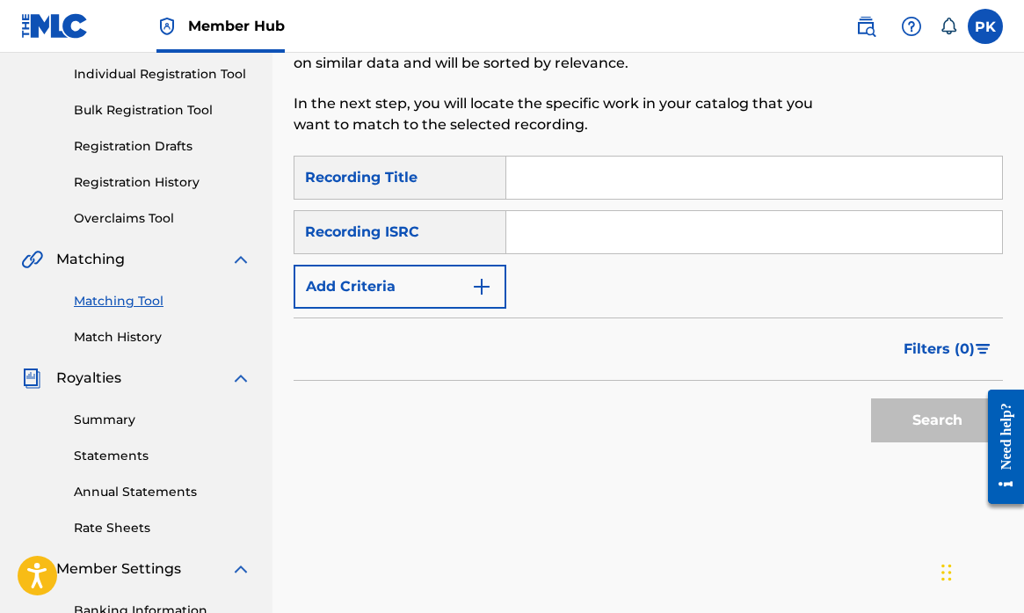
click at [562, 169] on input "Search Form" at bounding box center [754, 177] width 496 height 42
paste input "BIG RED SUN"
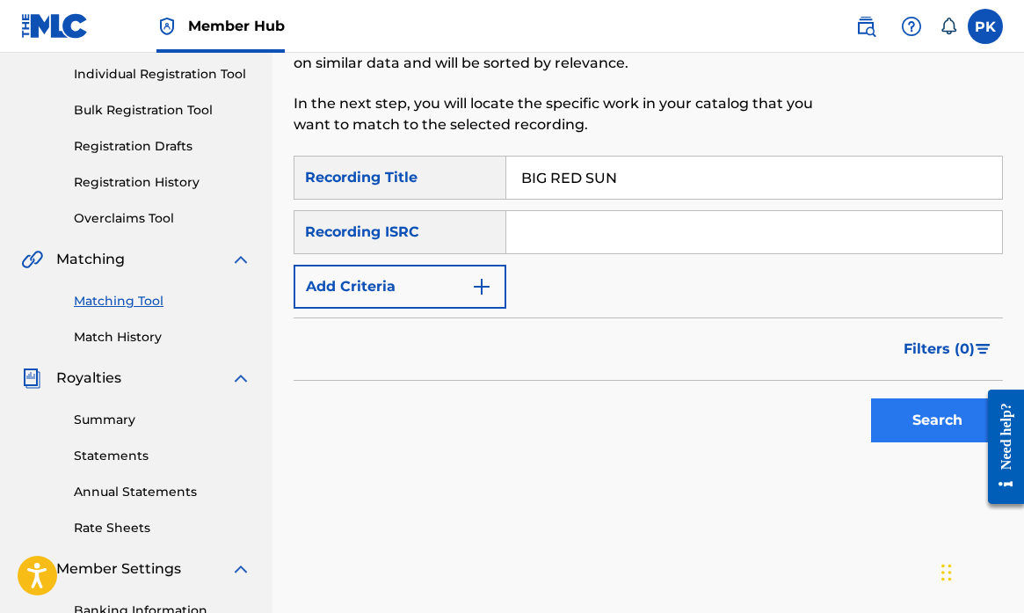
type input "BIG RED SUN"
click at [909, 418] on button "Search" at bounding box center [937, 420] width 132 height 44
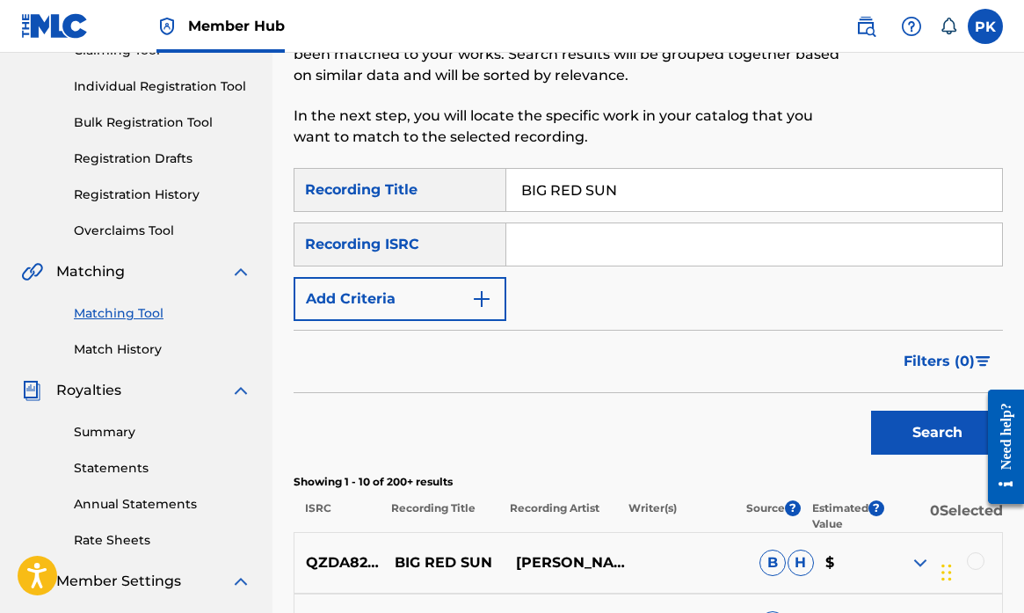
scroll to position [207, 0]
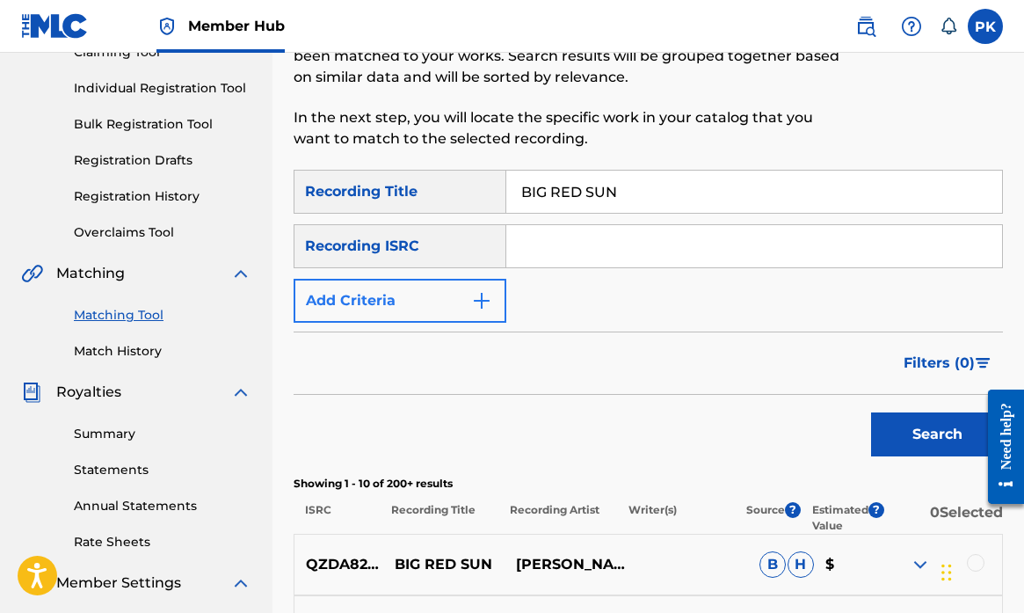
click at [485, 299] on img "Search Form" at bounding box center [481, 300] width 21 height 21
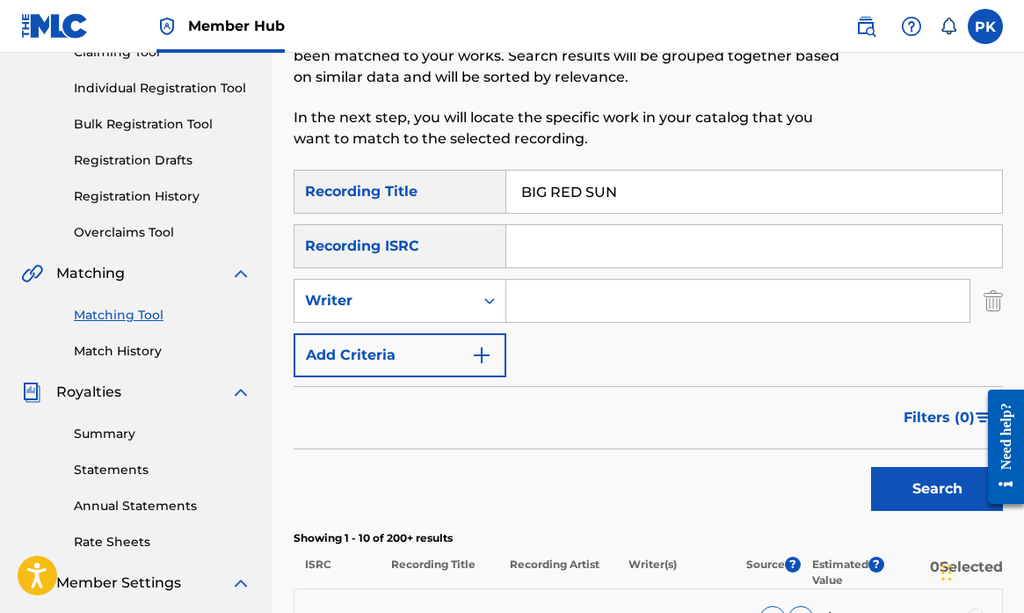
click at [572, 294] on input "Search Form" at bounding box center [737, 301] width 463 height 42
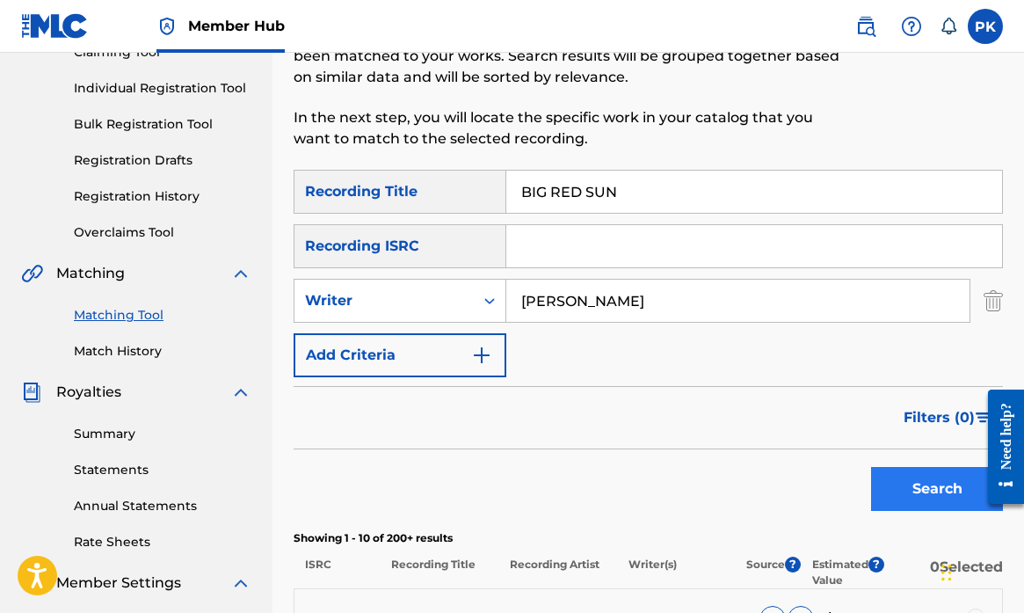
type input "krysiak"
click at [917, 483] on button "Search" at bounding box center [937, 489] width 132 height 44
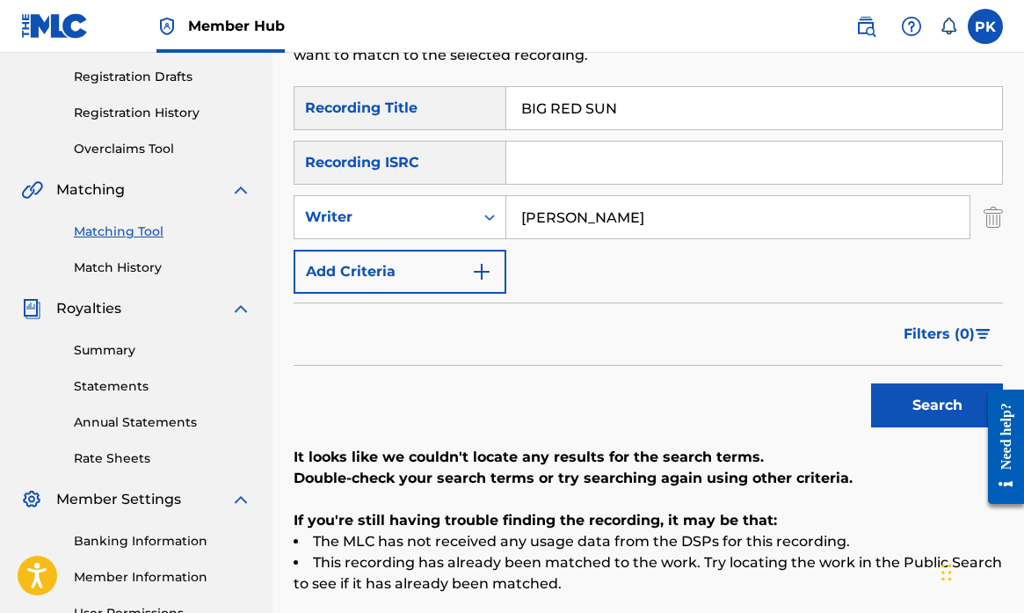
scroll to position [273, 0]
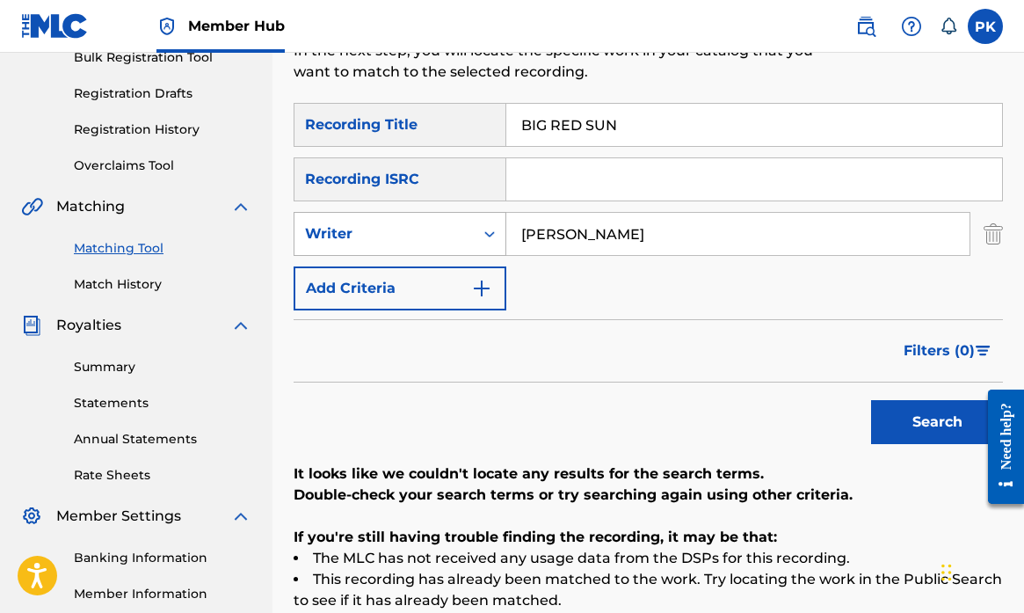
drag, startPoint x: 585, startPoint y: 233, endPoint x: 407, endPoint y: 229, distance: 177.6
click at [407, 229] on div "SearchWithCriteriaae013aa3-2e95-4e1e-ac89-688c81677578 Writer krysiak" at bounding box center [648, 234] width 709 height 44
click at [433, 235] on div "Writer" at bounding box center [384, 233] width 158 height 21
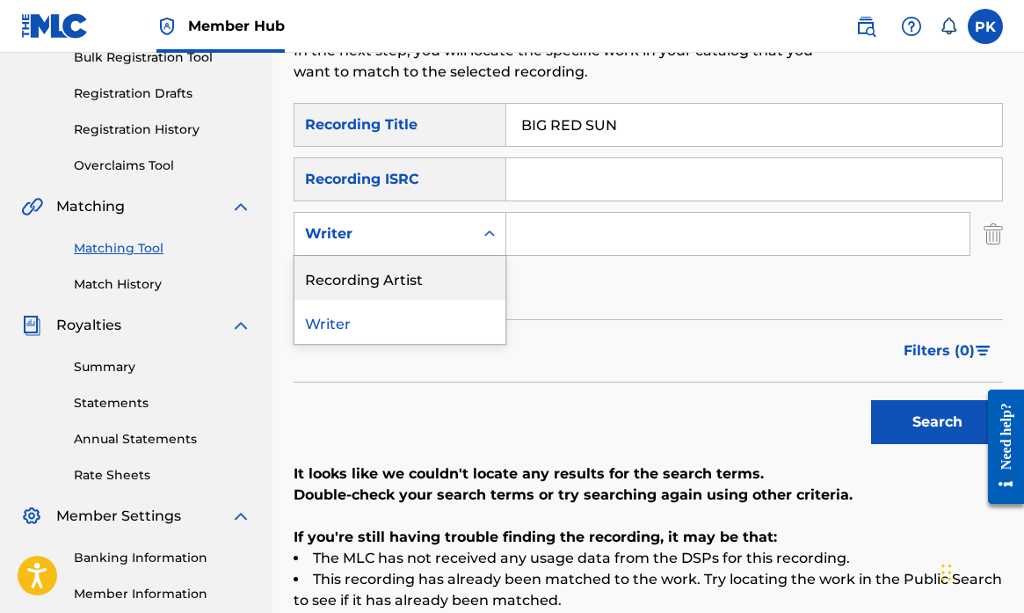
click at [396, 283] on div "Recording Artist" at bounding box center [399, 278] width 211 height 44
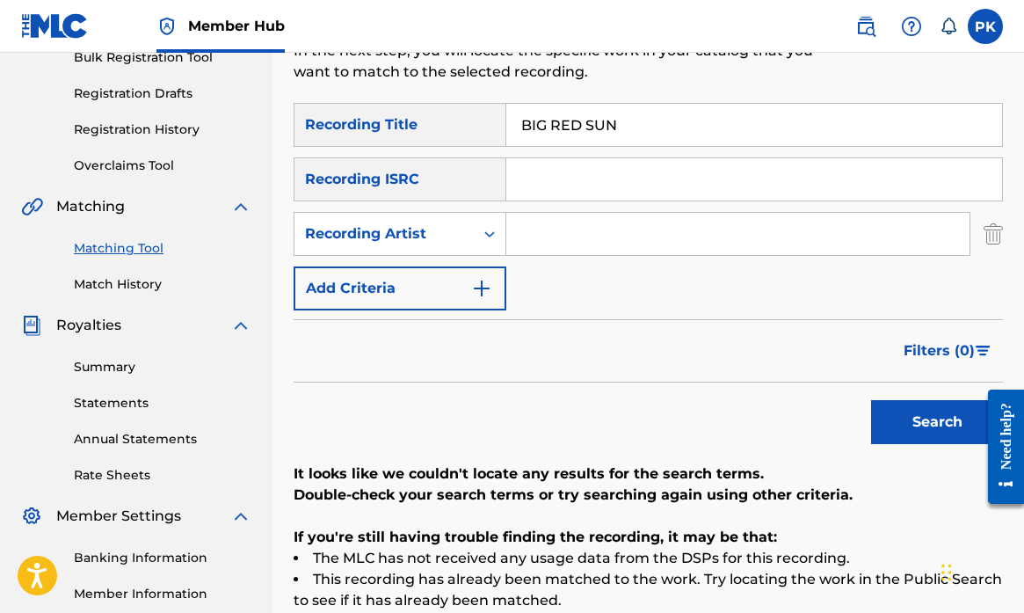
click at [549, 233] on input "Search Form" at bounding box center [737, 234] width 463 height 42
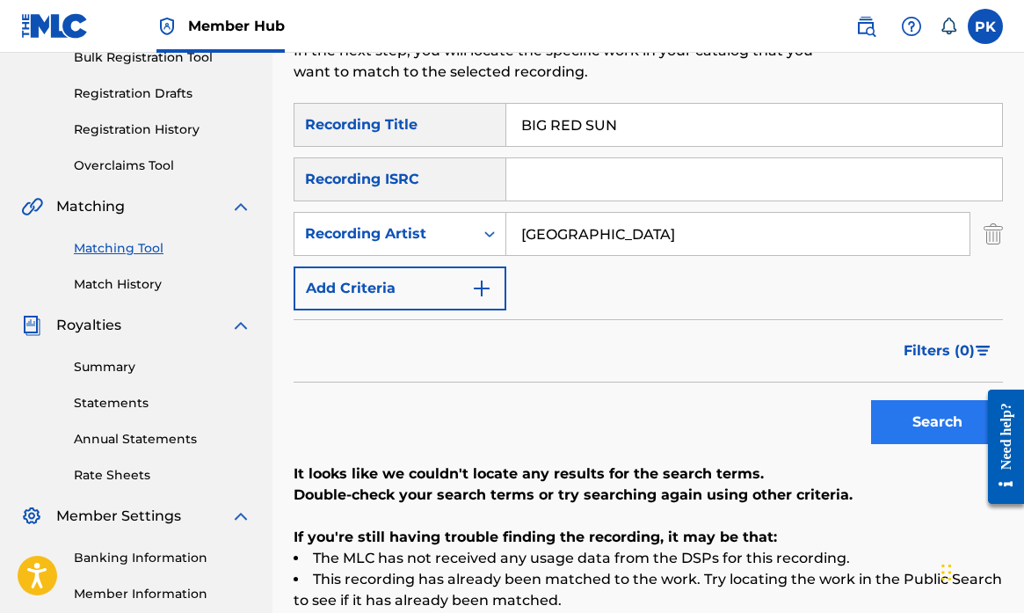
type input "splitsville"
click at [909, 420] on button "Search" at bounding box center [937, 422] width 132 height 44
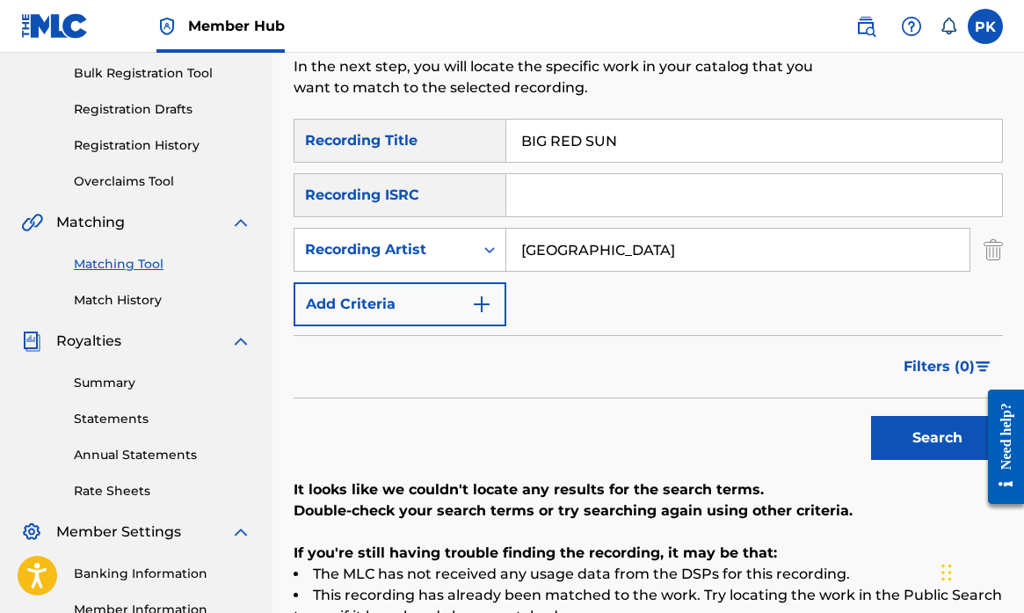
scroll to position [260, 0]
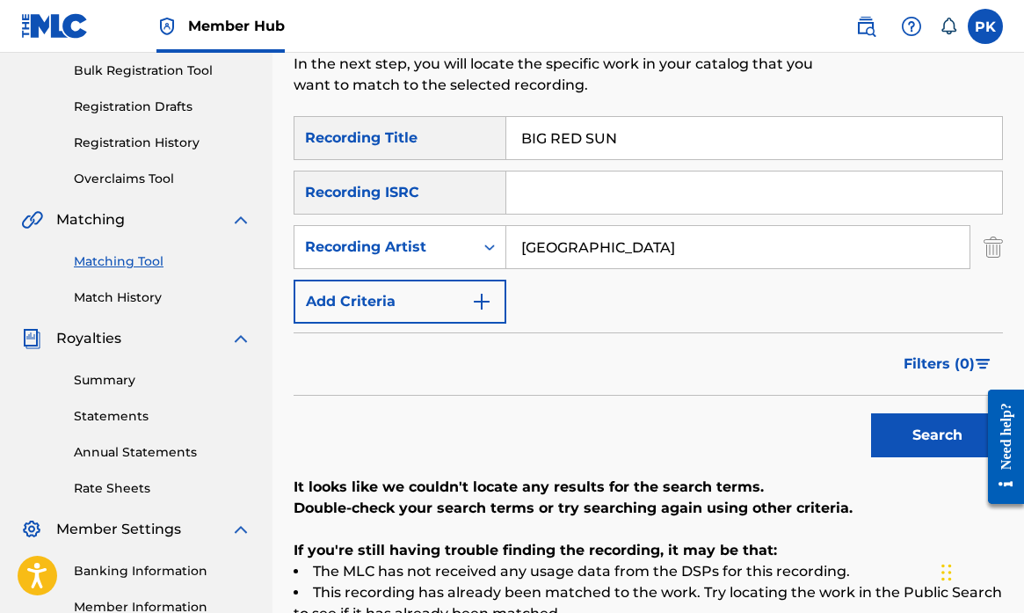
drag, startPoint x: 642, startPoint y: 142, endPoint x: 440, endPoint y: 152, distance: 201.5
click at [443, 148] on div "SearchWithCriteria4d856496-5a22-4e59-bf44-1018dc2eaa2c Recording Title BIG RED …" at bounding box center [648, 138] width 709 height 44
paste input "DOWNSIZING"
drag, startPoint x: 615, startPoint y: 138, endPoint x: 428, endPoint y: 141, distance: 187.3
click at [428, 141] on div "SearchWithCriteria4d856496-5a22-4e59-bf44-1018dc2eaa2c Recording Title BIG RED …" at bounding box center [648, 138] width 709 height 44
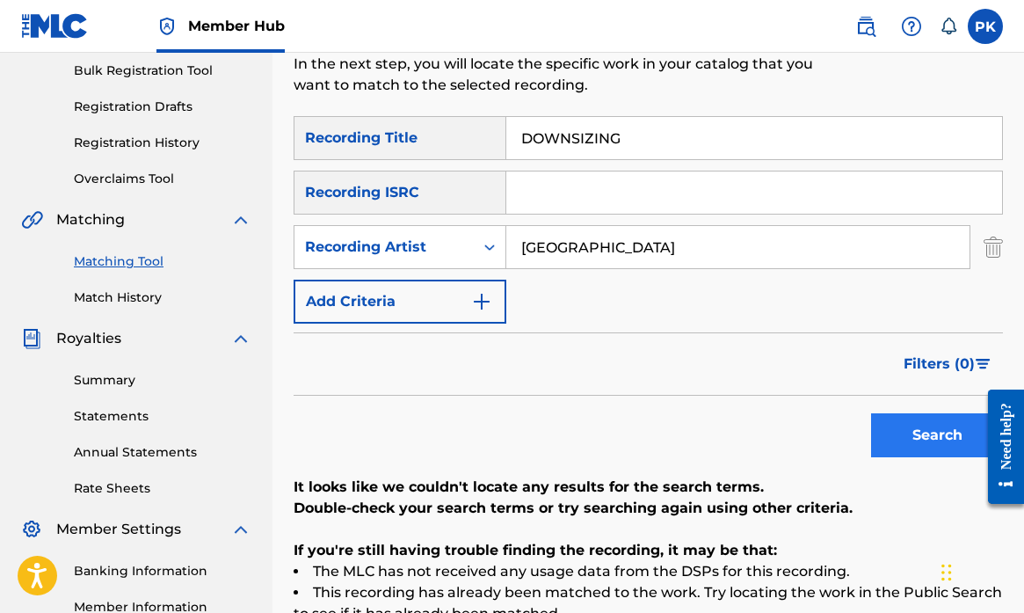
type input "DOWNSIZING"
click at [905, 437] on button "Search" at bounding box center [937, 435] width 132 height 44
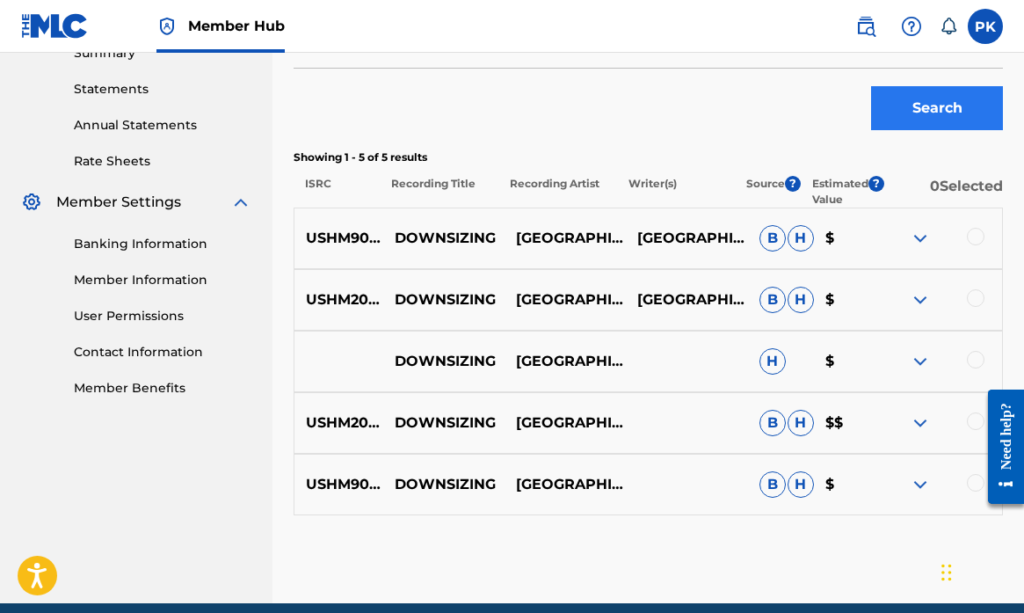
scroll to position [578, 0]
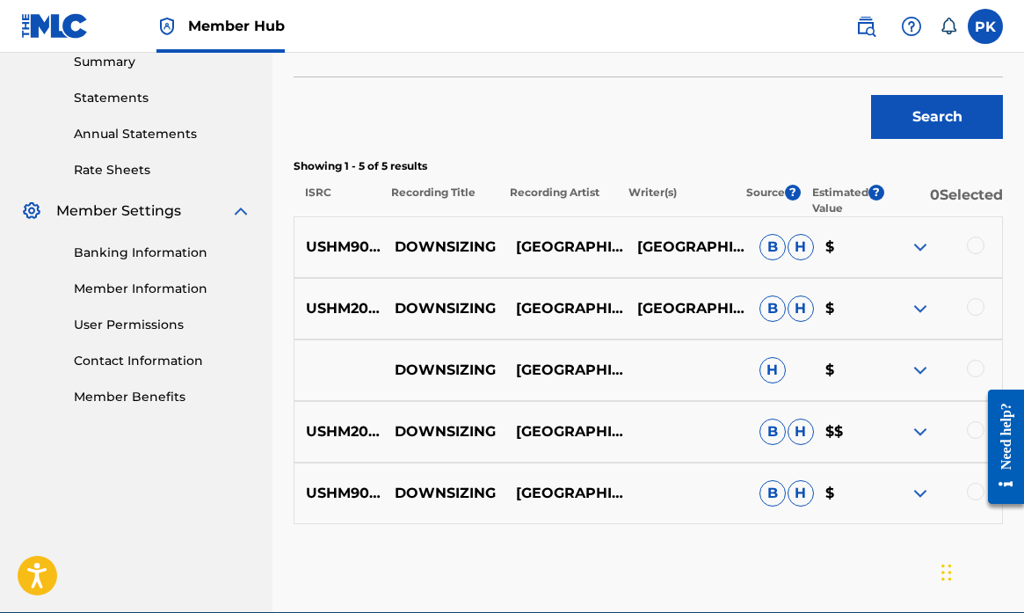
click at [977, 487] on div at bounding box center [999, 446] width 49 height 145
click at [972, 429] on div at bounding box center [976, 430] width 18 height 18
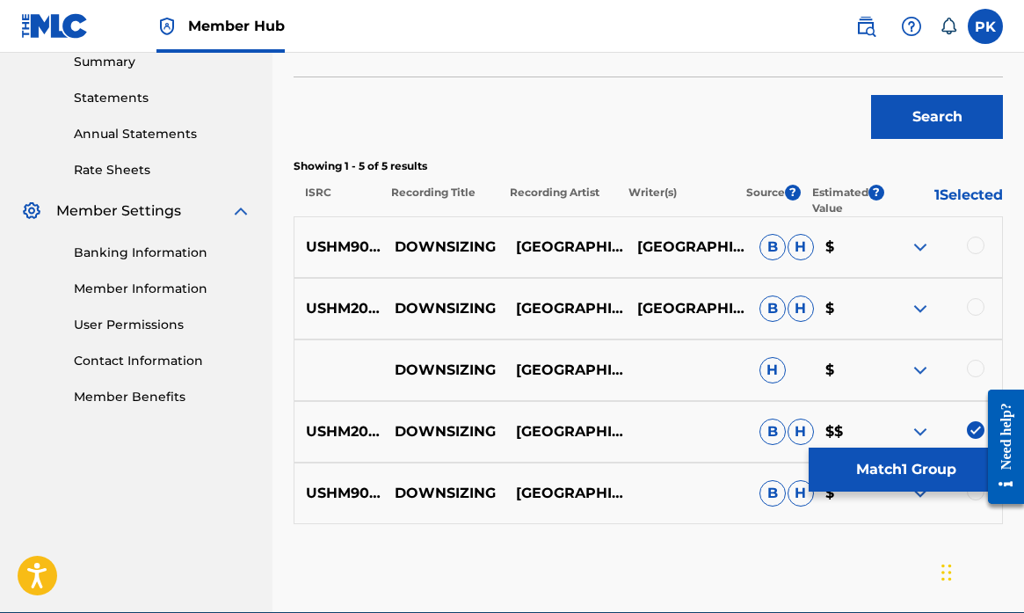
click at [974, 499] on div at bounding box center [976, 492] width 18 height 18
click at [973, 364] on div at bounding box center [976, 369] width 18 height 18
click at [974, 306] on div at bounding box center [976, 307] width 18 height 18
click at [976, 241] on div at bounding box center [976, 245] width 18 height 18
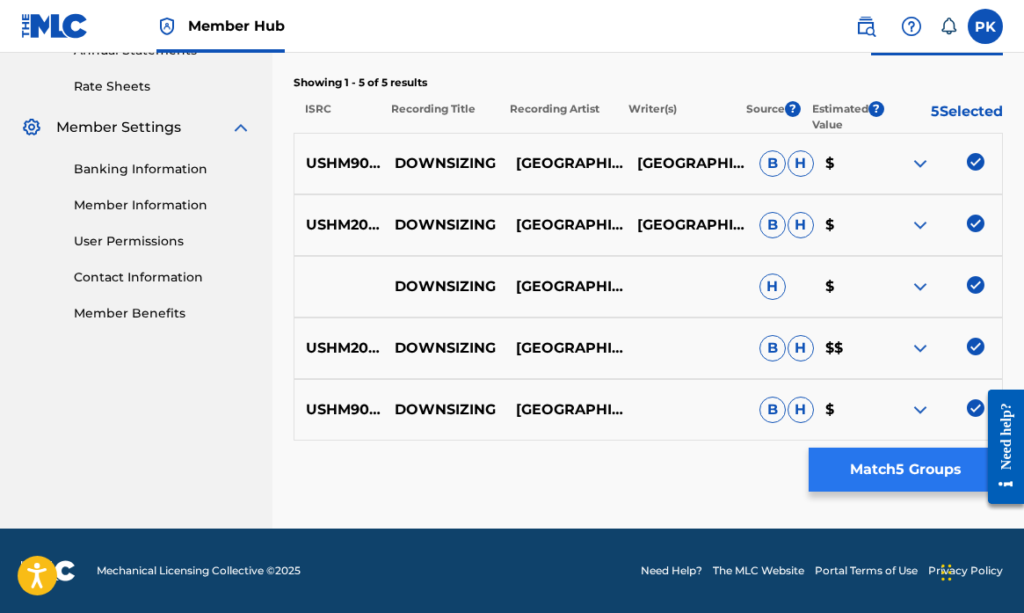
scroll to position [662, 0]
click at [898, 466] on button "Match 5 Groups" at bounding box center [906, 469] width 194 height 44
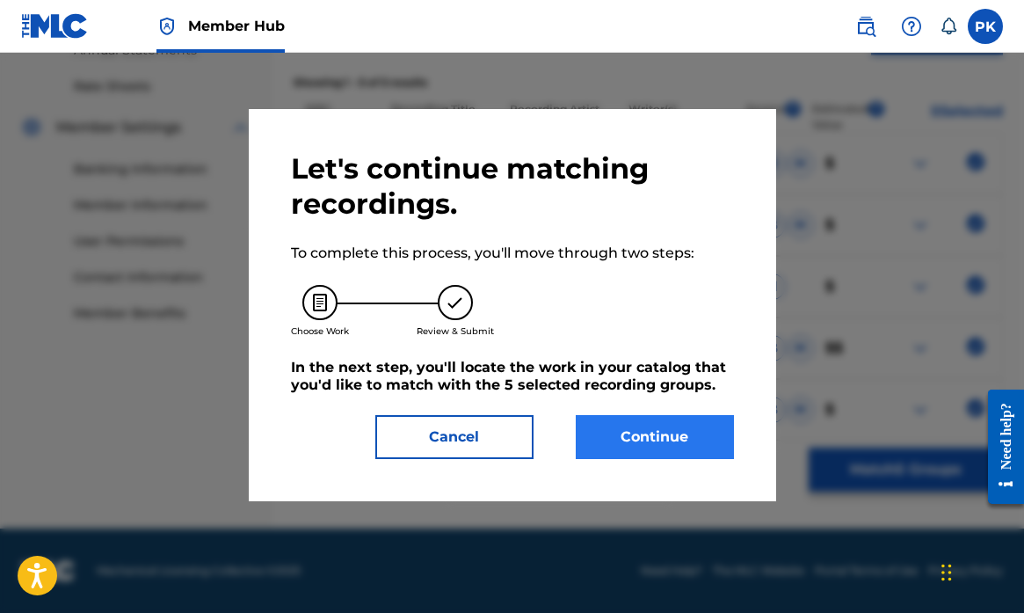
click at [648, 433] on button "Continue" at bounding box center [655, 437] width 158 height 44
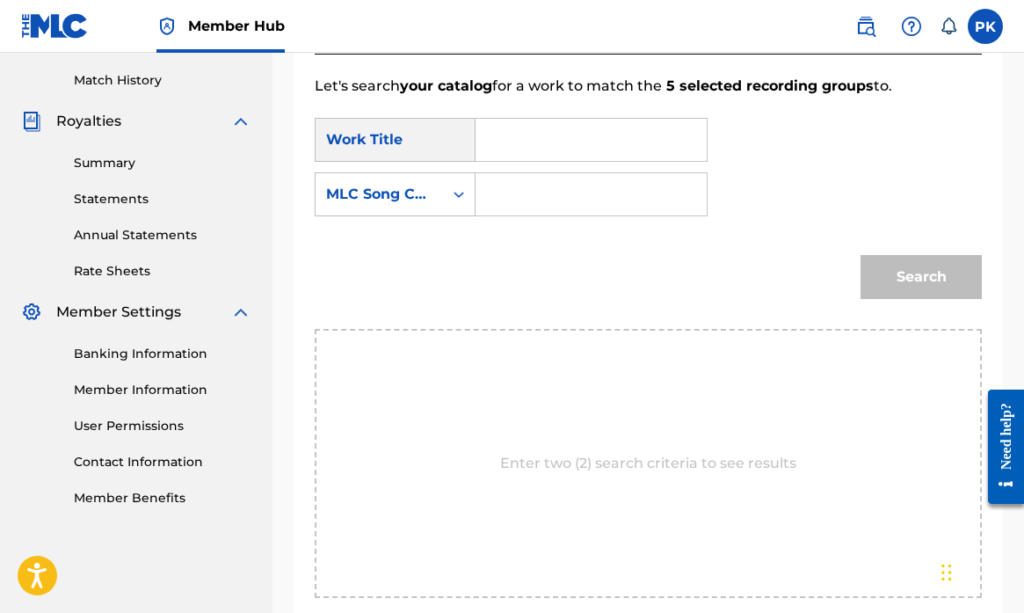
click at [560, 139] on input "Search Form" at bounding box center [591, 140] width 201 height 42
click at [568, 182] on span "sizing" at bounding box center [567, 179] width 40 height 17
type input "downsizing"
click at [626, 243] on div "Search" at bounding box center [648, 282] width 667 height 91
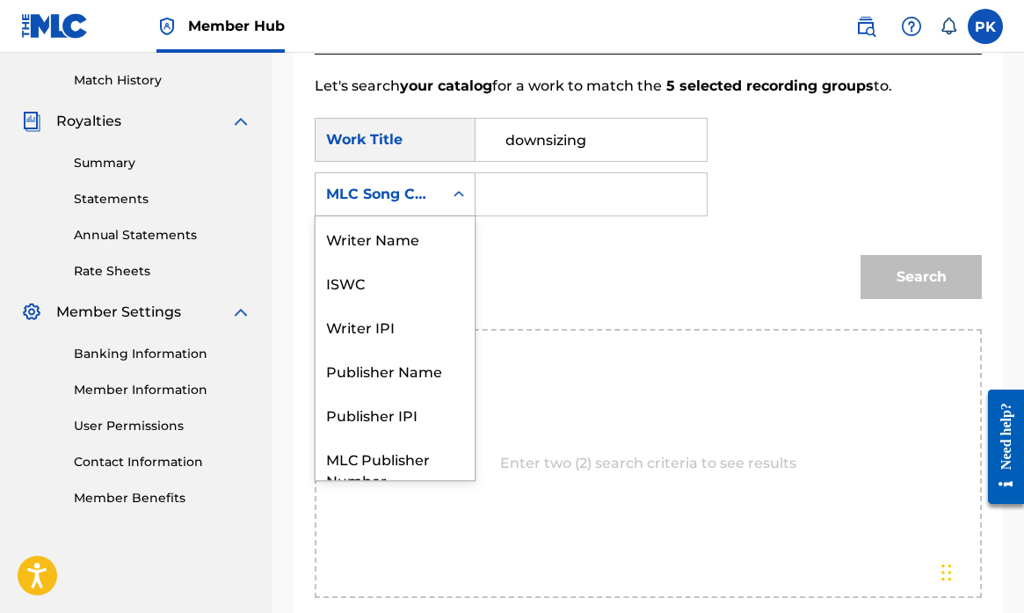
click at [449, 195] on div "Search Form" at bounding box center [459, 194] width 32 height 32
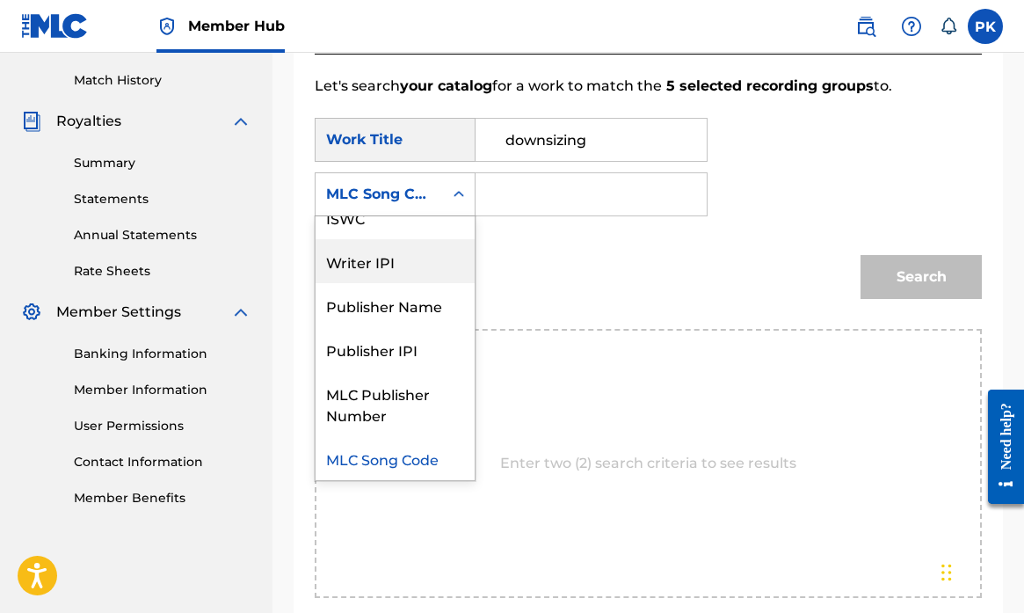
scroll to position [0, 0]
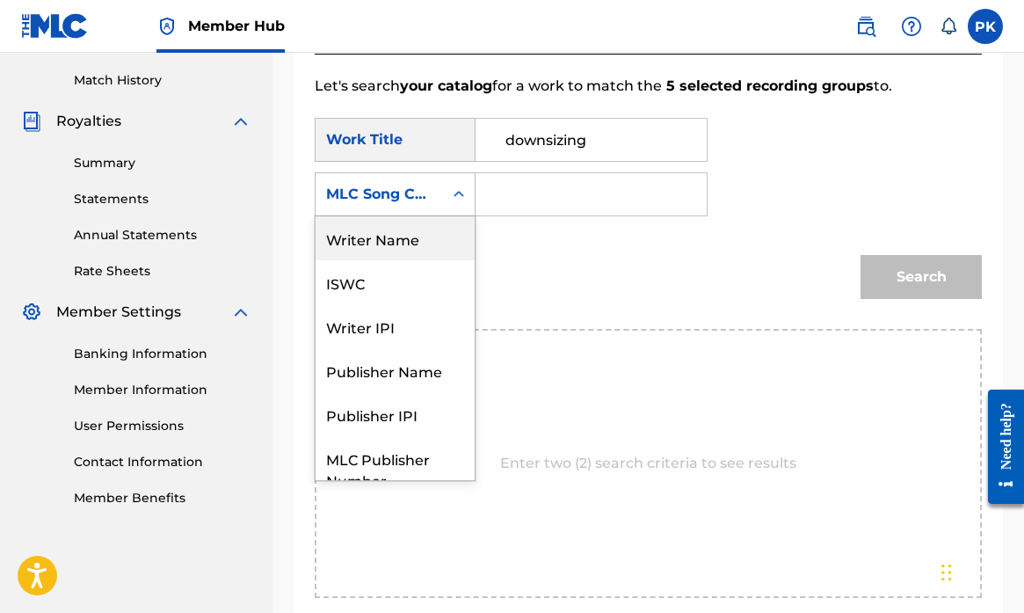
click at [411, 243] on div "Writer Name" at bounding box center [395, 238] width 159 height 44
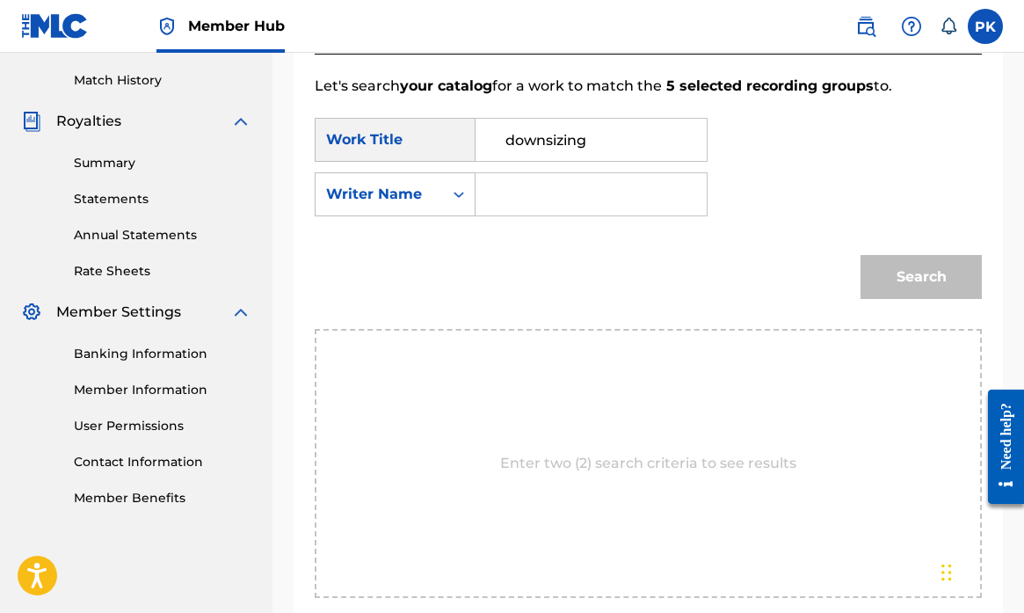
click at [560, 199] on input "Search Form" at bounding box center [591, 194] width 201 height 42
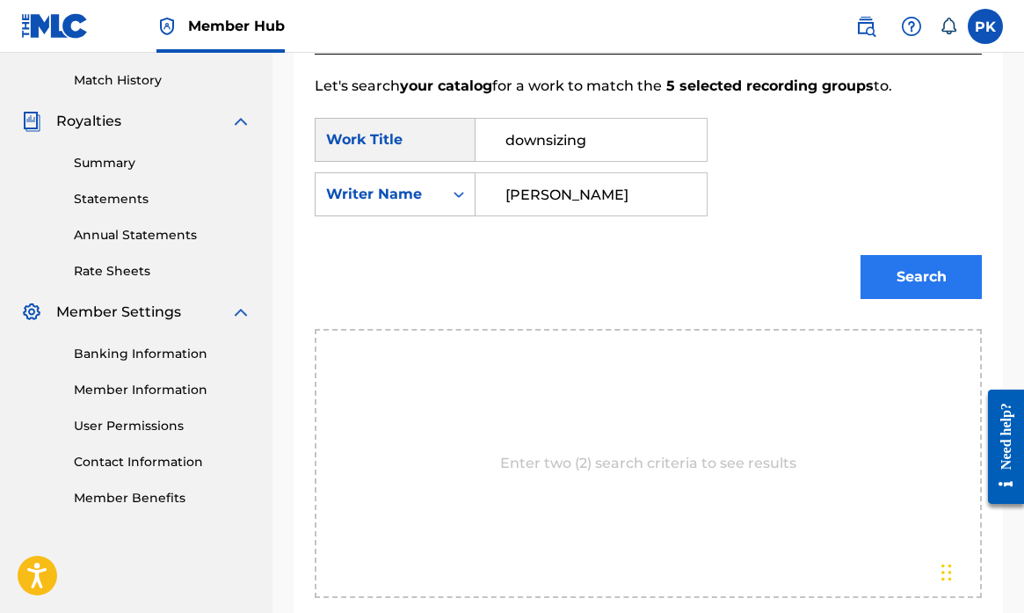
type input "krysiak"
click at [932, 281] on button "Search" at bounding box center [921, 277] width 121 height 44
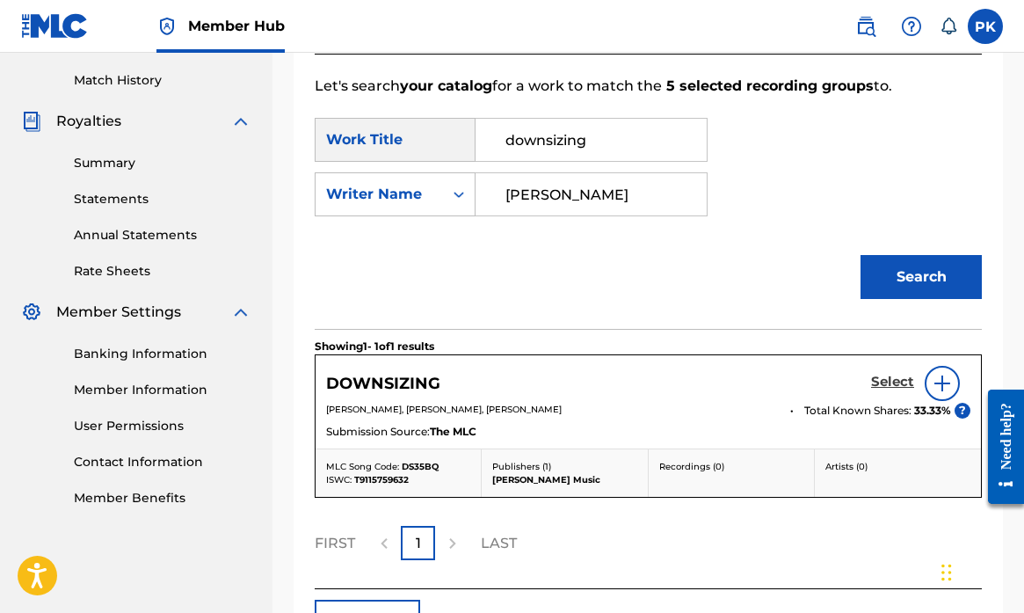
click at [900, 374] on h5 "Select" at bounding box center [892, 382] width 43 height 17
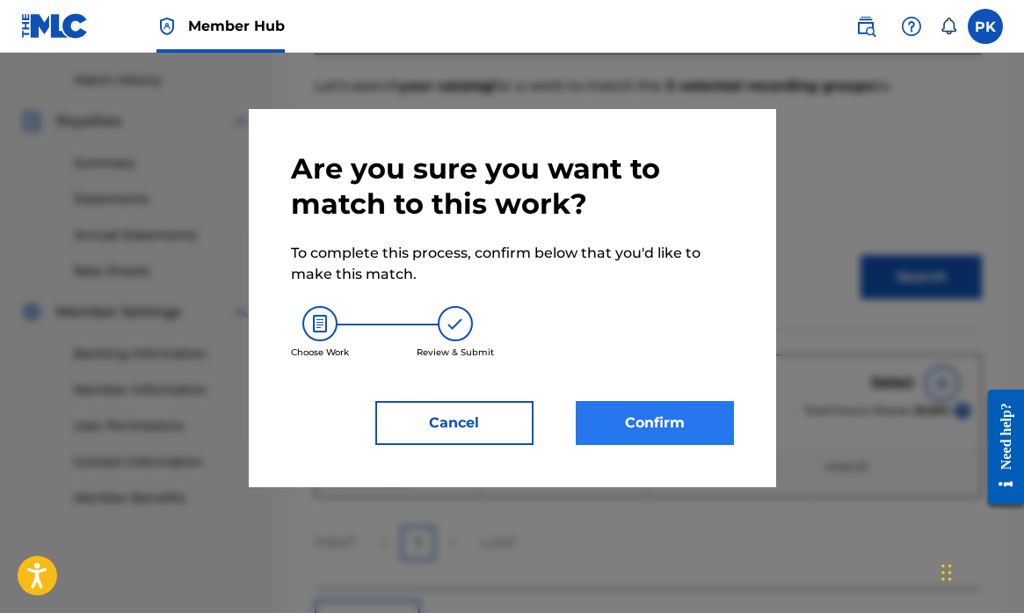
click at [655, 421] on button "Confirm" at bounding box center [655, 423] width 158 height 44
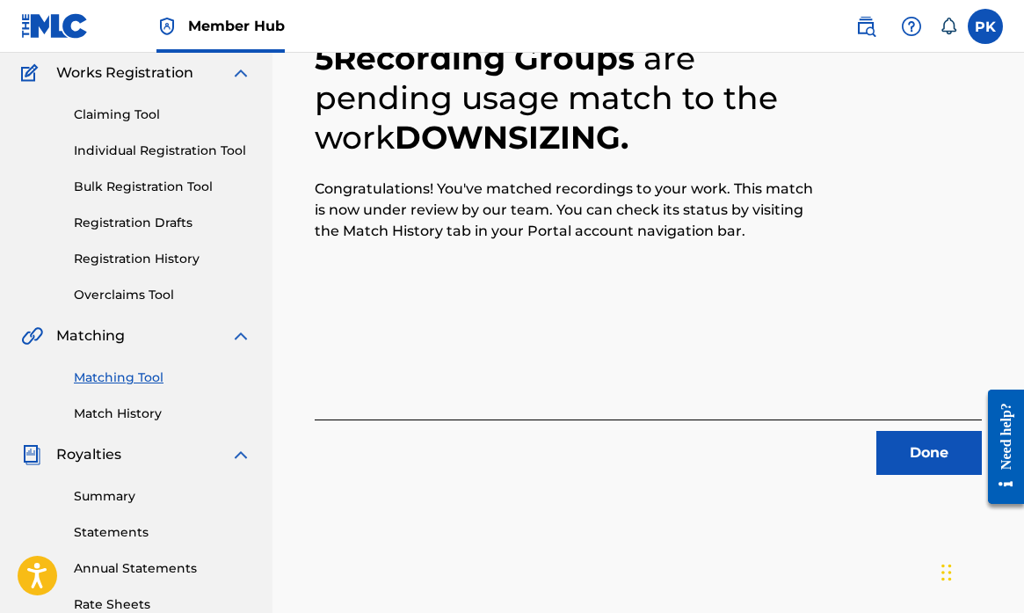
scroll to position [222, 0]
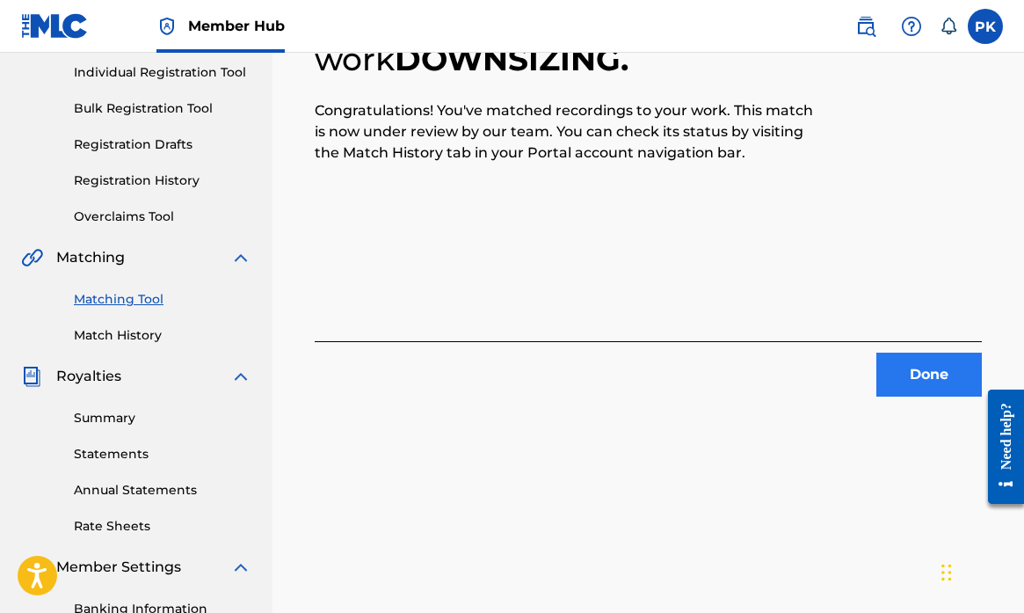
click at [912, 369] on button "Done" at bounding box center [928, 374] width 105 height 44
